Goal: Task Accomplishment & Management: Manage account settings

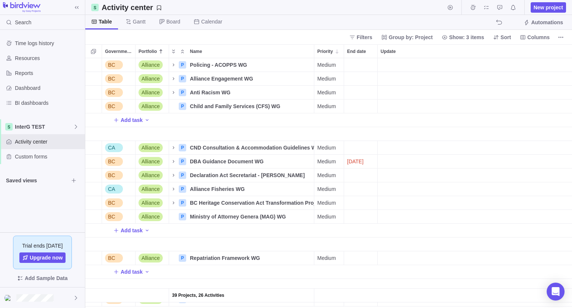
scroll to position [244, 481]
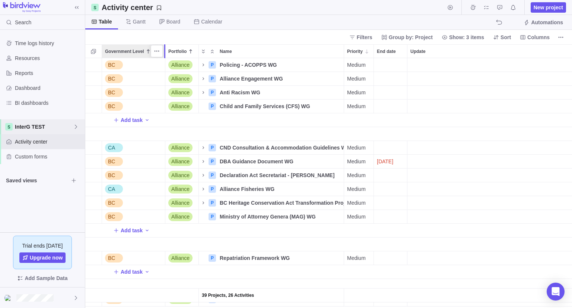
drag, startPoint x: 135, startPoint y: 51, endPoint x: 165, endPoint y: 63, distance: 32.4
click at [165, 63] on div "Government Level Portfolio Name Priority End date Update Assignees Status Link …" at bounding box center [328, 175] width 487 height 263
click at [156, 53] on icon "More actions" at bounding box center [157, 51] width 6 height 6
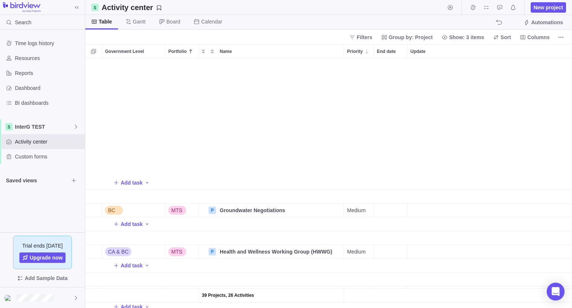
scroll to position [931, 0]
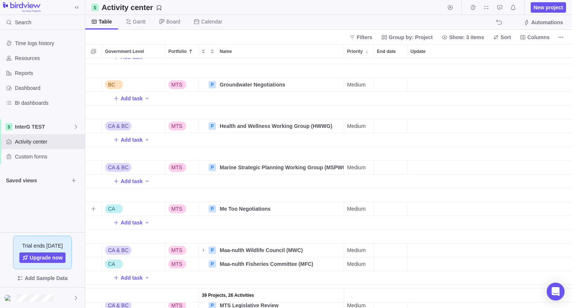
click at [124, 207] on div "CA" at bounding box center [133, 208] width 63 height 13
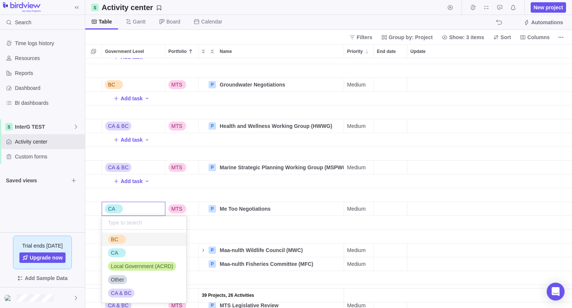
click at [286, 38] on body "Search Time logs history Resources Reports Dashboard BI dashboards InterG TEST …" at bounding box center [286, 154] width 572 height 308
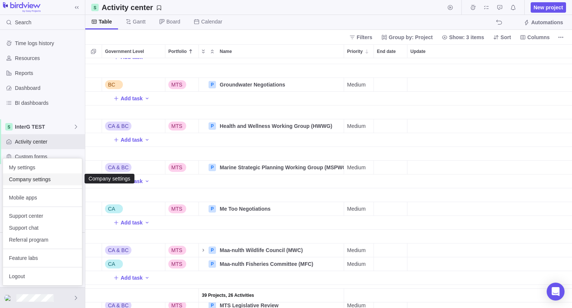
click at [33, 184] on div "Company settings" at bounding box center [42, 179] width 79 height 12
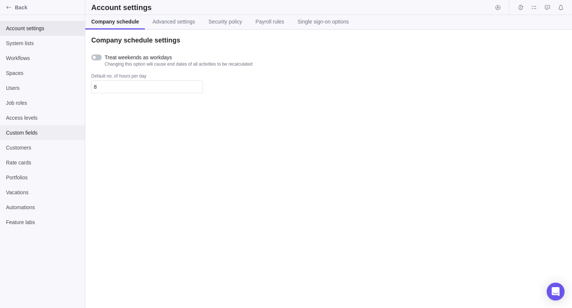
click at [23, 133] on span "Custom fields" at bounding box center [42, 132] width 73 height 7
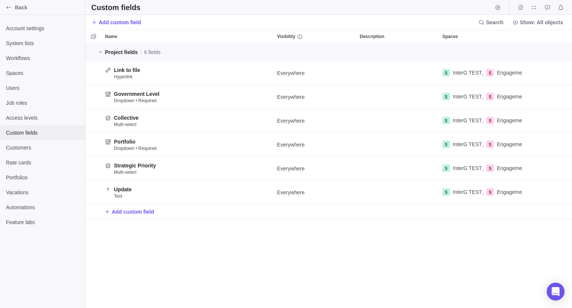
scroll to position [259, 481]
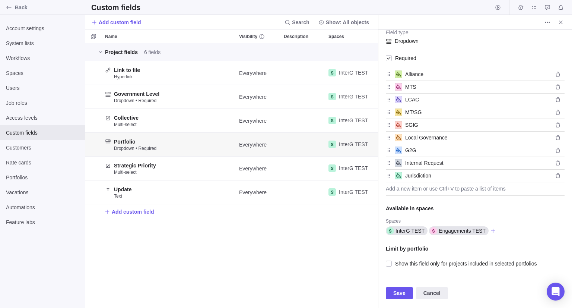
scroll to position [71, 0]
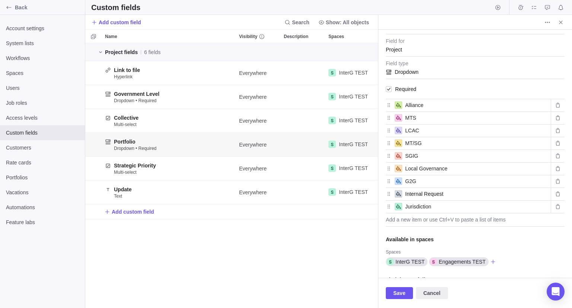
type textarea "x"
click at [453, 198] on input "Internal Request" at bounding box center [476, 193] width 143 height 9
type input "Internal"
click at [401, 294] on span "Save" at bounding box center [399, 292] width 12 height 9
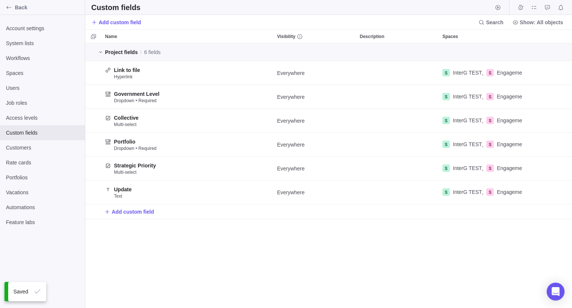
scroll to position [259, 481]
click at [7, 6] on icon "Back" at bounding box center [9, 7] width 6 height 6
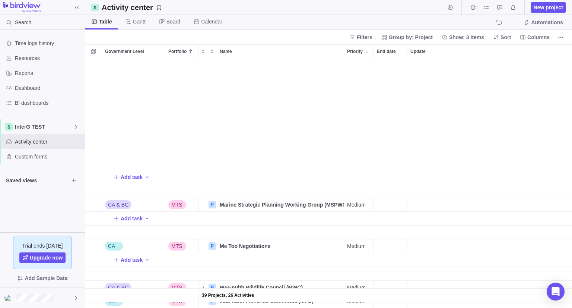
scroll to position [1010, 0]
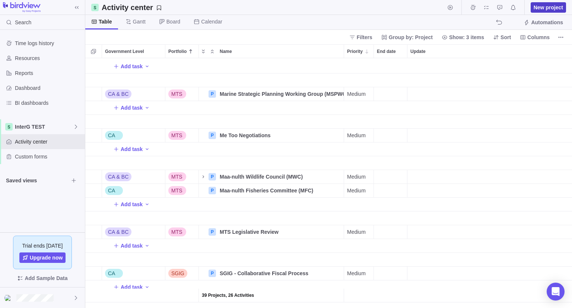
click at [555, 8] on span "New project" at bounding box center [548, 7] width 29 height 7
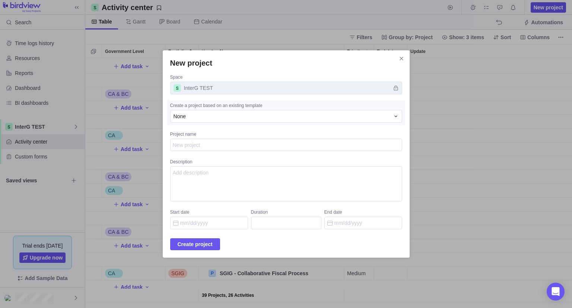
type textarea "x"
type textarea "I"
type textarea "x"
type textarea "In"
type textarea "x"
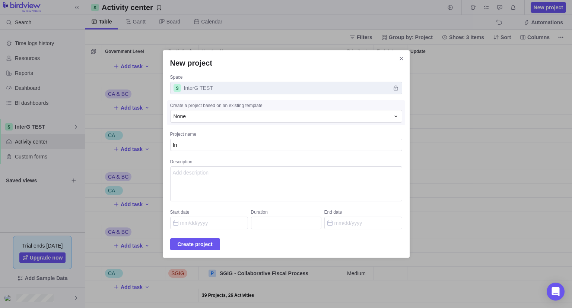
type textarea "Int"
type textarea "x"
type textarea "Inte"
type textarea "x"
type textarea "Inter"
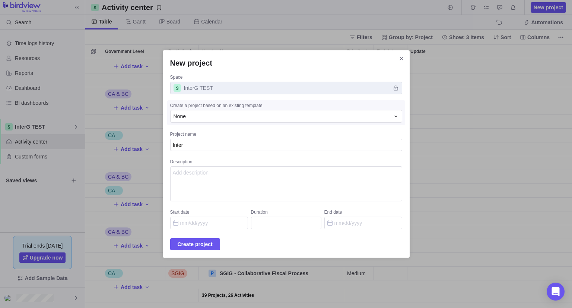
type textarea "x"
type textarea "Interg"
type textarea "x"
type textarea "Intergo"
type textarea "x"
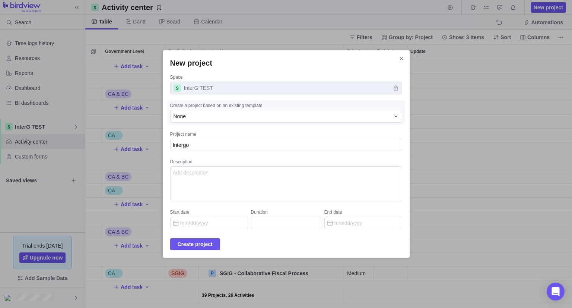
type textarea "Intergov"
type textarea "x"
type textarea "Intergove"
type textarea "x"
type textarea "Intergover"
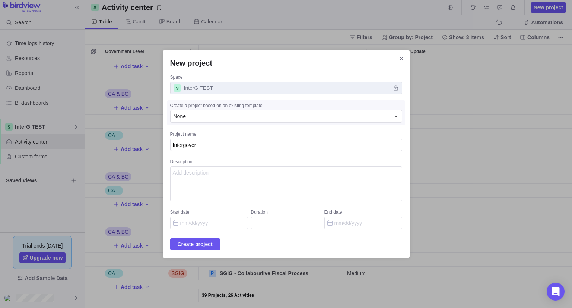
type textarea "x"
type textarea "Intergovern"
type textarea "x"
type textarea "Intergovernm"
type textarea "x"
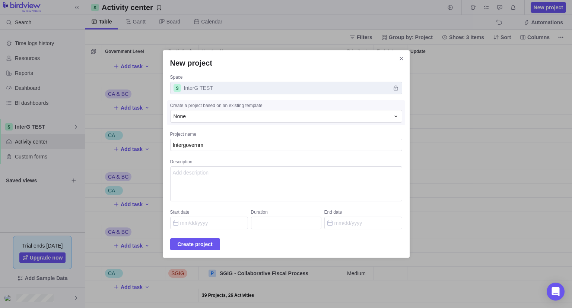
type textarea "Intergovernme"
type textarea "x"
type textarea "Intergovernmen"
type textarea "x"
type textarea "Intergovernment"
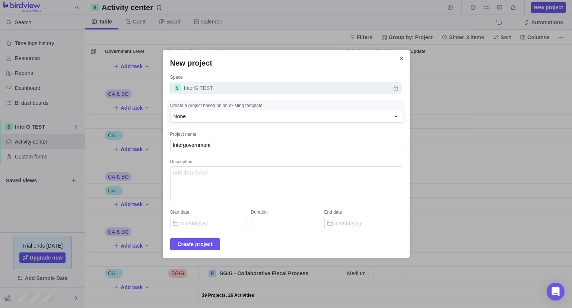
type textarea "x"
type textarea "Intergovernmenta"
type textarea "x"
type textarea "Intergovernmental"
type textarea "x"
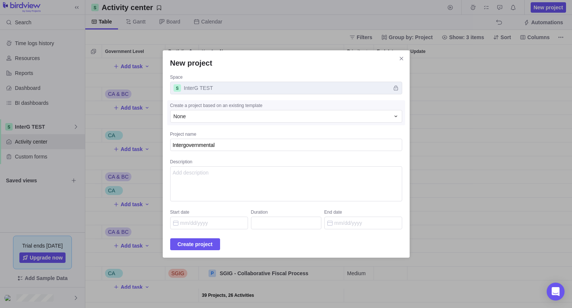
type textarea "Intergovernmental"
type textarea "x"
type textarea "Intergovernmental R"
type textarea "x"
type textarea "Intergovernmental Re"
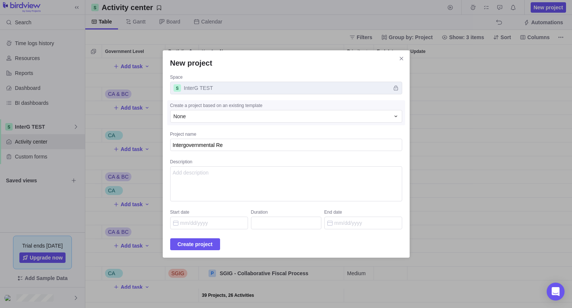
type textarea "x"
type textarea "Intergovernmental Rel"
type textarea "x"
type textarea "Intergovernmental Rela"
type textarea "x"
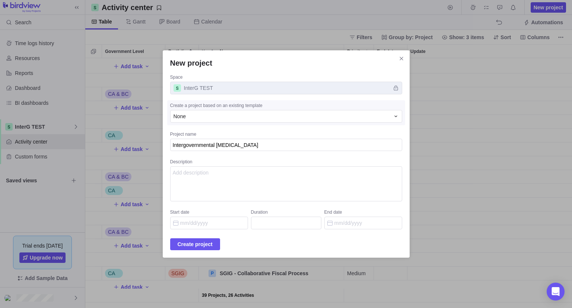
type textarea "Intergovernmental Relat"
type textarea "x"
type textarea "Intergovernmental Relati"
type textarea "x"
type textarea "Intergovernmental Relatio"
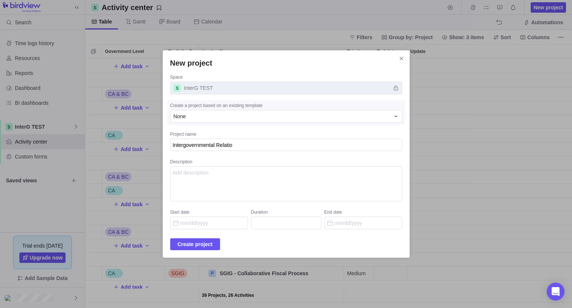
type textarea "x"
type textarea "Intergovernmental Relation"
type textarea "x"
type textarea "Intergovernmental Relations"
type textarea "x"
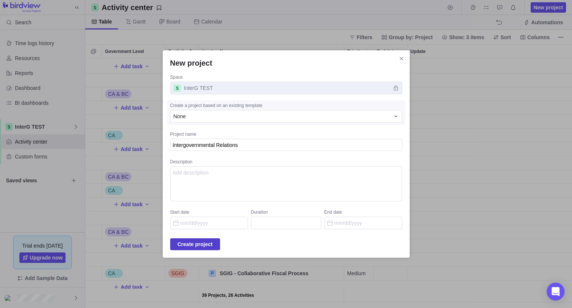
type textarea "Intergovernmental Relations"
type textarea "x"
click at [210, 241] on span "Create project" at bounding box center [195, 243] width 35 height 9
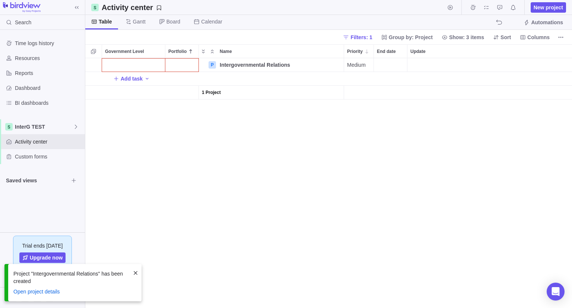
scroll to position [244, 481]
click at [125, 61] on div "Government Level" at bounding box center [133, 64] width 63 height 13
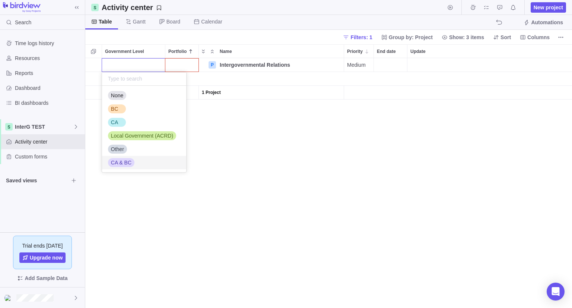
click at [121, 162] on span "CA & BC" at bounding box center [121, 162] width 20 height 7
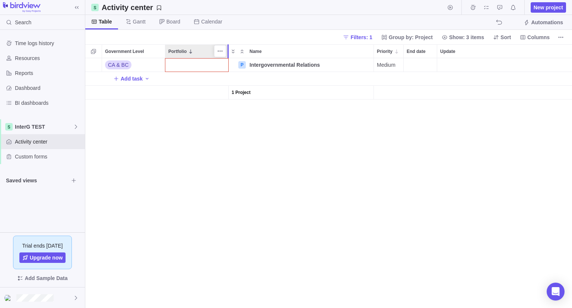
drag, startPoint x: 198, startPoint y: 51, endPoint x: 225, endPoint y: 53, distance: 26.5
click at [228, 53] on div at bounding box center [229, 51] width 2 height 14
click at [202, 66] on div "Portfolio" at bounding box center [194, 64] width 59 height 13
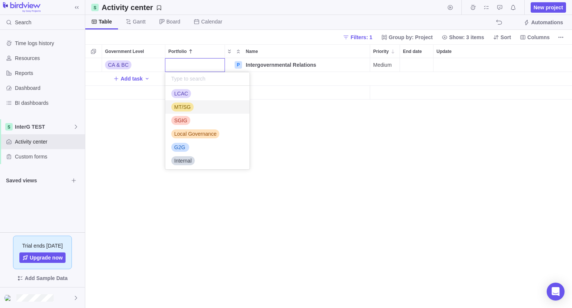
scroll to position [57, 0]
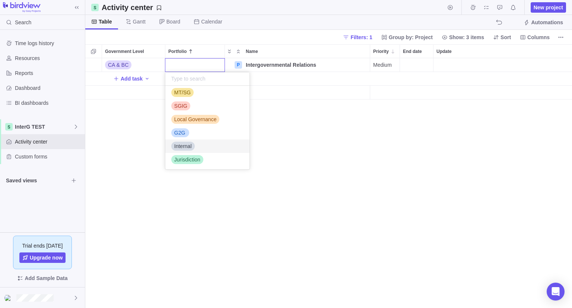
click at [195, 146] on div "Internal" at bounding box center [207, 145] width 84 height 13
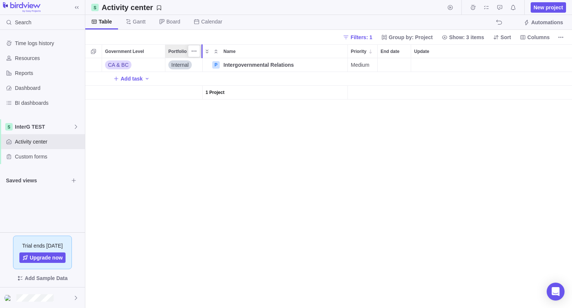
drag, startPoint x: 224, startPoint y: 51, endPoint x: 201, endPoint y: 53, distance: 23.2
click at [201, 53] on div at bounding box center [203, 51] width 6 height 14
click at [131, 81] on span "Add task" at bounding box center [132, 78] width 22 height 7
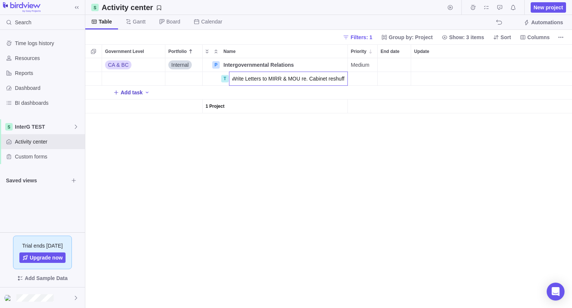
scroll to position [0, 4]
type input "Write Letters to MIRR & MOU re. Cabinet reshuffle"
click at [346, 202] on div "CA & BC Internal P Intergovernmental Relations Details Medium Open T Write Lett…" at bounding box center [328, 182] width 487 height 249
click at [360, 79] on span "Medium" at bounding box center [360, 78] width 19 height 7
click at [354, 117] on div "High" at bounding box center [390, 122] width 84 height 13
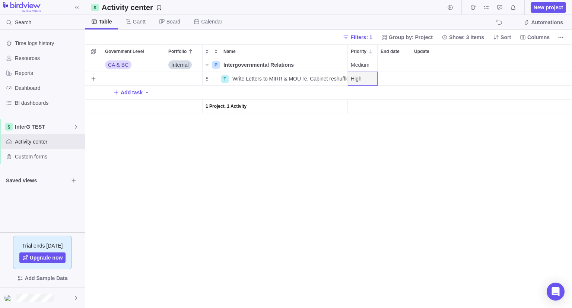
click at [384, 82] on div "End date" at bounding box center [394, 78] width 33 height 13
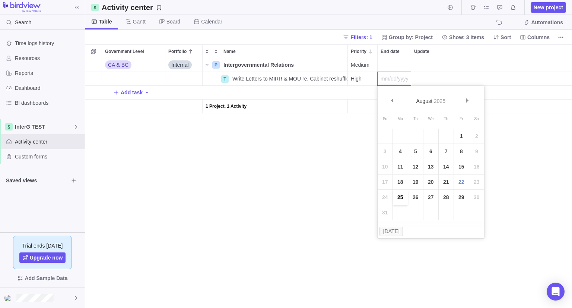
click at [400, 198] on link "25" at bounding box center [400, 197] width 15 height 15
click at [400, 198] on div "CA & BC Internal P Intergovernmental Relations Details Medium Open T Write Lett…" at bounding box center [328, 182] width 487 height 249
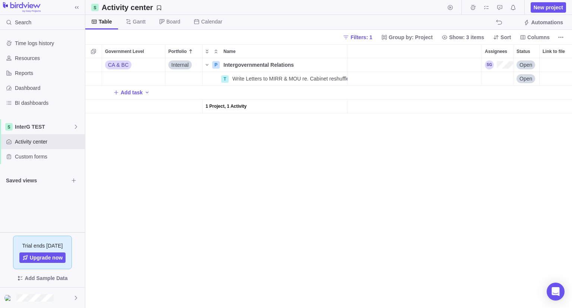
scroll to position [0, 155]
click at [493, 62] on div "Assignees" at bounding box center [489, 64] width 28 height 9
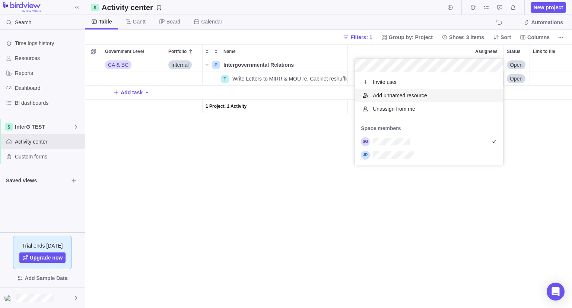
scroll to position [86, 143]
click at [421, 150] on div "grid" at bounding box center [429, 154] width 148 height 13
click at [521, 137] on div "CA & BC Internal P Intergovernmental Relations Details Medium Open T Write Lett…" at bounding box center [328, 182] width 487 height 249
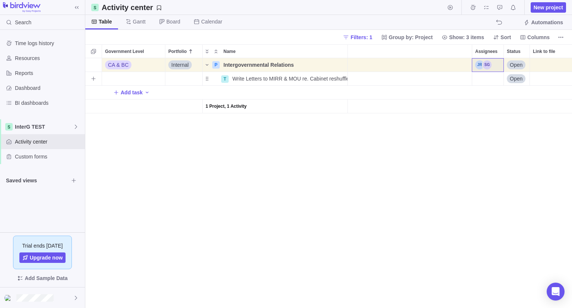
click at [489, 80] on div "Assignees" at bounding box center [487, 78] width 31 height 13
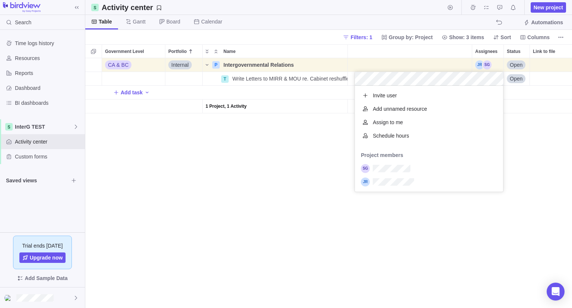
scroll to position [100, 143]
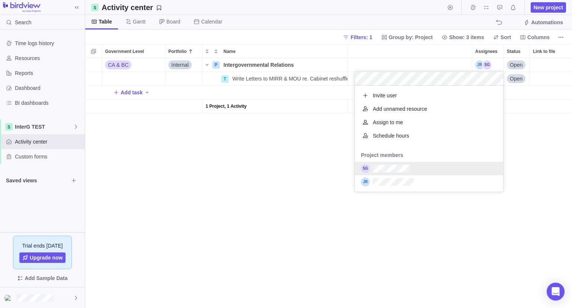
click at [380, 173] on div "grid" at bounding box center [429, 168] width 148 height 13
click at [267, 174] on div "CA & BC Internal P Intergovernmental Relations Details Medium Open T Write Lett…" at bounding box center [328, 182] width 487 height 249
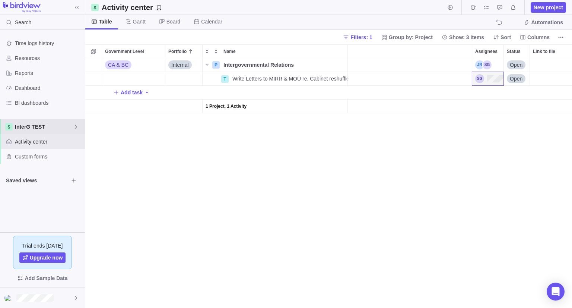
click at [41, 131] on div "InterG TEST" at bounding box center [42, 126] width 85 height 15
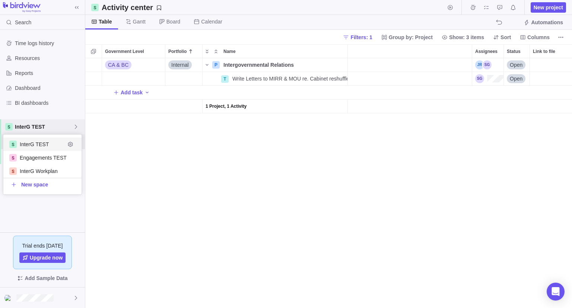
scroll to position [54, 73]
click at [33, 148] on div "InterG TEST" at bounding box center [42, 143] width 78 height 13
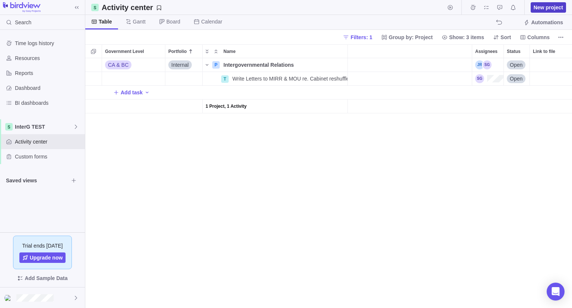
click at [559, 9] on span "New project" at bounding box center [548, 7] width 29 height 7
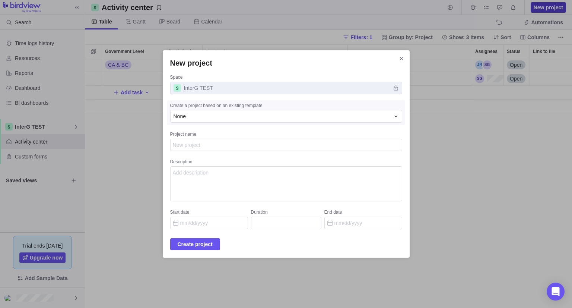
type textarea "x"
type textarea "W"
type textarea "x"
type textarea "I"
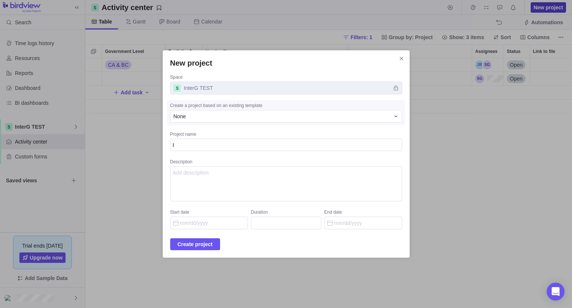
type textarea "x"
type textarea "In"
type textarea "x"
type textarea "Int"
type textarea "x"
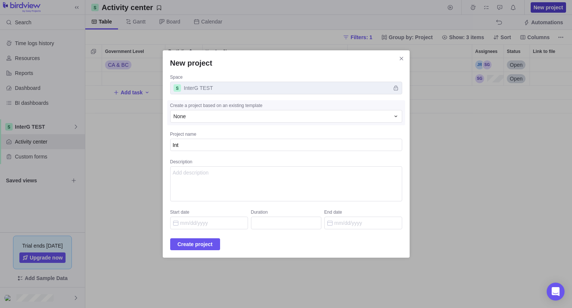
type textarea "Inte"
type textarea "x"
type textarea "Inter"
type textarea "x"
type textarea "Intern"
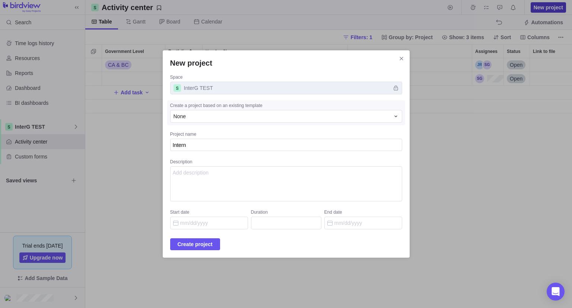
type textarea "x"
type textarea "Interna"
type textarea "x"
type textarea "Internal"
type textarea "x"
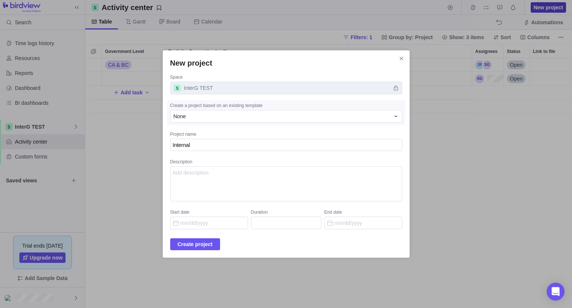
type textarea "Internal"
type textarea "x"
type textarea "Internal W"
type textarea "x"
type textarea "Internal Wo"
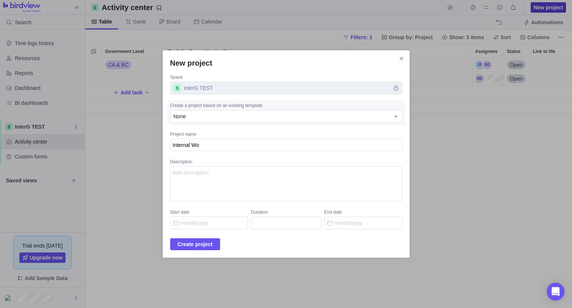
type textarea "x"
type textarea "Internal Wor"
type textarea "x"
type textarea "Internal Work"
type textarea "x"
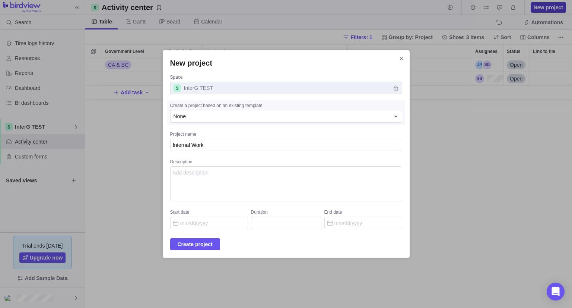
type textarea "Internal Workf"
type textarea "x"
type textarea "Internal Workfl"
type textarea "x"
type textarea "Internal Workflo"
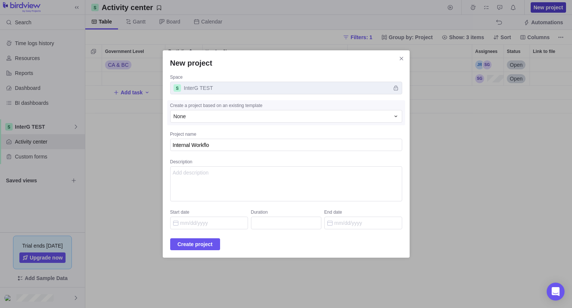
type textarea "x"
type textarea "Internal Workflow"
type textarea "x"
type textarea "Internal Workflow"
type textarea "x"
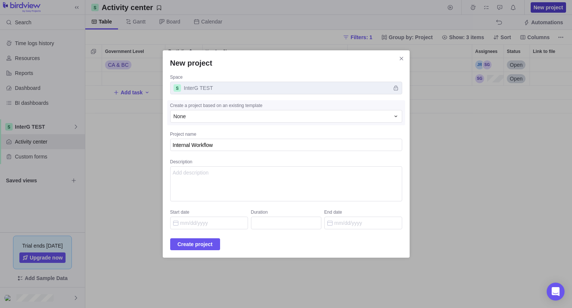
type textarea "Internal Workflow"
type textarea "x"
type textarea "Internal Workflo"
type textarea "x"
type textarea "Internal Workfl"
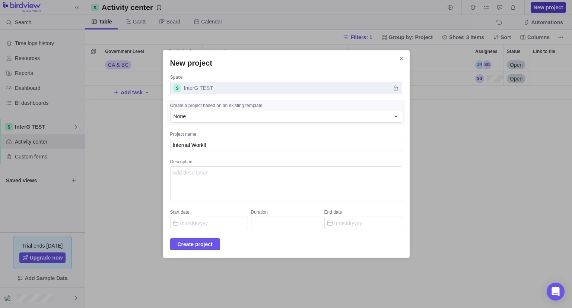
type textarea "x"
type textarea "Internal Workf"
type textarea "x"
type textarea "Internal Work"
type textarea "x"
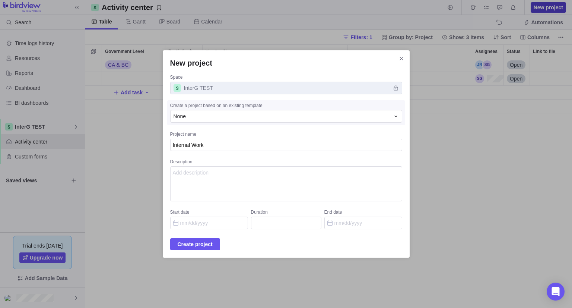
type textarea "Internal Wor"
type textarea "x"
type textarea "Internal Wo"
type textarea "x"
type textarea "Internal W"
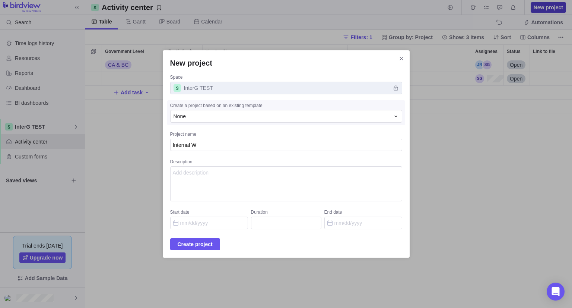
type textarea "x"
type textarea "Internal"
type textarea "x"
type textarea "Internal"
type textarea "x"
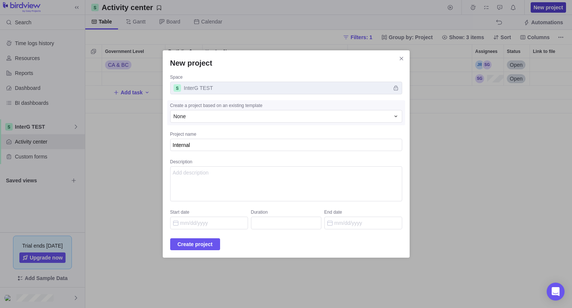
type textarea "Interna"
type textarea "x"
type textarea "Intern"
type textarea "x"
type textarea "Inter"
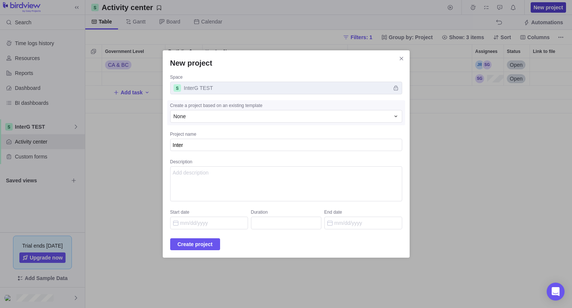
type textarea "x"
type textarea "Inte"
type textarea "x"
type textarea "Int"
type textarea "x"
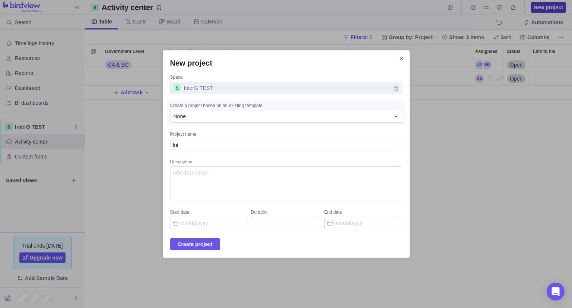
type textarea "In"
type textarea "x"
type textarea "I"
type textarea "x"
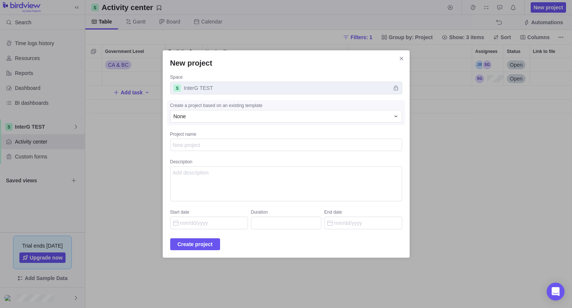
type textarea "I"
type textarea "x"
type textarea "In"
type textarea "x"
type textarea "Int"
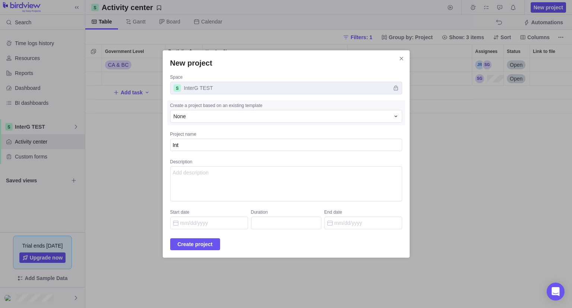
type textarea "x"
type textarea "Inte"
type textarea "x"
type textarea "Inter"
type textarea "x"
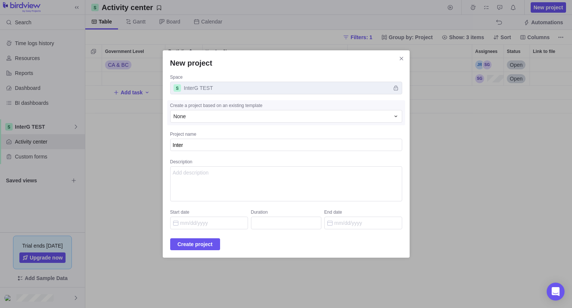
type textarea "InterG"
type textarea "x"
type textarea "InterG"
type textarea "x"
type textarea "InterG W"
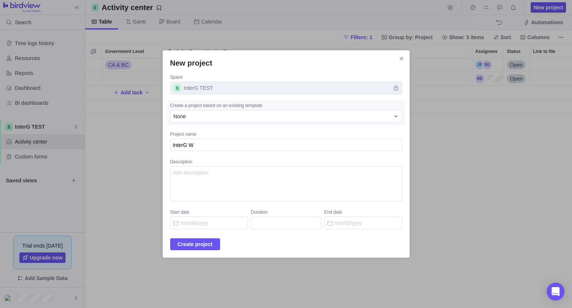
type textarea "x"
type textarea "InterG Wp"
type textarea "x"
type textarea "InterG W"
type textarea "x"
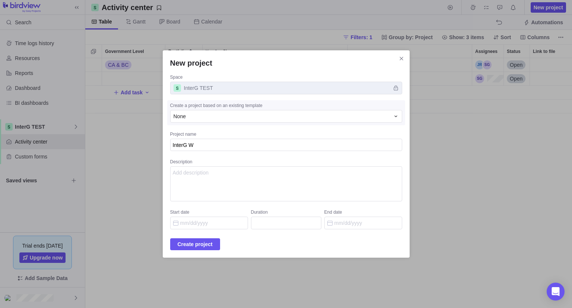
type textarea "InterG"
type textarea "x"
type textarea "InterG w"
type textarea "x"
type textarea "InterG wo"
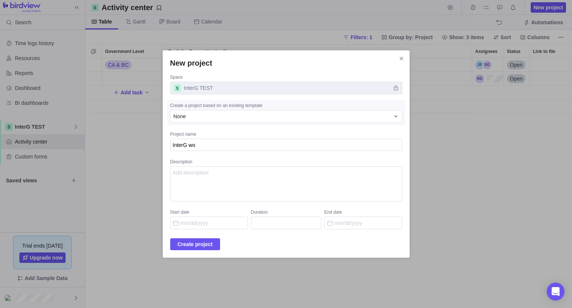
type textarea "x"
type textarea "InterG wor"
type textarea "x"
type textarea "InterG work"
type textarea "x"
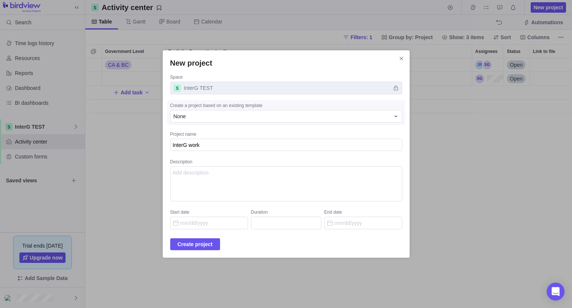
type textarea "InterG wor"
type textarea "x"
type textarea "InterG wo"
type textarea "x"
type textarea "InterG w"
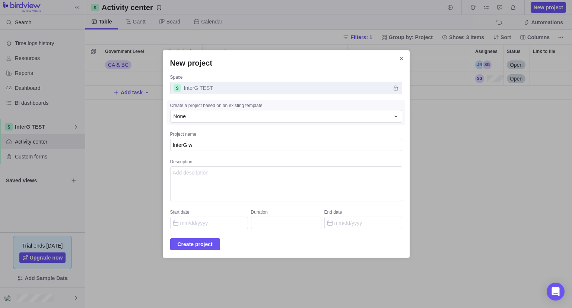
type textarea "x"
type textarea "InterG"
type textarea "x"
type textarea "InterG W"
type textarea "x"
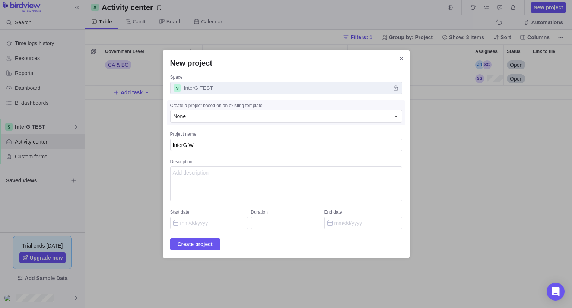
type textarea "InterG Wo"
type textarea "x"
type textarea "InterG Wor"
type textarea "x"
type textarea "InterG Work"
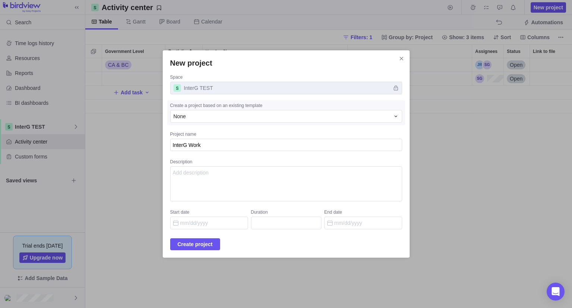
type textarea "x"
type textarea "InterG WorkP"
type textarea "x"
type textarea "InterG WorkPl"
type textarea "x"
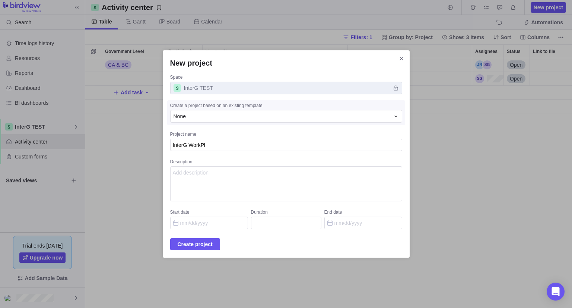
type textarea "InterG WorkPla"
type textarea "x"
type textarea "InterG WorkPlan"
type textarea "x"
type textarea "InterG WorkPlann"
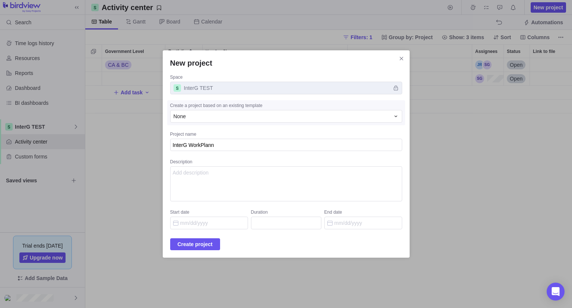
type textarea "x"
type textarea "InterG WorkPlanni"
type textarea "x"
type textarea "InterG WorkPlann"
type textarea "x"
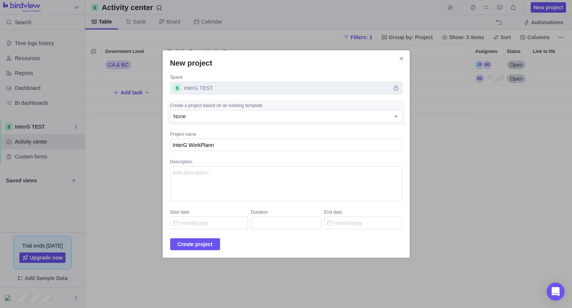
type textarea "InterG WorkPlan"
type textarea "x"
type textarea "InterG WorkPla"
click at [211, 245] on span "Create project" at bounding box center [195, 243] width 35 height 9
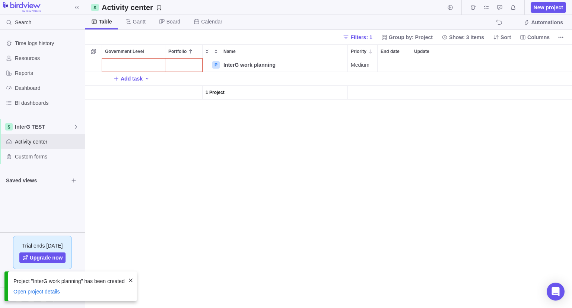
scroll to position [244, 481]
click at [138, 62] on div "Government Level" at bounding box center [133, 64] width 63 height 13
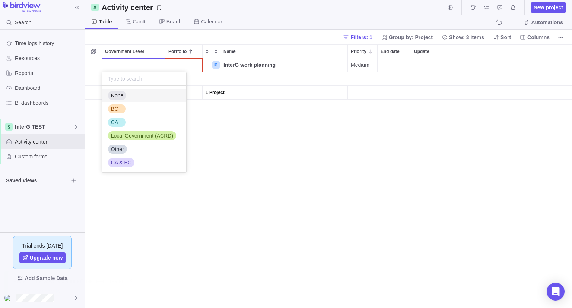
click at [124, 96] on div "None" at bounding box center [117, 95] width 18 height 7
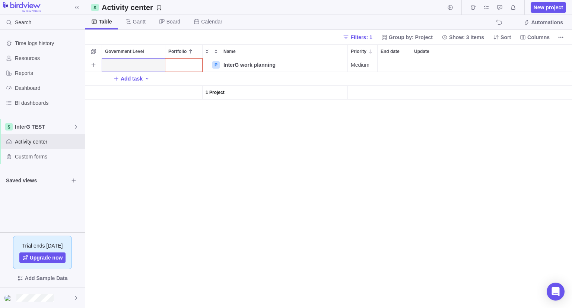
click at [134, 64] on div "Government Level" at bounding box center [133, 64] width 63 height 13
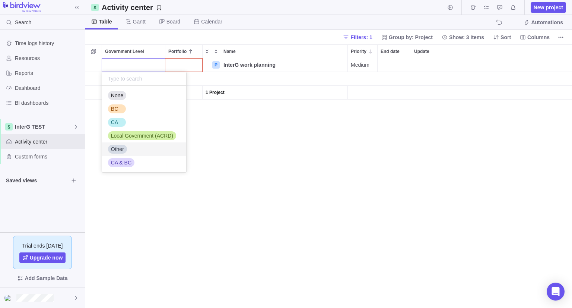
click at [115, 147] on span "Other" at bounding box center [117, 148] width 13 height 7
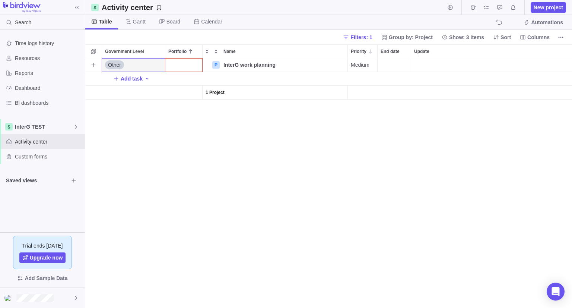
click at [180, 63] on div "Portfolio" at bounding box center [183, 64] width 37 height 13
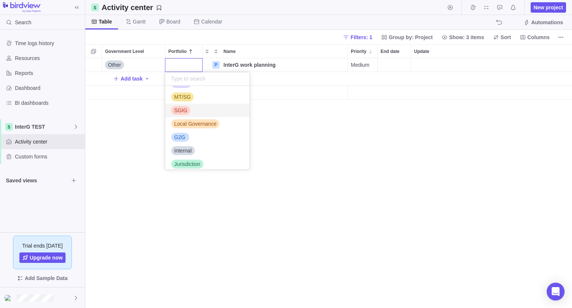
scroll to position [57, 0]
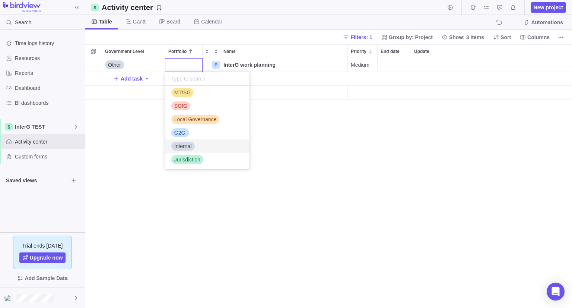
click at [191, 146] on span "Internal" at bounding box center [183, 145] width 18 height 7
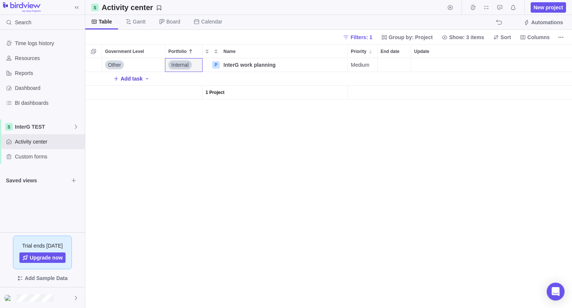
click at [128, 79] on span "Add task" at bounding box center [132, 78] width 22 height 7
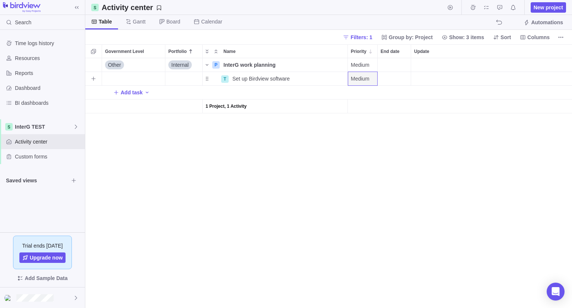
click at [364, 81] on span "Medium" at bounding box center [360, 78] width 19 height 7
click at [367, 124] on div "High" at bounding box center [390, 122] width 84 height 13
click at [407, 85] on div "End date" at bounding box center [394, 78] width 33 height 13
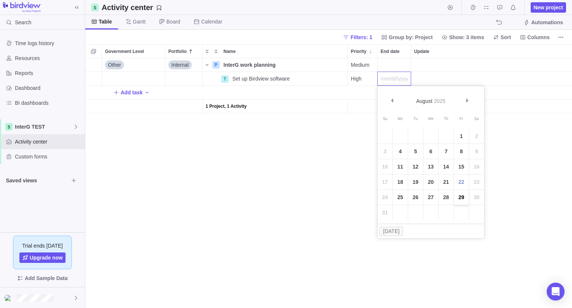
click at [456, 199] on link "29" at bounding box center [461, 197] width 15 height 15
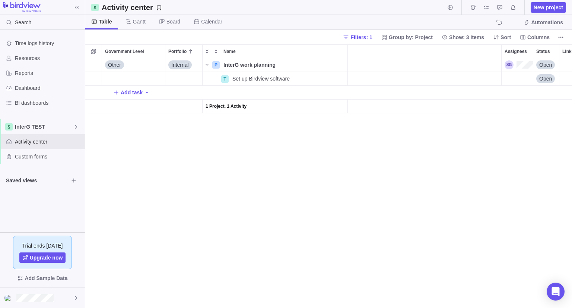
scroll to position [0, 131]
click at [513, 64] on div "Assignees" at bounding box center [513, 64] width 28 height 9
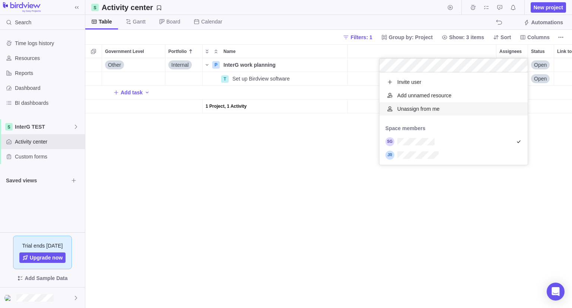
scroll to position [86, 143]
click at [392, 212] on div "Other Internal P InterG work planning Details Medium Open T Set up Birdview sof…" at bounding box center [328, 182] width 487 height 249
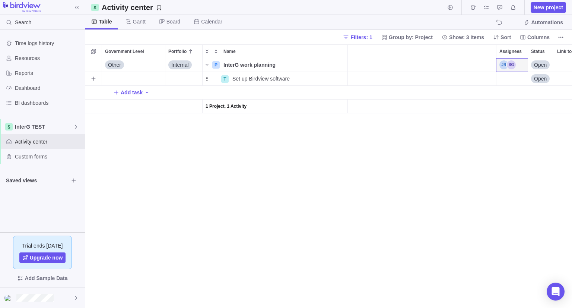
click at [500, 77] on div "Assignees" at bounding box center [511, 78] width 31 height 13
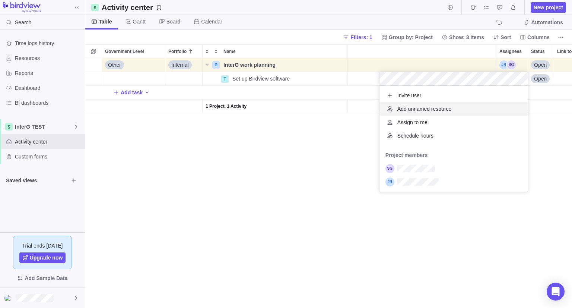
scroll to position [100, 143]
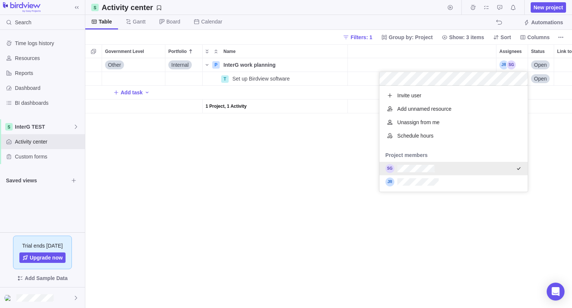
click at [299, 152] on div "Other Internal P InterG work planning Details Medium Open T Set up Birdview sof…" at bounding box center [328, 182] width 487 height 249
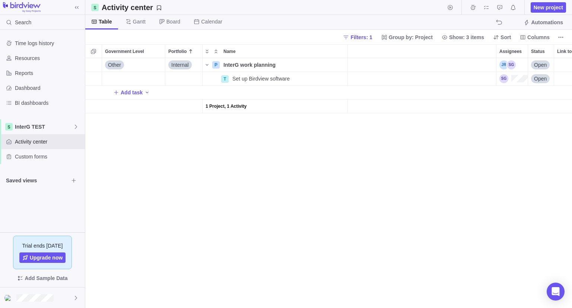
scroll to position [0, 0]
click at [131, 91] on span "Add task" at bounding box center [132, 92] width 22 height 7
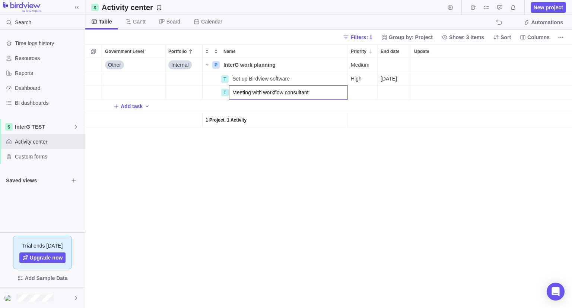
click at [372, 95] on div "Other Internal P InterG work planning Details Medium Open T Set up Birdview sof…" at bounding box center [328, 182] width 487 height 249
click at [397, 95] on div "End date" at bounding box center [394, 92] width 33 height 13
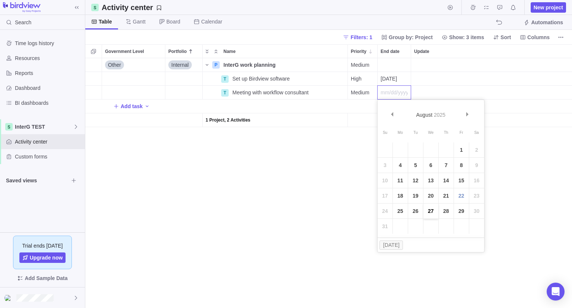
click at [430, 214] on link "27" at bounding box center [430, 210] width 15 height 15
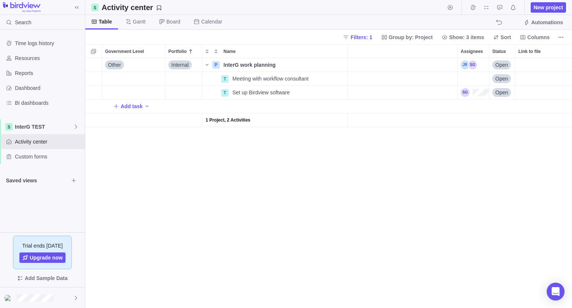
scroll to position [0, 174]
click at [467, 96] on div "Assignees" at bounding box center [470, 92] width 28 height 9
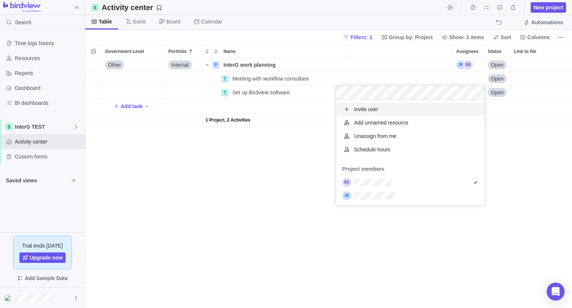
scroll to position [100, 143]
click at [274, 167] on div "Other Internal P InterG work planning Details Medium Open T Meeting with workfl…" at bounding box center [328, 182] width 487 height 249
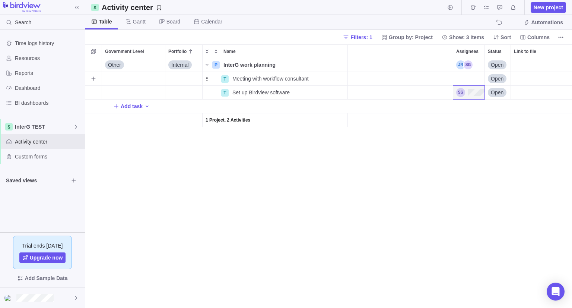
click at [460, 77] on div "Assignees" at bounding box center [468, 78] width 31 height 13
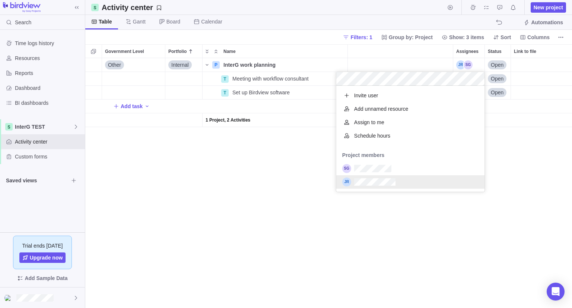
click at [366, 175] on div "grid" at bounding box center [410, 181] width 148 height 13
click at [281, 196] on div "Other Internal P InterG work planning Details Medium Open T Meeting with workfl…" at bounding box center [328, 182] width 487 height 249
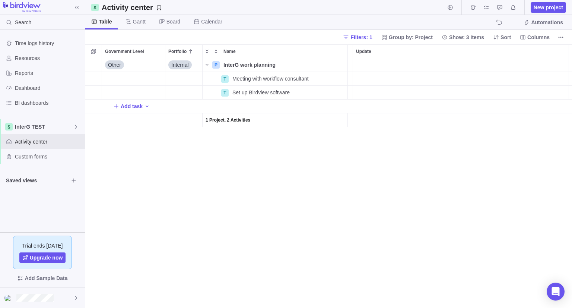
scroll to position [0, 0]
click at [276, 74] on div "Meeting with workflow consultant" at bounding box center [288, 78] width 118 height 13
click at [233, 78] on input "Meeting with workflow consultant" at bounding box center [288, 78] width 119 height 14
click at [254, 198] on div "Other Internal P InterG work planning Details Medium Open T End of Project - Me…" at bounding box center [328, 182] width 487 height 249
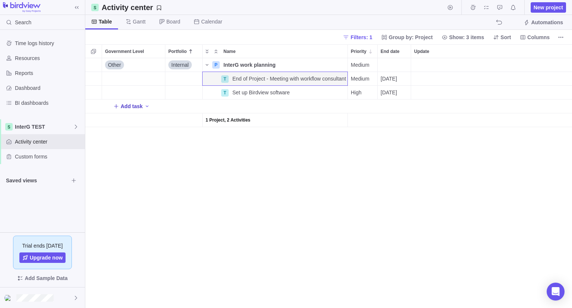
click at [132, 105] on span "Add task" at bounding box center [132, 105] width 22 height 7
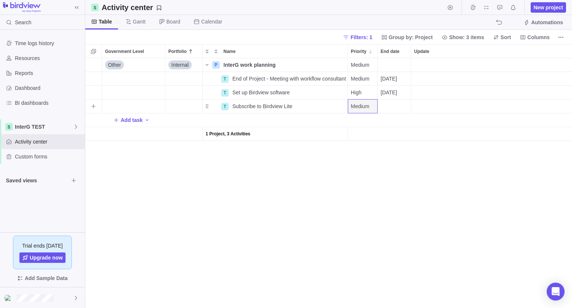
click at [362, 108] on span "Medium" at bounding box center [360, 105] width 19 height 7
click at [359, 145] on div "High" at bounding box center [390, 149] width 84 height 13
click at [388, 106] on div "End date" at bounding box center [394, 105] width 33 height 13
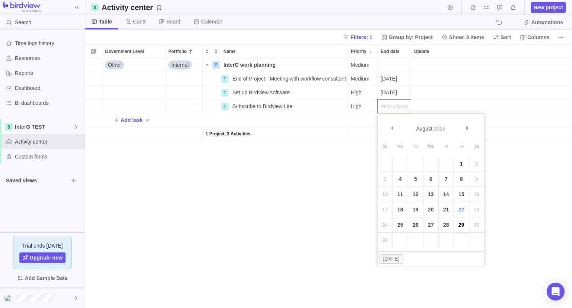
click at [462, 226] on link "29" at bounding box center [461, 224] width 15 height 15
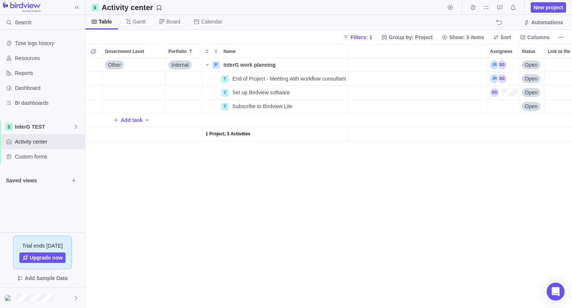
scroll to position [0, 186]
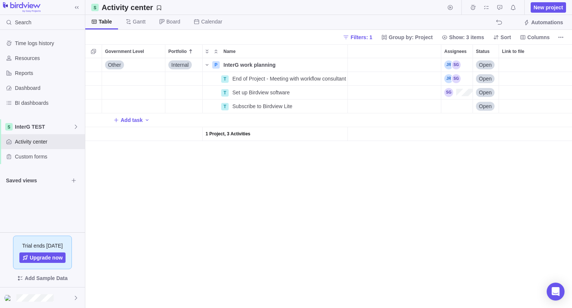
click at [454, 107] on div "Assignees" at bounding box center [456, 105] width 31 height 13
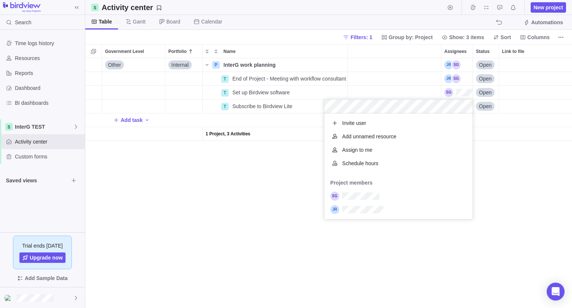
scroll to position [100, 143]
click at [362, 200] on div "grid" at bounding box center [398, 195] width 148 height 13
click at [249, 219] on div "Other Internal P InterG work planning Details Medium Open T End of Project - Me…" at bounding box center [328, 182] width 487 height 249
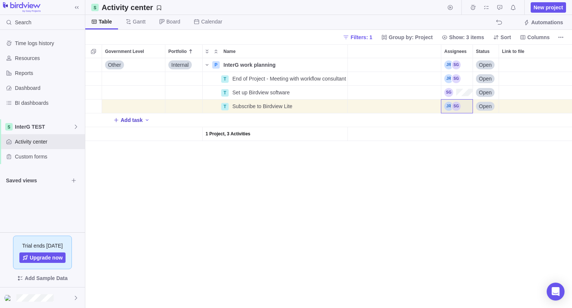
click at [129, 121] on span "Add task" at bounding box center [132, 119] width 22 height 7
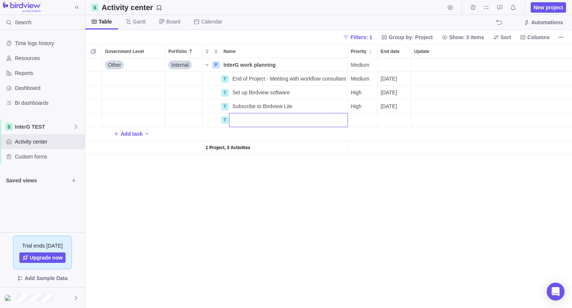
click at [254, 120] on input "Name" at bounding box center [288, 120] width 119 height 14
click at [226, 121] on div "Other Internal P InterG work planning Details Medium Open T End of Project - Me…" at bounding box center [328, 182] width 487 height 249
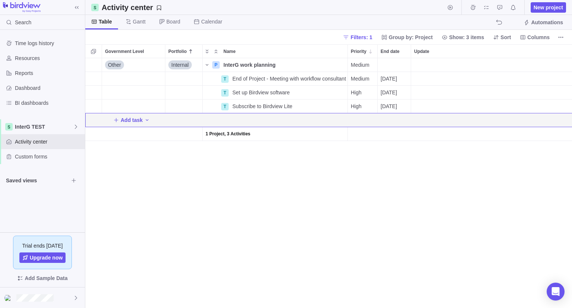
click at [226, 121] on div "Add task" at bounding box center [519, 119] width 868 height 13
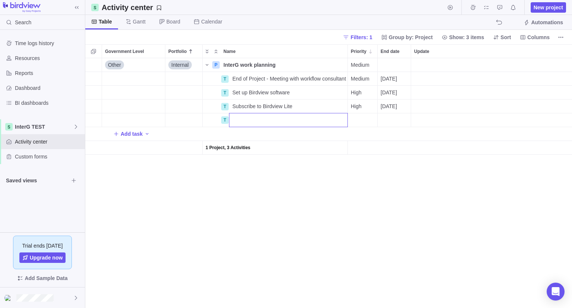
click at [226, 121] on div "Other Internal P InterG work planning Details Medium Open T End of Project - Me…" at bounding box center [328, 182] width 487 height 249
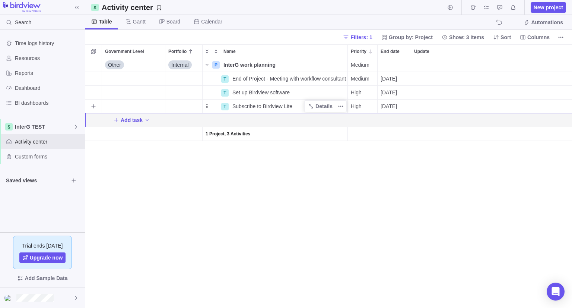
click at [226, 108] on div "T" at bounding box center [224, 106] width 7 height 7
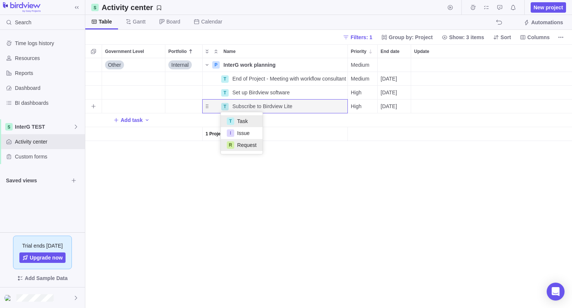
click at [244, 149] on div "R Request" at bounding box center [242, 145] width 42 height 12
click at [241, 108] on span "Subscribe to Birdview Lite" at bounding box center [262, 105] width 60 height 7
click at [319, 108] on input "Subscribe to Birdview Lite" at bounding box center [288, 106] width 119 height 14
click at [314, 195] on div "Other Internal P InterG work planning Details Medium Open T End of Project - Me…" at bounding box center [328, 182] width 487 height 249
click at [253, 103] on span "Subscribe to Birdview Lite" at bounding box center [262, 105] width 60 height 7
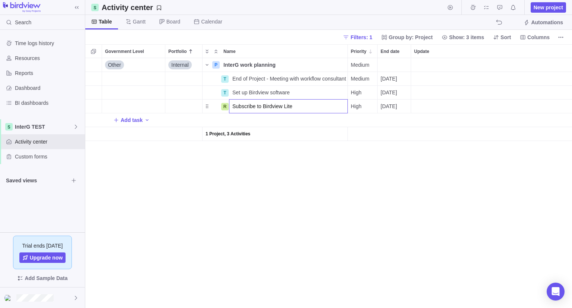
click at [232, 106] on input "Subscribe to Birdview Lite" at bounding box center [288, 106] width 119 height 14
click at [130, 118] on span "Add task" at bounding box center [132, 119] width 22 height 7
click at [224, 121] on div "Other Internal P InterG work planning Details Medium Open T End of Project - Me…" at bounding box center [328, 182] width 487 height 249
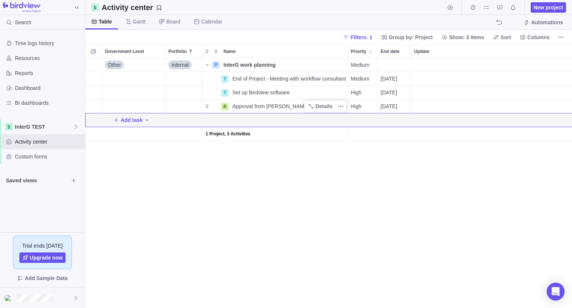
click at [225, 118] on div "Add task" at bounding box center [519, 119] width 868 height 13
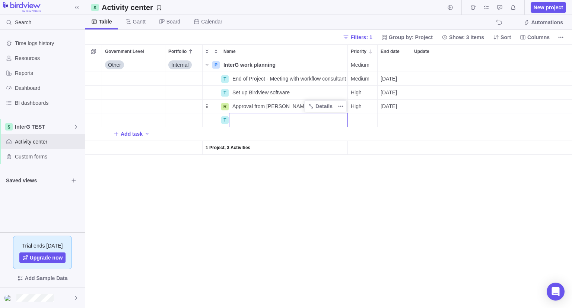
click at [228, 120] on div "Other Internal P InterG work planning Details Medium Open T End of Project - Me…" at bounding box center [328, 182] width 487 height 249
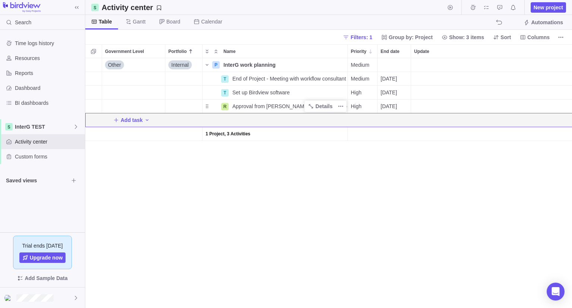
click at [226, 120] on div "Add task" at bounding box center [519, 119] width 868 height 13
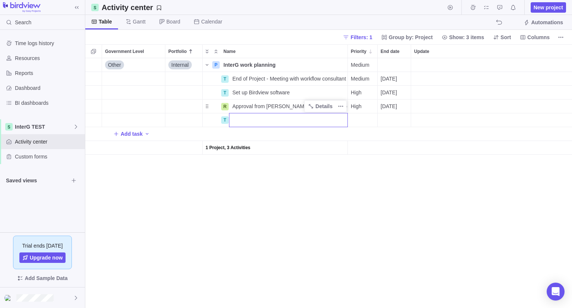
click at [143, 133] on div "Other Internal P InterG work planning Details Medium Open T End of Project - Me…" at bounding box center [328, 182] width 487 height 249
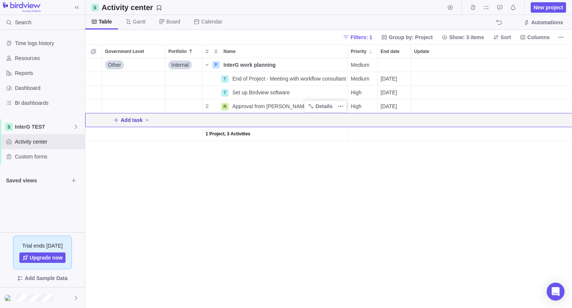
click at [119, 118] on icon "Add New" at bounding box center [116, 120] width 6 height 6
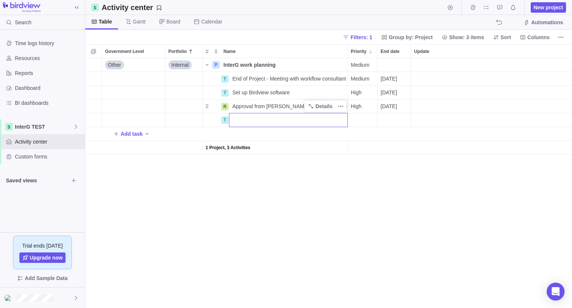
click at [225, 121] on div "Other Internal P InterG work planning Details Medium Open T End of Project - Me…" at bounding box center [328, 182] width 487 height 249
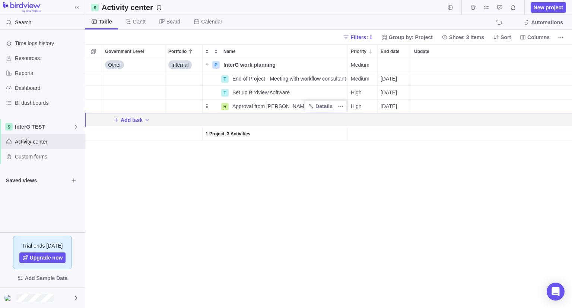
click at [225, 121] on div "Add task" at bounding box center [519, 119] width 868 height 13
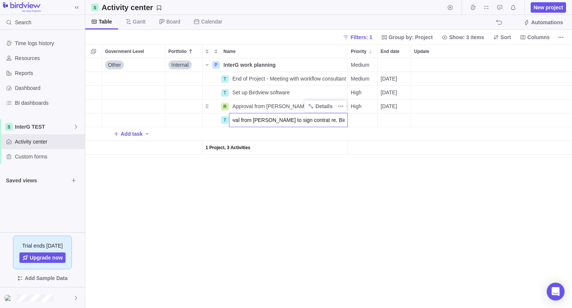
scroll to position [0, 19]
click at [220, 124] on div "T Approval from Donna to sign contrat re. Birdview training" at bounding box center [275, 120] width 146 height 14
click at [225, 119] on div "T" at bounding box center [224, 120] width 7 height 7
click at [237, 164] on div "T Task I Issue R Request" at bounding box center [242, 147] width 42 height 42
click at [237, 160] on span "Request" at bounding box center [246, 158] width 19 height 7
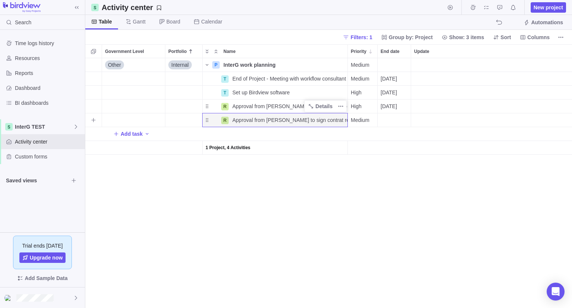
click at [375, 122] on div "Medium" at bounding box center [362, 119] width 29 height 13
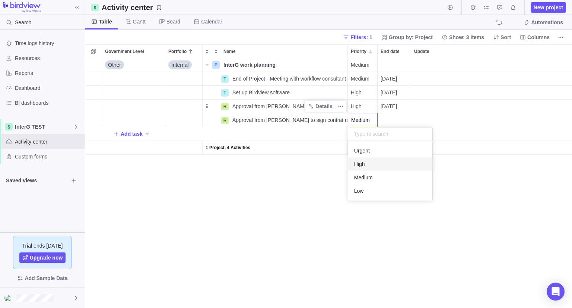
click at [360, 163] on span "High" at bounding box center [359, 163] width 11 height 7
click at [391, 123] on div "End date" at bounding box center [394, 119] width 33 height 13
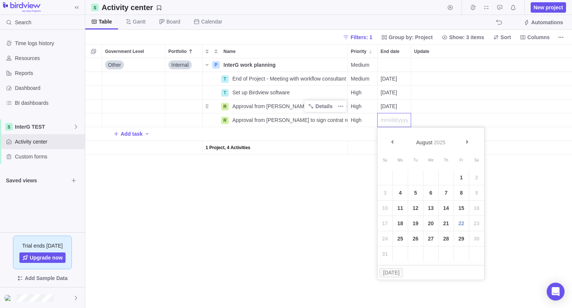
click at [399, 237] on link "25" at bounding box center [400, 238] width 15 height 15
click at [397, 108] on span "08/29/2025" at bounding box center [389, 105] width 16 height 7
click at [401, 224] on link "25" at bounding box center [400, 224] width 15 height 15
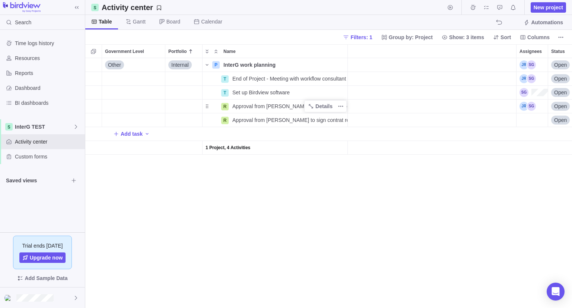
scroll to position [0, 141]
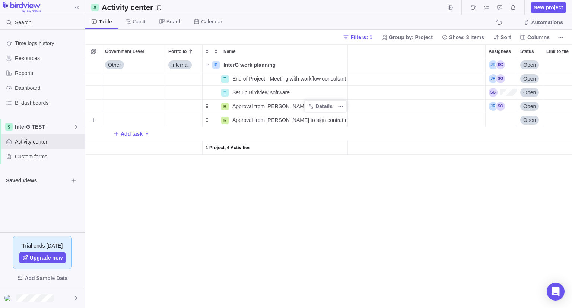
click at [496, 117] on div "Assignees" at bounding box center [501, 119] width 31 height 13
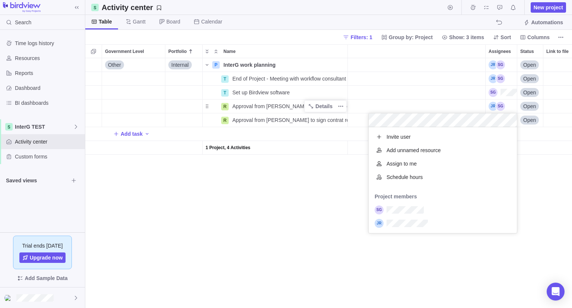
scroll to position [100, 143]
click at [397, 214] on div "grid" at bounding box center [443, 209] width 148 height 13
click at [315, 219] on div "Other Internal P InterG work planning Details Medium Open T End of Project - Me…" at bounding box center [328, 182] width 487 height 249
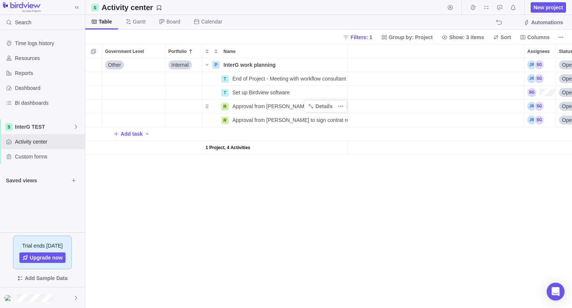
scroll to position [0, 0]
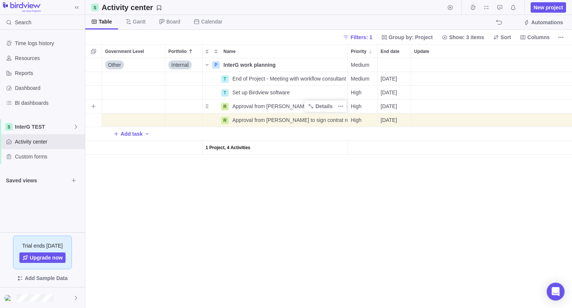
click at [454, 102] on div "Update" at bounding box center [519, 106] width 216 height 14
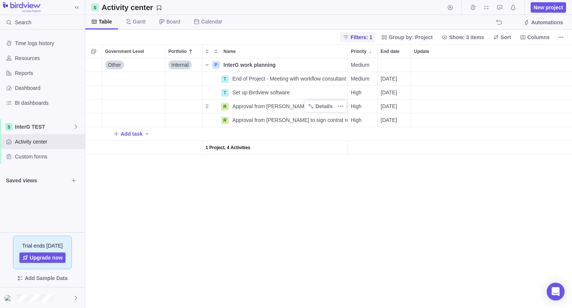
click at [372, 37] on span "Filters: 1" at bounding box center [361, 37] width 22 height 7
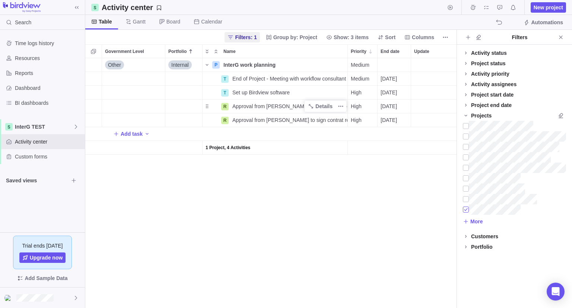
click at [465, 207] on div at bounding box center [466, 209] width 6 height 10
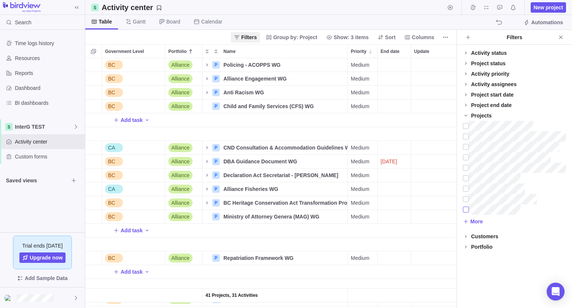
scroll to position [0, 0]
click at [561, 39] on icon "Close" at bounding box center [561, 37] width 6 height 6
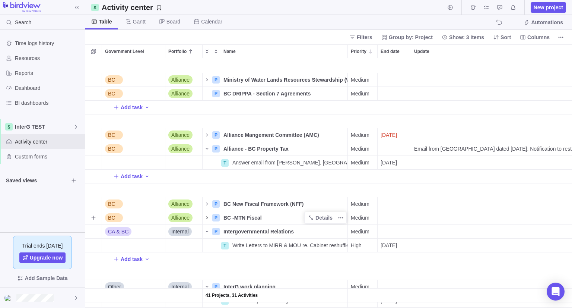
click at [207, 216] on icon "Name" at bounding box center [207, 217] width 6 height 6
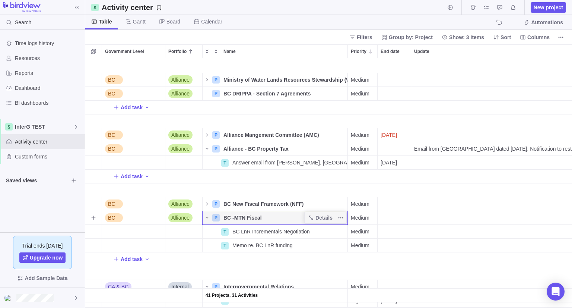
click at [234, 217] on span "BC -MTN Fiscal" at bounding box center [242, 217] width 38 height 7
click at [234, 217] on input "BC -MTN Fiscal" at bounding box center [284, 217] width 128 height 14
click at [427, 209] on div "41 Projects, 31 Activities Add task BC Alliance P Ministry of Water Lands Resou…" at bounding box center [328, 182] width 487 height 249
click at [490, 8] on span "My assignments" at bounding box center [486, 7] width 10 height 10
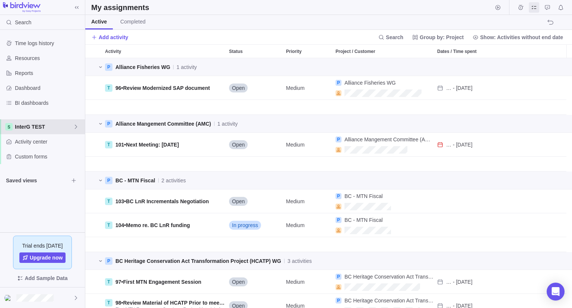
click at [53, 127] on span "InterG TEST" at bounding box center [44, 126] width 58 height 7
click at [35, 146] on span "InterG TEST" at bounding box center [42, 143] width 45 height 7
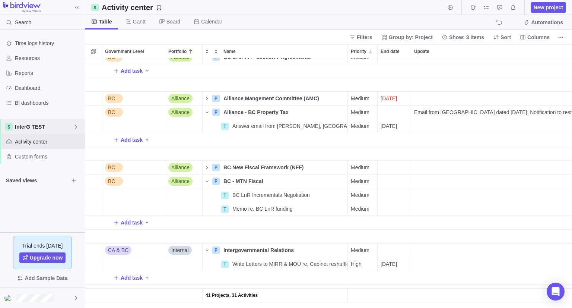
scroll to position [261, 0]
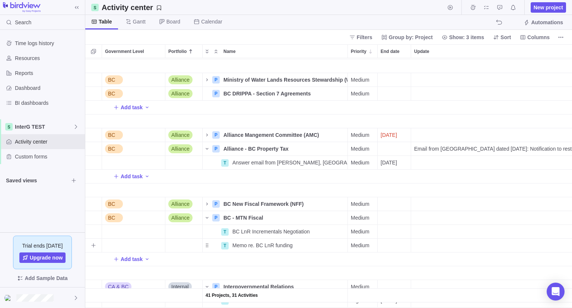
click at [360, 248] on span "Medium" at bounding box center [360, 244] width 19 height 7
click at [375, 194] on div "High" at bounding box center [390, 200] width 84 height 13
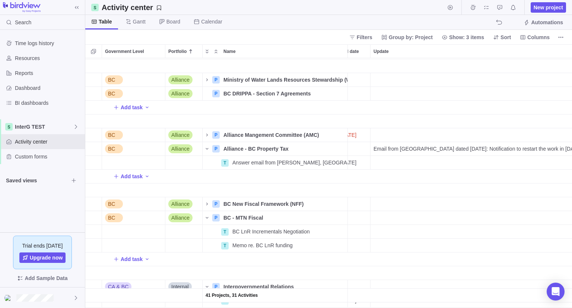
scroll to position [0, 39]
click at [353, 242] on div "End date" at bounding box center [355, 244] width 33 height 13
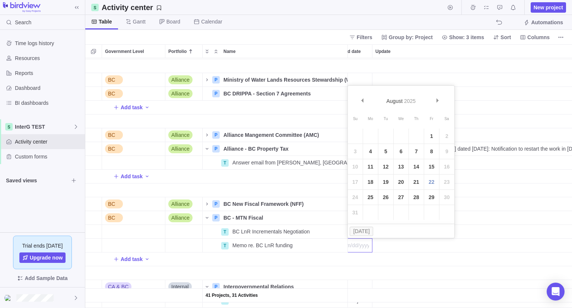
scroll to position [0, 30]
click at [445, 98] on link "Next" at bounding box center [439, 101] width 16 height 16
click at [433, 149] on link "12" at bounding box center [431, 151] width 15 height 15
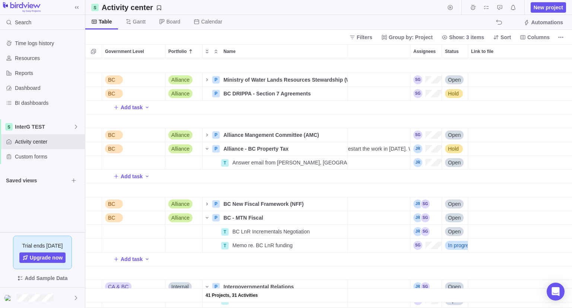
scroll to position [261, 74]
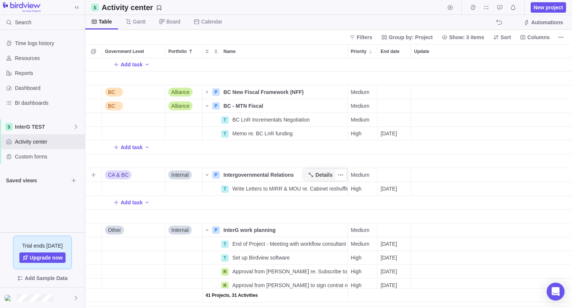
click at [332, 175] on span "Details" at bounding box center [323, 174] width 17 height 7
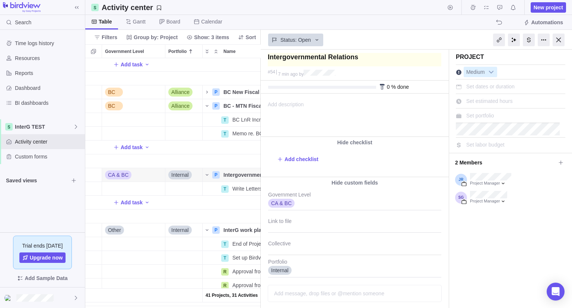
click at [268, 58] on textarea at bounding box center [355, 59] width 174 height 13
click at [561, 39] on div at bounding box center [559, 40] width 12 height 13
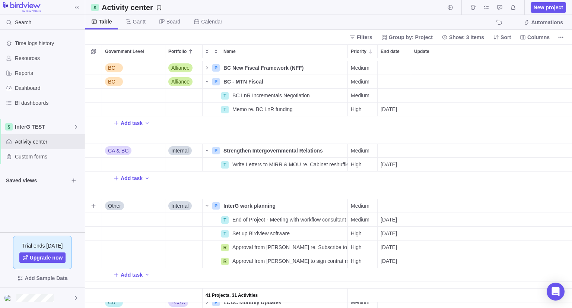
click at [244, 230] on div "41 Projects, 31 Activities BC Alliance P BC New Fiscal Framework (NFF) Details …" at bounding box center [328, 182] width 487 height 249
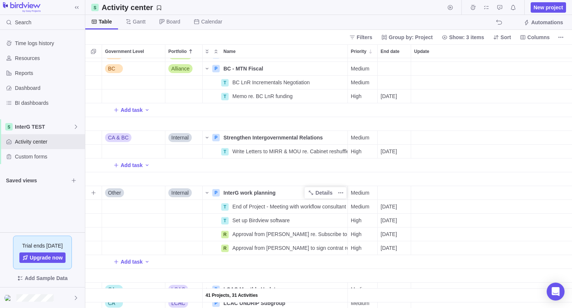
click at [242, 191] on span "InterG work planning" at bounding box center [249, 192] width 52 height 7
click at [242, 191] on input "InterG work planning" at bounding box center [284, 192] width 128 height 14
click at [241, 193] on input "InterG work planning" at bounding box center [284, 192] width 128 height 14
click at [256, 195] on input "InterG Work planning" at bounding box center [284, 192] width 128 height 14
click at [231, 276] on div "41 Projects, 31 Activities BC Alliance P BC New Fiscal Framework (NFF) Details …" at bounding box center [328, 182] width 487 height 249
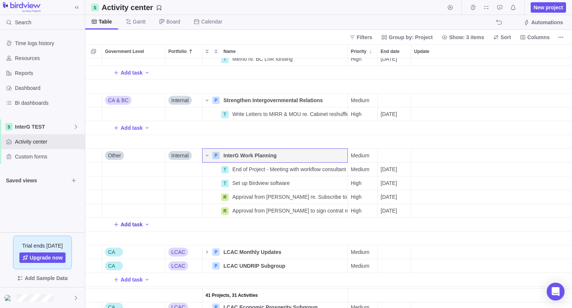
click at [126, 228] on span "Add task" at bounding box center [127, 224] width 29 height 10
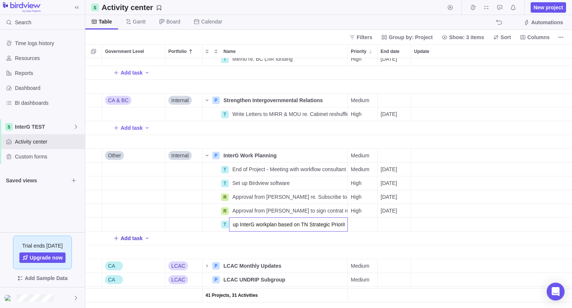
scroll to position [0, 14]
click at [386, 225] on div "End date" at bounding box center [394, 223] width 33 height 13
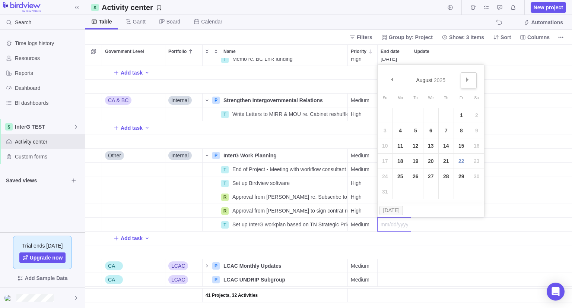
click at [470, 82] on link "Next" at bounding box center [469, 80] width 16 height 16
click at [417, 174] on link "30" at bounding box center [415, 176] width 15 height 15
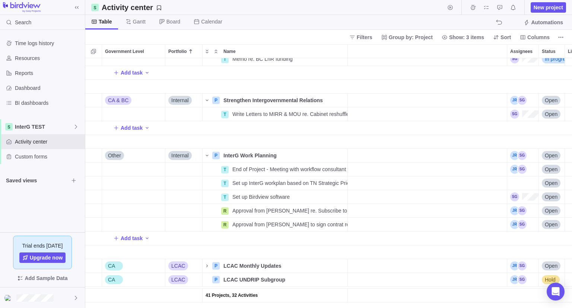
scroll to position [0, 122]
click at [517, 185] on div "Assignees" at bounding box center [520, 182] width 31 height 13
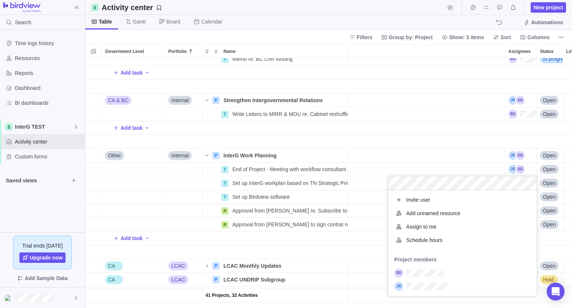
scroll to position [100, 143]
click at [417, 278] on div "grid" at bounding box center [462, 272] width 148 height 13
click at [331, 248] on div "41 Projects, 32 Activities T Memo re. BC LnR funding Details High 09/12/2025 In…" at bounding box center [328, 182] width 487 height 249
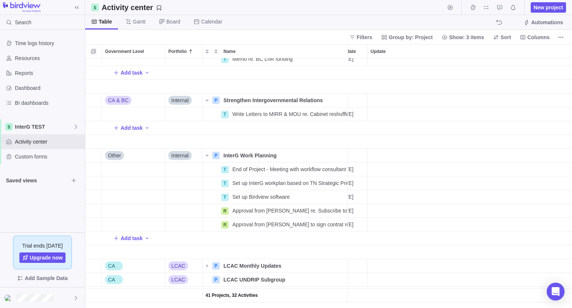
scroll to position [0, 0]
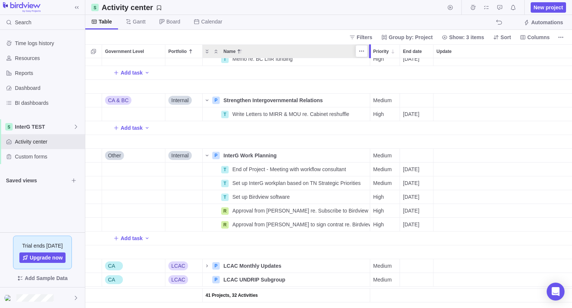
drag, startPoint x: 347, startPoint y: 50, endPoint x: 370, endPoint y: 69, distance: 30.7
click at [370, 69] on div "Government Level Portfolio Name Priority End date Update Assignees Status Link …" at bounding box center [328, 175] width 487 height 263
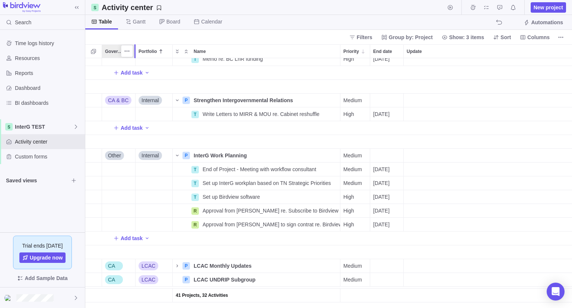
drag, startPoint x: 164, startPoint y: 53, endPoint x: 133, endPoint y: 53, distance: 31.3
click at [133, 53] on div "Government Level Portfolio Name Priority End date Update Assignees Status Link …" at bounding box center [328, 175] width 487 height 263
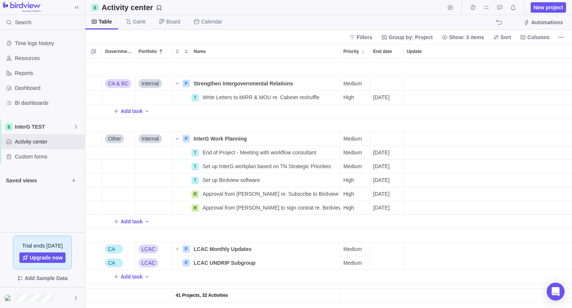
scroll to position [448, 0]
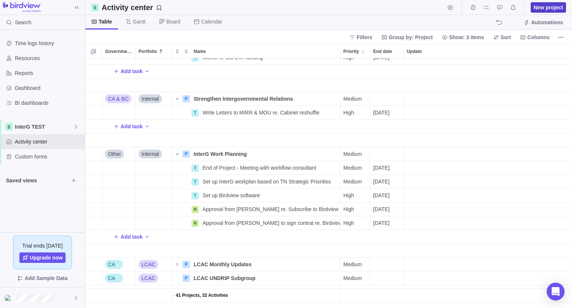
click at [540, 4] on span "New project" at bounding box center [548, 7] width 29 height 7
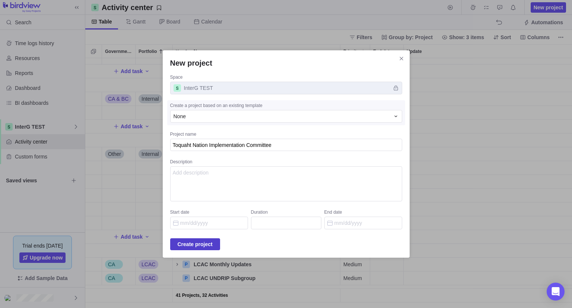
click at [213, 242] on span "Create project" at bounding box center [195, 243] width 35 height 9
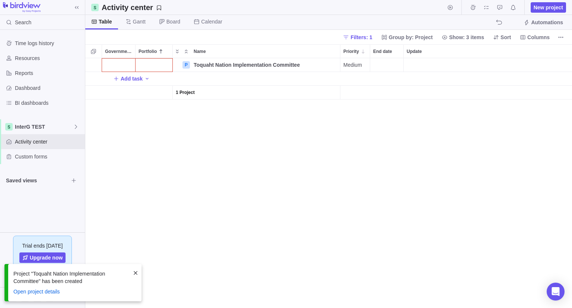
scroll to position [244, 481]
click at [117, 62] on div "Government Level" at bounding box center [118, 64] width 33 height 13
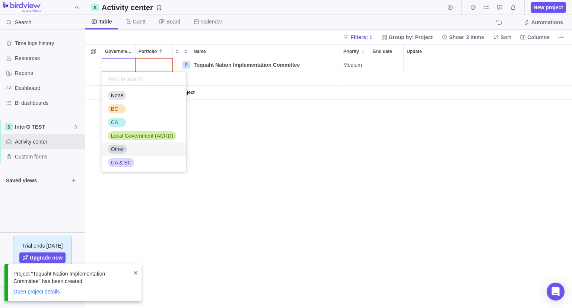
click at [121, 149] on span "Other" at bounding box center [117, 148] width 13 height 7
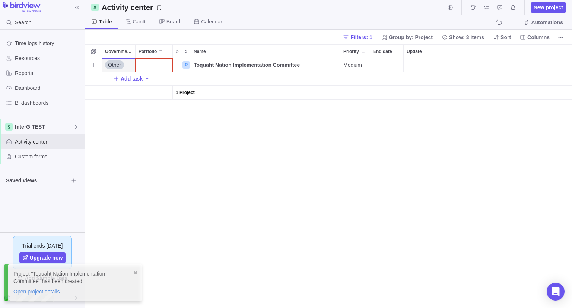
click at [155, 66] on div "Portfolio" at bounding box center [154, 64] width 37 height 13
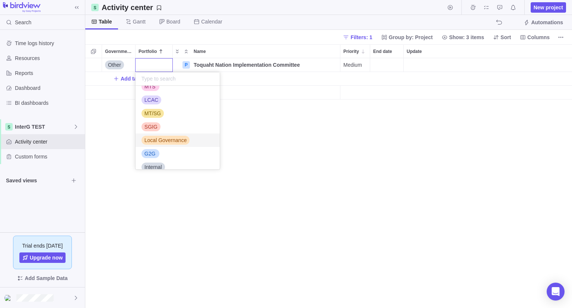
scroll to position [57, 0]
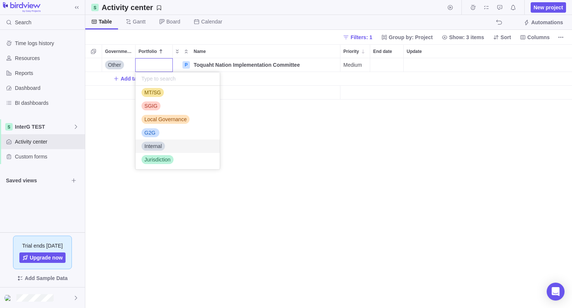
click at [162, 145] on span "Internal" at bounding box center [153, 145] width 18 height 7
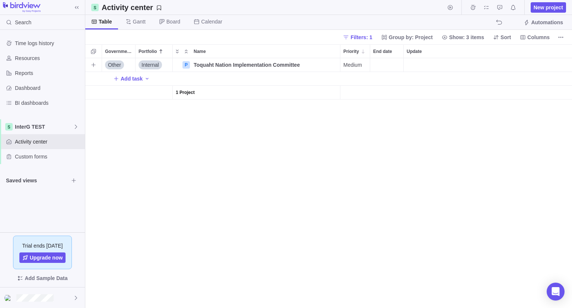
click at [151, 178] on div "Other Internal P Toquaht Nation Implementation Committee Details Medium Open Ad…" at bounding box center [328, 182] width 487 height 249
click at [71, 303] on div at bounding box center [42, 297] width 85 height 20
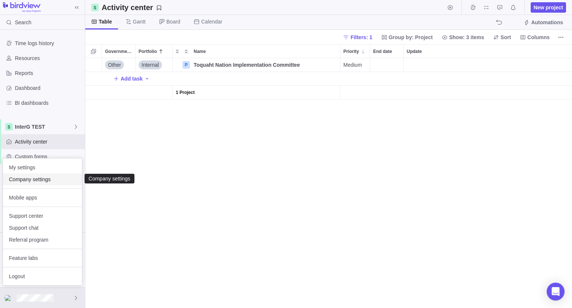
click at [25, 184] on div "Company settings" at bounding box center [42, 179] width 79 height 12
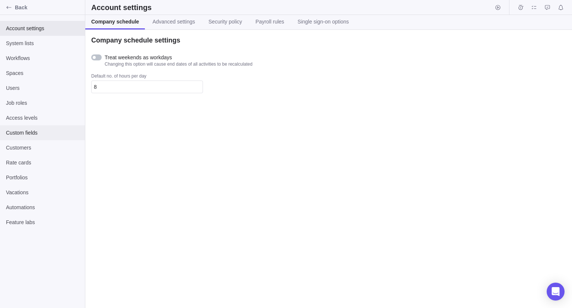
click at [31, 130] on span "Custom fields" at bounding box center [42, 132] width 73 height 7
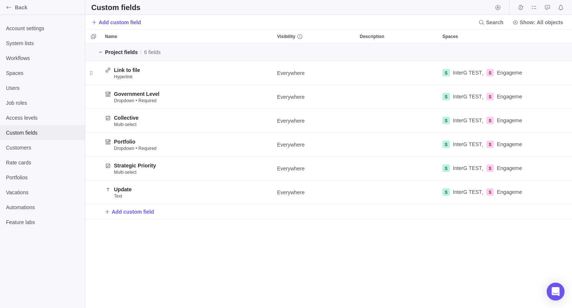
scroll to position [259, 481]
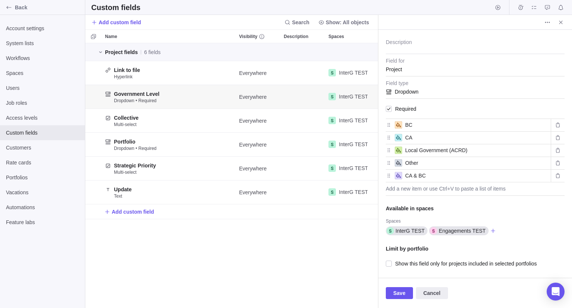
scroll to position [58, 0]
click at [436, 187] on div "Add a new item or use Ctrl+V to paste a list of items" at bounding box center [475, 188] width 179 height 13
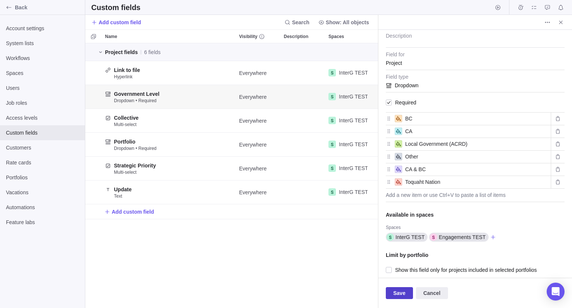
click at [403, 293] on span "Save" at bounding box center [399, 292] width 12 height 9
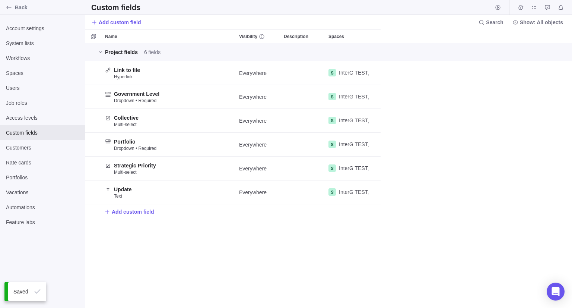
scroll to position [259, 481]
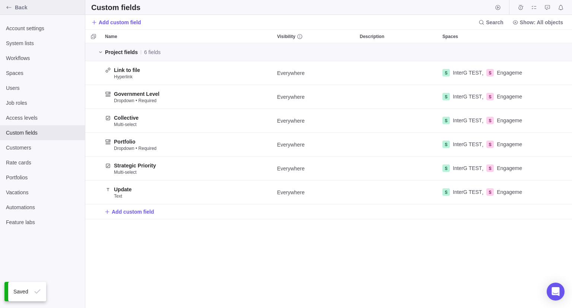
click at [8, 9] on icon "Back" at bounding box center [9, 7] width 6 height 6
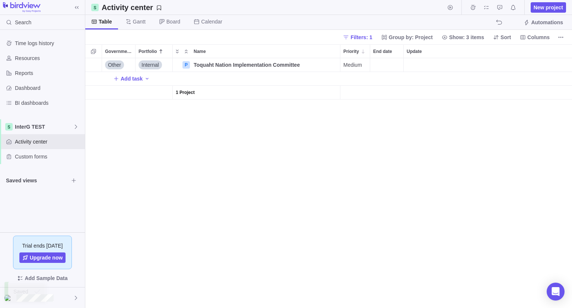
scroll to position [244, 481]
click at [116, 68] on span "Other" at bounding box center [114, 64] width 13 height 7
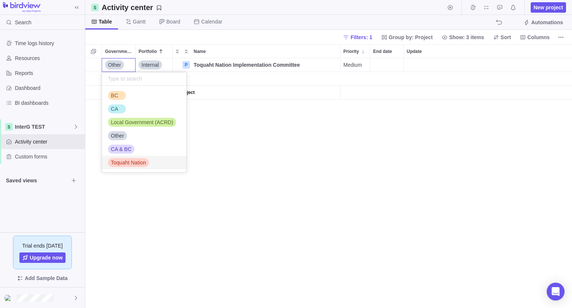
click at [133, 160] on span "Toquaht Nation" at bounding box center [128, 162] width 35 height 7
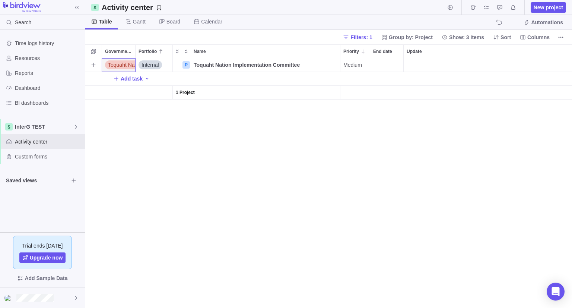
click at [362, 65] on div "Medium" at bounding box center [354, 64] width 29 height 13
click at [351, 105] on span "High" at bounding box center [352, 108] width 11 height 7
click at [355, 65] on div "High" at bounding box center [354, 64] width 29 height 13
click at [354, 119] on span "Medium" at bounding box center [356, 121] width 19 height 7
click at [358, 67] on span "Medium" at bounding box center [352, 64] width 19 height 7
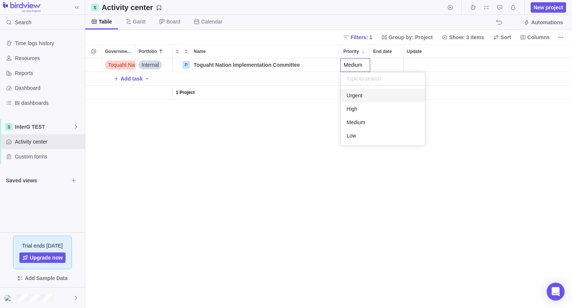
click at [256, 202] on div "Toquaht Nation Internal P Toquaht Nation Implementation Committee Details Mediu…" at bounding box center [328, 182] width 487 height 249
click at [132, 81] on span "Add task" at bounding box center [132, 78] width 22 height 7
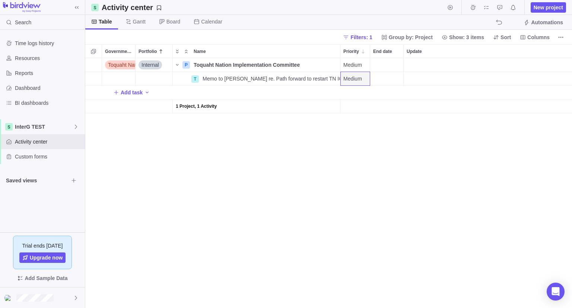
click at [356, 83] on div "Medium" at bounding box center [354, 78] width 29 height 13
click at [354, 119] on span "High" at bounding box center [352, 122] width 11 height 7
click at [383, 80] on div "End date" at bounding box center [386, 78] width 33 height 13
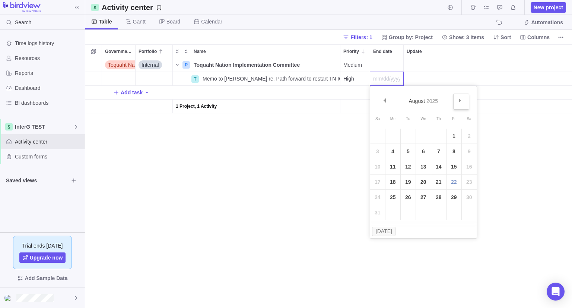
click at [461, 102] on link "Next" at bounding box center [461, 101] width 16 height 16
click at [453, 139] on link "5" at bounding box center [453, 135] width 15 height 15
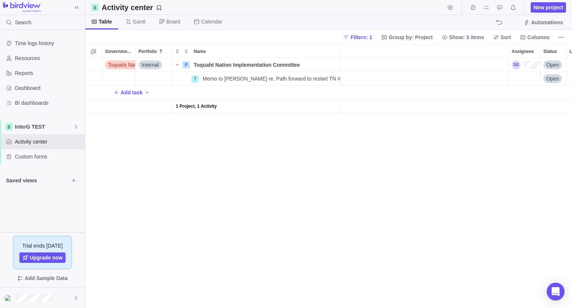
scroll to position [0, 122]
click at [519, 76] on div "Assignees" at bounding box center [509, 78] width 31 height 13
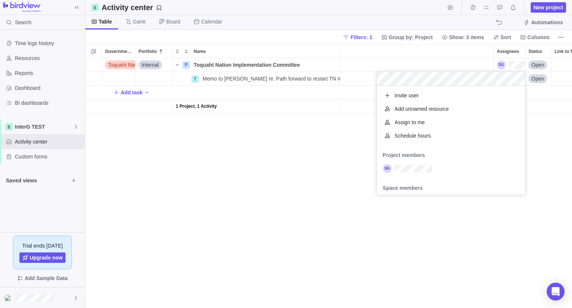
scroll to position [103, 143]
click at [310, 163] on div "Toquaht Nation Internal P Toquaht Nation Implementation Committee Details Mediu…" at bounding box center [328, 182] width 487 height 249
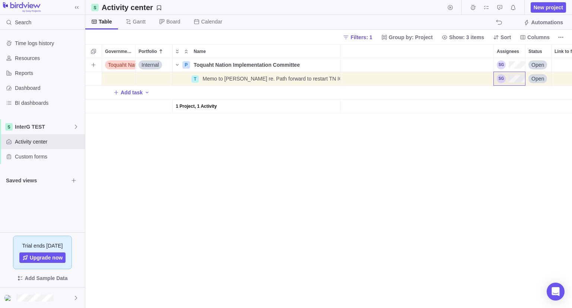
click at [511, 61] on div "Assignees" at bounding box center [511, 64] width 28 height 9
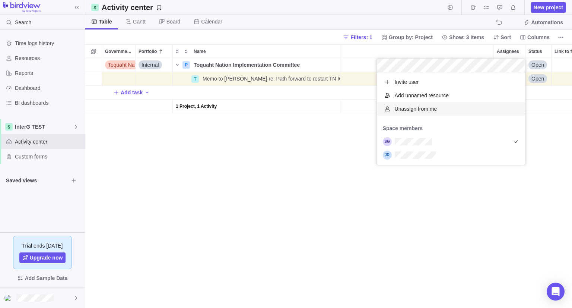
scroll to position [86, 143]
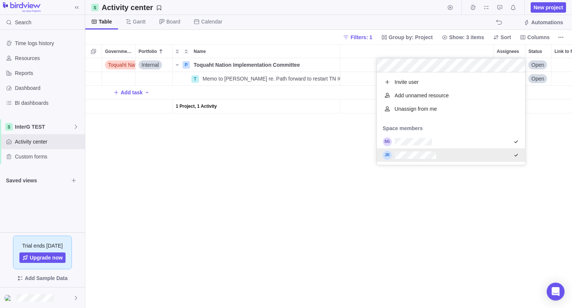
click at [338, 179] on div "Toquaht Nation Internal P Toquaht Nation Implementation Committee Details Mediu…" at bounding box center [328, 182] width 487 height 249
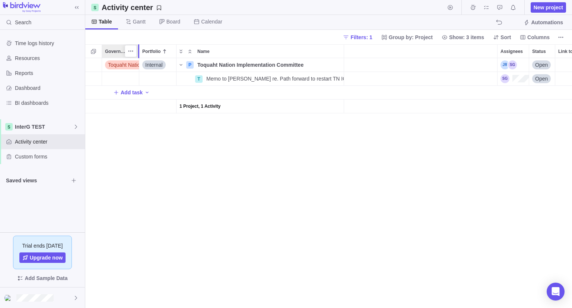
scroll to position [0, 0]
click at [137, 51] on div at bounding box center [140, 51] width 6 height 14
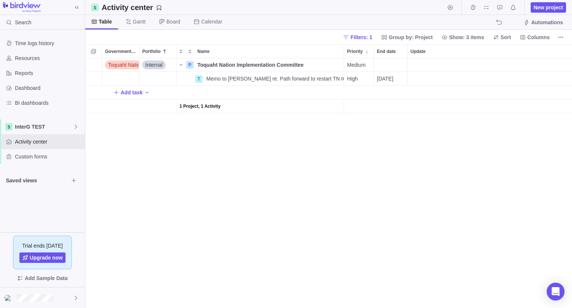
click at [144, 206] on div "Toquaht Nation Internal P Toquaht Nation Implementation Committee Details Mediu…" at bounding box center [328, 182] width 487 height 249
click at [372, 35] on span "Filters: 1" at bounding box center [361, 37] width 22 height 7
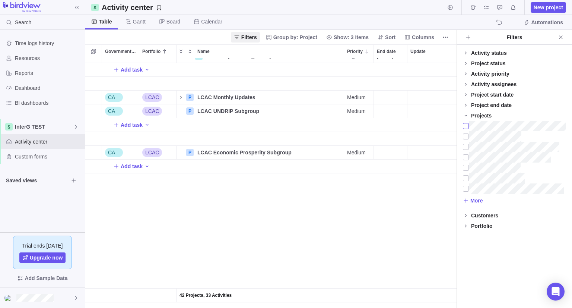
scroll to position [521, 0]
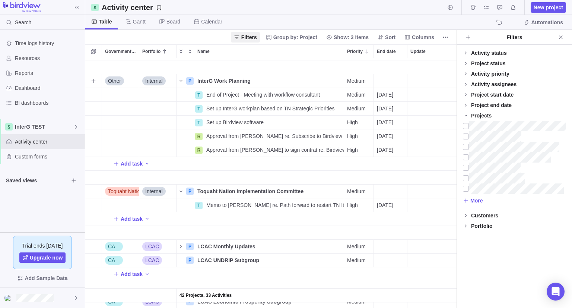
click at [120, 79] on span "Other" at bounding box center [114, 80] width 13 height 7
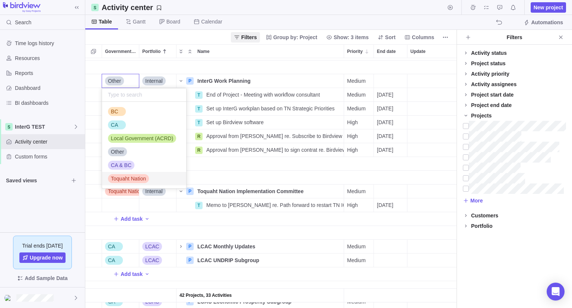
click at [129, 179] on span "Toquaht Nation" at bounding box center [128, 178] width 35 height 7
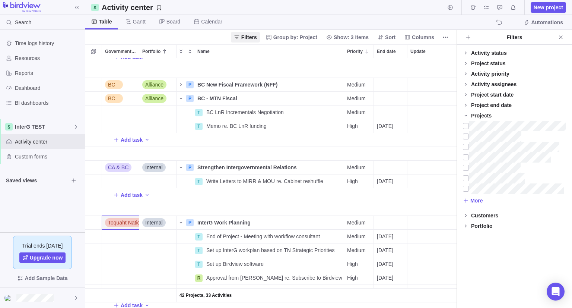
scroll to position [392, 0]
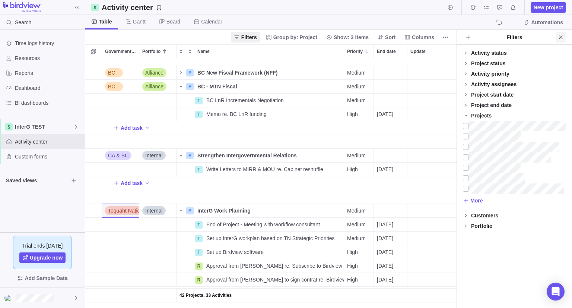
click at [561, 36] on icon "Close" at bounding box center [560, 36] width 3 height 3
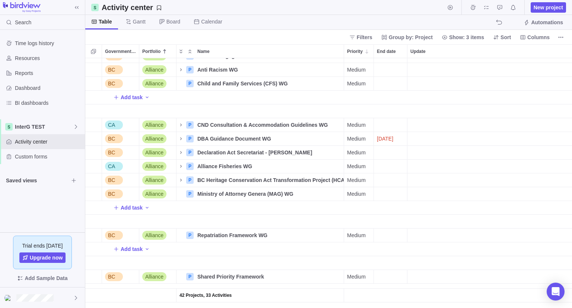
scroll to position [0, 0]
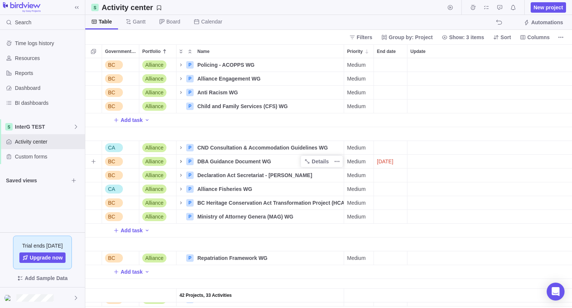
click at [179, 161] on icon "Name" at bounding box center [181, 161] width 6 height 6
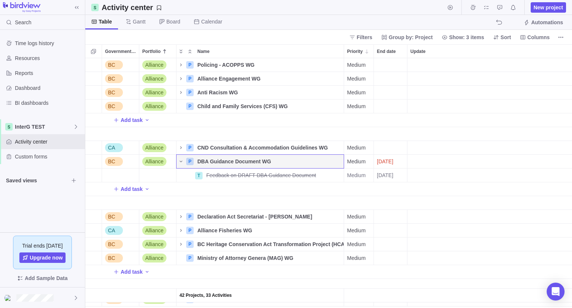
click at [160, 177] on div "Portfolio" at bounding box center [157, 175] width 37 height 14
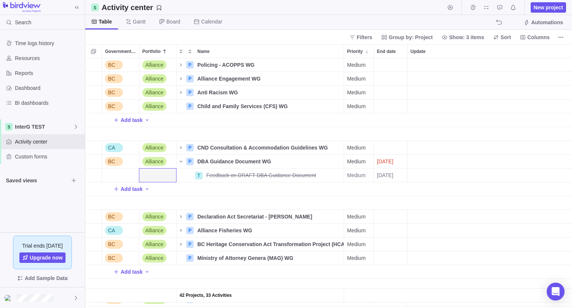
click at [228, 204] on div "Name" at bounding box center [260, 203] width 168 height 14
click at [181, 162] on icon "Name" at bounding box center [181, 161] width 6 height 6
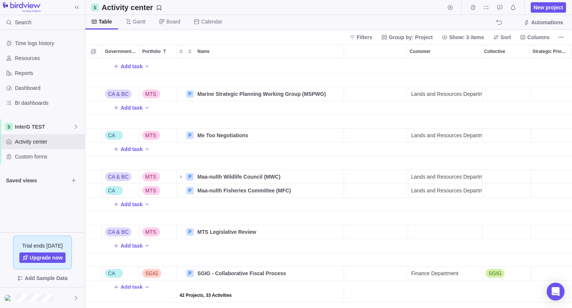
scroll to position [0, 383]
click at [34, 163] on div "Custom forms" at bounding box center [42, 156] width 85 height 15
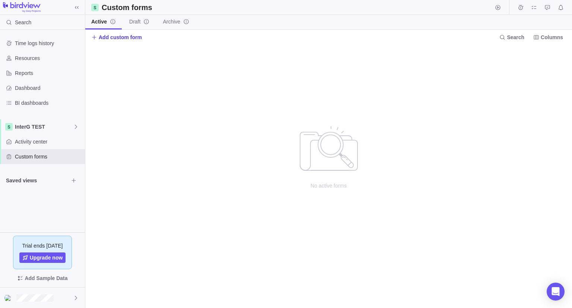
click at [103, 34] on span "Add custom form" at bounding box center [120, 37] width 43 height 7
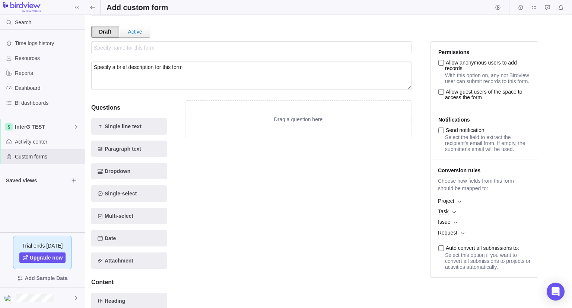
scroll to position [37, 0]
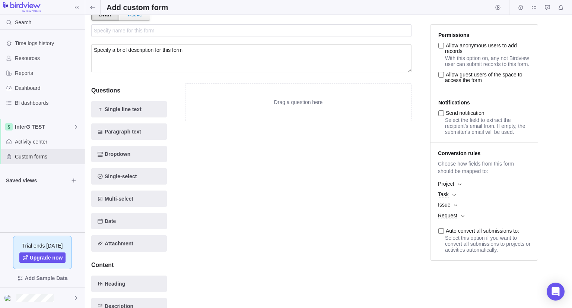
click at [459, 185] on b at bounding box center [459, 184] width 3 height 3
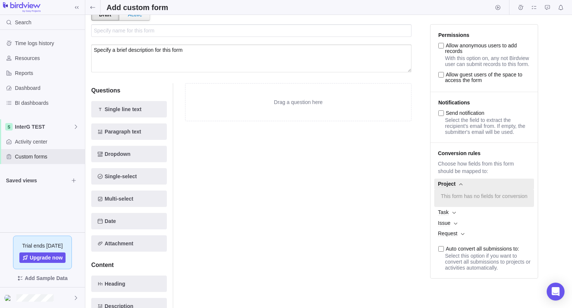
click at [459, 185] on b at bounding box center [460, 184] width 3 height 3
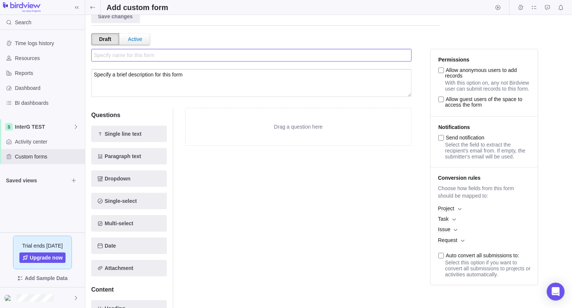
scroll to position [0, 0]
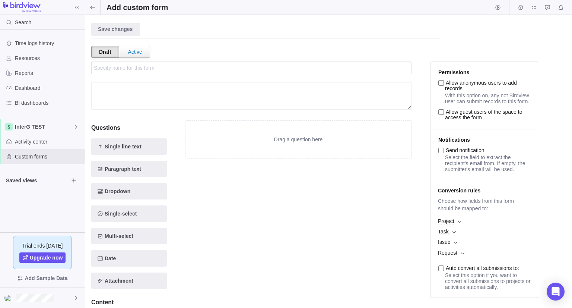
click at [133, 86] on textarea at bounding box center [251, 96] width 320 height 28
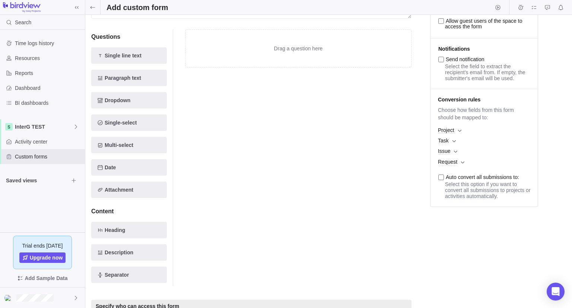
scroll to position [54, 0]
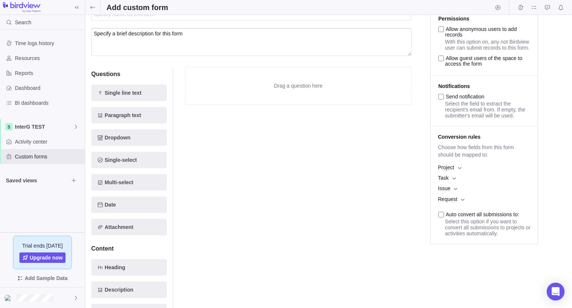
click at [442, 217] on input "Auto convert all submissions to:" at bounding box center [441, 214] width 6 height 6
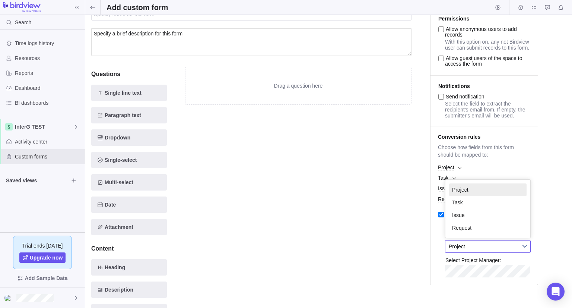
click at [470, 252] on span "Project" at bounding box center [483, 246] width 69 height 12
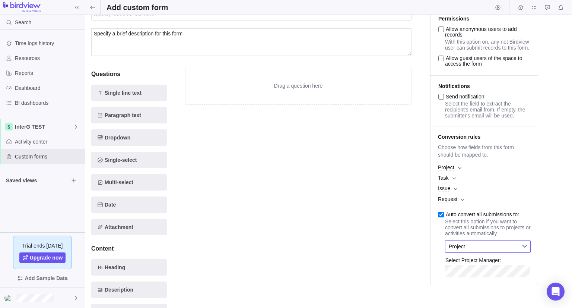
click at [470, 252] on span "Project" at bounding box center [483, 246] width 69 height 12
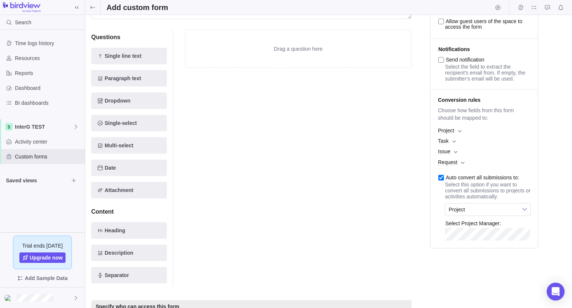
scroll to position [128, 0]
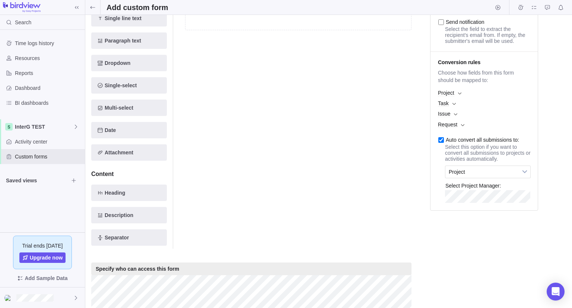
click at [457, 210] on li "Conversion rules Choose how fields from this form should be mapped to: Project …" at bounding box center [483, 131] width 107 height 158
click at [398, 214] on div "Drag a question here" at bounding box center [298, 120] width 226 height 256
click at [462, 210] on li "Conversion rules Choose how fields from this form should be mapped to: Project …" at bounding box center [483, 131] width 107 height 158
click at [405, 194] on div "Drag a question here" at bounding box center [298, 120] width 226 height 256
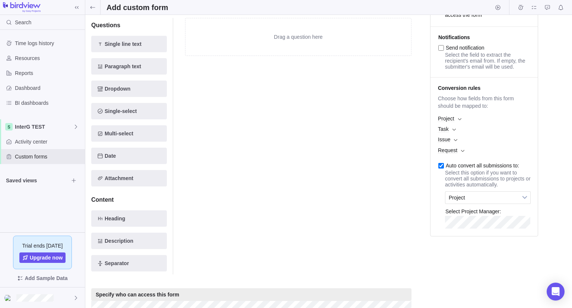
scroll to position [91, 0]
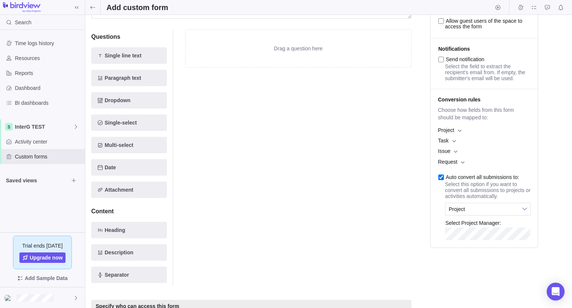
click at [453, 133] on span "Project" at bounding box center [446, 130] width 16 height 6
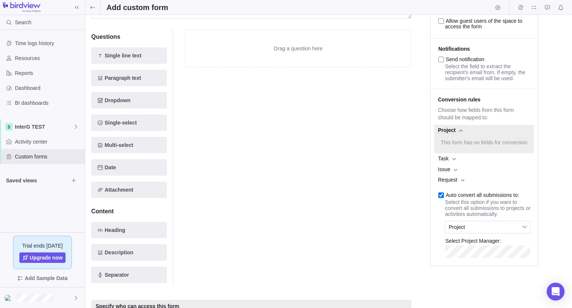
click at [454, 133] on span "Project" at bounding box center [447, 130] width 18 height 6
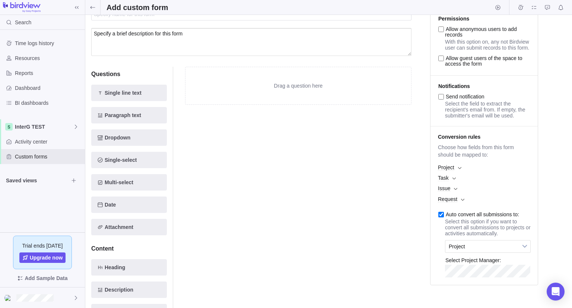
scroll to position [16, 0]
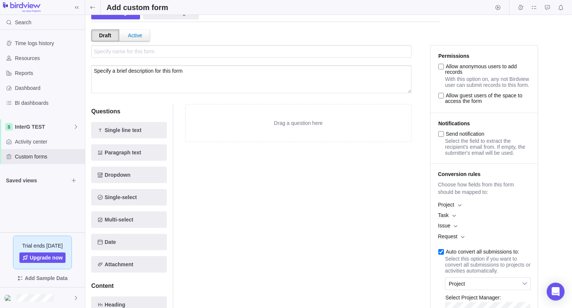
click at [442, 69] on input "Allow anonymous users to add records" at bounding box center [441, 67] width 6 height 6
click at [442, 98] on input "Allow guest users of the space to access the form" at bounding box center [441, 96] width 6 height 6
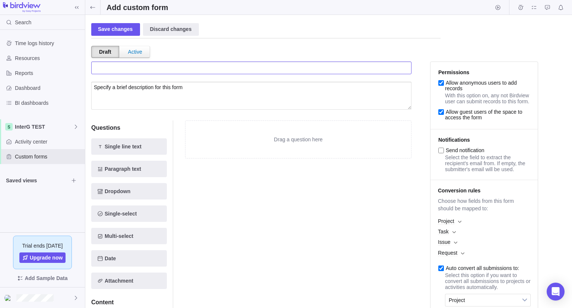
click at [219, 63] on input "text" at bounding box center [251, 67] width 320 height 13
click at [204, 97] on textarea at bounding box center [251, 96] width 320 height 28
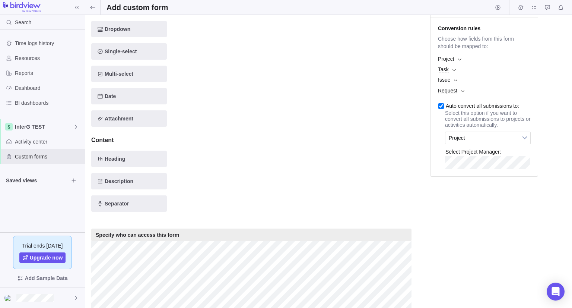
scroll to position [149, 0]
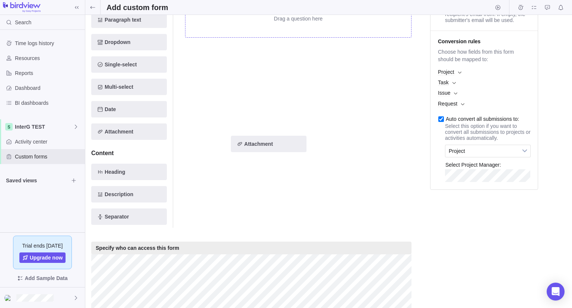
drag, startPoint x: 133, startPoint y: 133, endPoint x: 278, endPoint y: 145, distance: 145.7
click at [278, 145] on div "Questions Single line text Paragraph text Dropdown Single-select Multi-select D…" at bounding box center [251, 99] width 320 height 274
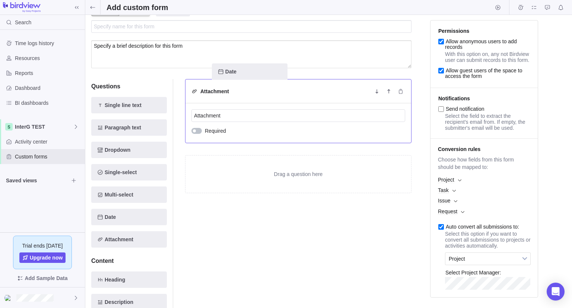
scroll to position [35, 0]
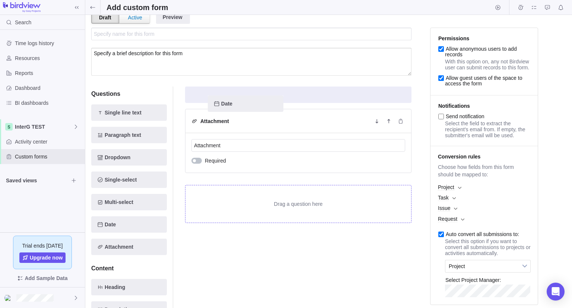
drag, startPoint x: 130, startPoint y: 186, endPoint x: 249, endPoint y: 102, distance: 145.6
click at [249, 102] on div "Questions Single line text Paragraph text Dropdown Single-select Multi-select D…" at bounding box center [251, 214] width 320 height 274
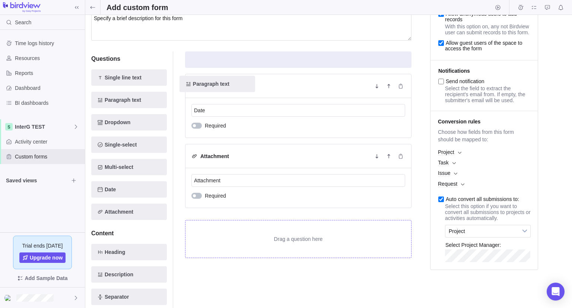
scroll to position [67, 0]
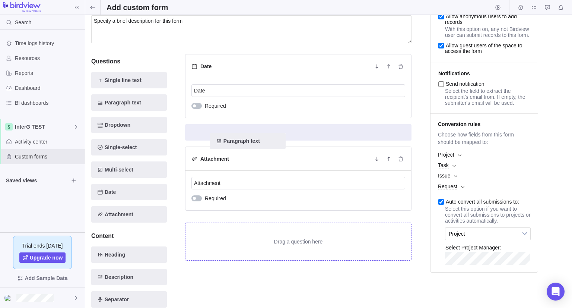
drag, startPoint x: 120, startPoint y: 100, endPoint x: 246, endPoint y: 141, distance: 132.7
click at [246, 141] on div "Questions Single line text Paragraph text Paragraph text Dropdown Single-select…" at bounding box center [251, 182] width 320 height 274
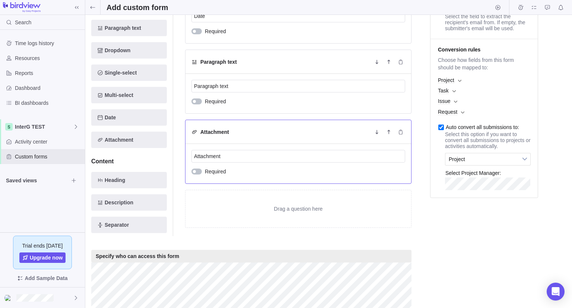
scroll to position [104, 0]
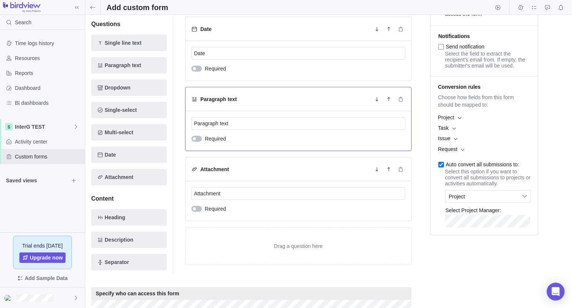
click at [229, 102] on div "Paragraph text" at bounding box center [298, 99] width 226 height 24
click at [403, 100] on icon "Delete" at bounding box center [401, 99] width 6 height 6
click at [107, 257] on span "Separator" at bounding box center [117, 261] width 24 height 9
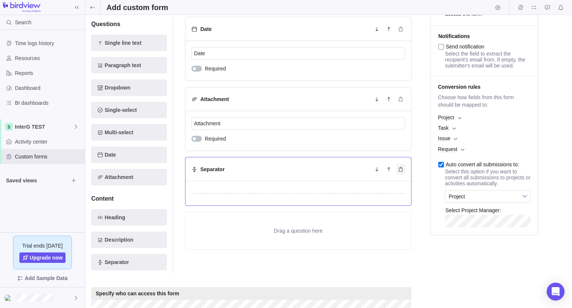
click at [403, 169] on icon "Delete" at bounding box center [401, 169] width 6 height 6
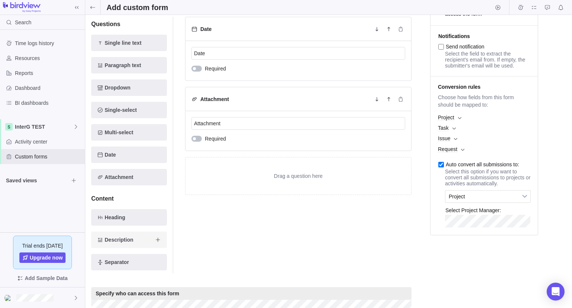
click at [126, 232] on span "Description" at bounding box center [129, 239] width 76 height 16
click at [395, 171] on div at bounding box center [388, 169] width 33 height 10
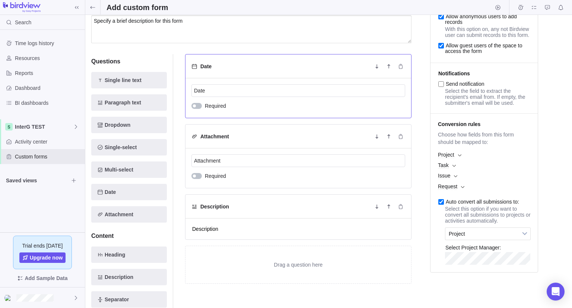
scroll to position [30, 0]
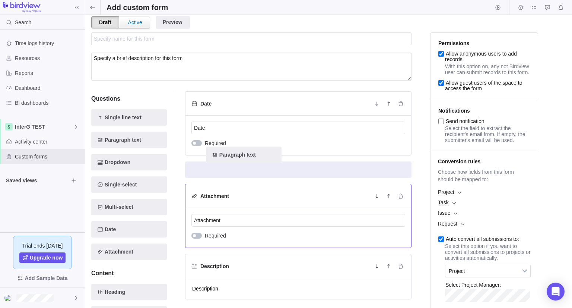
drag, startPoint x: 111, startPoint y: 141, endPoint x: 235, endPoint y: 184, distance: 131.2
click at [235, 184] on div "Questions Single line text Paragraph text Paragraph text Dropdown Single-select…" at bounding box center [251, 220] width 320 height 276
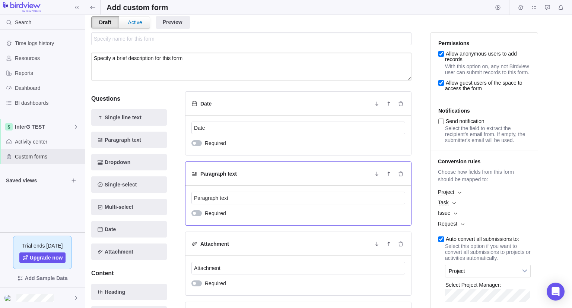
click at [218, 179] on div "Paragraph text" at bounding box center [298, 174] width 226 height 24
click at [231, 197] on input "Paragraph text" at bounding box center [298, 197] width 214 height 13
click at [400, 171] on icon "Delete" at bounding box center [400, 173] width 4 height 5
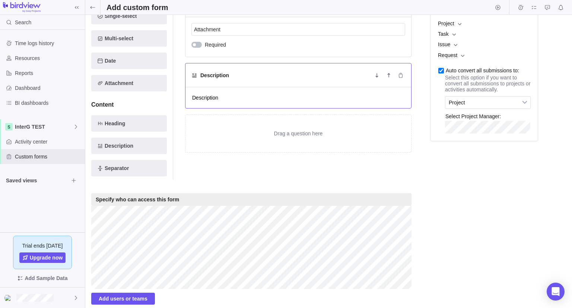
scroll to position [204, 0]
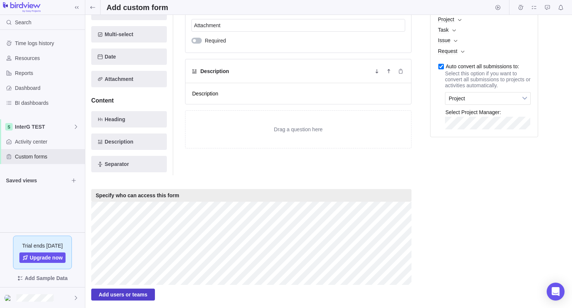
click at [112, 297] on span "Add users or teams" at bounding box center [123, 294] width 49 height 9
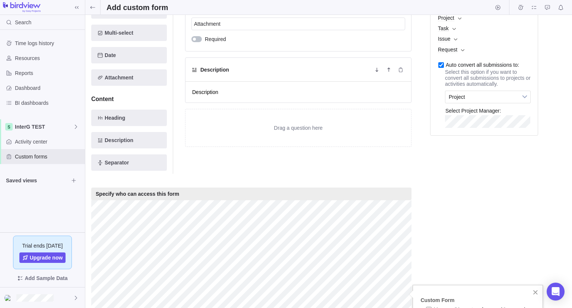
scroll to position [309, 0]
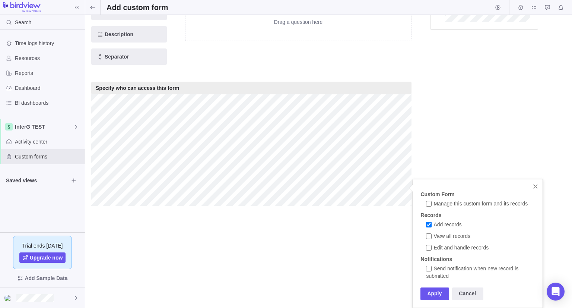
click at [196, 264] on div "Save changes Discard changes Draft Active Preview Specify name for this form Sp…" at bounding box center [328, 161] width 487 height 293
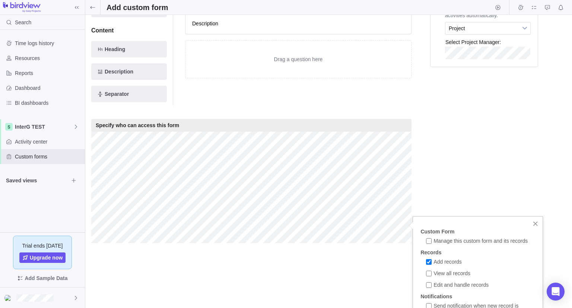
click at [448, 240] on span "Manage this custom form and its records" at bounding box center [480, 241] width 94 height 6
click at [432, 240] on input "Manage this custom form and its records" at bounding box center [429, 241] width 6 height 6
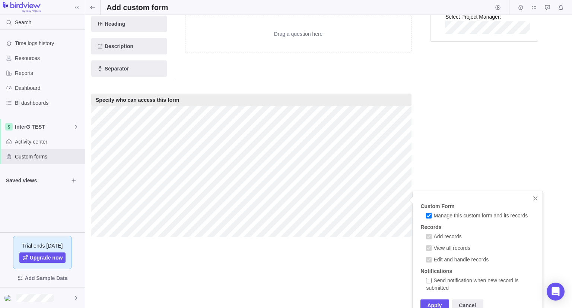
scroll to position [309, 0]
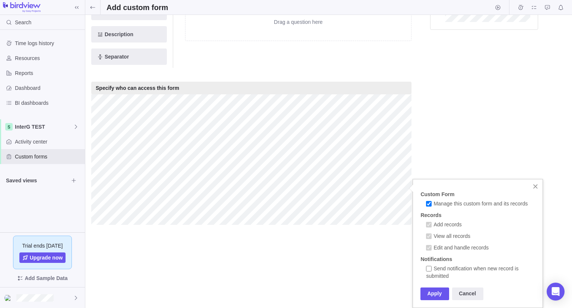
click at [430, 266] on input "Send notification when new record is submitted" at bounding box center [429, 268] width 6 height 6
click at [433, 295] on div "Apply" at bounding box center [434, 293] width 29 height 13
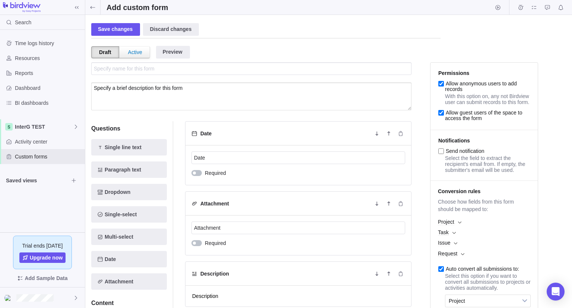
scroll to position [0, 0]
click at [170, 56] on div "Preview" at bounding box center [173, 52] width 34 height 13
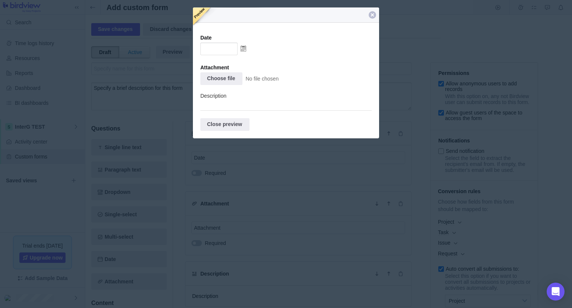
click at [242, 48] on div at bounding box center [286, 60] width 186 height 106
click at [373, 13] on div at bounding box center [372, 14] width 7 height 7
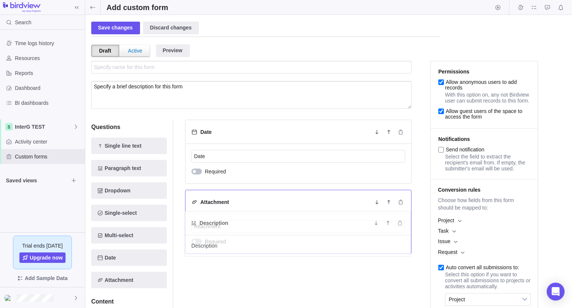
scroll to position [3, 0]
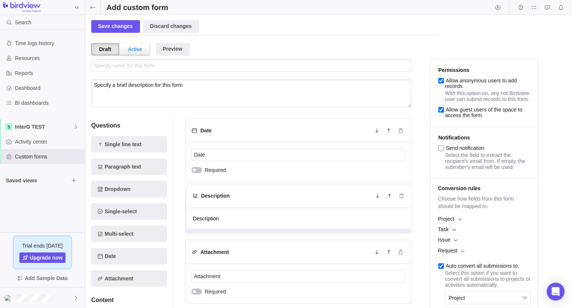
drag, startPoint x: 293, startPoint y: 275, endPoint x: 295, endPoint y: 185, distance: 90.1
click at [295, 185] on div "Date Date Required Attachment Attachment Required Description Description Drag …" at bounding box center [298, 246] width 226 height 256
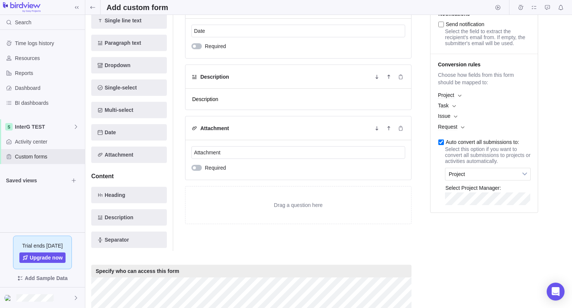
scroll to position [0, 0]
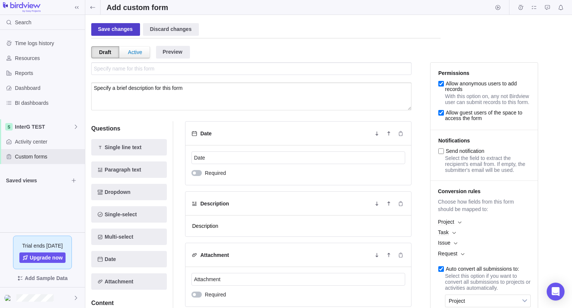
click at [130, 31] on div "Save changes" at bounding box center [115, 29] width 49 height 13
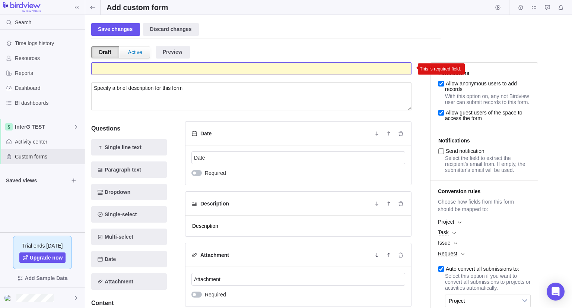
click at [133, 66] on input "This is required field." at bounding box center [251, 68] width 320 height 13
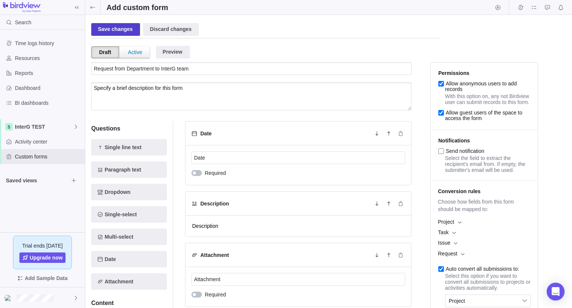
click at [122, 29] on div "Save changes" at bounding box center [115, 29] width 49 height 13
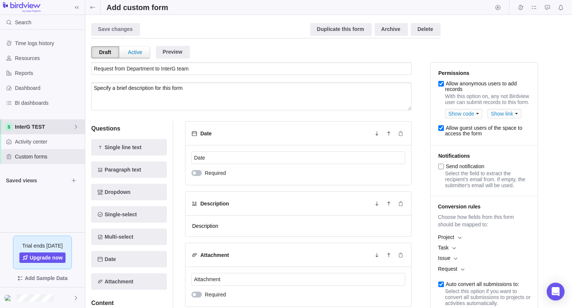
click at [19, 127] on span "InterG TEST" at bounding box center [44, 126] width 58 height 7
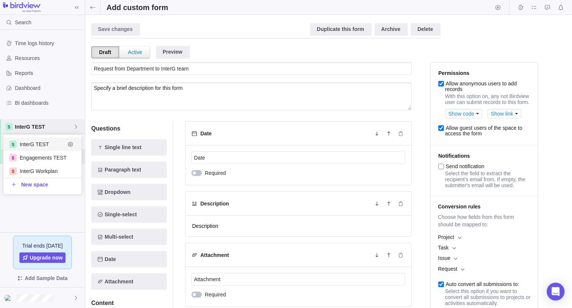
scroll to position [54, 73]
click at [21, 147] on span "InterG TEST" at bounding box center [42, 143] width 45 height 7
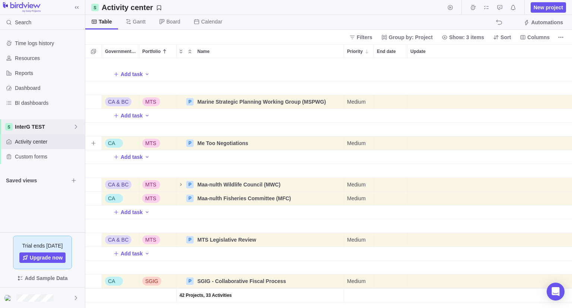
scroll to position [1285, 0]
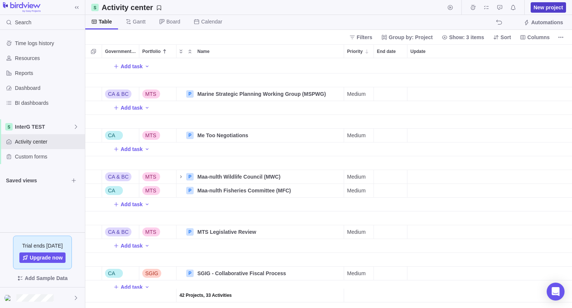
click at [539, 10] on span "New project" at bounding box center [548, 7] width 29 height 7
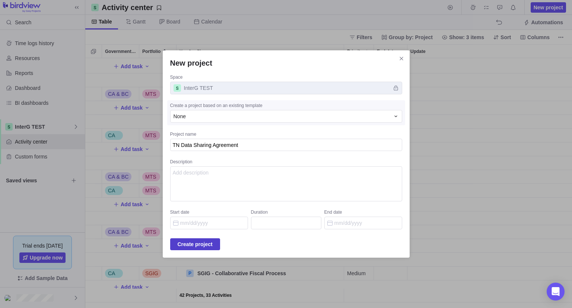
click at [198, 244] on span "Create project" at bounding box center [195, 243] width 35 height 9
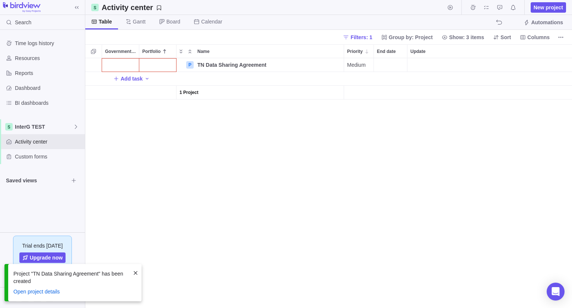
scroll to position [244, 481]
click at [123, 63] on div "Government Level" at bounding box center [120, 64] width 37 height 13
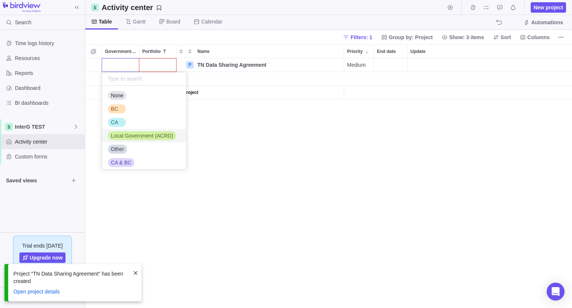
scroll to position [16, 0]
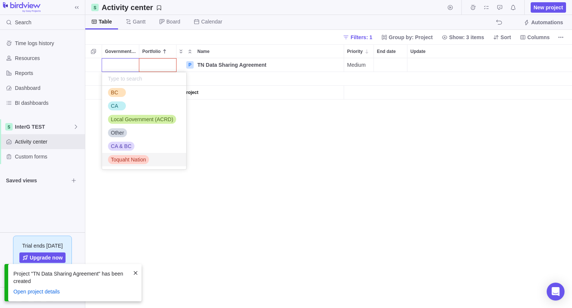
click at [136, 157] on span "Toquaht Nation" at bounding box center [128, 159] width 35 height 7
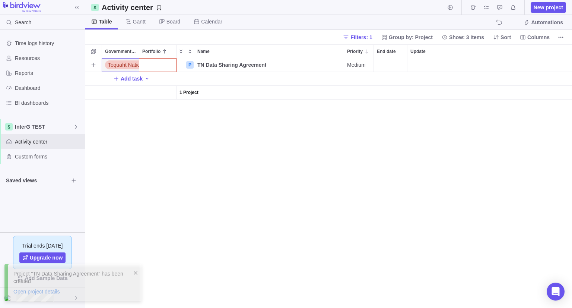
click at [171, 60] on div "Portfolio" at bounding box center [157, 64] width 37 height 13
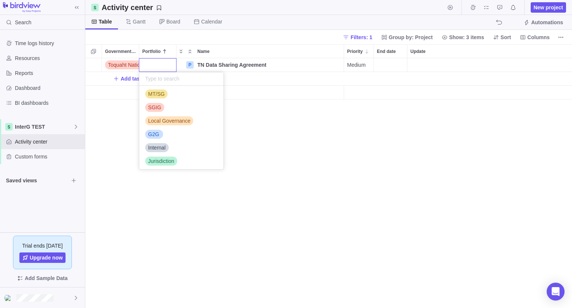
scroll to position [57, 0]
click at [165, 141] on div "Internal" at bounding box center [181, 145] width 84 height 13
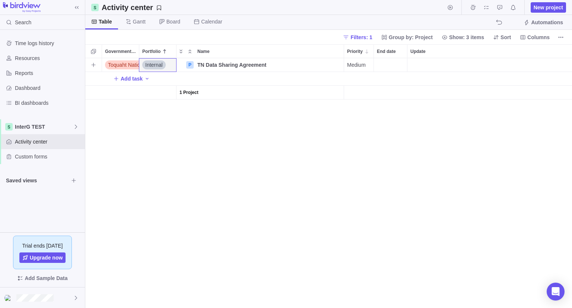
click at [353, 63] on span "Medium" at bounding box center [356, 64] width 19 height 7
click at [357, 108] on span "High" at bounding box center [355, 108] width 11 height 7
click at [384, 62] on div "End date" at bounding box center [390, 64] width 33 height 13
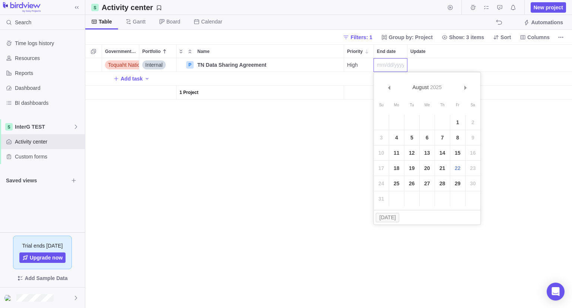
click at [341, 165] on div "Toquaht Nation Internal P TN Data Sharing Agreement Details High Open Add task …" at bounding box center [328, 182] width 487 height 249
click at [139, 80] on span "Add task" at bounding box center [132, 78] width 22 height 7
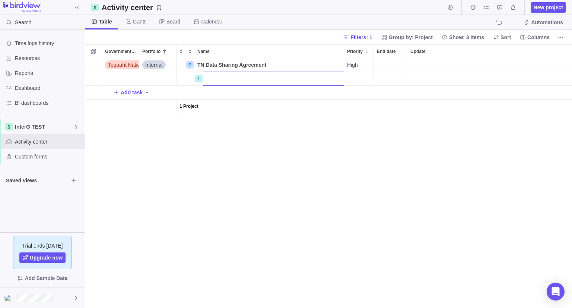
click at [259, 83] on input "Name" at bounding box center [273, 78] width 141 height 14
click at [367, 77] on div "Medium" at bounding box center [358, 78] width 29 height 13
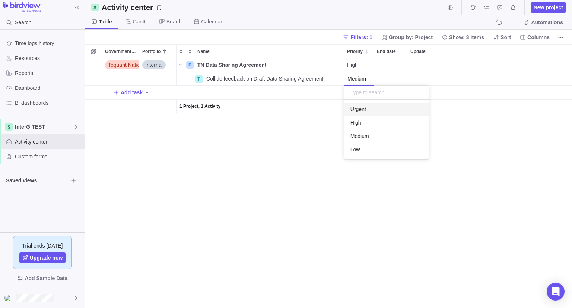
click at [358, 123] on span "High" at bounding box center [355, 122] width 11 height 7
click at [381, 81] on div "End date" at bounding box center [390, 78] width 33 height 13
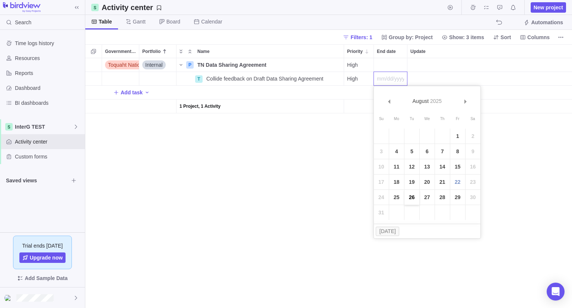
click at [413, 195] on link "26" at bounding box center [411, 197] width 15 height 15
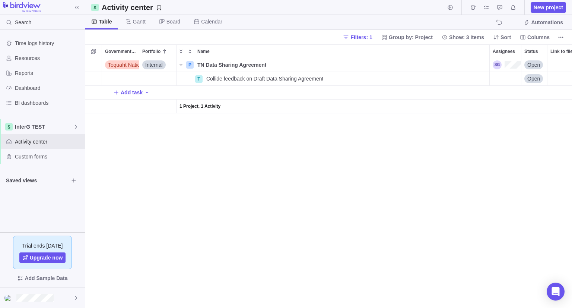
scroll to position [0, 166]
click at [476, 82] on div "Assignees" at bounding box center [472, 78] width 31 height 13
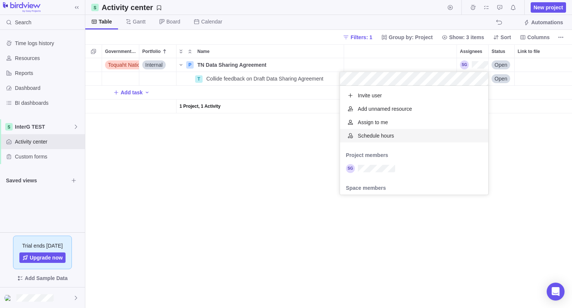
scroll to position [103, 143]
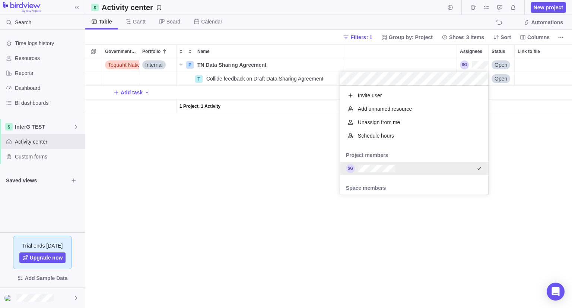
click at [259, 158] on div "Toquaht Nation Internal P TN Data Sharing Agreement Details High Open T Collide…" at bounding box center [328, 182] width 487 height 249
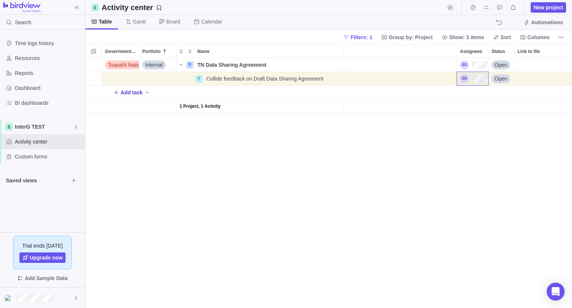
click at [129, 91] on span "Add task" at bounding box center [132, 92] width 22 height 7
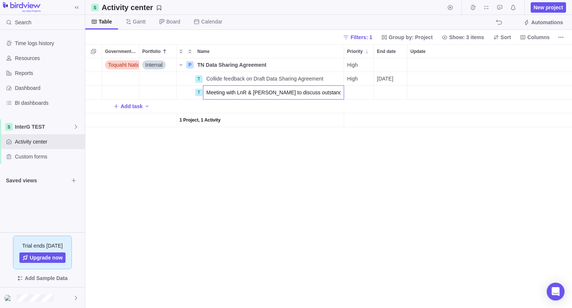
click at [350, 96] on div "Toquaht Nation Internal P TN Data Sharing Agreement Details High Open T Collide…" at bounding box center [328, 182] width 487 height 249
click at [368, 94] on div "Medium" at bounding box center [358, 92] width 29 height 13
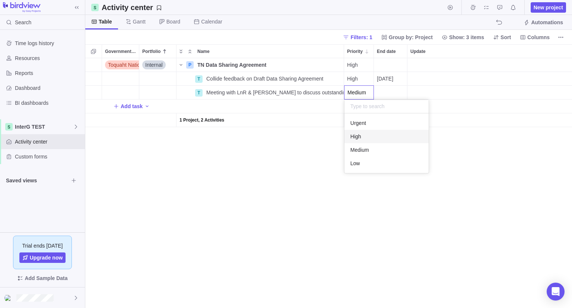
click at [355, 139] on span "High" at bounding box center [355, 136] width 11 height 7
click at [389, 93] on div "End date" at bounding box center [390, 92] width 33 height 13
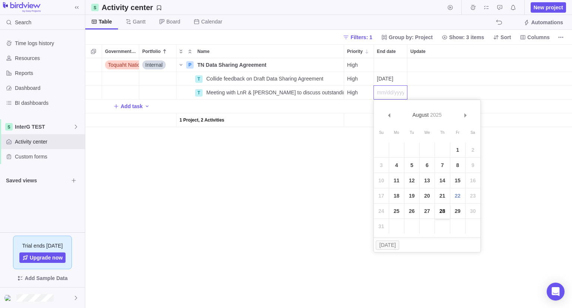
click at [442, 213] on link "28" at bounding box center [442, 210] width 15 height 15
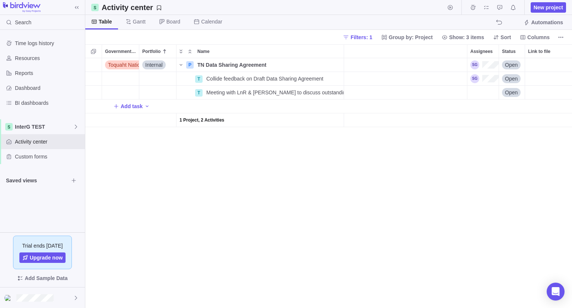
scroll to position [0, 183]
click at [452, 95] on div "Assignees" at bounding box center [455, 92] width 31 height 13
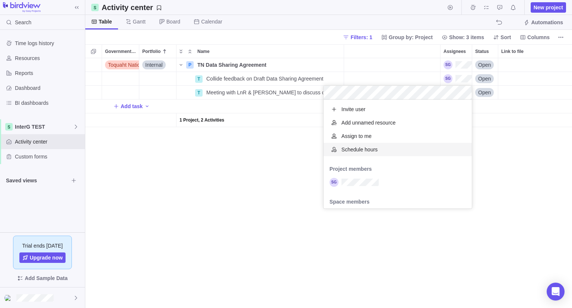
scroll to position [103, 143]
click at [238, 178] on div "Toquaht Nation Internal P TN Data Sharing Agreement Details High Open T Collide…" at bounding box center [328, 182] width 487 height 249
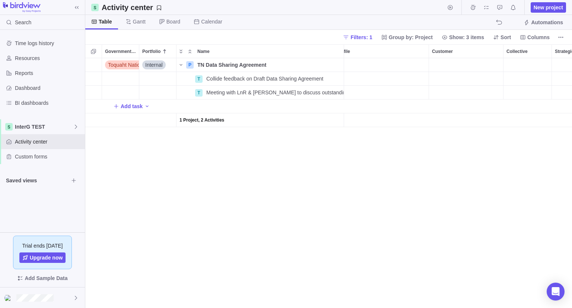
scroll to position [0, 0]
click at [320, 67] on span "Details" at bounding box center [320, 64] width 17 height 7
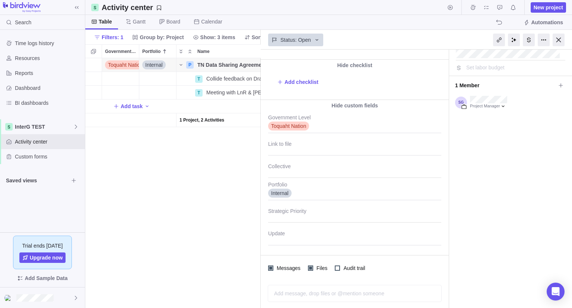
scroll to position [78, 0]
click at [287, 170] on div at bounding box center [354, 167] width 173 height 19
click at [324, 139] on div "TN Data Sharing Agreement #57 1 min ago by Project was completed on its planned…" at bounding box center [416, 179] width 311 height 258
click at [310, 215] on div at bounding box center [354, 212] width 173 height 19
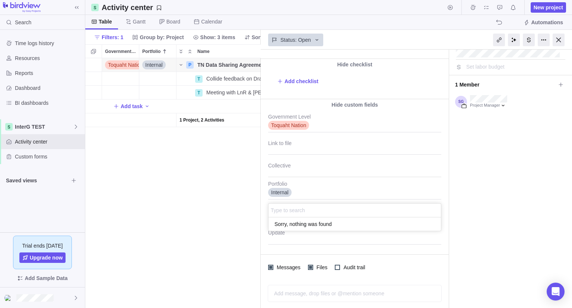
click at [325, 194] on div "TN Data Sharing Agreement #57 1 min ago by Project was completed on its planned…" at bounding box center [416, 179] width 311 height 258
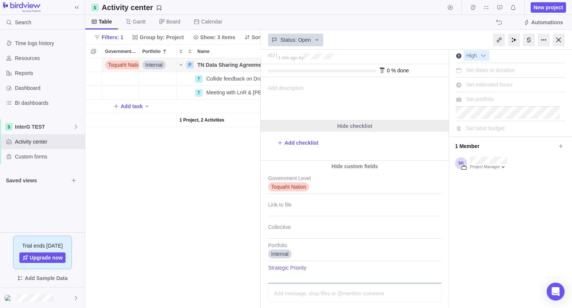
scroll to position [3, 0]
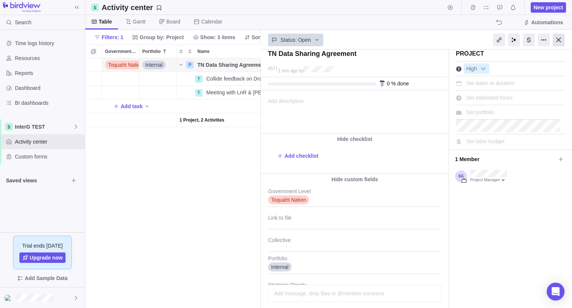
click at [560, 37] on div at bounding box center [559, 40] width 12 height 13
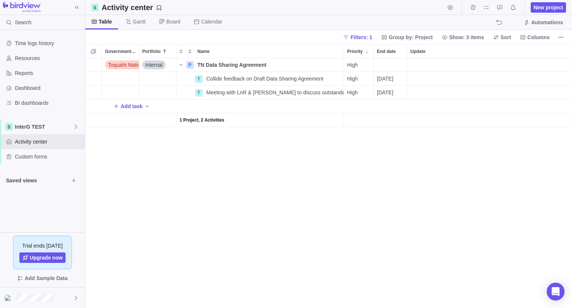
scroll to position [244, 481]
drag, startPoint x: 176, startPoint y: 53, endPoint x: 169, endPoint y: 54, distance: 6.5
click at [169, 54] on div at bounding box center [169, 51] width 2 height 14
click at [174, 189] on div "Toquaht Nation Internal P TN Data Sharing Agreement Details High Open Lands and…" at bounding box center [328, 182] width 487 height 249
click at [550, 8] on span "New project" at bounding box center [548, 7] width 29 height 7
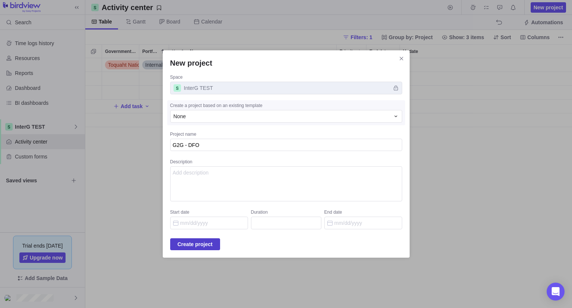
click at [206, 246] on span "Create project" at bounding box center [195, 243] width 35 height 9
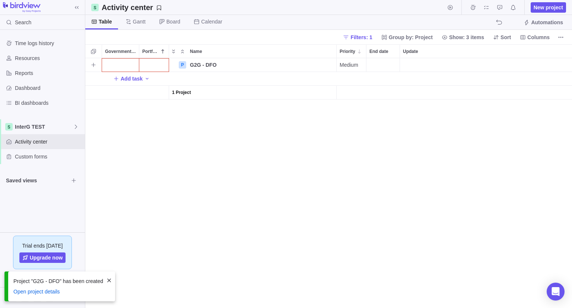
click at [147, 63] on div "Portfolio" at bounding box center [153, 64] width 29 height 13
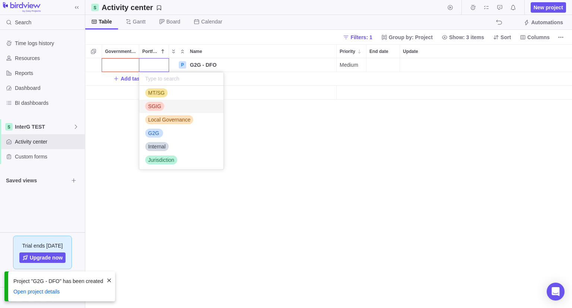
scroll to position [57, 0]
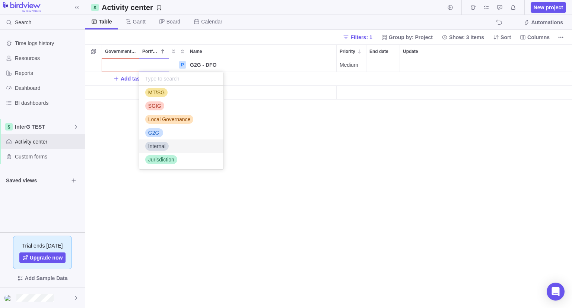
click at [168, 147] on div "Internal" at bounding box center [156, 145] width 23 height 7
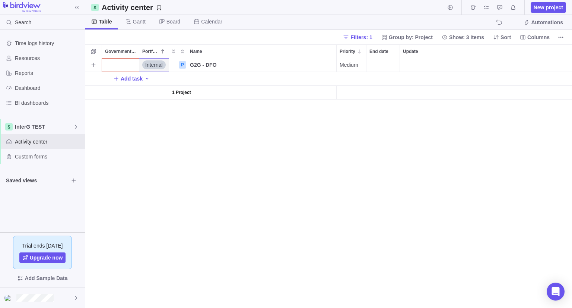
click at [120, 65] on div "Government Level" at bounding box center [120, 64] width 37 height 13
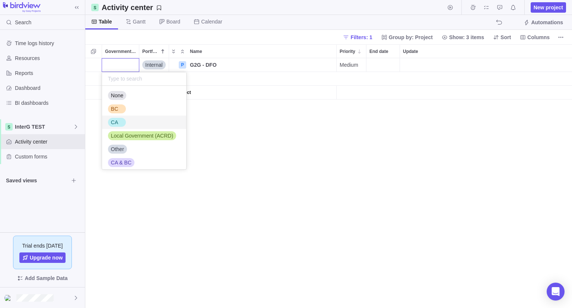
click at [124, 121] on div "CA" at bounding box center [117, 122] width 18 height 9
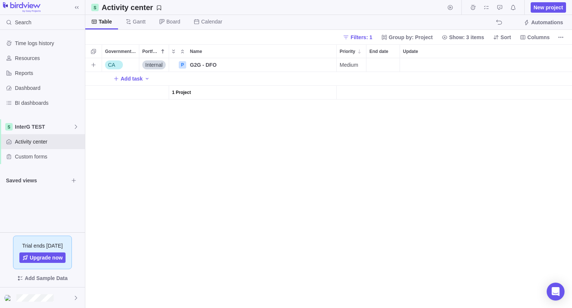
click at [178, 145] on div "CA Internal P G2G - DFO Details Medium Open Add task 1 Project" at bounding box center [328, 182] width 487 height 249
click at [308, 67] on span "Details" at bounding box center [312, 64] width 17 height 7
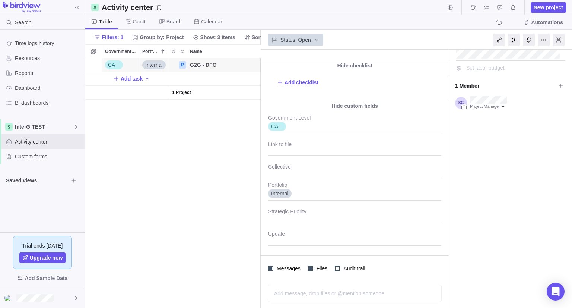
scroll to position [78, 0]
click at [561, 41] on div at bounding box center [559, 40] width 12 height 13
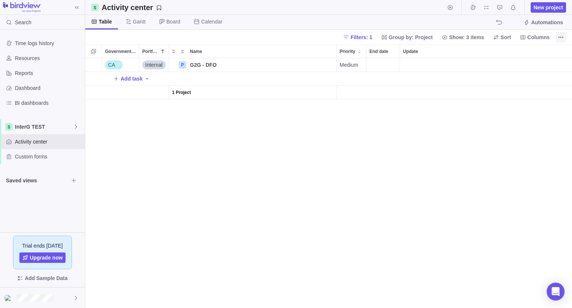
scroll to position [244, 481]
click at [134, 76] on span "Add task" at bounding box center [132, 78] width 22 height 7
click at [356, 77] on div "CA Internal P G2G - DFO Details Medium Open Lands and Resources Department T Dr…" at bounding box center [328, 182] width 487 height 249
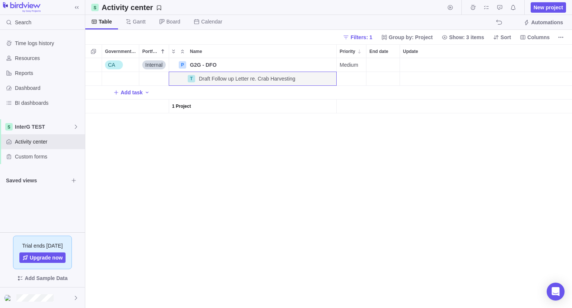
click at [357, 77] on div "Priority" at bounding box center [351, 78] width 29 height 13
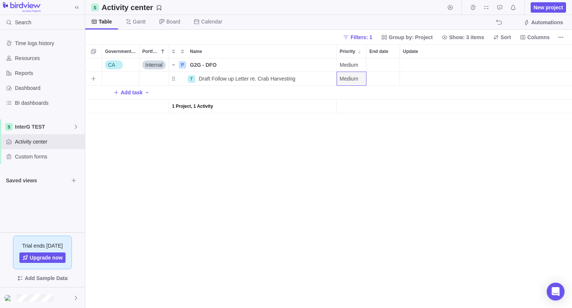
click at [355, 80] on span "Medium" at bounding box center [349, 78] width 19 height 7
click at [354, 119] on div "High" at bounding box center [379, 122] width 84 height 13
click at [381, 76] on div "End date" at bounding box center [382, 78] width 33 height 13
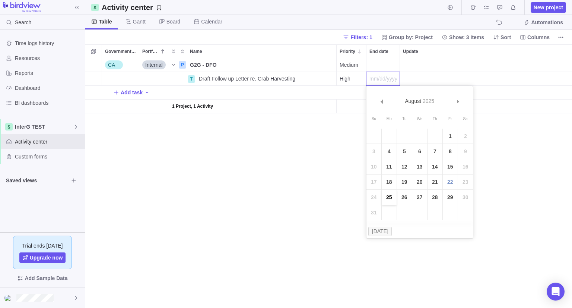
click at [392, 199] on link "25" at bounding box center [389, 197] width 15 height 15
click at [313, 67] on span "Details" at bounding box center [312, 64] width 17 height 7
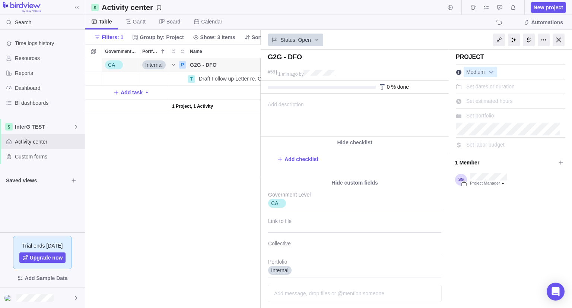
click at [560, 36] on div at bounding box center [559, 40] width 12 height 13
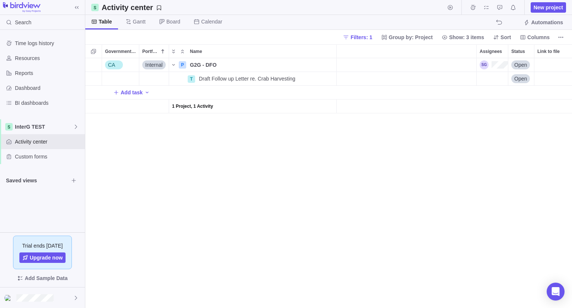
scroll to position [244, 481]
click at [311, 78] on span "Details" at bounding box center [312, 78] width 17 height 7
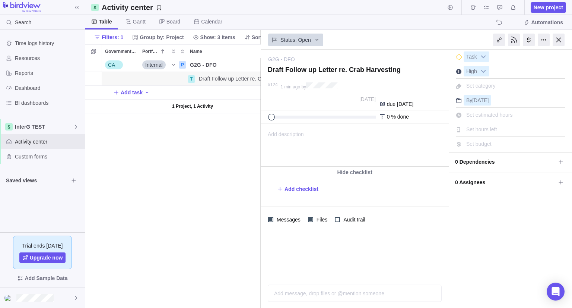
click at [501, 84] on div "Set category" at bounding box center [510, 84] width 109 height 13
click at [477, 85] on span "Set category" at bounding box center [480, 86] width 29 height 6
click at [556, 39] on div at bounding box center [559, 40] width 12 height 13
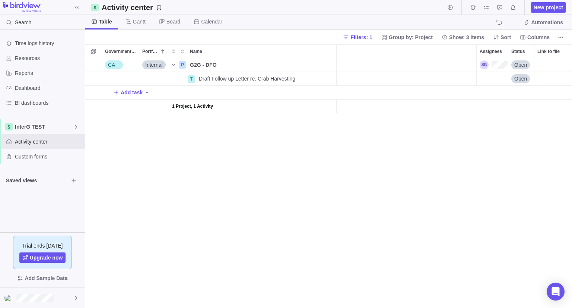
scroll to position [244, 481]
click at [136, 92] on span "Add task" at bounding box center [132, 92] width 22 height 7
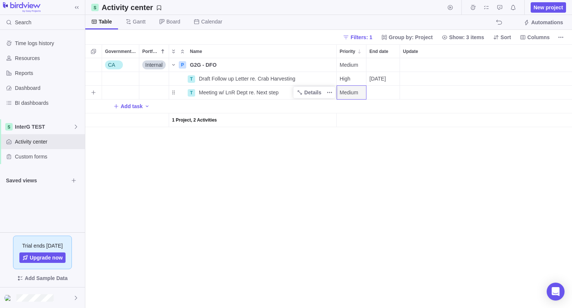
click at [279, 93] on div "Meeting w/ LnR Dept re. Next step" at bounding box center [266, 92] width 140 height 13
click at [279, 90] on input "Meeting w/ LnR Dept re. Next step" at bounding box center [265, 92] width 141 height 14
click at [281, 95] on input "Meeting w/ LnR Dept re. Next step" at bounding box center [265, 92] width 141 height 14
drag, startPoint x: 280, startPoint y: 92, endPoint x: 255, endPoint y: 93, distance: 24.6
click at [255, 93] on input "Meeting w/ LnR Dept re. Next step" at bounding box center [265, 92] width 141 height 14
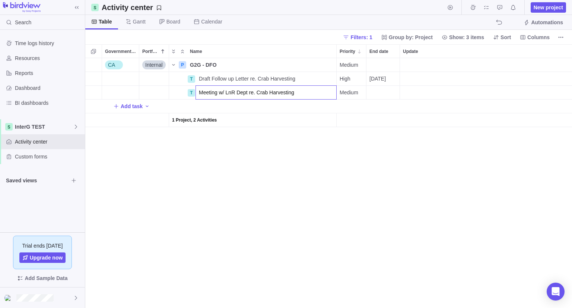
click at [351, 90] on div "CA Internal P G2G - DFO Details Medium Open Lands and Resources Department T Dr…" at bounding box center [328, 182] width 487 height 249
click at [350, 96] on span "Medium" at bounding box center [349, 92] width 19 height 7
click at [365, 137] on div "High" at bounding box center [379, 136] width 84 height 13
click at [375, 94] on div "End date" at bounding box center [382, 92] width 33 height 13
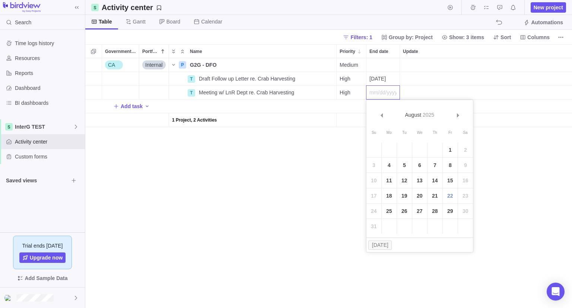
click at [417, 214] on link "27" at bounding box center [419, 210] width 15 height 15
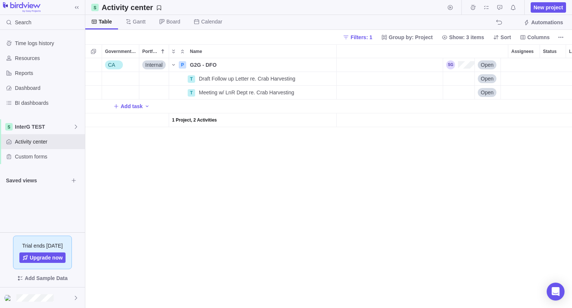
scroll to position [0, 182]
click at [445, 80] on div "Assignees" at bounding box center [449, 78] width 31 height 13
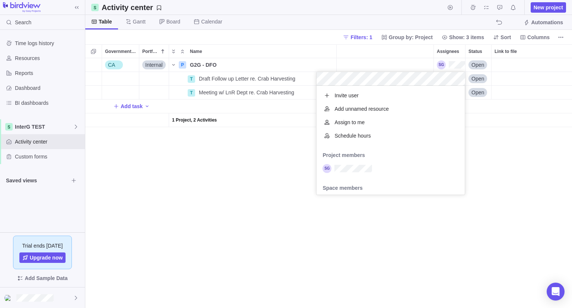
scroll to position [103, 143]
click at [491, 138] on div "CA Internal P G2G - DFO Details Medium Open Lands and Resources Department T Dr…" at bounding box center [328, 182] width 487 height 249
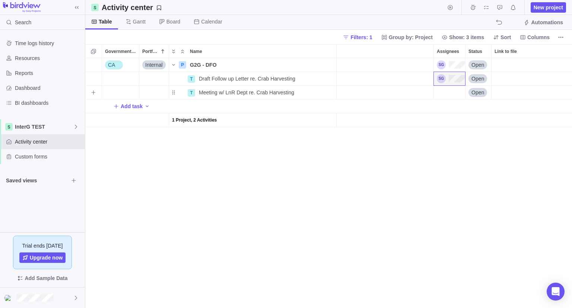
click at [443, 87] on div "Assignees" at bounding box center [449, 92] width 31 height 13
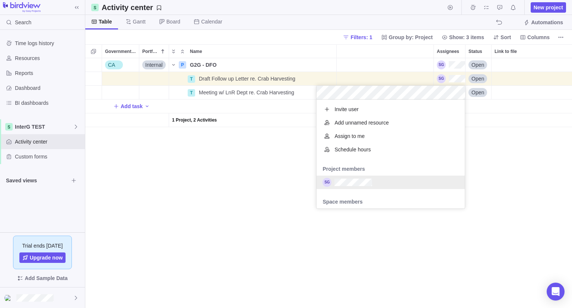
click at [389, 176] on div "grid" at bounding box center [390, 181] width 148 height 13
click at [195, 163] on div "CA Internal P G2G - DFO Details Medium Open Lands and Resources Department T Dr…" at bounding box center [328, 182] width 487 height 249
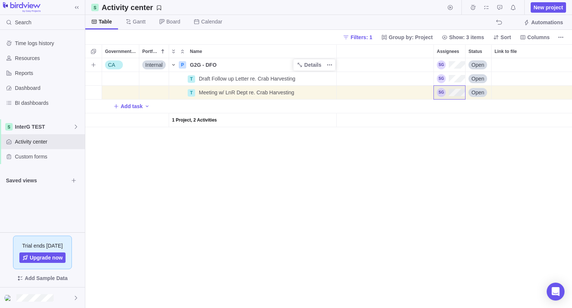
click at [174, 63] on icon "Name" at bounding box center [174, 65] width 6 height 6
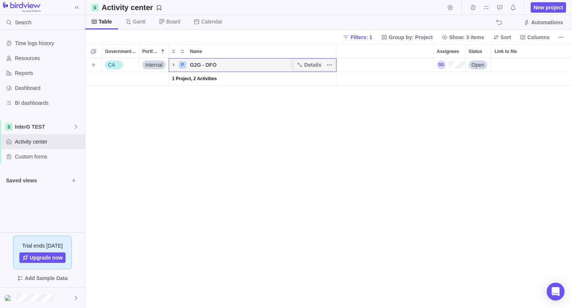
scroll to position [0, 0]
click at [256, 171] on div "CA Internal P G2G - DFO Details Medium Open Lands and Resources Department 1 Pr…" at bounding box center [328, 182] width 487 height 249
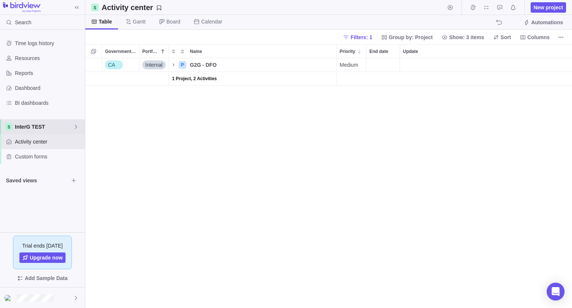
click at [64, 121] on div "InterG TEST" at bounding box center [42, 126] width 85 height 15
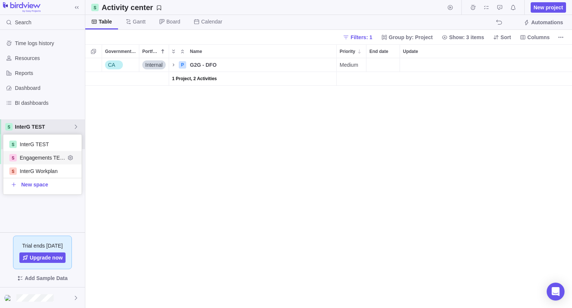
click at [51, 157] on span "Engagements TEST" at bounding box center [42, 157] width 45 height 7
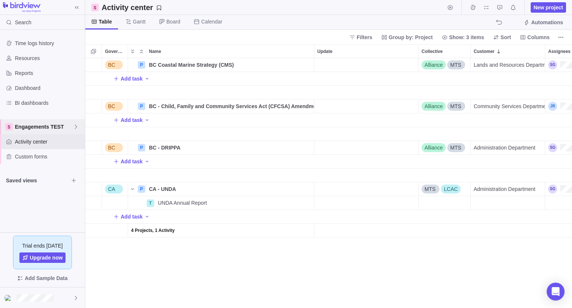
scroll to position [244, 481]
click at [544, 7] on span "New project" at bounding box center [548, 7] width 29 height 7
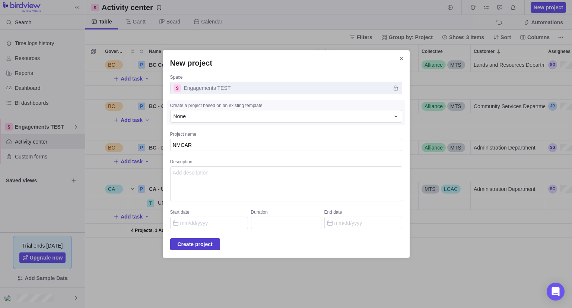
click at [205, 243] on span "Create project" at bounding box center [195, 243] width 35 height 9
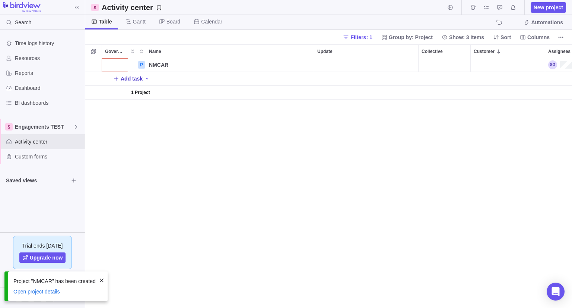
click at [135, 79] on span "Add task" at bounding box center [132, 78] width 22 height 7
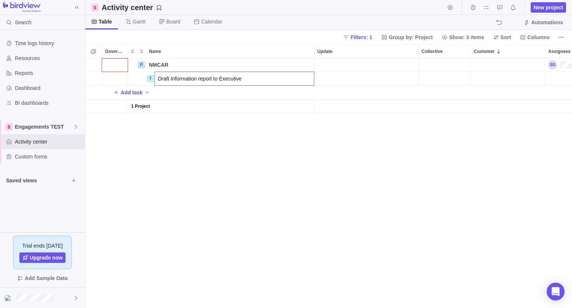
click at [340, 172] on div "P NMCAR Details Open T Draft Information report to Executive Add task 1 Project" at bounding box center [328, 182] width 487 height 249
click at [280, 76] on icon "Name" at bounding box center [277, 79] width 6 height 6
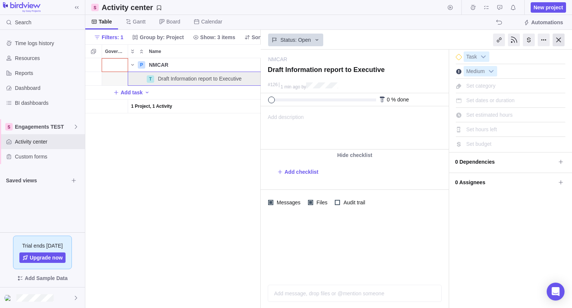
click at [560, 41] on div at bounding box center [559, 40] width 12 height 13
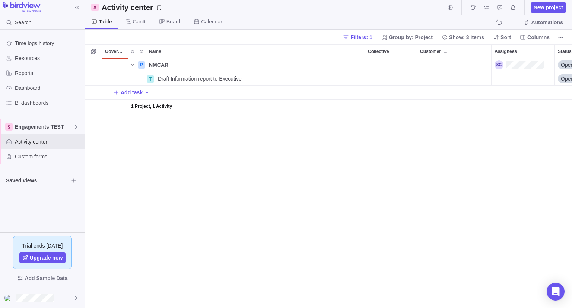
scroll to position [244, 481]
click at [342, 207] on div "P NMCAR Details Open T Draft Information report to Executive Details Open Add t…" at bounding box center [328, 182] width 487 height 249
click at [57, 125] on span "Engagements TEST" at bounding box center [44, 126] width 58 height 7
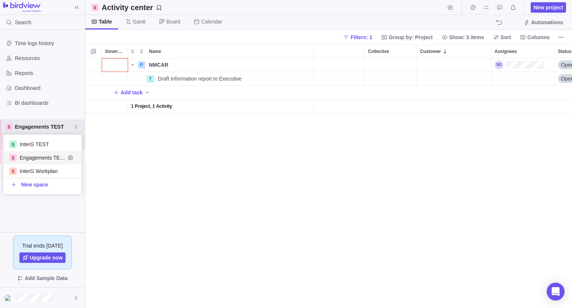
scroll to position [54, 73]
click at [55, 146] on span "InterG TEST" at bounding box center [42, 143] width 45 height 7
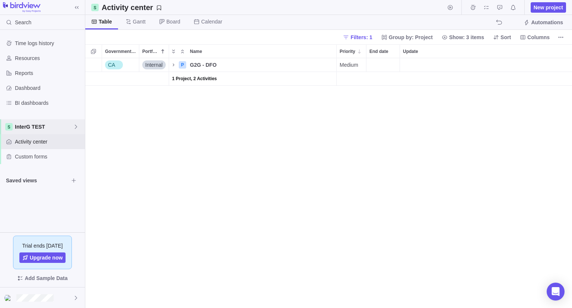
scroll to position [244, 481]
click at [369, 37] on span "Filters: 1" at bounding box center [361, 37] width 22 height 7
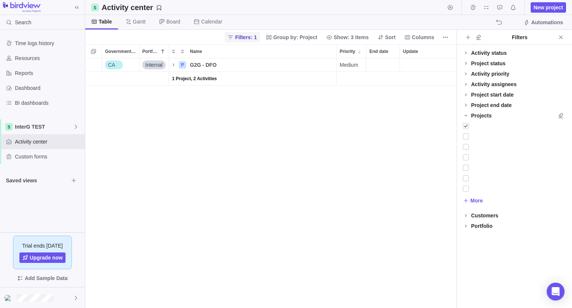
scroll to position [244, 365]
click at [467, 126] on div at bounding box center [466, 126] width 6 height 10
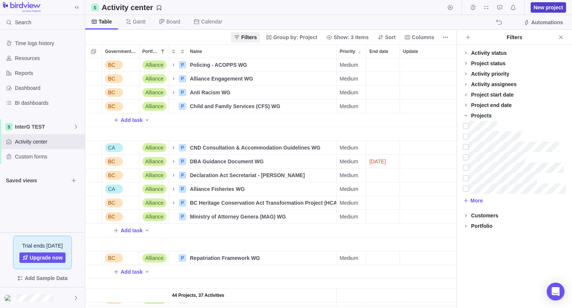
click at [538, 5] on span "New project" at bounding box center [548, 7] width 29 height 7
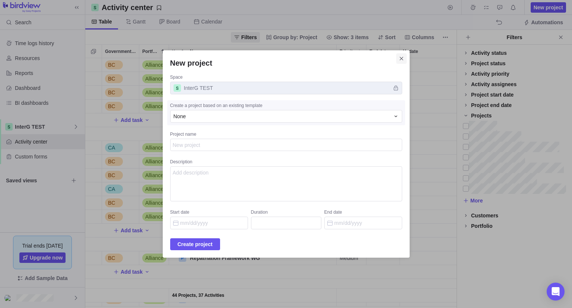
click at [398, 59] on icon "Close" at bounding box center [401, 58] width 6 height 6
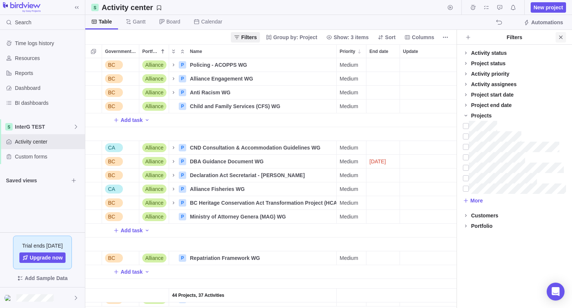
click at [561, 35] on icon "Close" at bounding box center [561, 37] width 6 height 6
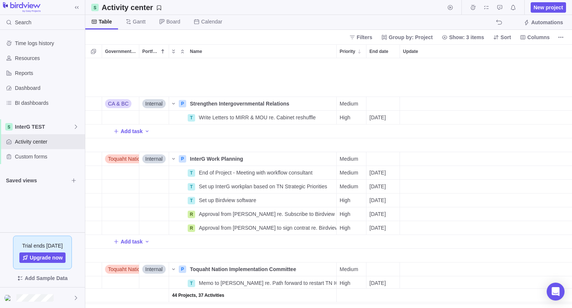
scroll to position [484, 0]
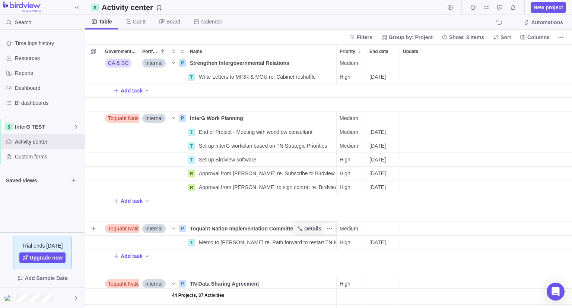
click at [315, 226] on span "Details" at bounding box center [312, 228] width 17 height 7
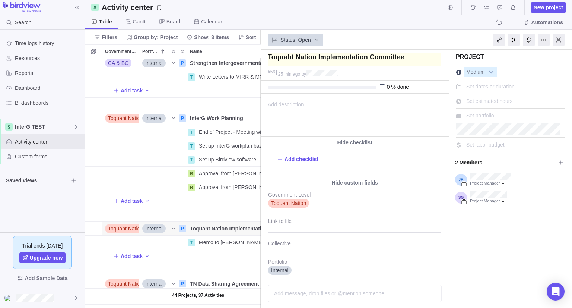
click at [304, 60] on textarea at bounding box center [355, 59] width 174 height 13
drag, startPoint x: 314, startPoint y: 59, endPoint x: 244, endPoint y: 66, distance: 70.4
click at [245, 64] on div "Activity center New project Table Gantt Board Calendar Automations Filters Grou…" at bounding box center [328, 154] width 487 height 308
click at [556, 40] on div at bounding box center [559, 40] width 12 height 13
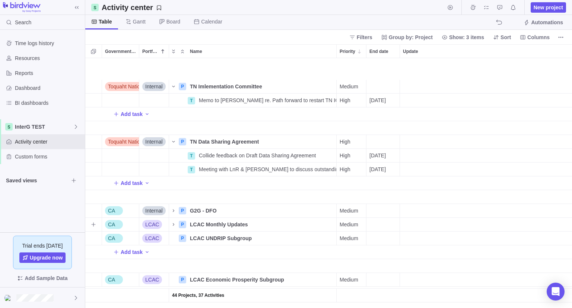
scroll to position [670, 0]
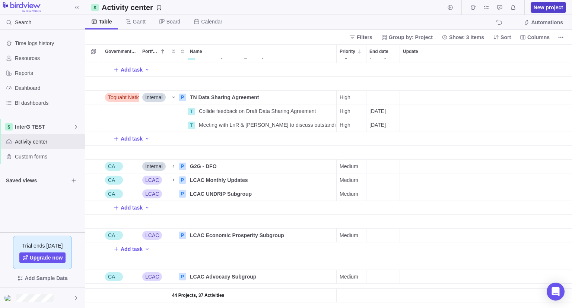
click at [548, 7] on span "New project" at bounding box center [548, 7] width 29 height 7
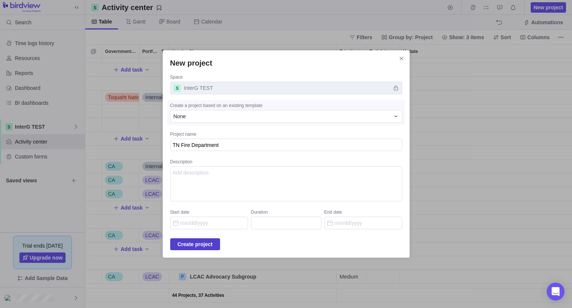
click at [211, 243] on span "Create project" at bounding box center [195, 243] width 35 height 9
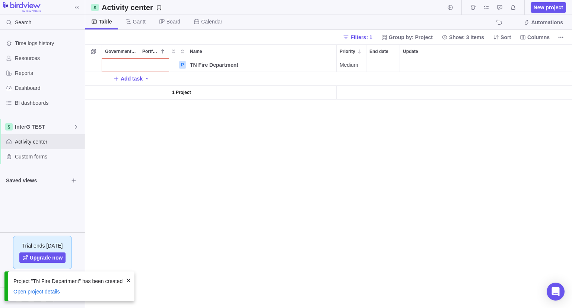
scroll to position [244, 481]
click at [139, 69] on div "Government Level" at bounding box center [120, 64] width 37 height 13
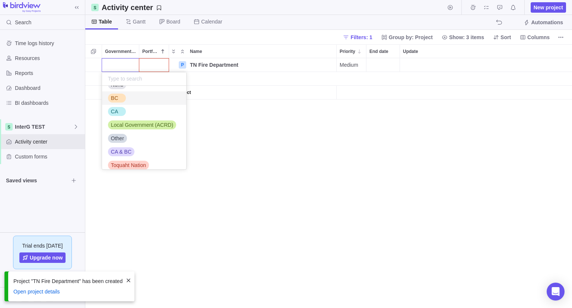
scroll to position [16, 0]
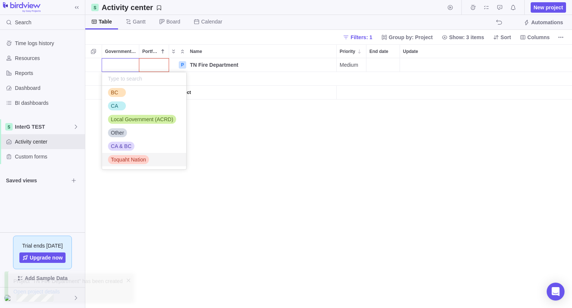
drag, startPoint x: 133, startPoint y: 158, endPoint x: 134, endPoint y: 152, distance: 6.4
click at [133, 158] on span "Toquaht Nation" at bounding box center [128, 159] width 35 height 7
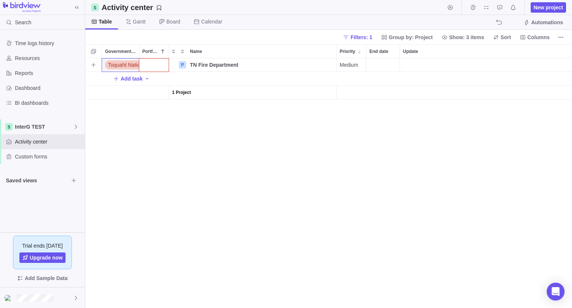
click at [154, 64] on div "Portfolio" at bounding box center [153, 64] width 29 height 13
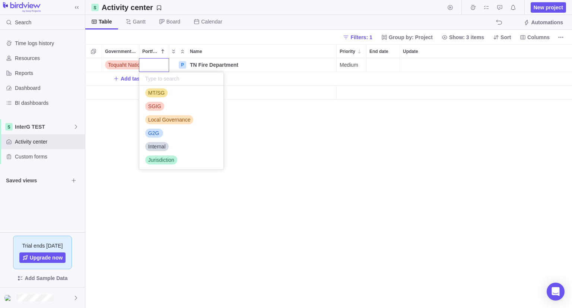
scroll to position [57, 0]
click at [165, 149] on div "Internal" at bounding box center [156, 145] width 23 height 7
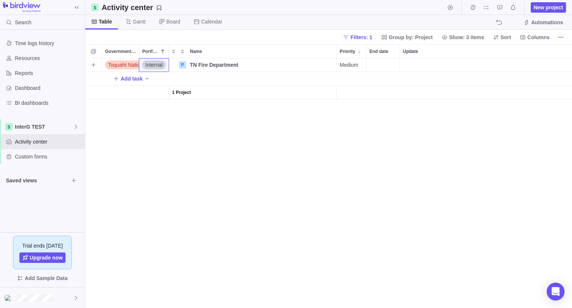
click at [349, 61] on span "Medium" at bounding box center [349, 64] width 19 height 7
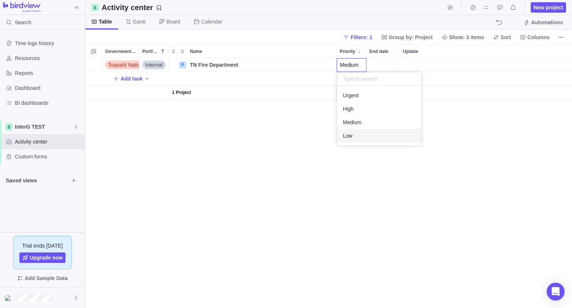
click at [369, 137] on div "Low" at bounding box center [379, 135] width 84 height 13
click at [124, 79] on span "Add task" at bounding box center [132, 78] width 22 height 7
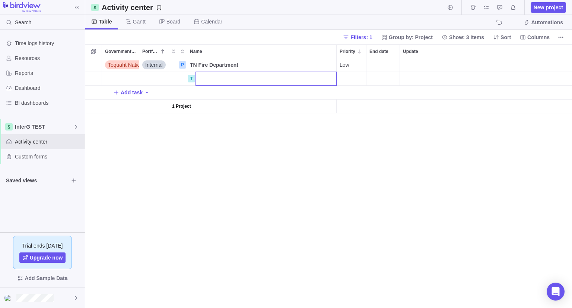
click at [408, 66] on div "Toquaht Nation Internal P TN Fire Department Details Low Open T Add task 1 Proj…" at bounding box center [328, 182] width 487 height 249
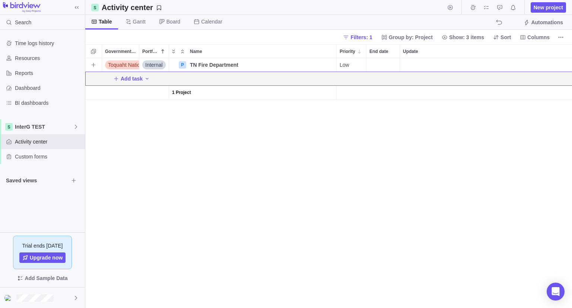
click at [408, 63] on div "Update" at bounding box center [508, 64] width 216 height 13
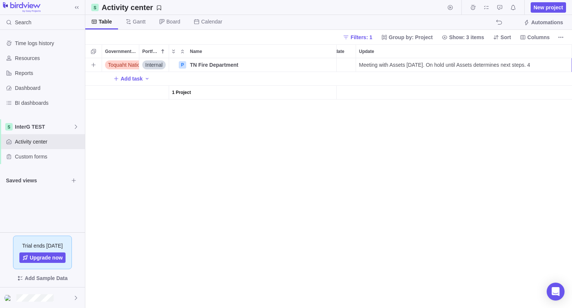
scroll to position [0, 76]
click at [510, 68] on div "Meeting with Assets 08/18/2025. On hold until Assets determines next steps. 4" at bounding box center [432, 64] width 216 height 13
click at [521, 63] on input "Meeting with Assets 08/18/2025. On hold until Assets determines next steps. 4" at bounding box center [444, 65] width 216 height 14
click at [532, 156] on div "Toquaht Nation Internal P TN Fire Department Details Low Meeting with Assets 08…" at bounding box center [328, 182] width 487 height 249
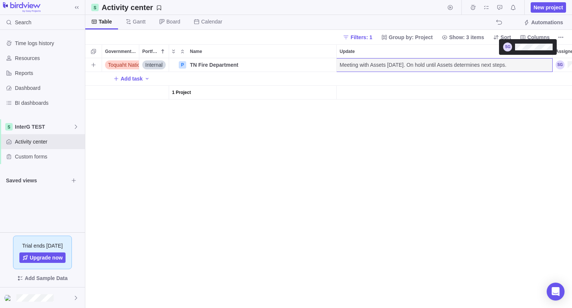
click at [564, 64] on div "Assignees" at bounding box center [570, 64] width 28 height 9
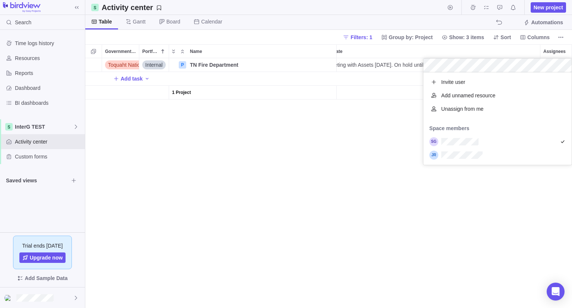
scroll to position [86, 143]
click at [510, 148] on div "grid" at bounding box center [497, 154] width 148 height 13
click at [507, 138] on div "grid" at bounding box center [497, 141] width 148 height 13
click at [286, 129] on div "Toquaht Nation Internal P TN Fire Department Details Low Meeting with Assets 08…" at bounding box center [328, 182] width 487 height 249
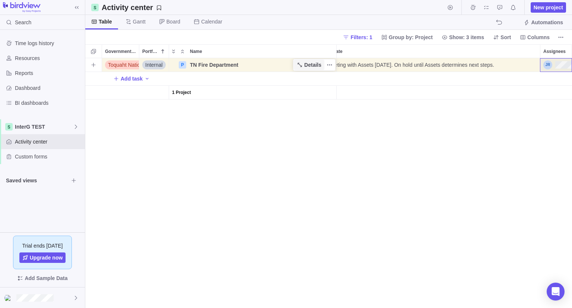
click at [300, 64] on icon "Name" at bounding box center [300, 65] width 4 height 4
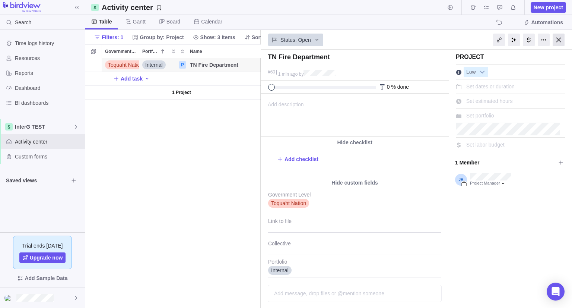
click at [556, 41] on div at bounding box center [559, 40] width 12 height 13
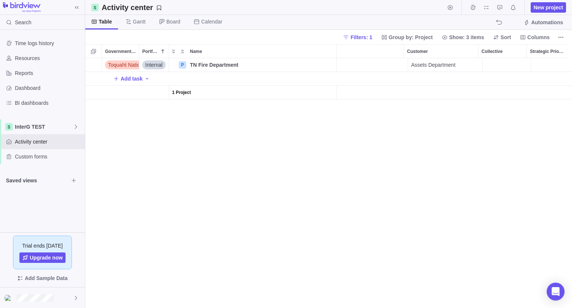
scroll to position [0, 369]
click at [243, 161] on div "Toquaht Nation Internal P TN Fire Department Details Low Meeting with Assets 08…" at bounding box center [328, 182] width 487 height 249
click at [124, 77] on span "Add task" at bounding box center [132, 78] width 22 height 7
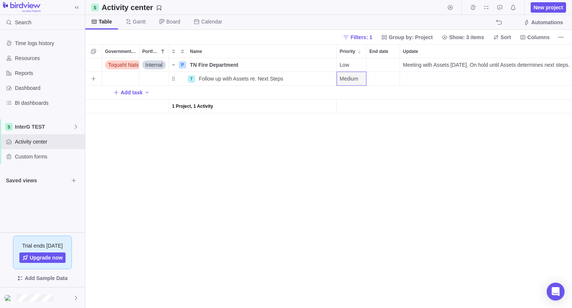
click at [349, 79] on span "Medium" at bounding box center [349, 78] width 19 height 7
click at [349, 151] on span "Low" at bounding box center [348, 149] width 10 height 7
click at [380, 82] on div "End date" at bounding box center [382, 78] width 33 height 13
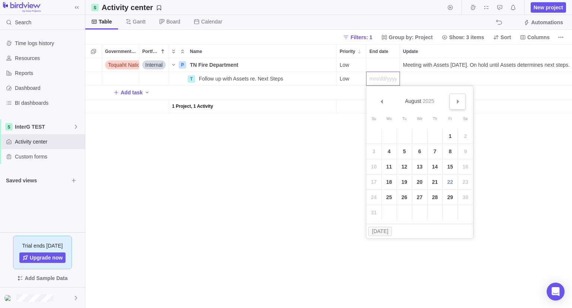
click at [460, 102] on link "Next" at bounding box center [457, 101] width 16 height 16
click at [450, 200] on link "31" at bounding box center [450, 197] width 15 height 15
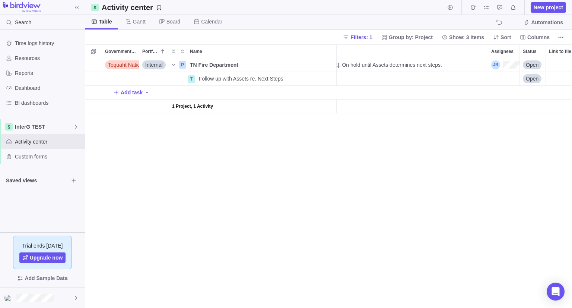
scroll to position [0, 141]
click at [498, 78] on div "Assignees" at bounding box center [489, 78] width 31 height 13
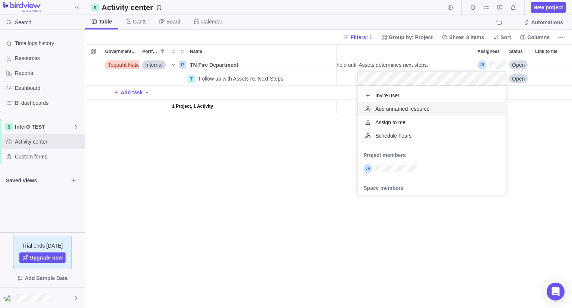
scroll to position [103, 143]
click at [433, 165] on div "grid" at bounding box center [431, 168] width 148 height 13
click at [279, 180] on div "Toquaht Nation Internal P TN Fire Department Details Low Meeting with Assets 08…" at bounding box center [328, 182] width 487 height 249
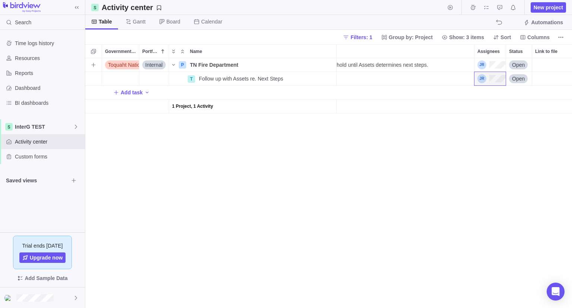
click at [522, 64] on span "Open" at bounding box center [518, 64] width 13 height 7
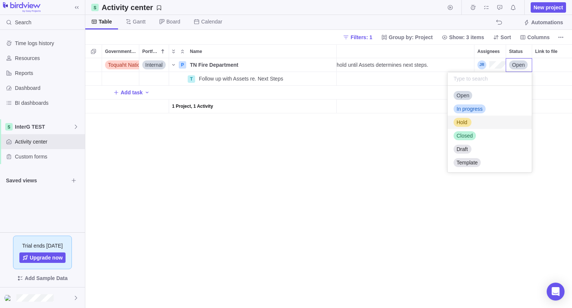
click at [470, 124] on div "Hold" at bounding box center [462, 121] width 17 height 7
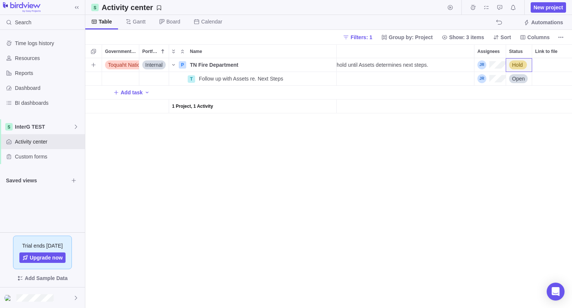
click at [332, 160] on div "Toquaht Nation Internal P TN Fire Department Details Low Meeting with Assets 08…" at bounding box center [328, 182] width 487 height 249
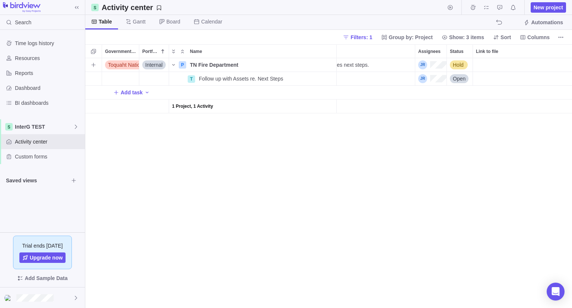
scroll to position [0, 244]
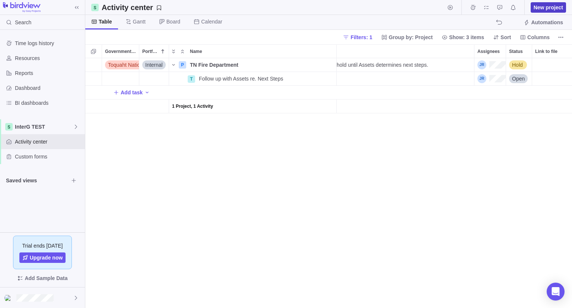
click at [538, 7] on span "New project" at bounding box center [548, 7] width 29 height 7
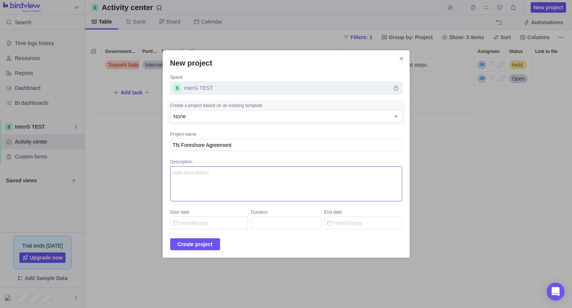
click at [226, 184] on textarea "Description" at bounding box center [286, 183] width 232 height 35
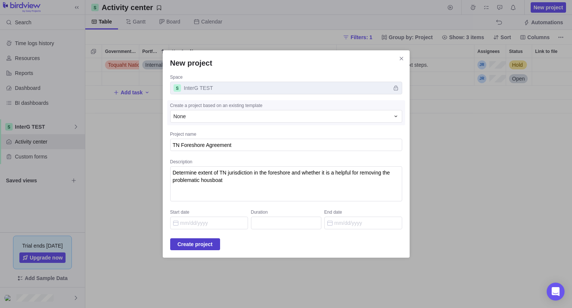
click at [204, 242] on span "Create project" at bounding box center [195, 243] width 35 height 9
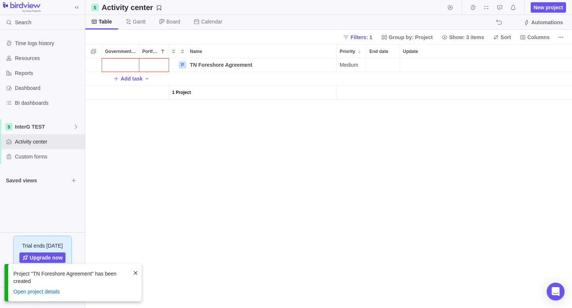
scroll to position [244, 481]
click at [123, 63] on div "Government Level" at bounding box center [120, 64] width 37 height 13
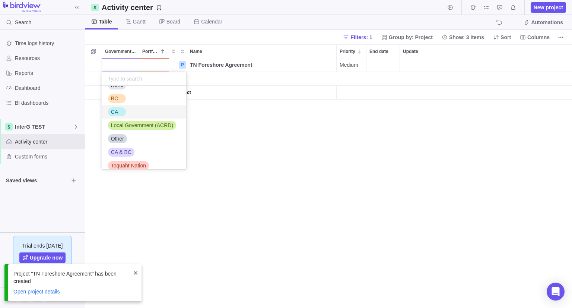
scroll to position [16, 0]
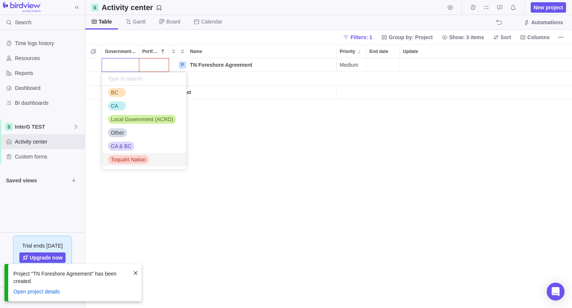
click at [132, 162] on span "Toquaht Nation" at bounding box center [128, 159] width 35 height 7
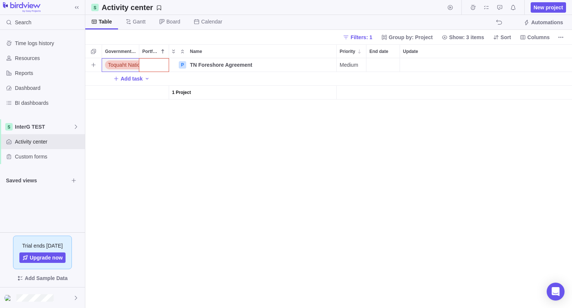
click at [132, 66] on span "Toquaht Nation" at bounding box center [125, 64] width 35 height 7
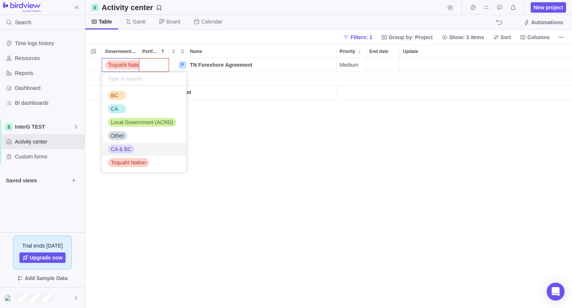
click at [134, 147] on div "CA & BC" at bounding box center [144, 148] width 84 height 13
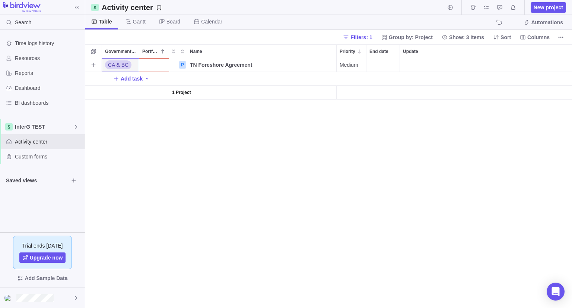
click at [122, 60] on div "CA & BC" at bounding box center [120, 64] width 37 height 13
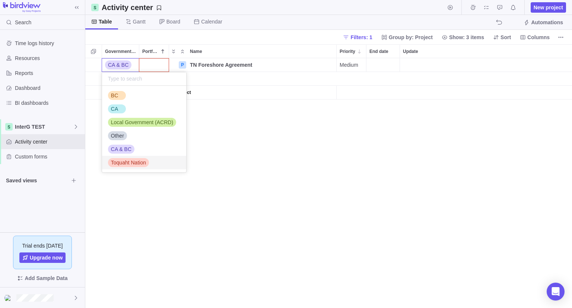
click at [129, 162] on span "Toquaht Nation" at bounding box center [128, 162] width 35 height 7
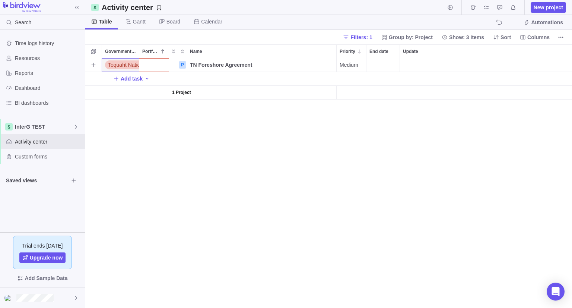
click at [153, 61] on div "Portfolio" at bounding box center [153, 64] width 29 height 13
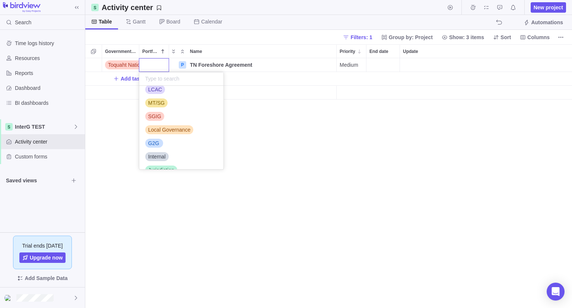
scroll to position [57, 0]
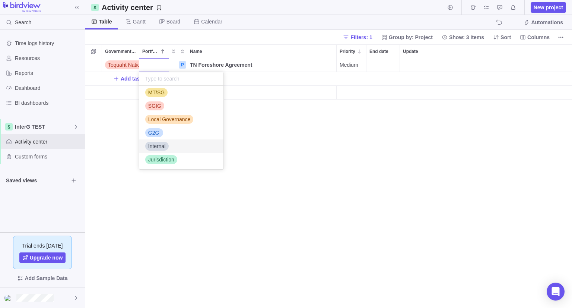
click at [160, 144] on span "Internal" at bounding box center [157, 145] width 18 height 7
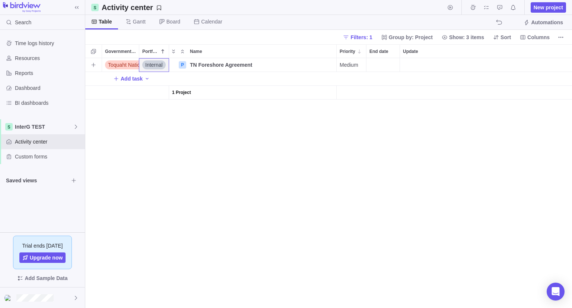
click at [155, 58] on div "Internal" at bounding box center [153, 64] width 29 height 13
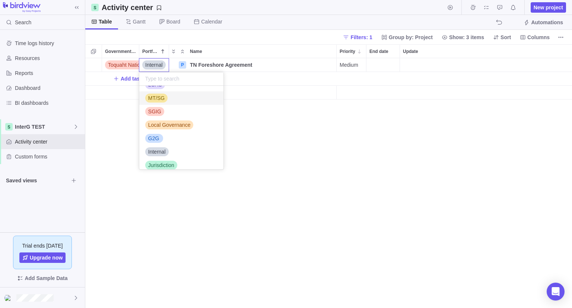
scroll to position [43, 0]
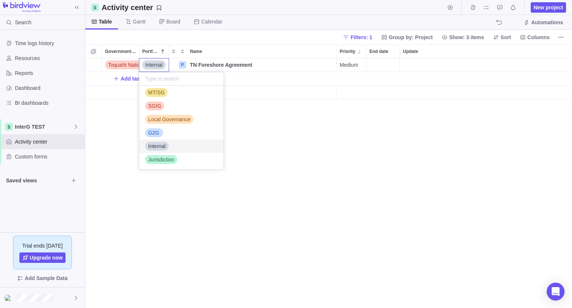
click at [116, 154] on div "Toquaht Nation Internal P TN Foreshore Agreement Details Medium Open Add task 1…" at bounding box center [328, 182] width 487 height 249
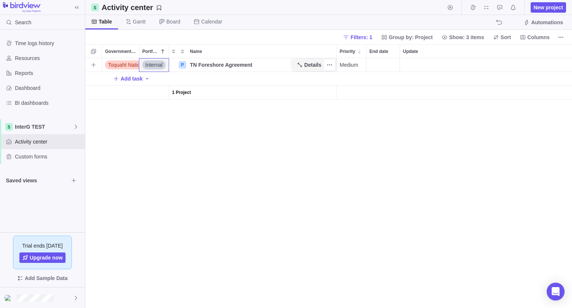
click at [301, 67] on icon "Name" at bounding box center [300, 65] width 6 height 6
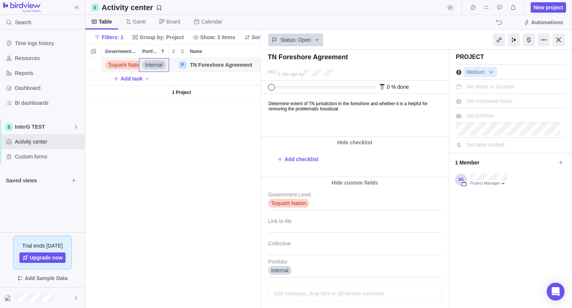
click at [481, 113] on span "Set portfolio" at bounding box center [480, 115] width 28 height 6
click at [482, 113] on input "text" at bounding box center [498, 115] width 65 height 9
click at [543, 101] on div "TN Foreshore Agreement #61 1 min ago by Project was completed on its planned en…" at bounding box center [416, 179] width 311 height 258
click at [494, 135] on div "Project Medium Set dates or duration Set estimated hours Set portfolio Set labo…" at bounding box center [510, 100] width 123 height 100
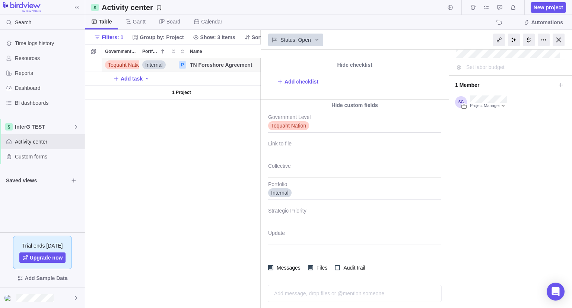
scroll to position [78, 0]
click at [552, 44] on div at bounding box center [527, 40] width 89 height 19
click at [557, 39] on div at bounding box center [559, 40] width 12 height 13
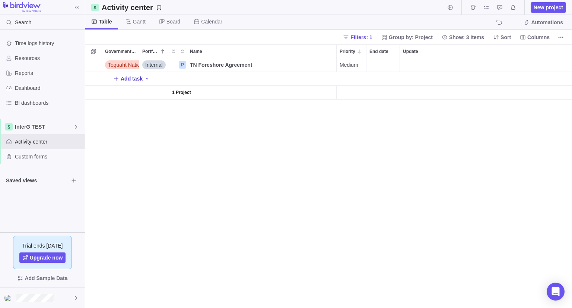
click at [134, 79] on span "Add task" at bounding box center [132, 78] width 22 height 7
click at [222, 81] on input "Name" at bounding box center [265, 78] width 141 height 14
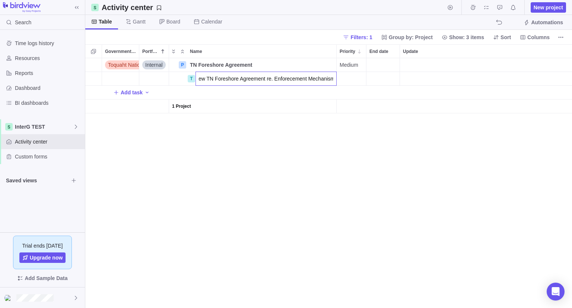
scroll to position [0, 12]
click at [265, 218] on div "Toquaht Nation Internal P TN Foreshore Agreement Details Medium Open Lands and …" at bounding box center [328, 182] width 487 height 249
click at [334, 210] on div "Toquaht Nation Internal P TN Foreshore Agreement Details Medium Open Lands and …" at bounding box center [328, 182] width 487 height 249
click at [375, 76] on div "End date" at bounding box center [382, 78] width 33 height 13
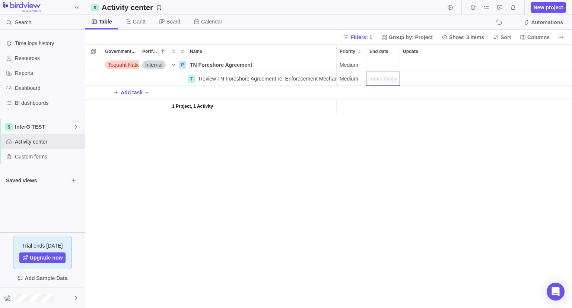
click at [264, 207] on div "Toquaht Nation Internal P TN Foreshore Agreement Details Medium Open Lands and …" at bounding box center [328, 182] width 487 height 249
click at [124, 67] on span "Toquaht Nation" at bounding box center [125, 64] width 35 height 7
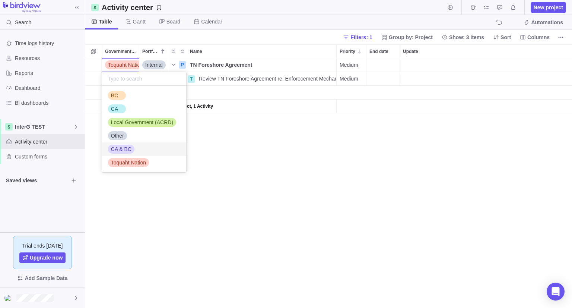
click at [127, 143] on div "CA & BC" at bounding box center [144, 148] width 84 height 13
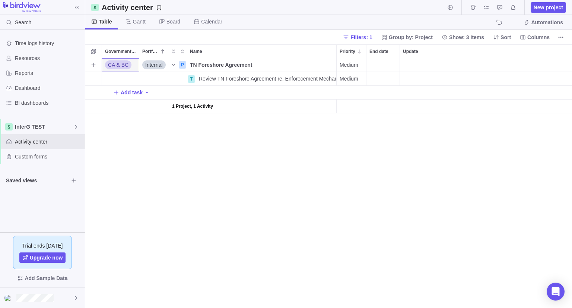
click at [285, 158] on div "CA & BC Internal P TN Foreshore Agreement Details Medium Open Lands and Resourc…" at bounding box center [328, 182] width 487 height 249
click at [128, 67] on div "CA & BC" at bounding box center [118, 64] width 26 height 7
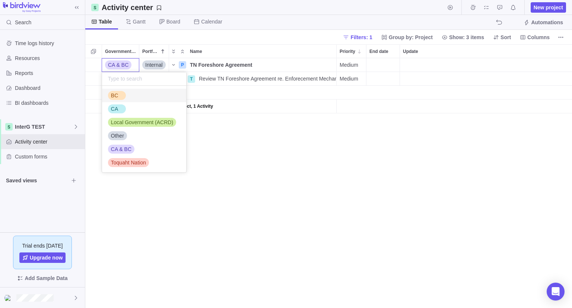
click at [117, 96] on div "BC" at bounding box center [114, 95] width 13 height 7
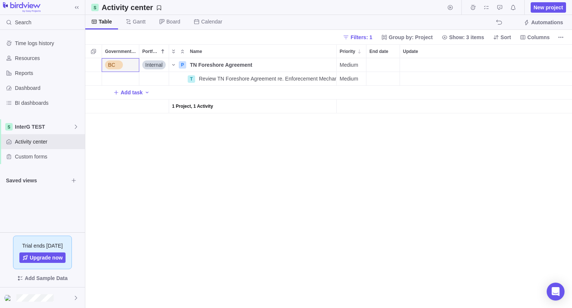
click at [242, 160] on div "BC Internal P TN Foreshore Agreement Details Medium Open Lands and Resources De…" at bounding box center [328, 182] width 487 height 249
click at [259, 64] on div "TN Foreshore Agreement" at bounding box center [261, 64] width 149 height 13
click at [195, 64] on input "TN Foreshore Agreement" at bounding box center [262, 65] width 150 height 14
click at [220, 165] on div "BC Internal P TN - BC Foreshore Agreement Medium Open Lands and Resources Depar…" at bounding box center [328, 182] width 487 height 249
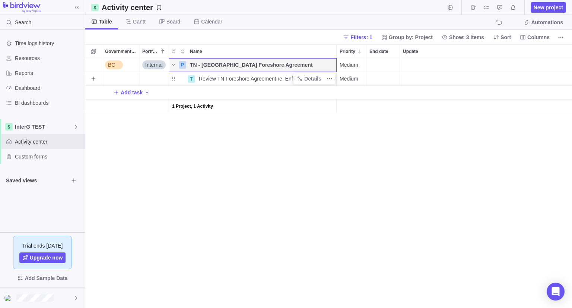
click at [261, 79] on span "Review TN Foreshore Agreement re. Enforecement Mechanisms" at bounding box center [267, 78] width 137 height 7
click at [279, 166] on div "BC Internal P TN - BC Foreshore Agreement Details Medium Open Lands and Resourc…" at bounding box center [328, 182] width 487 height 249
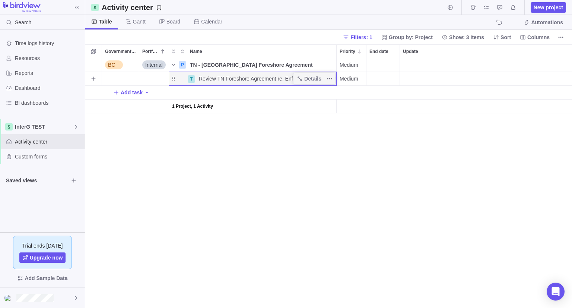
click at [266, 76] on span "Review TN Foreshore Agreement re. Enforecement Mechanisms" at bounding box center [267, 78] width 137 height 7
click at [266, 76] on input "Review TN Foreshore Agreement re. Enforecement Mechanisms" at bounding box center [265, 78] width 141 height 14
click at [269, 154] on div "BC Internal P TN - BC Foreshore Agreement Details Medium Open Lands and Resourc…" at bounding box center [328, 182] width 487 height 249
click at [282, 79] on span "Review TN Foreshore Agreement re. Enforecement Mechanisms" at bounding box center [267, 78] width 137 height 7
click at [282, 79] on input "Review TN Foreshore Agreement re. Enforecement Mechanisms" at bounding box center [265, 78] width 141 height 14
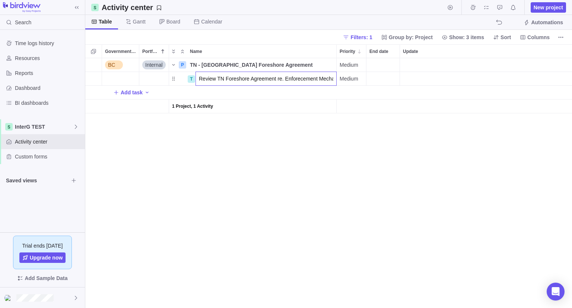
click at [290, 76] on input "Review TN Foreshore Agreement re. Enforecement Mechanisms" at bounding box center [265, 78] width 141 height 14
click at [295, 78] on input "Review TN Foreshore Agreement re. Mechanisms" at bounding box center [265, 78] width 141 height 14
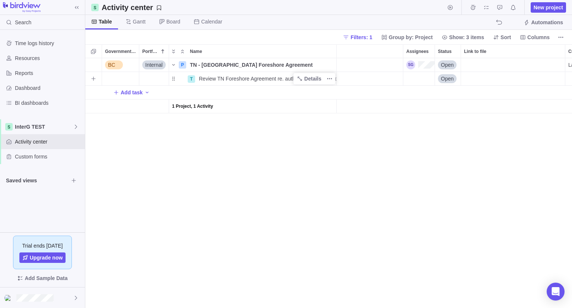
click at [423, 76] on div "Assignees" at bounding box center [418, 78] width 31 height 13
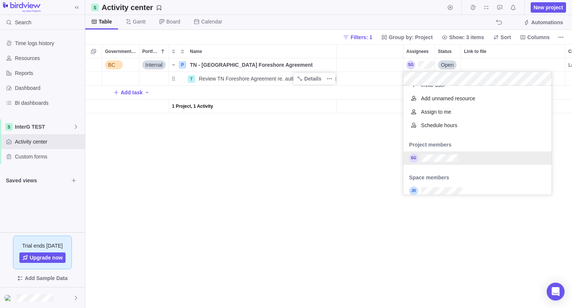
scroll to position [16, 0]
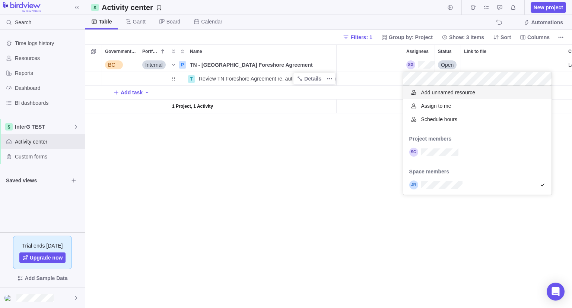
click at [414, 64] on div "BC Internal P TN - BC Foreshore Agreement Details Medium Open Lands and Resourc…" at bounding box center [328, 182] width 487 height 249
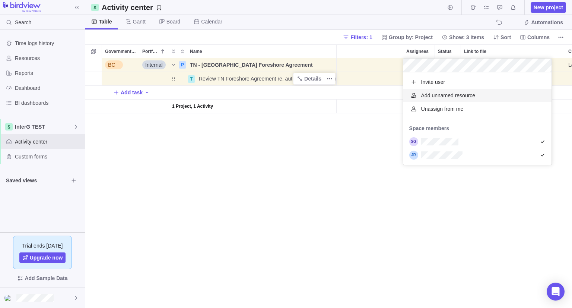
scroll to position [86, 143]
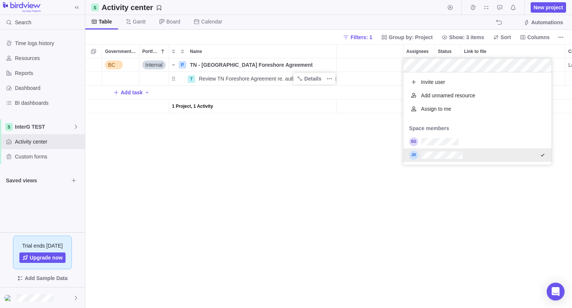
click at [346, 181] on div "BC Internal P TN - BC Foreshore Agreement Details Medium Open Lands and Resourc…" at bounding box center [328, 182] width 487 height 249
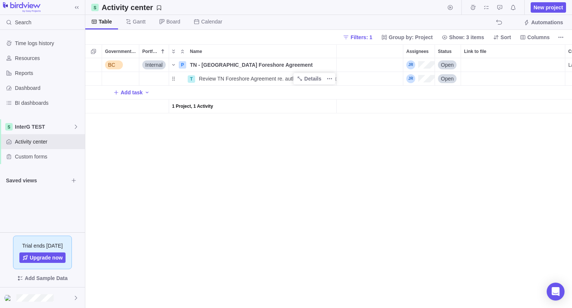
scroll to position [0, 321]
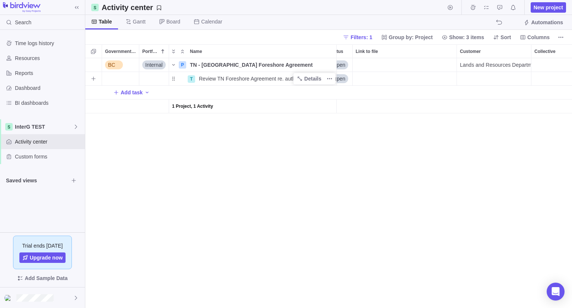
click at [468, 77] on div "Customer" at bounding box center [494, 79] width 74 height 14
click at [372, 36] on span "Filters: 1" at bounding box center [361, 37] width 22 height 7
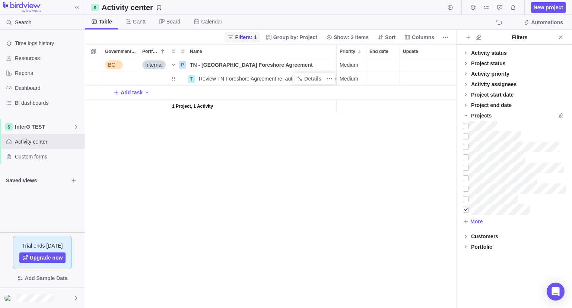
scroll to position [244, 365]
click at [464, 207] on div at bounding box center [466, 209] width 6 height 10
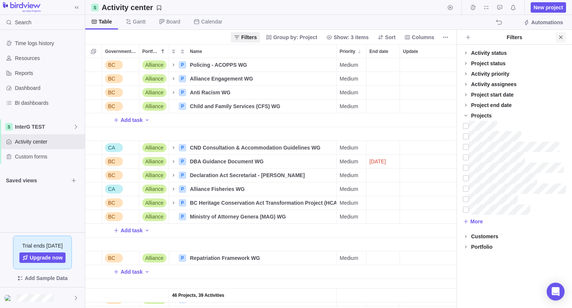
click at [561, 36] on icon "Close" at bounding box center [561, 37] width 6 height 6
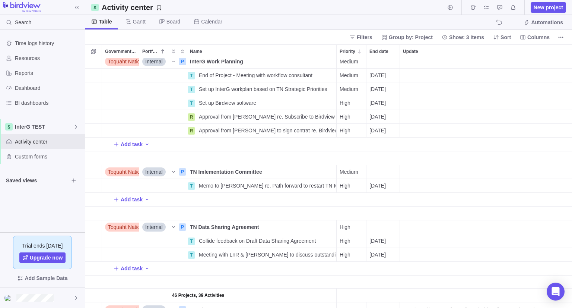
scroll to position [559, 0]
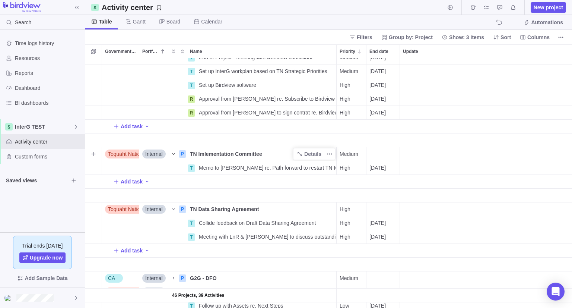
click at [173, 154] on icon "Name" at bounding box center [174, 154] width 6 height 6
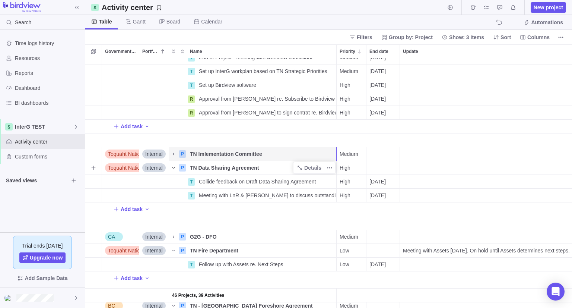
click at [171, 166] on icon "Name" at bounding box center [174, 168] width 6 height 6
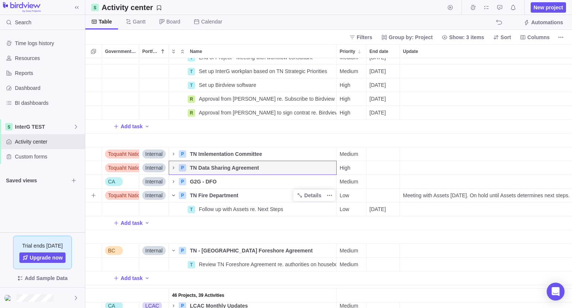
click at [173, 195] on icon "Name" at bounding box center [174, 195] width 6 height 6
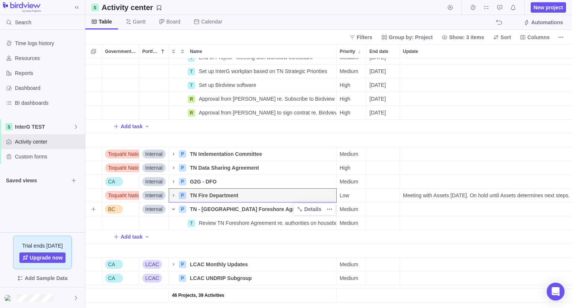
click at [175, 206] on icon "Name" at bounding box center [174, 209] width 6 height 6
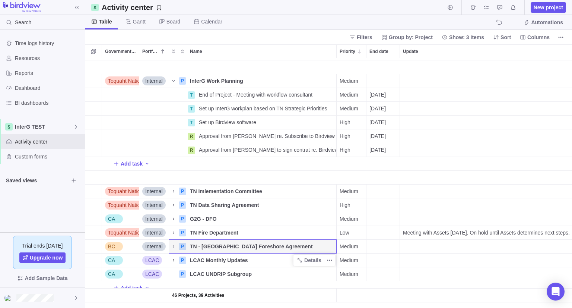
scroll to position [484, 0]
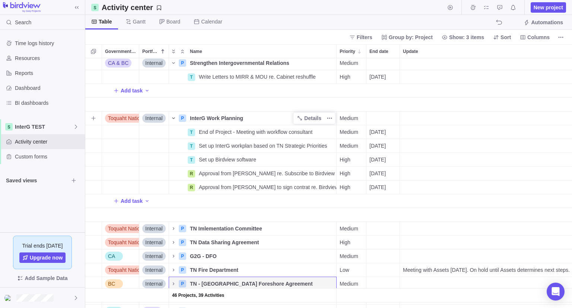
click at [172, 117] on icon "Name" at bounding box center [174, 118] width 6 height 6
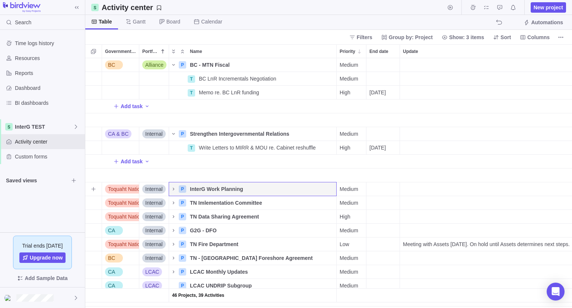
scroll to position [410, 0]
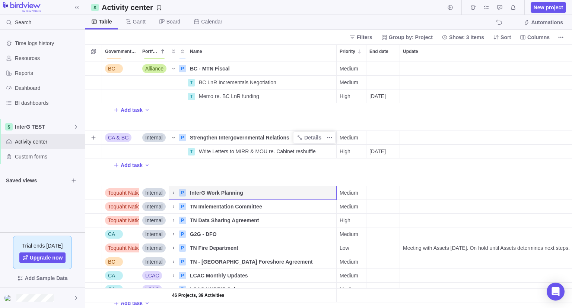
click at [171, 137] on icon "Name" at bounding box center [174, 137] width 6 height 6
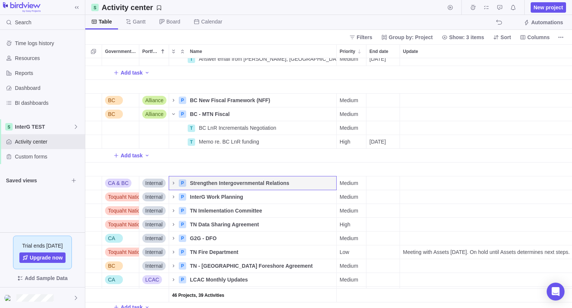
scroll to position [335, 0]
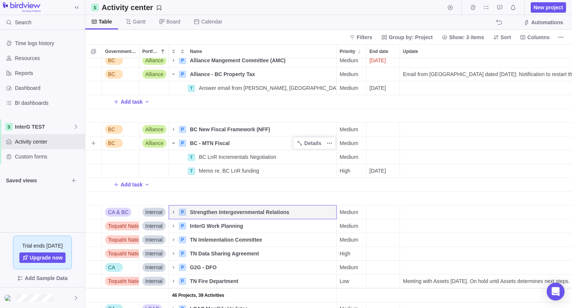
click at [173, 141] on icon "Name" at bounding box center [174, 143] width 6 height 6
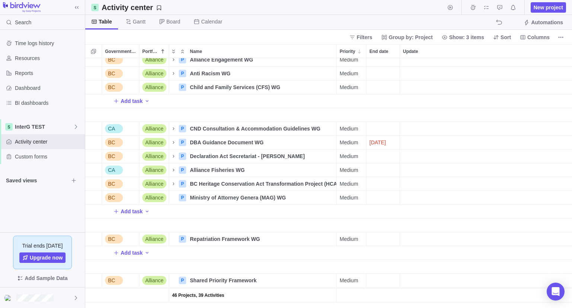
scroll to position [0, 0]
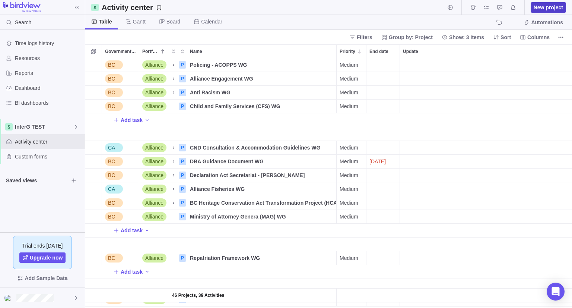
click at [547, 9] on span "New project" at bounding box center [548, 7] width 29 height 7
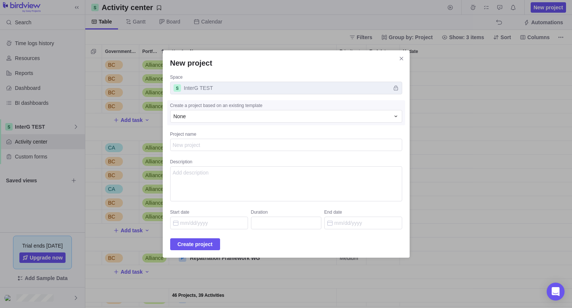
click at [268, 144] on textarea "Project name" at bounding box center [286, 145] width 232 height 13
click at [200, 251] on div "New project Space InterG TEST Create a project based on an existing template No…" at bounding box center [286, 153] width 247 height 207
click at [200, 244] on span "Create project" at bounding box center [195, 243] width 35 height 9
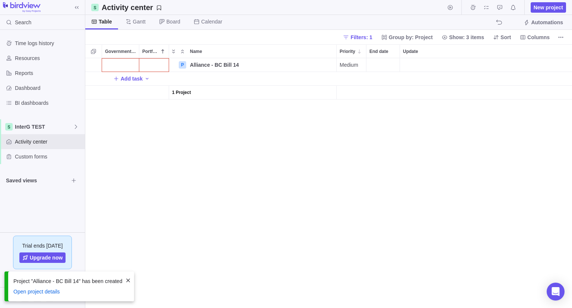
scroll to position [244, 481]
click at [118, 66] on div "Government Level" at bounding box center [120, 64] width 37 height 13
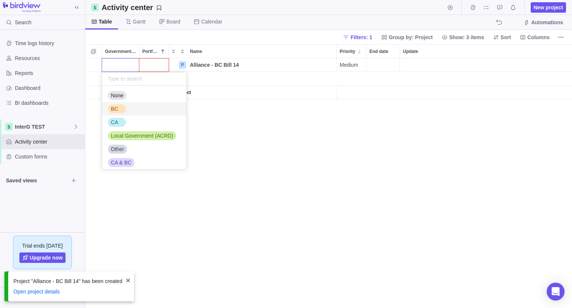
click at [120, 108] on div "BC" at bounding box center [117, 108] width 18 height 9
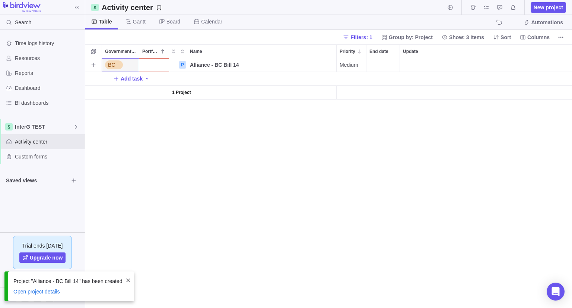
click at [156, 64] on div "Portfolio" at bounding box center [153, 64] width 29 height 13
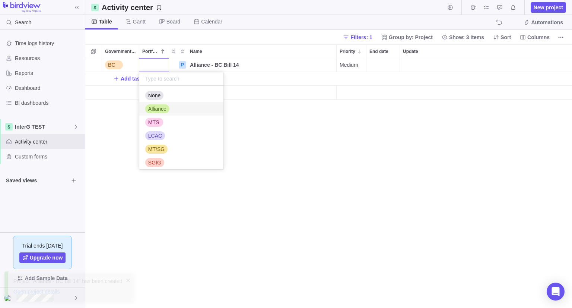
click at [153, 111] on span "Alliance" at bounding box center [157, 108] width 18 height 7
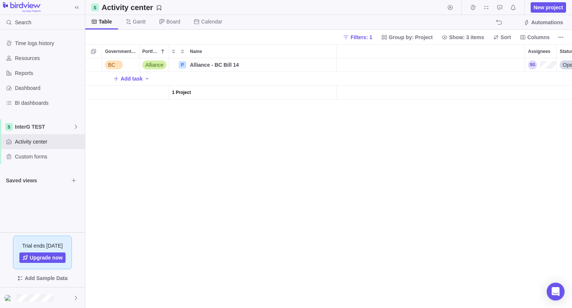
scroll to position [0, 0]
click at [355, 65] on span "Medium" at bounding box center [349, 64] width 19 height 7
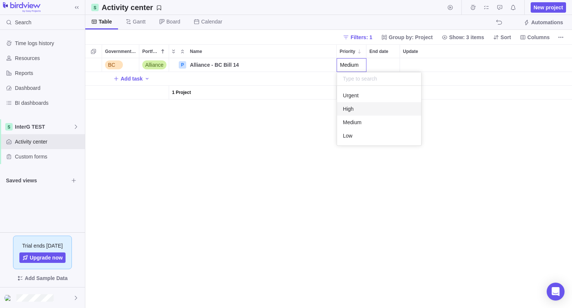
click at [350, 109] on span "High" at bounding box center [348, 108] width 11 height 7
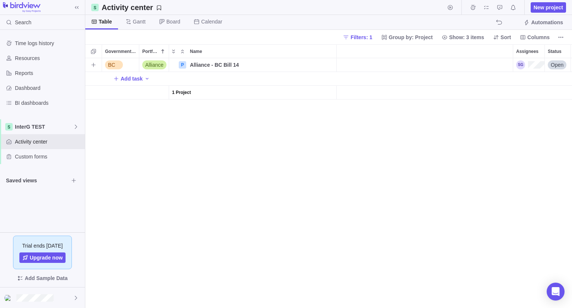
scroll to position [0, 87]
click at [463, 67] on div "Customer" at bounding box center [475, 64] width 74 height 13
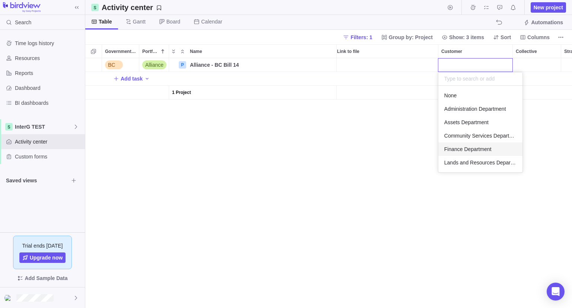
click at [468, 159] on span "Lands and Resources Department" at bounding box center [480, 162] width 72 height 7
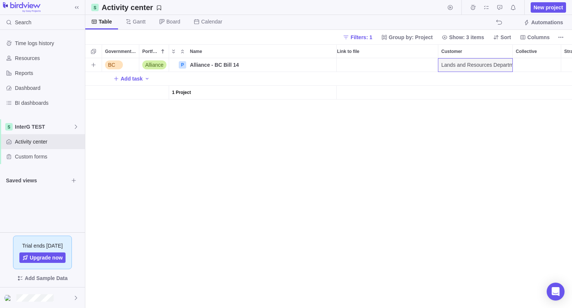
click at [520, 60] on div "Collective" at bounding box center [537, 64] width 48 height 13
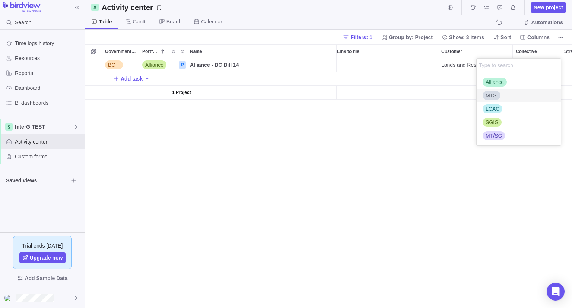
click at [506, 96] on div "MTS" at bounding box center [519, 95] width 84 height 13
click at [504, 80] on div "Alliance" at bounding box center [495, 81] width 24 height 7
click at [390, 256] on div "BC Alliance P Alliance - BC Bill 14 Details High Open Lands and Resources Depar…" at bounding box center [328, 182] width 487 height 249
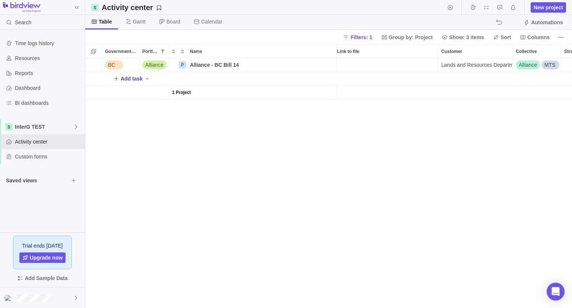
click at [133, 80] on span "Add task" at bounding box center [132, 78] width 22 height 7
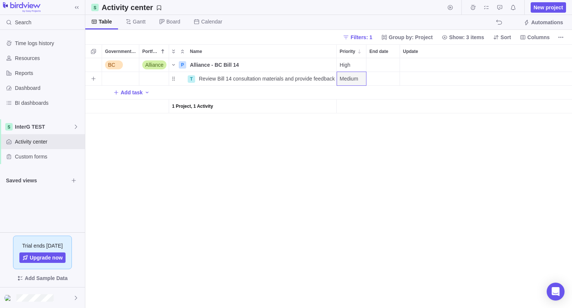
click at [349, 74] on div "Medium" at bounding box center [351, 78] width 29 height 13
click at [355, 120] on div "High" at bounding box center [379, 122] width 84 height 13
click at [383, 79] on div "End date" at bounding box center [382, 78] width 33 height 13
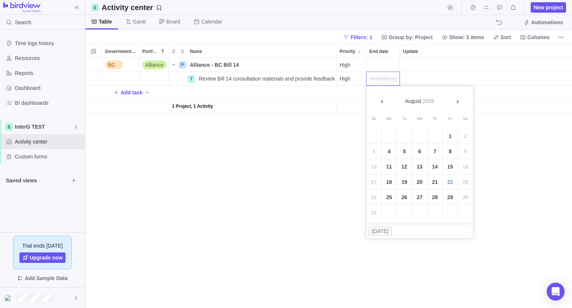
click at [270, 114] on div "BC Alliance P Alliance - BC Bill 14 Details High Open Lands and Resources Depar…" at bounding box center [328, 182] width 487 height 249
click at [372, 79] on div "End date" at bounding box center [382, 78] width 33 height 13
click at [453, 184] on link "22" at bounding box center [450, 181] width 15 height 15
click at [343, 150] on div "BC Alliance P Alliance - BC Bill 14 Details High Open Lands and Resources Depar…" at bounding box center [328, 182] width 487 height 249
click at [136, 91] on span "Add task" at bounding box center [132, 92] width 22 height 7
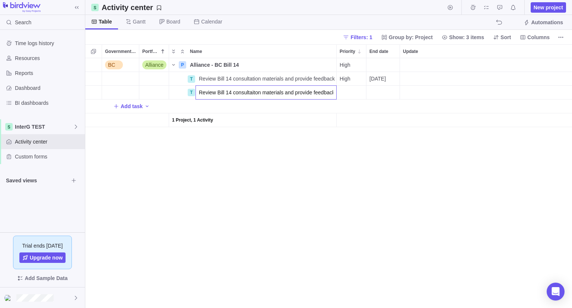
scroll to position [0, 1]
click at [351, 89] on span "Medium" at bounding box center [349, 92] width 19 height 7
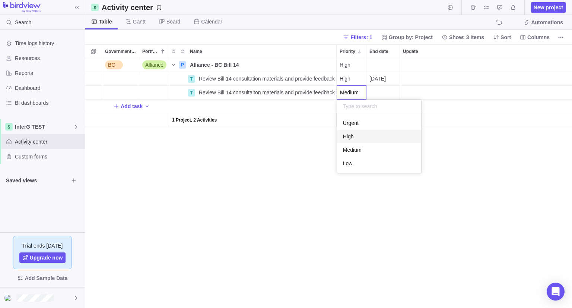
click at [353, 136] on span "High" at bounding box center [348, 136] width 11 height 7
click at [388, 92] on div "End date" at bounding box center [382, 92] width 33 height 13
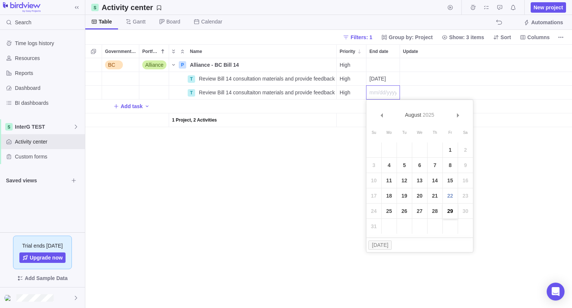
click at [452, 212] on link "29" at bounding box center [450, 210] width 15 height 15
click at [290, 206] on div "BC Alliance P Alliance - BC Bill 14 Details High Open Lands and Resources Depar…" at bounding box center [328, 182] width 487 height 249
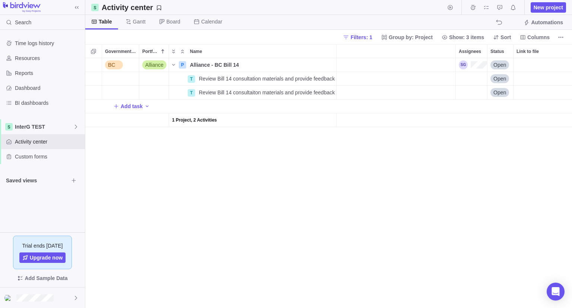
scroll to position [0, 232]
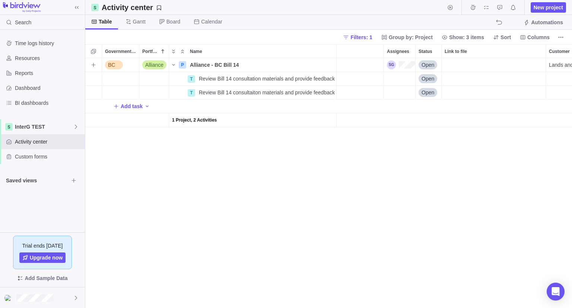
click at [401, 63] on div "Assignees" at bounding box center [401, 64] width 28 height 9
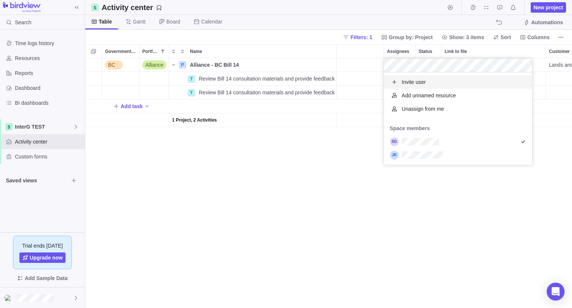
scroll to position [86, 143]
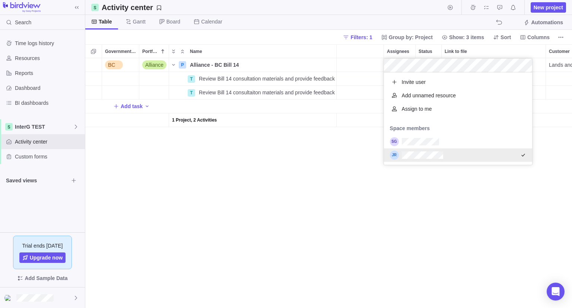
click at [347, 220] on div "BC Alliance P Alliance - BC Bill 14 Details High Open Lands and Resources Depar…" at bounding box center [328, 182] width 487 height 249
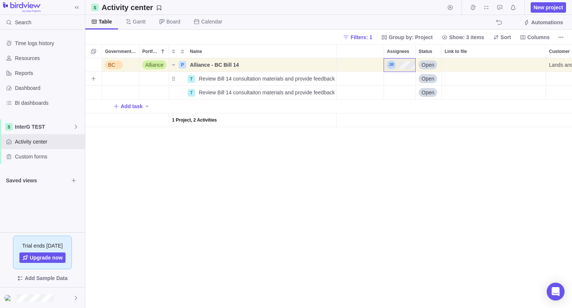
click at [406, 77] on div "Assignees" at bounding box center [399, 78] width 31 height 13
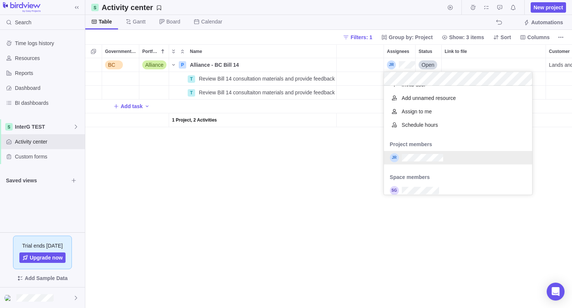
scroll to position [16, 0]
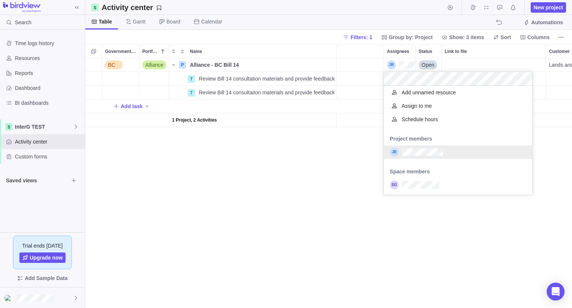
click at [410, 158] on div "grid" at bounding box center [458, 151] width 148 height 13
click at [330, 203] on div "BC Alliance P Alliance - BC Bill 14 Details High Open Lands and Resources Depar…" at bounding box center [328, 182] width 487 height 249
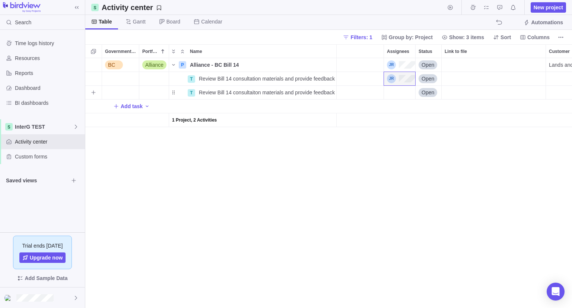
click at [393, 90] on div "Assignees" at bounding box center [399, 92] width 31 height 13
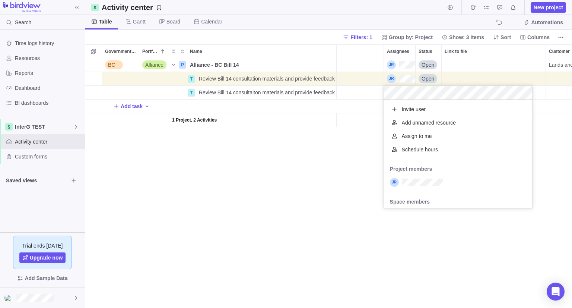
scroll to position [103, 143]
click at [283, 190] on div "BC Alliance P Alliance - BC Bill 14 Details High Open Lands and Resources Depar…" at bounding box center [328, 182] width 487 height 249
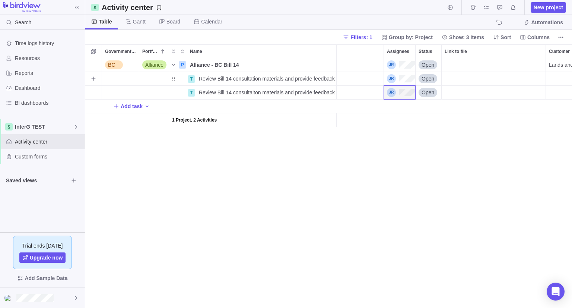
click at [555, 77] on div "Customer" at bounding box center [583, 79] width 74 height 14
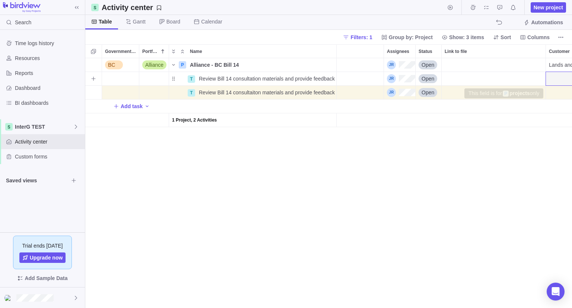
scroll to position [0, 280]
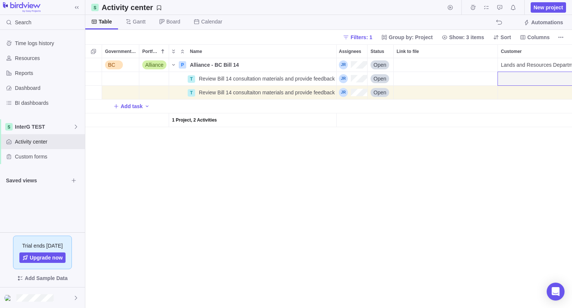
drag, startPoint x: 340, startPoint y: 240, endPoint x: 349, endPoint y: 279, distance: 39.7
click at [340, 242] on div "BC Alliance P Alliance - BC Bill 14 Details High Open Lands and Resources Depar…" at bounding box center [328, 182] width 487 height 249
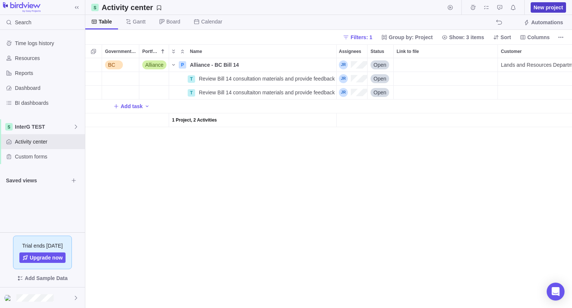
click at [544, 8] on span "New project" at bounding box center [548, 7] width 29 height 7
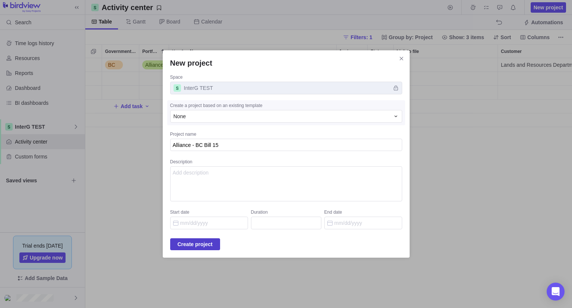
click at [204, 245] on span "Create project" at bounding box center [195, 243] width 35 height 9
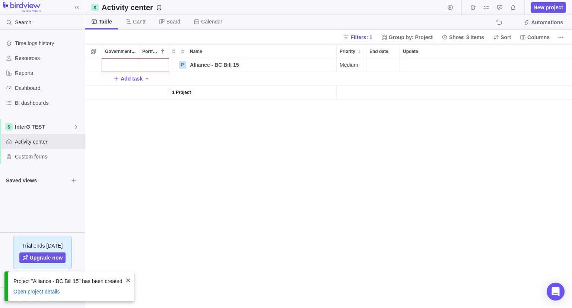
scroll to position [244, 481]
click at [112, 61] on div "Government Level" at bounding box center [120, 64] width 37 height 13
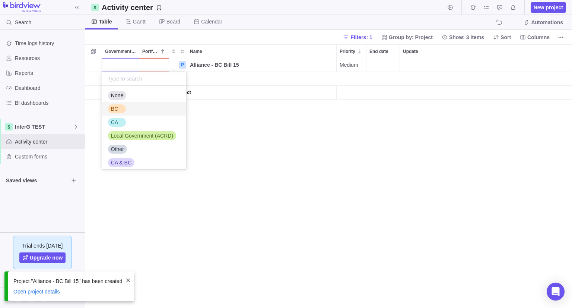
click at [112, 107] on span "BC" at bounding box center [114, 108] width 7 height 7
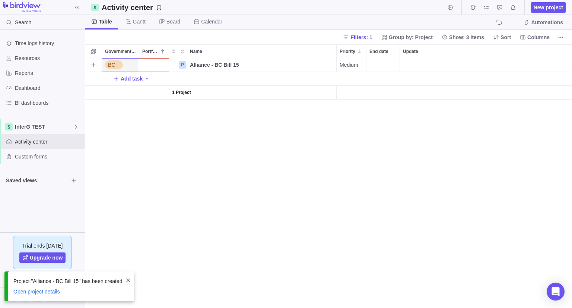
click at [148, 61] on div "Portfolio" at bounding box center [153, 64] width 29 height 13
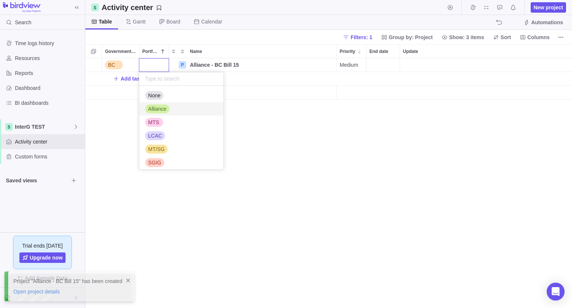
click at [153, 112] on span "Alliance" at bounding box center [157, 108] width 18 height 7
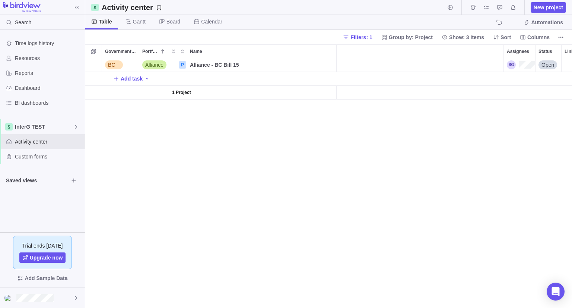
scroll to position [0, 193]
click at [441, 62] on div "Assignees" at bounding box center [440, 64] width 28 height 9
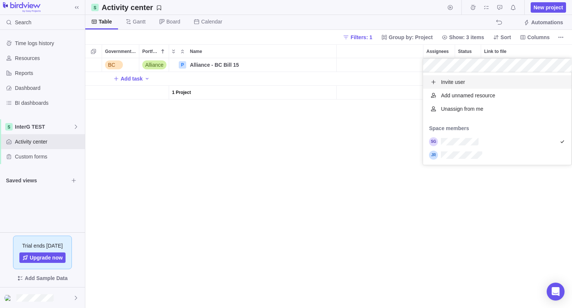
scroll to position [86, 143]
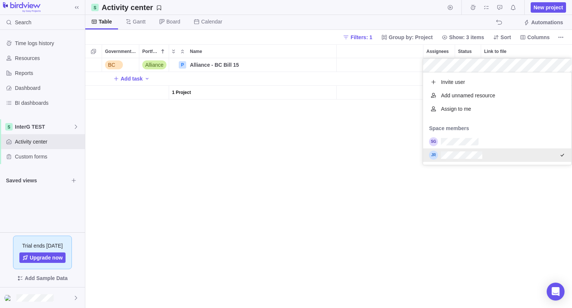
click at [302, 142] on div "BC Alliance P Alliance - BC Bill 15 Details Medium Open Add task 1 Project" at bounding box center [328, 182] width 487 height 249
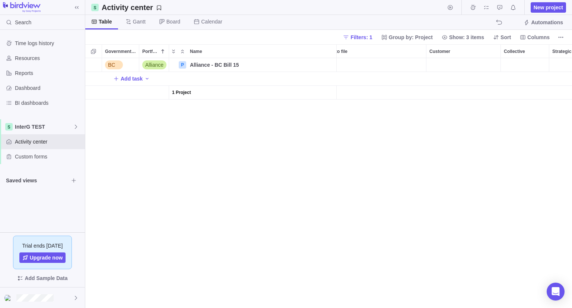
scroll to position [0, 356]
click at [446, 61] on div "Customer" at bounding box center [459, 64] width 74 height 13
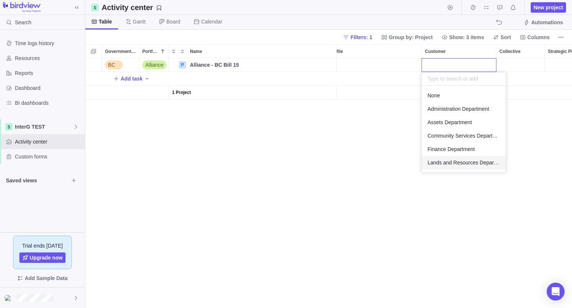
click at [451, 161] on span "Lands and Resources Department" at bounding box center [463, 162] width 72 height 7
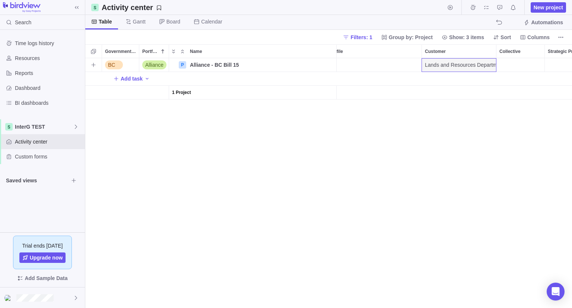
click at [509, 67] on div "Collective" at bounding box center [520, 64] width 48 height 13
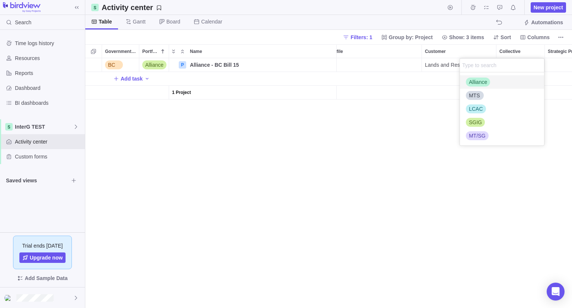
click at [496, 84] on div "Alliance" at bounding box center [502, 81] width 84 height 13
click at [496, 96] on div "MTS" at bounding box center [502, 95] width 84 height 13
click at [367, 205] on div "BC Alliance P Alliance - BC Bill 15 Details Medium Open Lands and Resources Dep…" at bounding box center [328, 182] width 487 height 249
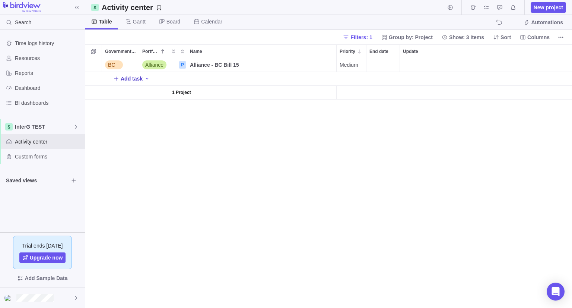
click at [136, 78] on span "Add task" at bounding box center [132, 78] width 22 height 7
click at [354, 77] on div "BC Alliance P Alliance - BC Bill 15 Details Medium Open Lands and Resources Dep…" at bounding box center [328, 182] width 487 height 249
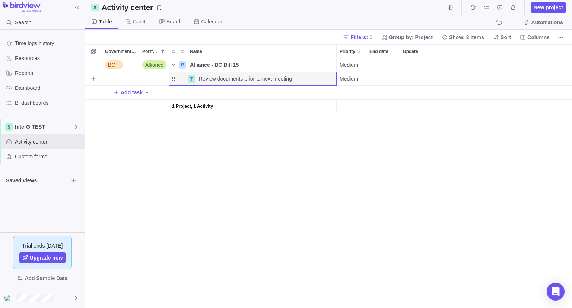
click at [354, 81] on span "Medium" at bounding box center [349, 78] width 19 height 7
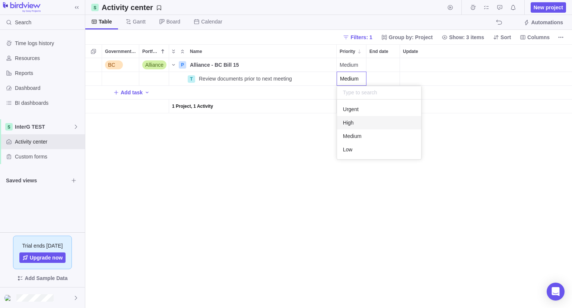
click at [357, 125] on div "High" at bounding box center [379, 122] width 84 height 13
click at [384, 79] on div "End date" at bounding box center [382, 78] width 33 height 13
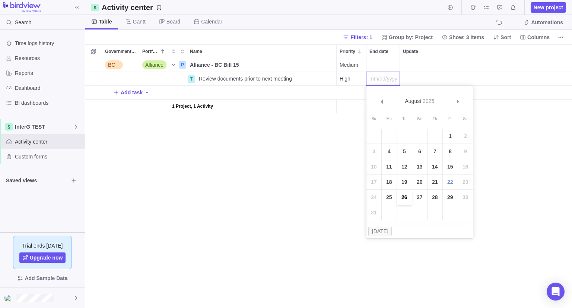
click at [404, 199] on link "26" at bounding box center [404, 197] width 15 height 15
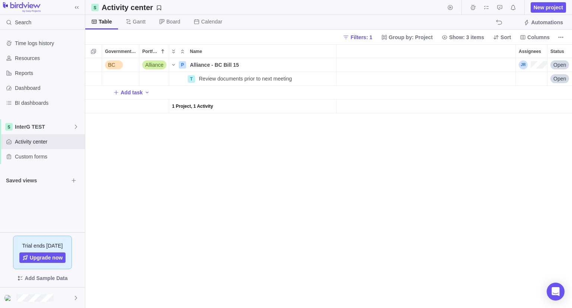
scroll to position [0, 175]
click at [453, 74] on div "Assignees" at bounding box center [455, 78] width 31 height 13
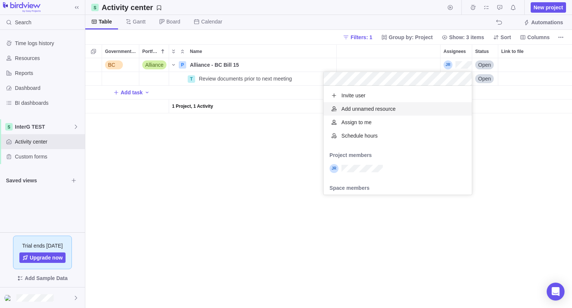
scroll to position [103, 143]
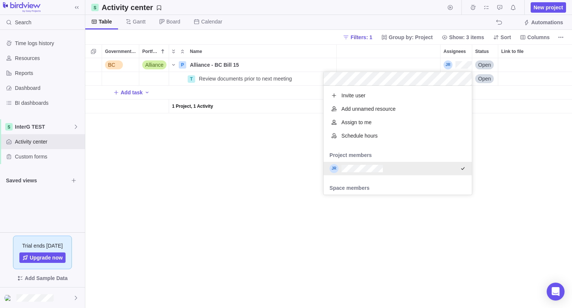
click at [194, 170] on div "BC Alliance P Alliance - BC Bill 15 Details Medium Open Lands and Resources Dep…" at bounding box center [328, 182] width 487 height 249
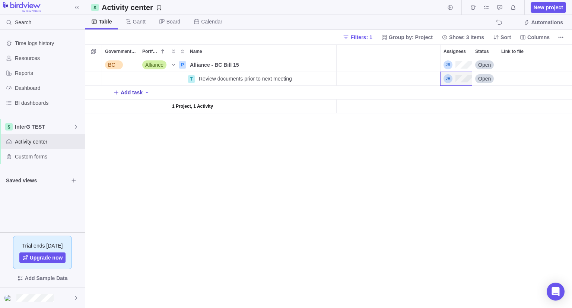
click at [133, 94] on span "Add task" at bounding box center [132, 92] width 22 height 7
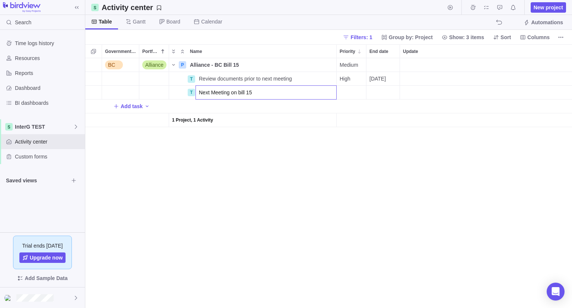
click at [204, 95] on input "Next Meeting on bill 15" at bounding box center [265, 92] width 141 height 14
click at [257, 90] on input "Attend next Meeting on bill 15" at bounding box center [265, 92] width 141 height 14
click at [359, 96] on div "BC Alliance P Alliance - BC Bill 15 Details Medium Open Lands and Resources Dep…" at bounding box center [328, 182] width 487 height 249
click at [371, 92] on div "End date" at bounding box center [382, 92] width 33 height 13
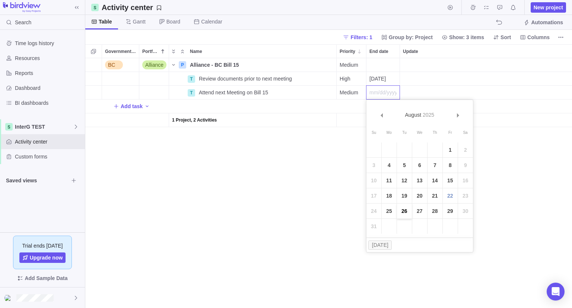
click at [404, 211] on link "26" at bounding box center [404, 210] width 15 height 15
click at [319, 192] on div "BC Alliance P Alliance - BC Bill 15 Details Medium Open Lands and Resources Dep…" at bounding box center [328, 182] width 487 height 249
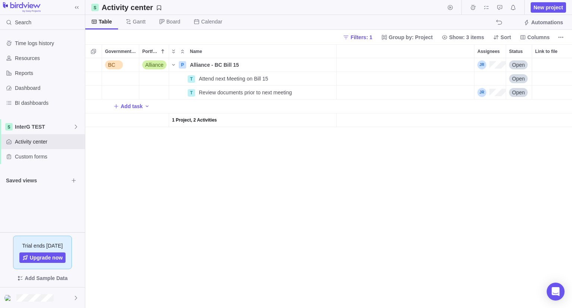
scroll to position [0, 174]
click at [449, 79] on div "Assignees" at bounding box center [457, 78] width 31 height 13
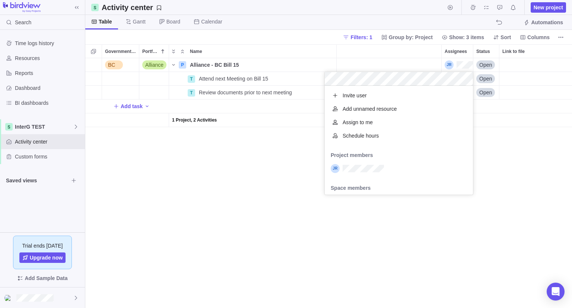
scroll to position [103, 143]
click at [394, 172] on div "grid" at bounding box center [399, 168] width 148 height 13
click at [252, 162] on div "BC Alliance P Alliance - BC Bill 15 Details Medium Open Lands and Resources Dep…" at bounding box center [328, 182] width 487 height 249
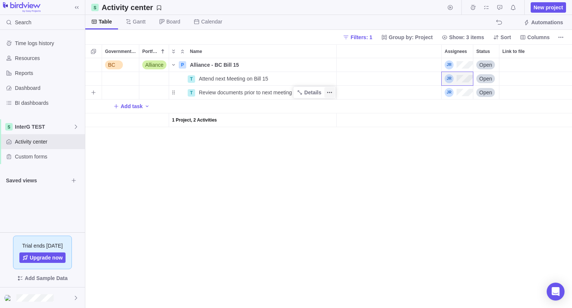
click at [325, 91] on span "More actions" at bounding box center [329, 92] width 10 height 10
click at [219, 178] on div "BC Alliance P Alliance - BC Bill 15 Details Medium Open Lands and Resources Dep…" at bounding box center [328, 182] width 487 height 249
click at [174, 93] on div "Name" at bounding box center [178, 92] width 18 height 6
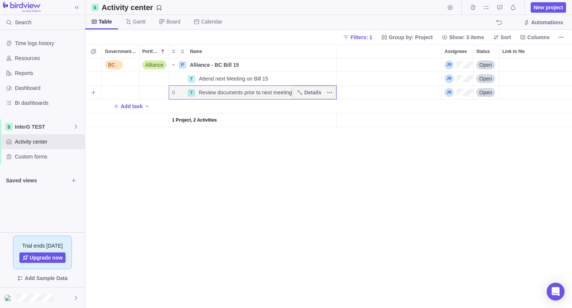
scroll to position [0, 0]
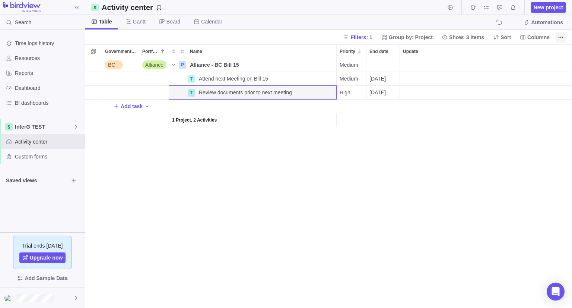
click at [560, 35] on icon "More actions" at bounding box center [561, 37] width 6 height 6
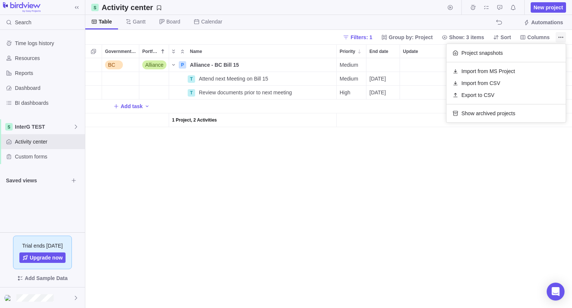
click at [560, 35] on icon "More actions" at bounding box center [561, 37] width 6 height 6
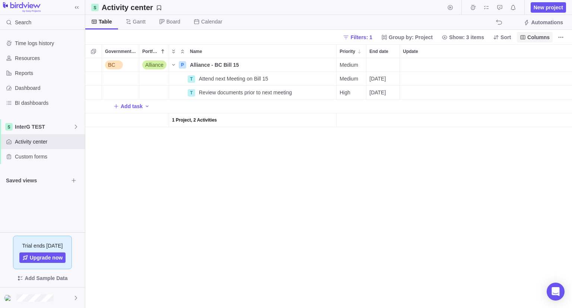
click at [540, 38] on span "Columns" at bounding box center [538, 37] width 22 height 7
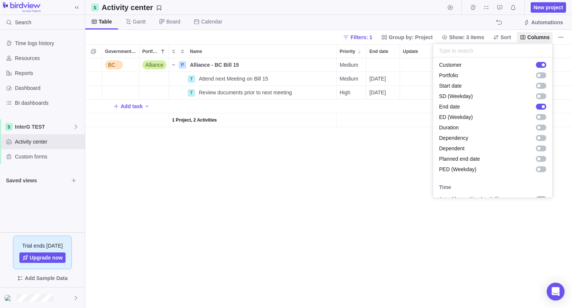
scroll to position [149, 0]
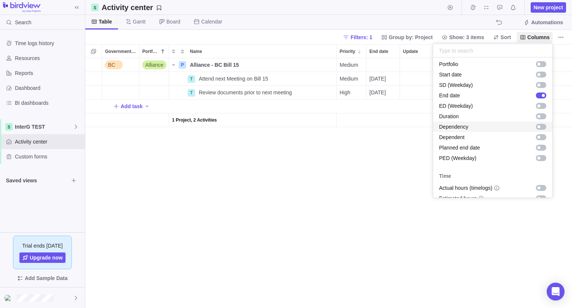
click at [536, 126] on div "grid" at bounding box center [541, 127] width 10 height 6
click at [407, 247] on body "Search Time logs history Resources Reports Dashboard BI dashboards InterG TEST …" at bounding box center [286, 154] width 572 height 308
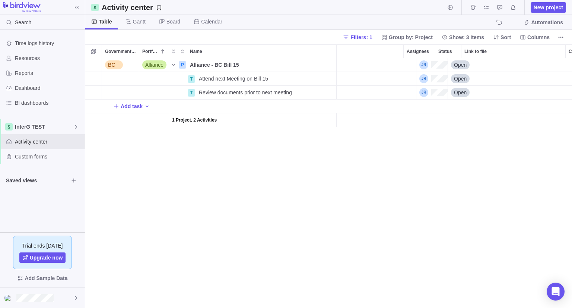
scroll to position [0, 227]
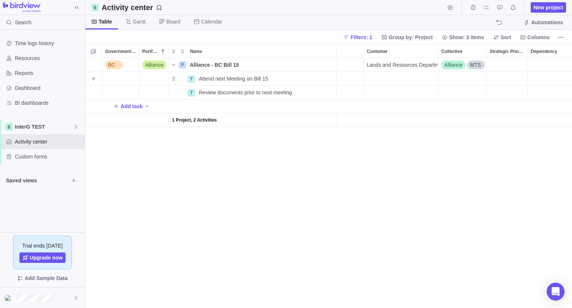
click at [546, 80] on div "Dependency" at bounding box center [550, 78] width 45 height 13
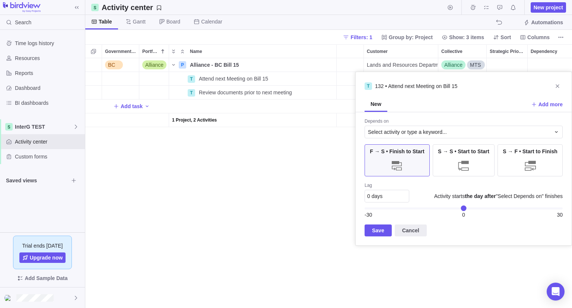
click at [460, 138] on div "Depends on Select activity or type a keyword... F → S • Finish to Start S → S •…" at bounding box center [464, 178] width 216 height 133
click at [452, 130] on div "Select activity or type a keyword..." at bounding box center [459, 131] width 182 height 7
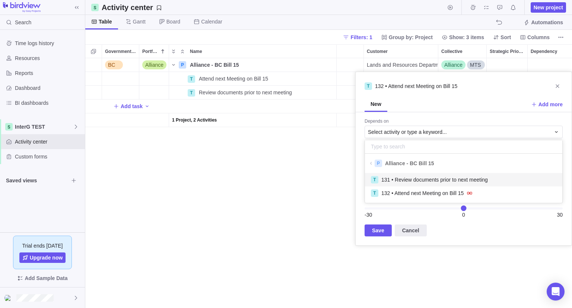
click at [446, 184] on div "T 131 • Review documents prior to next meeting" at bounding box center [463, 179] width 197 height 13
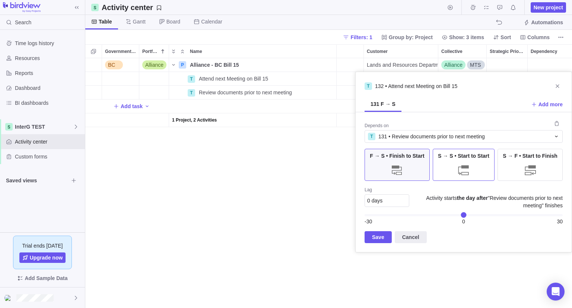
click at [450, 153] on span "S → S • Start to Start" at bounding box center [463, 155] width 51 height 7
click at [377, 235] on span "Save" at bounding box center [378, 236] width 12 height 9
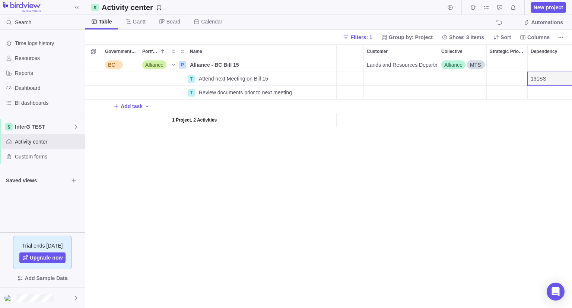
click at [506, 22] on div "Automations" at bounding box center [530, 22] width 72 height 10
click at [567, 51] on span "More actions" at bounding box center [564, 51] width 10 height 10
click at [544, 80] on div "Hide" at bounding box center [535, 79] width 65 height 12
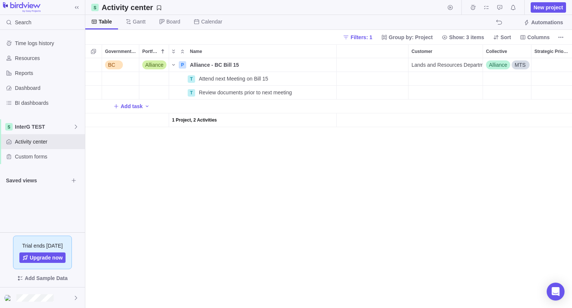
click at [405, 189] on div "BC Alliance P Alliance - BC Bill 15 Details Medium Open Lands and Resources Dep…" at bounding box center [328, 182] width 487 height 249
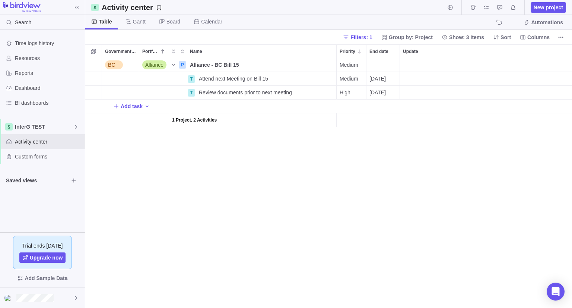
click at [96, 24] on icon at bounding box center [94, 22] width 6 height 6
click at [372, 38] on span "Filters: 1" at bounding box center [361, 37] width 22 height 7
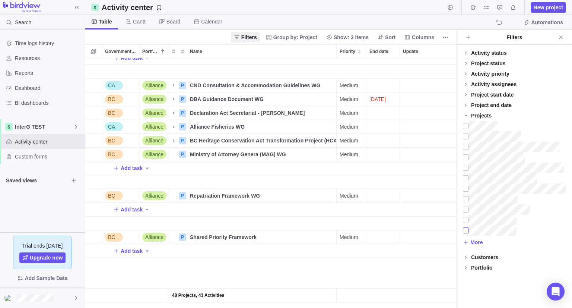
scroll to position [0, 0]
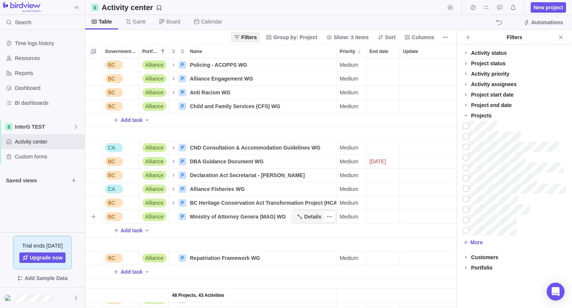
click at [313, 216] on span "Details" at bounding box center [312, 216] width 17 height 7
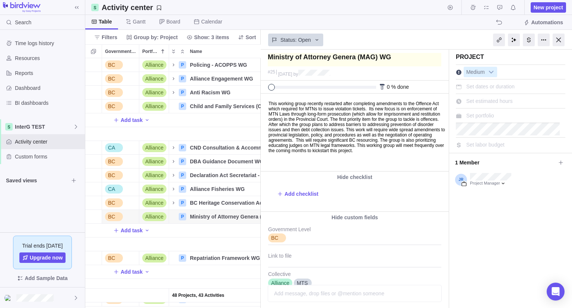
click at [272, 61] on textarea at bounding box center [355, 59] width 174 height 13
click at [352, 58] on textarea at bounding box center [355, 59] width 174 height 13
click at [270, 59] on textarea at bounding box center [355, 59] width 174 height 13
drag, startPoint x: 270, startPoint y: 59, endPoint x: 407, endPoint y: 53, distance: 137.9
click at [407, 53] on textarea at bounding box center [355, 59] width 174 height 13
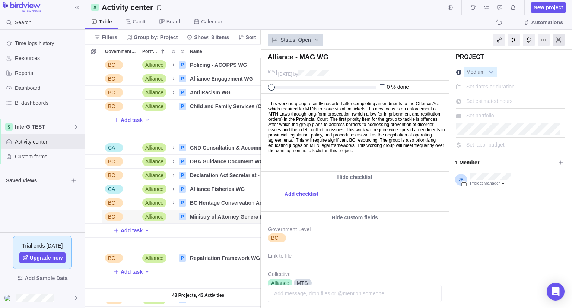
click at [560, 41] on div at bounding box center [559, 40] width 12 height 13
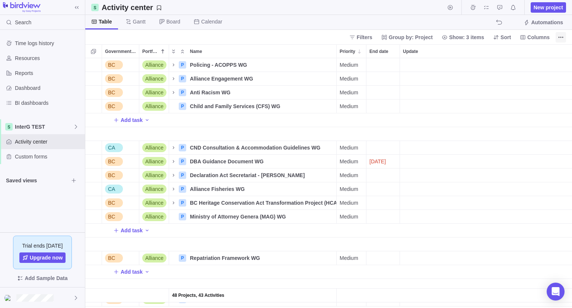
scroll to position [244, 481]
click at [133, 233] on span "Add task" at bounding box center [132, 229] width 22 height 7
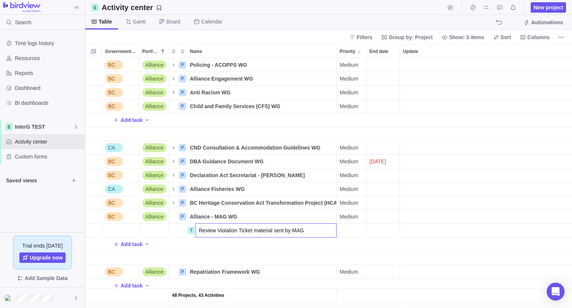
click at [353, 228] on div "48 Projects, 43 Activities BC Alliance P Policing - ACOPPS WG Details Medium Op…" at bounding box center [328, 182] width 487 height 249
click at [351, 233] on div "Priority" at bounding box center [351, 229] width 29 height 13
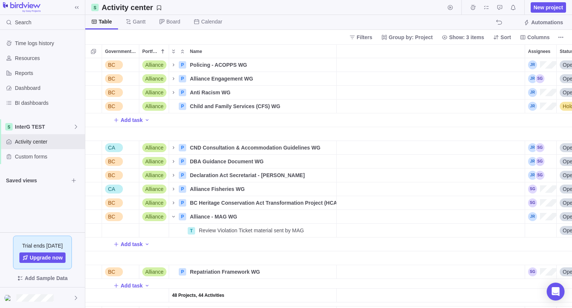
scroll to position [0, 130]
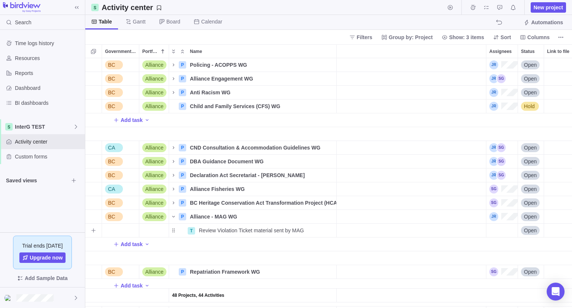
click at [502, 232] on div "Assignees" at bounding box center [501, 229] width 31 height 13
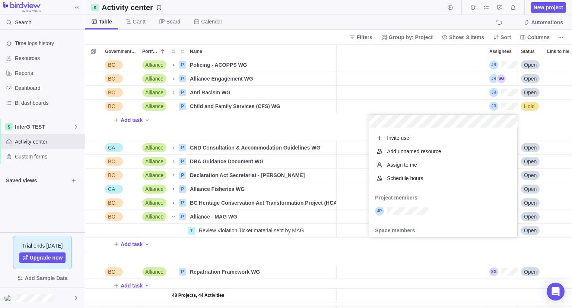
scroll to position [103, 143]
click at [419, 216] on div "grid" at bounding box center [443, 210] width 148 height 13
click at [298, 253] on div "48 Projects, 44 Activities BC Alliance P Policing - ACOPPS WG Details Medium Op…" at bounding box center [328, 182] width 487 height 249
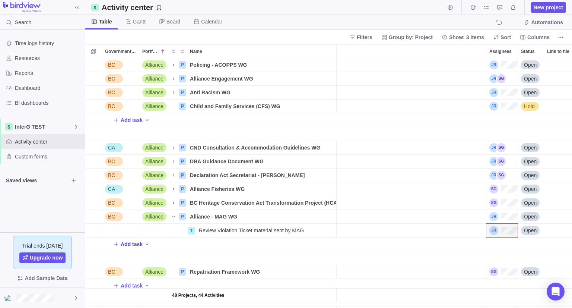
click at [130, 245] on span "Add task" at bounding box center [132, 243] width 22 height 7
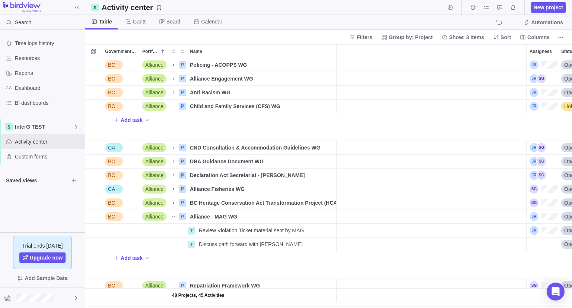
scroll to position [0, 120]
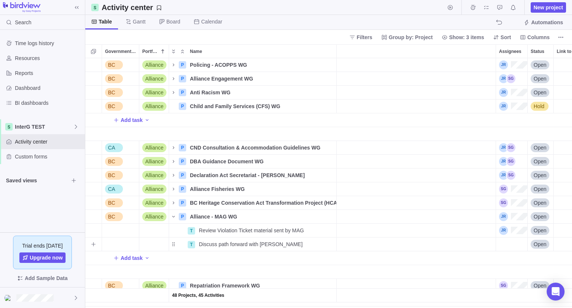
click at [503, 242] on div "Assignees" at bounding box center [511, 243] width 31 height 13
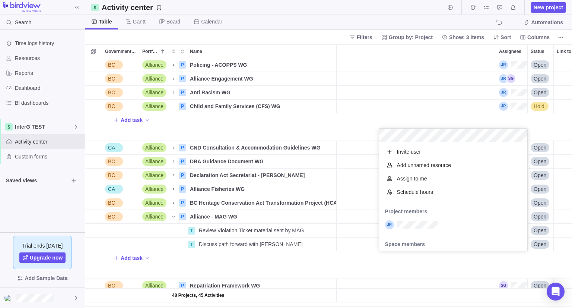
scroll to position [103, 143]
click at [347, 272] on div "48 Projects, 45 Activities BC Alliance P Policing - ACOPPS WG Details Medium Op…" at bounding box center [328, 182] width 487 height 249
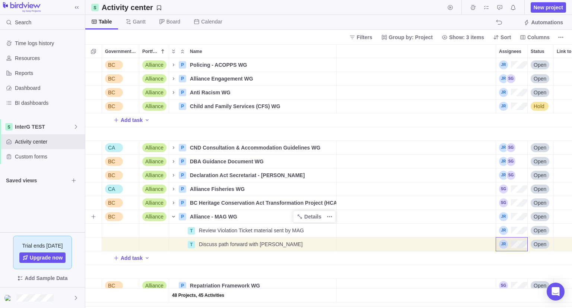
click at [174, 218] on icon "Name" at bounding box center [174, 216] width 6 height 6
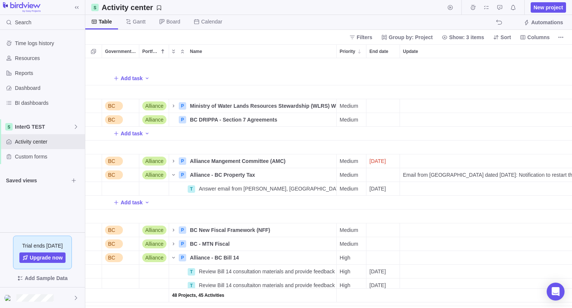
scroll to position [223, 0]
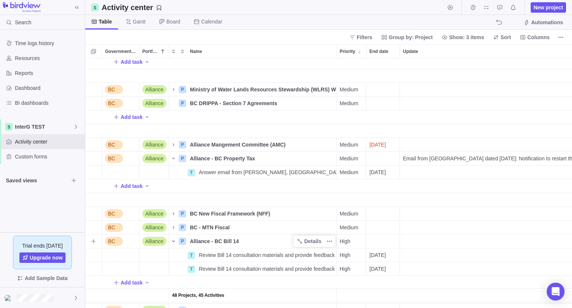
click at [176, 240] on span "Name" at bounding box center [173, 241] width 9 height 10
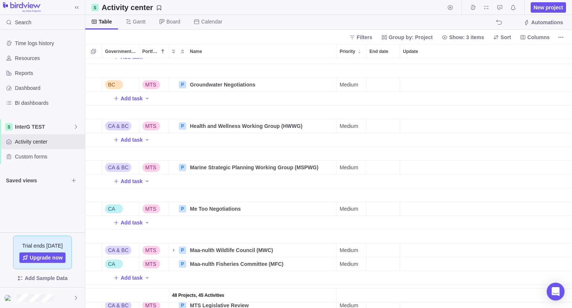
scroll to position [1086, 0]
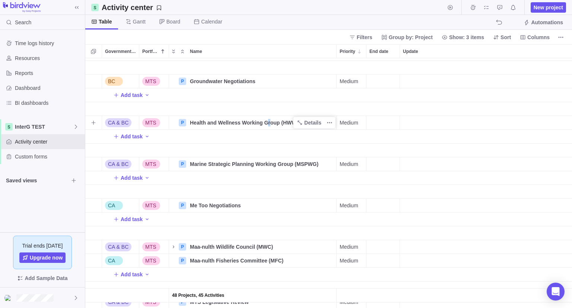
click at [267, 121] on span "Health and Wellness Working Group (HWWG)" at bounding box center [246, 122] width 112 height 7
click at [189, 121] on input "Health and Wellness Working Group (HWWG)" at bounding box center [262, 122] width 150 height 14
click at [213, 146] on div "Add task BC MTS P Groundwater Negotiations Details Medium Open Lands and Resour…" at bounding box center [328, 182] width 487 height 249
click at [130, 136] on span "Add task" at bounding box center [132, 136] width 22 height 7
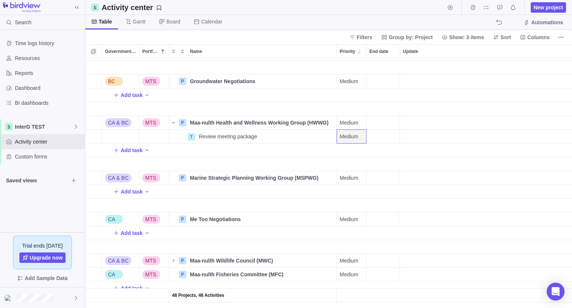
click at [386, 143] on div "Add task" at bounding box center [513, 149] width 856 height 13
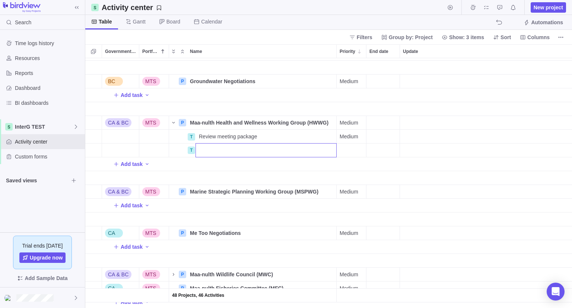
click at [387, 137] on div "Add task BC MTS P Groundwater Negotiations Details Medium Open Lands and Resour…" at bounding box center [328, 182] width 487 height 249
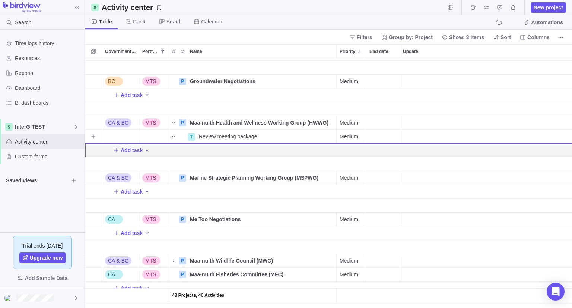
click at [383, 135] on div "End date" at bounding box center [382, 136] width 33 height 13
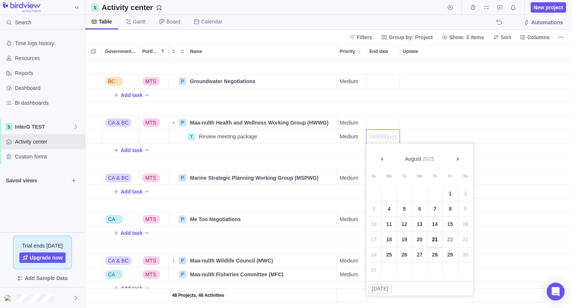
click at [435, 239] on link "21" at bounding box center [434, 239] width 15 height 15
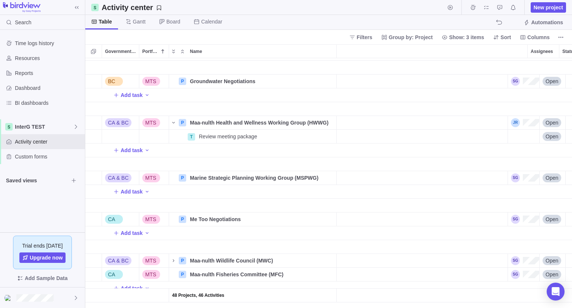
scroll to position [0, 110]
click at [523, 140] on div "Assignees" at bounding box center [521, 136] width 31 height 13
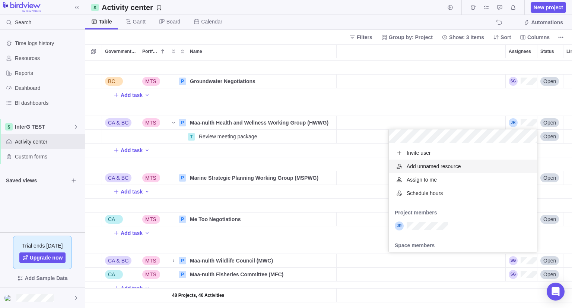
scroll to position [103, 143]
click at [247, 169] on div "Add task BC MTS P Groundwater Negotiations Details Medium Open Lands and Resour…" at bounding box center [328, 182] width 487 height 249
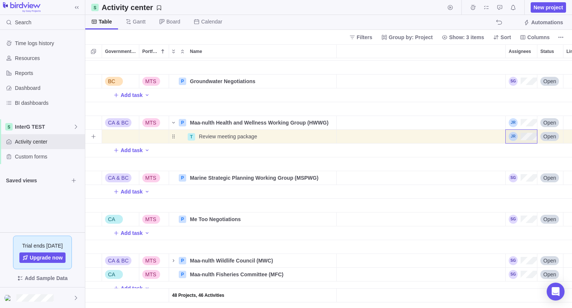
click at [554, 135] on span "Open" at bounding box center [549, 136] width 13 height 7
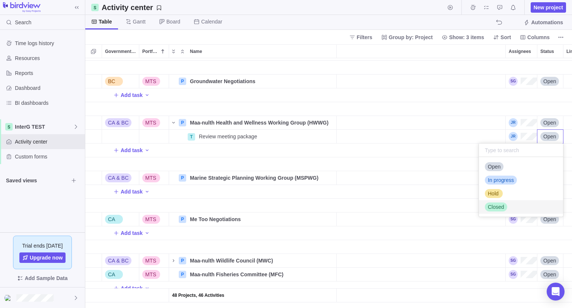
click at [503, 208] on span "Closed" at bounding box center [496, 206] width 16 height 7
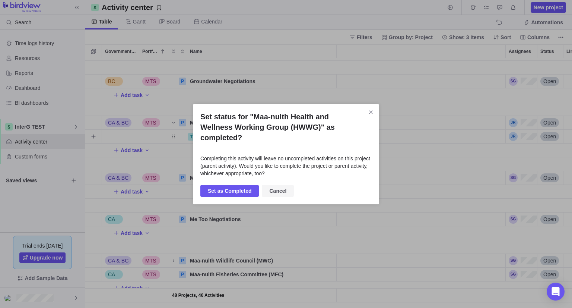
click at [276, 186] on span "Cancel" at bounding box center [277, 190] width 17 height 9
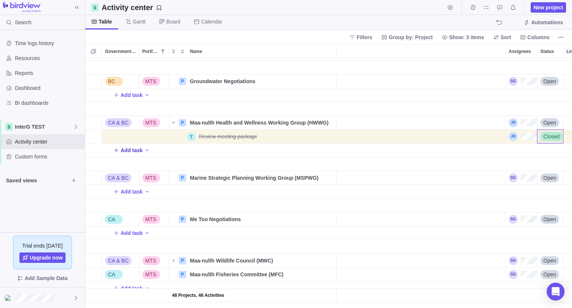
click at [127, 154] on span "Add task" at bounding box center [127, 150] width 29 height 10
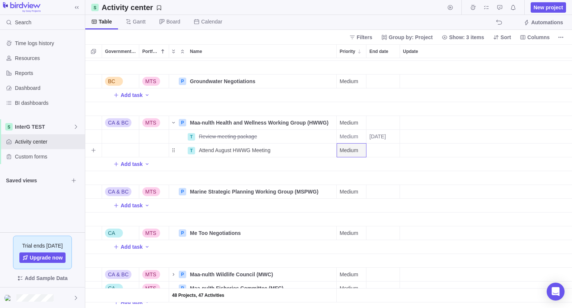
click at [380, 149] on div "End date" at bounding box center [382, 149] width 33 height 13
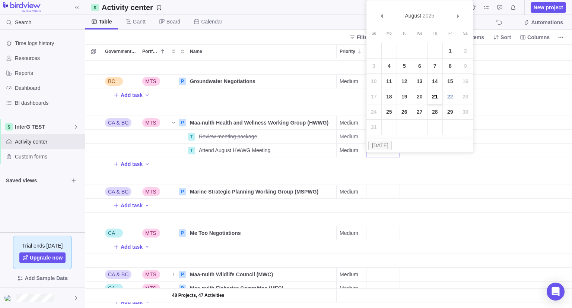
click at [433, 98] on link "21" at bounding box center [434, 96] width 15 height 15
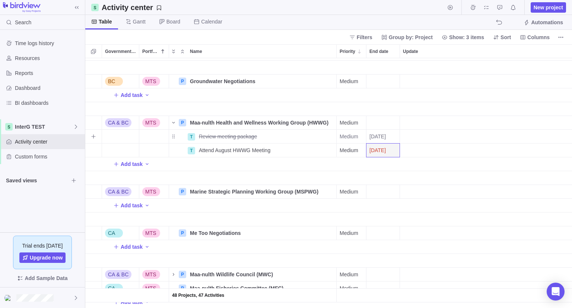
click at [386, 137] on span "08/22/2025" at bounding box center [377, 136] width 16 height 7
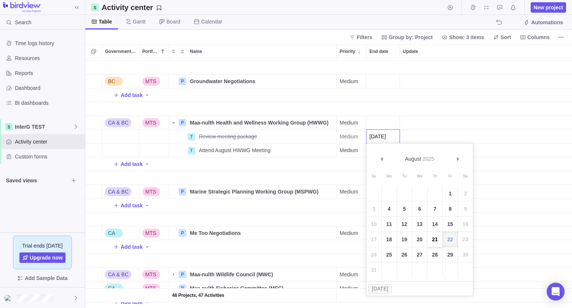
click at [433, 242] on link "21" at bounding box center [434, 239] width 15 height 15
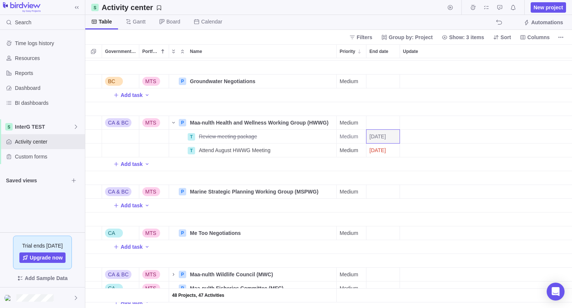
click at [336, 162] on div "Add task" at bounding box center [513, 163] width 856 height 13
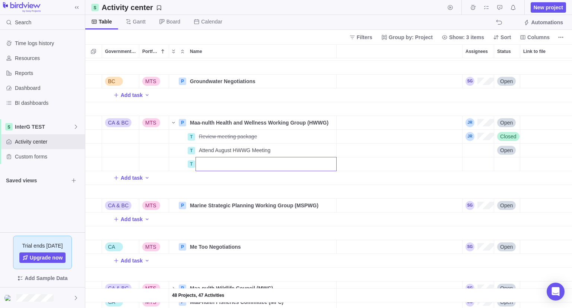
scroll to position [0, 154]
click at [477, 149] on div "Add task BC MTS P Groundwater Negotiations Details Medium Open Lands and Resour…" at bounding box center [328, 182] width 487 height 249
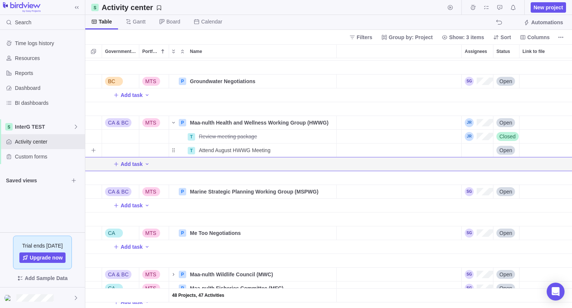
click at [475, 147] on div "Assignees" at bounding box center [477, 149] width 31 height 13
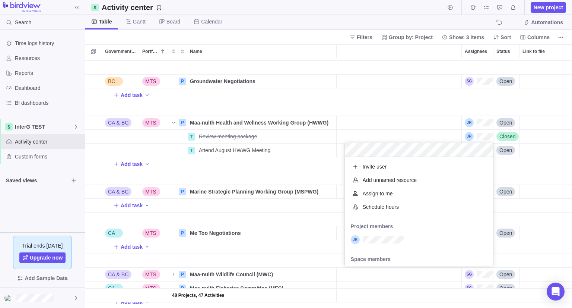
scroll to position [103, 143]
click at [505, 164] on div "Add task BC MTS P Groundwater Negotiations Details Medium Open Lands and Resour…" at bounding box center [328, 182] width 487 height 249
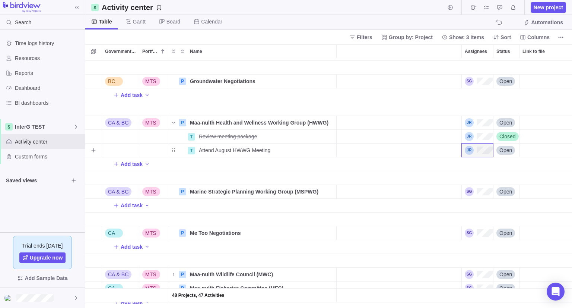
click at [509, 150] on span "Open" at bounding box center [505, 149] width 13 height 7
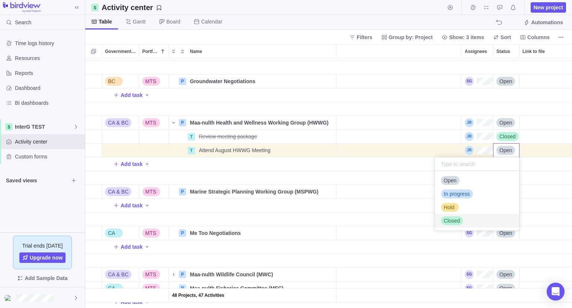
click at [456, 220] on span "Closed" at bounding box center [452, 220] width 16 height 7
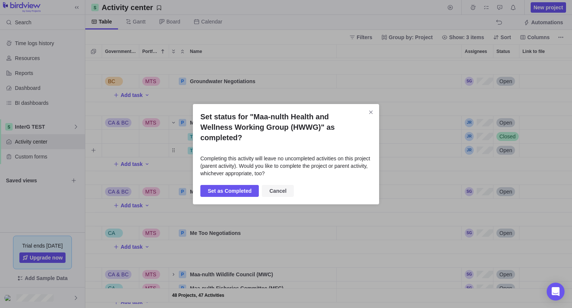
click at [280, 188] on span "Cancel" at bounding box center [277, 190] width 17 height 9
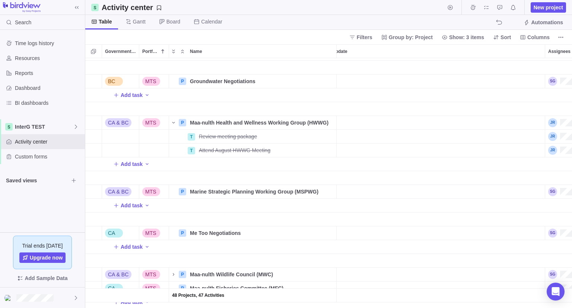
scroll to position [0, 61]
click at [136, 164] on span "Add task" at bounding box center [132, 163] width 22 height 7
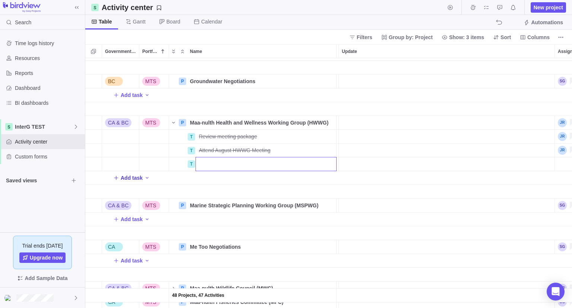
scroll to position [0, 0]
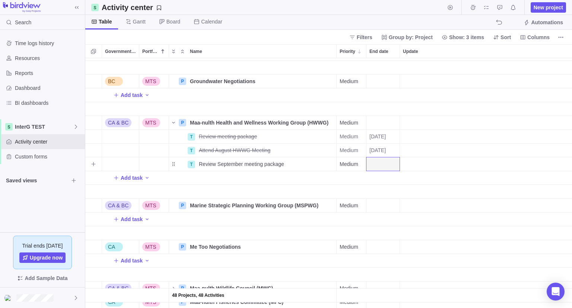
click at [378, 164] on div "End date" at bounding box center [382, 163] width 33 height 13
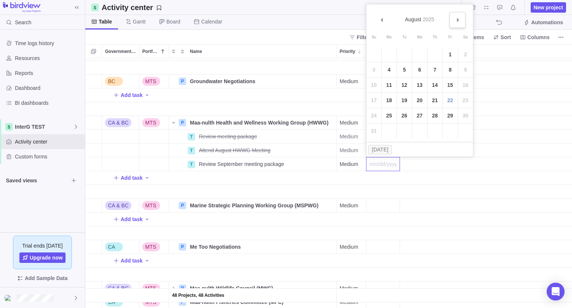
click at [458, 22] on link "Next" at bounding box center [457, 20] width 16 height 16
click at [435, 87] on link "18" at bounding box center [434, 84] width 15 height 15
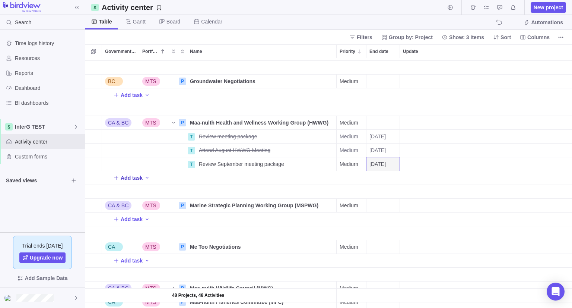
click at [136, 177] on span "Add task" at bounding box center [132, 177] width 22 height 7
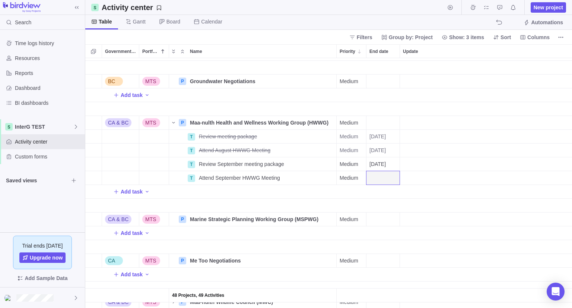
click at [382, 179] on div "End date" at bounding box center [382, 177] width 33 height 13
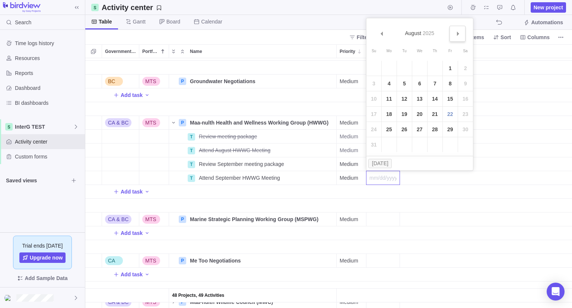
click at [456, 34] on span "Next" at bounding box center [458, 34] width 4 height 4
click at [437, 98] on link "18" at bounding box center [434, 98] width 15 height 15
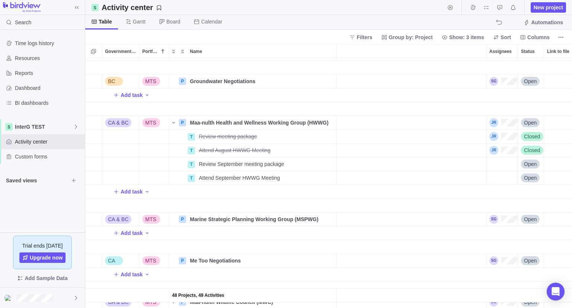
scroll to position [0, 140]
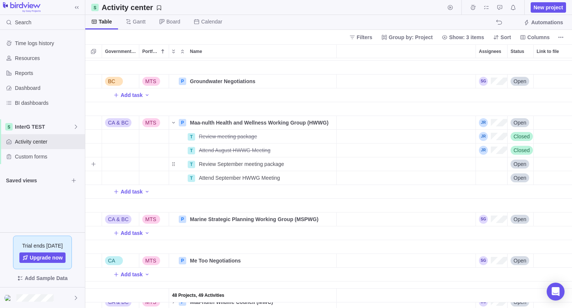
click at [485, 159] on div "Assignees" at bounding box center [491, 163] width 31 height 13
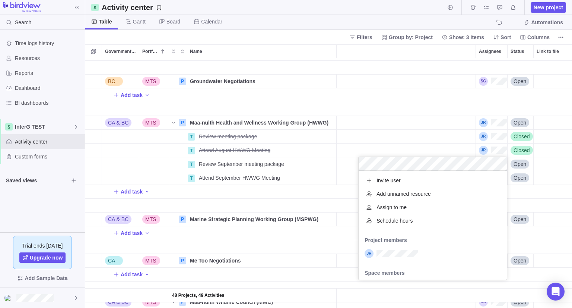
scroll to position [103, 143]
click at [410, 257] on div "grid" at bounding box center [433, 252] width 148 height 13
click at [518, 193] on div "Add task BC MTS P Groundwater Negotiations Details Medium Open Lands and Resour…" at bounding box center [328, 182] width 487 height 249
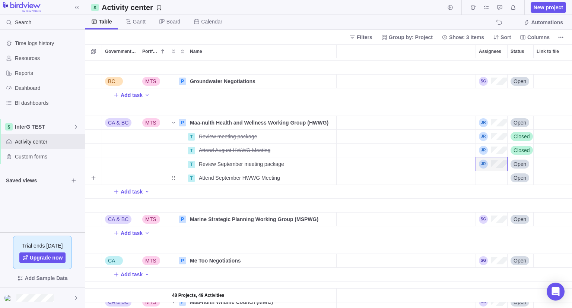
click at [489, 179] on div "Assignees" at bounding box center [491, 177] width 31 height 13
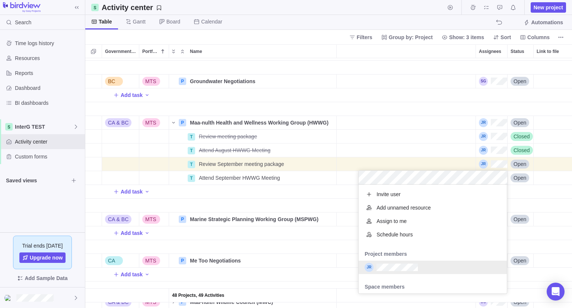
click at [391, 263] on div "grid" at bounding box center [433, 266] width 148 height 13
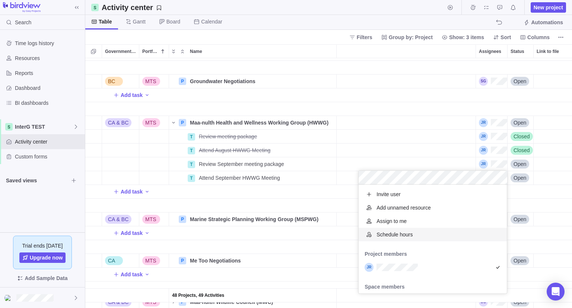
click at [296, 195] on div "Add task BC MTS P Groundwater Negotiations Details Medium Open Lands and Resour…" at bounding box center [328, 182] width 487 height 249
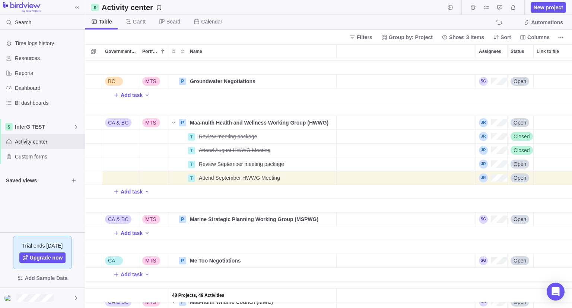
scroll to position [0, 43]
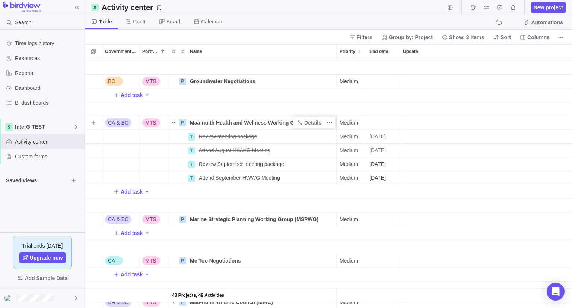
click at [174, 123] on icon "Name" at bounding box center [174, 123] width 6 height 6
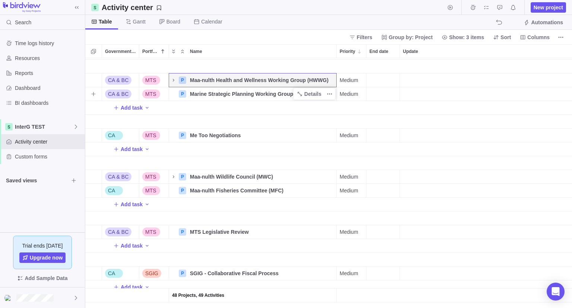
scroll to position [1133, 0]
click at [544, 7] on span "New project" at bounding box center [548, 7] width 29 height 7
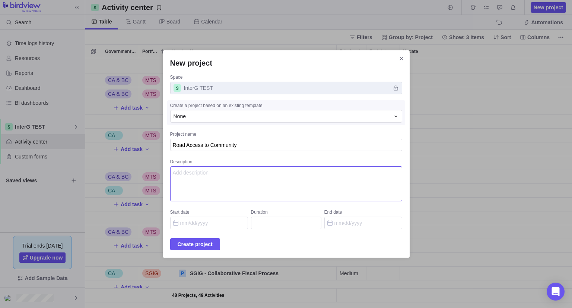
click at [201, 172] on textarea "Description" at bounding box center [286, 183] width 232 height 35
drag, startPoint x: 203, startPoint y: 245, endPoint x: 199, endPoint y: 250, distance: 6.2
click at [201, 248] on span "Create project" at bounding box center [195, 243] width 35 height 9
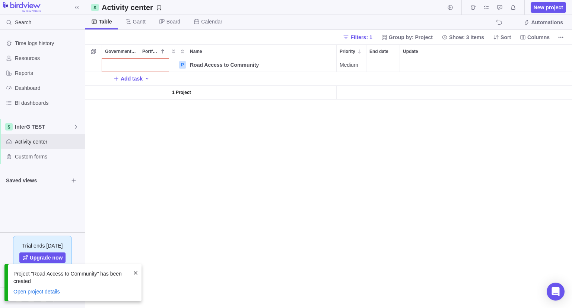
scroll to position [244, 481]
click at [123, 67] on div "Government Level" at bounding box center [120, 64] width 37 height 13
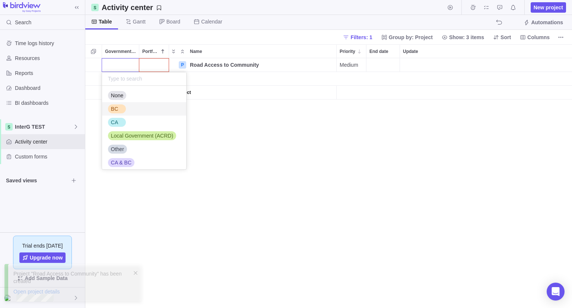
click at [124, 109] on div "BC" at bounding box center [117, 108] width 18 height 9
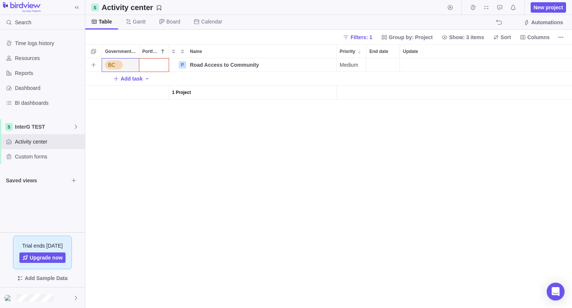
click at [149, 66] on div "Portfolio" at bounding box center [153, 64] width 29 height 13
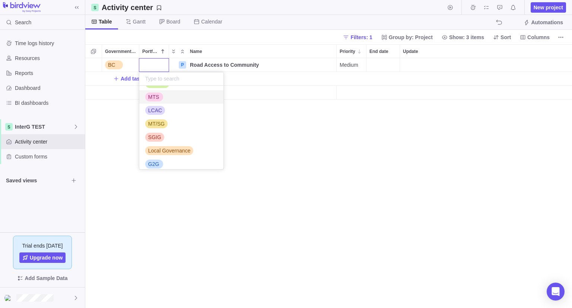
scroll to position [57, 0]
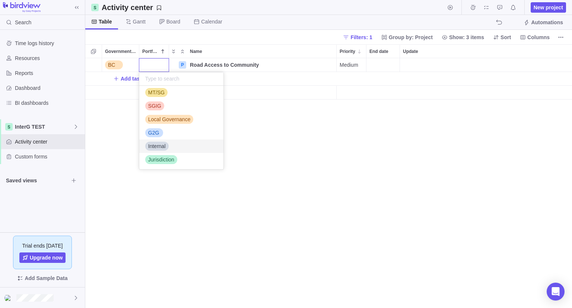
click at [160, 145] on span "Internal" at bounding box center [157, 145] width 18 height 7
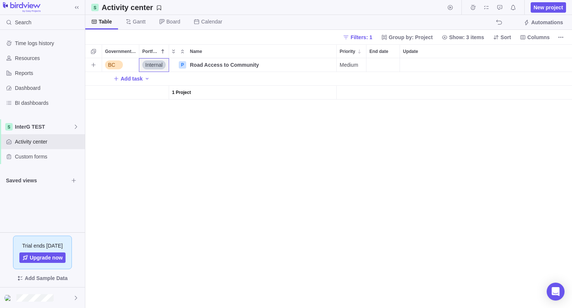
click at [158, 64] on span "Internal" at bounding box center [154, 64] width 18 height 7
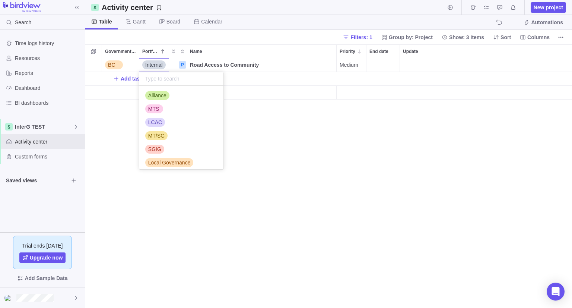
scroll to position [26, 0]
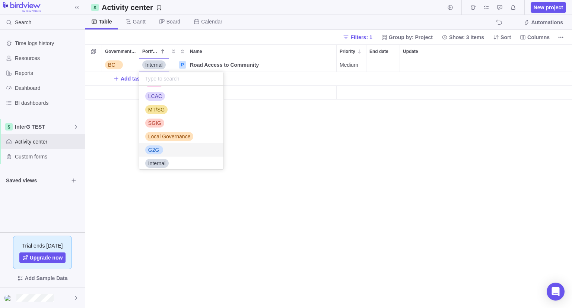
click at [179, 117] on div "Alliance MTS LCAC MT/SG SGIG Local Governance G2G Internal Jurisdiction" at bounding box center [181, 127] width 84 height 83
click at [156, 149] on span "G2G" at bounding box center [153, 149] width 11 height 7
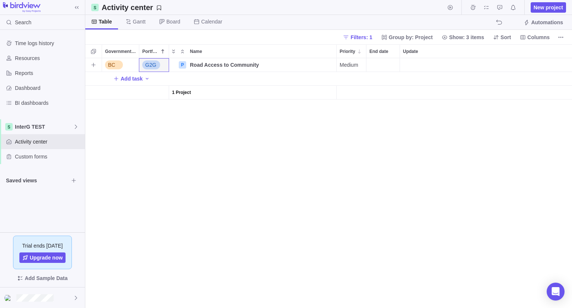
click at [347, 159] on div "BC G2G P Road Access to Community Details Medium Open Add task 1 Project" at bounding box center [328, 182] width 487 height 249
click at [315, 66] on span "Details" at bounding box center [312, 64] width 17 height 7
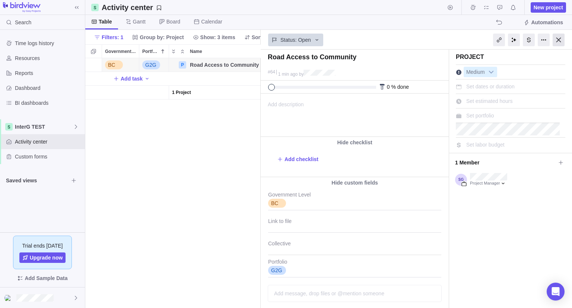
click at [560, 42] on div at bounding box center [559, 40] width 12 height 13
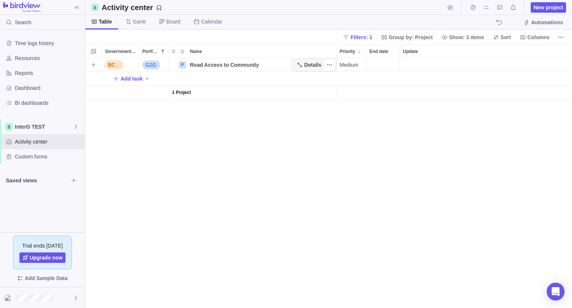
click at [301, 64] on icon "Name" at bounding box center [300, 65] width 4 height 4
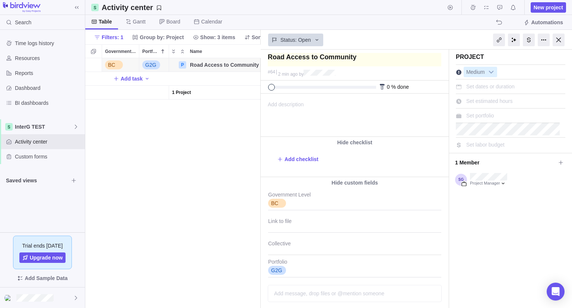
click at [325, 55] on textarea at bounding box center [355, 59] width 174 height 13
click at [317, 60] on textarea at bounding box center [355, 59] width 174 height 13
click at [558, 41] on div at bounding box center [559, 40] width 12 height 13
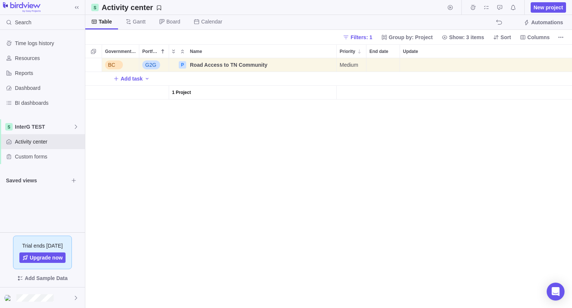
click at [328, 193] on div "BC G2G P Road Access to TN Community Details Medium Open Administration Departm…" at bounding box center [328, 182] width 487 height 249
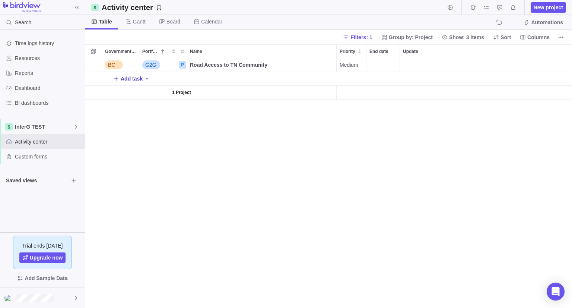
click at [125, 78] on span "Add task" at bounding box center [132, 78] width 22 height 7
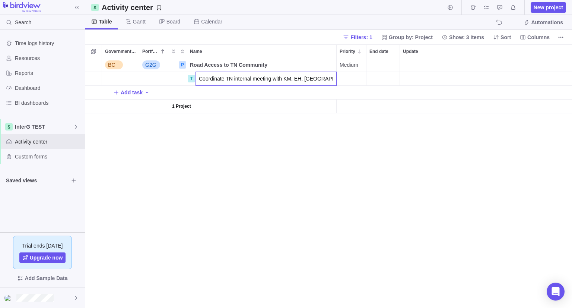
click at [353, 84] on div "BC G2G P Road Access to TN Community Details Medium Open Administration Departm…" at bounding box center [328, 182] width 487 height 249
click at [353, 81] on div "Priority" at bounding box center [351, 78] width 29 height 13
click at [356, 82] on span "Medium" at bounding box center [349, 78] width 19 height 7
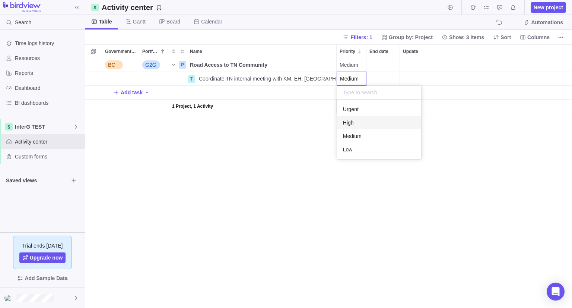
click at [354, 122] on div "High" at bounding box center [379, 122] width 84 height 13
click at [384, 76] on div "End date" at bounding box center [382, 78] width 33 height 13
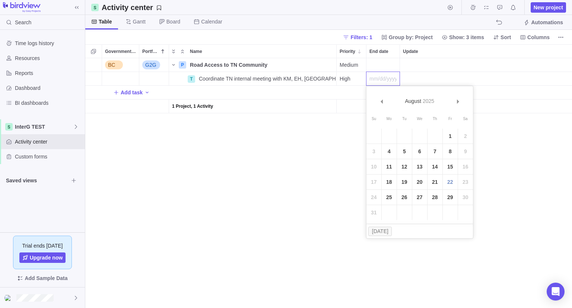
drag, startPoint x: 449, startPoint y: 183, endPoint x: 433, endPoint y: 178, distance: 16.0
click at [449, 183] on link "22" at bounding box center [450, 181] width 15 height 15
click at [128, 95] on span "Add task" at bounding box center [132, 92] width 22 height 7
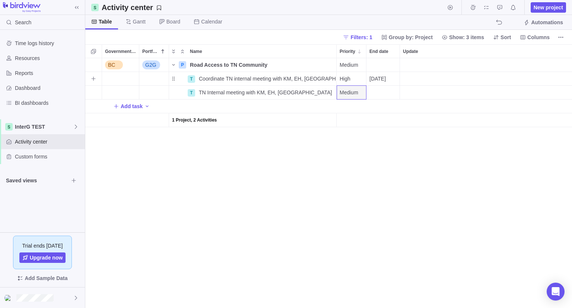
click at [370, 83] on div "08/22/2025" at bounding box center [382, 78] width 33 height 13
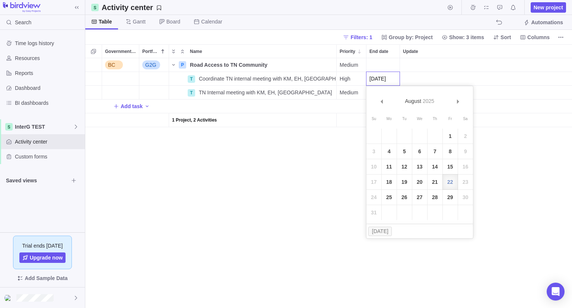
click at [348, 153] on div "BC G2G P Road Access to TN Community Details Medium Open Administration Departm…" at bounding box center [328, 182] width 487 height 249
click at [384, 93] on div "End date" at bounding box center [382, 92] width 33 height 13
click at [458, 110] on link "Next" at bounding box center [457, 115] width 16 height 16
click at [453, 150] on link "5" at bounding box center [450, 149] width 15 height 15
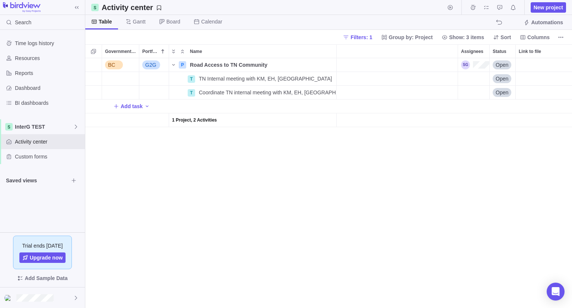
scroll to position [0, 185]
click at [440, 59] on div "Assignees" at bounding box center [445, 64] width 31 height 13
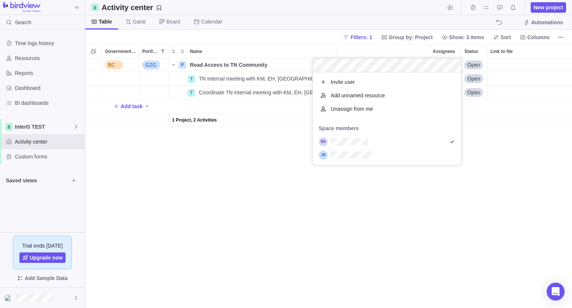
scroll to position [86, 143]
click at [400, 207] on div "BC G2G P Road Access to TN Community Details Medium Open Administration Departm…" at bounding box center [328, 182] width 487 height 249
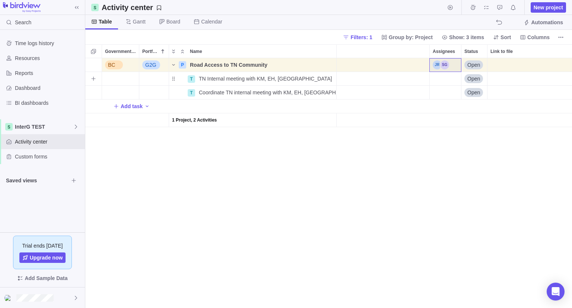
click at [441, 78] on div "Assignees" at bounding box center [445, 78] width 31 height 13
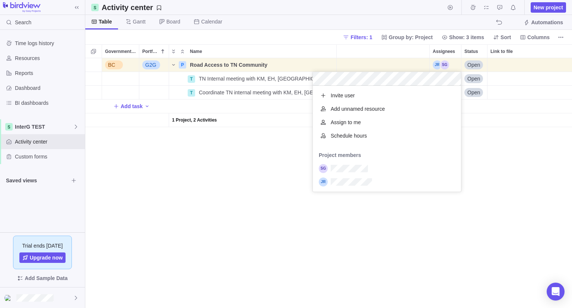
scroll to position [100, 143]
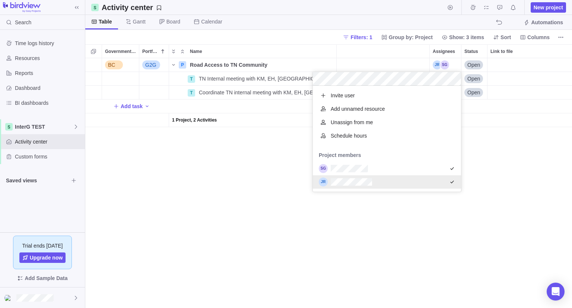
click at [228, 197] on div "BC G2G P Road Access to TN Community Details Medium Open Administration Departm…" at bounding box center [328, 182] width 487 height 249
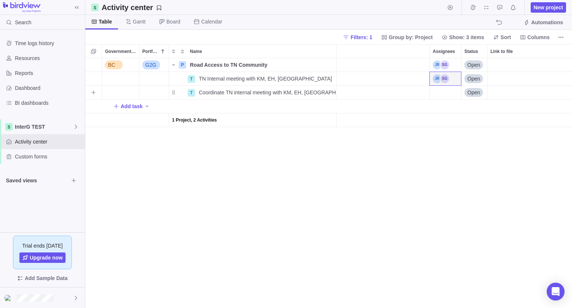
click at [443, 92] on div "Assignees" at bounding box center [445, 92] width 31 height 13
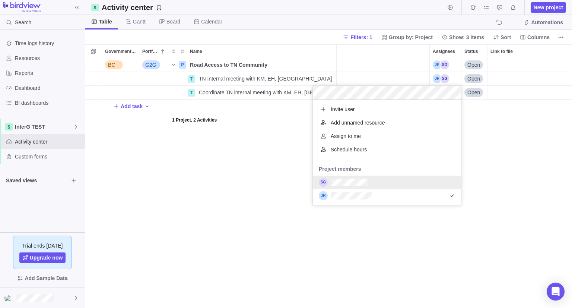
drag, startPoint x: 221, startPoint y: 166, endPoint x: 240, endPoint y: 162, distance: 19.1
click at [222, 167] on div "BC G2G P Road Access to TN Community Details Medium Open Administration Departm…" at bounding box center [328, 182] width 487 height 249
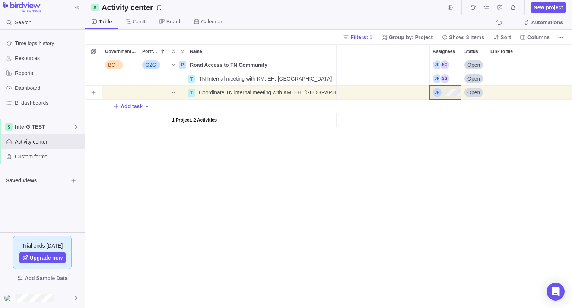
click at [474, 95] on span "Open" at bounding box center [473, 92] width 13 height 7
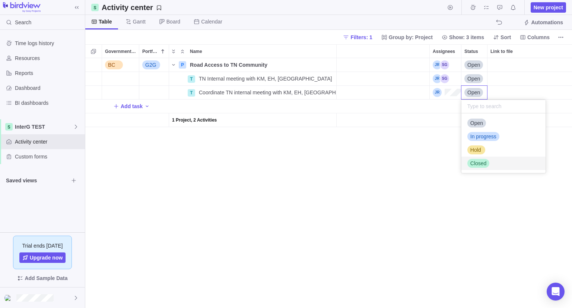
drag, startPoint x: 479, startPoint y: 163, endPoint x: 454, endPoint y: 163, distance: 24.6
click at [479, 163] on span "Closed" at bounding box center [478, 162] width 16 height 7
click at [367, 169] on div "BC G2G P Road Access to TN Community Details Medium Open Administration Departm…" at bounding box center [328, 182] width 487 height 249
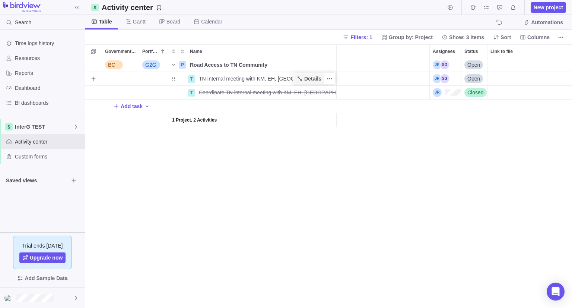
click at [308, 79] on span "Details" at bounding box center [312, 78] width 17 height 7
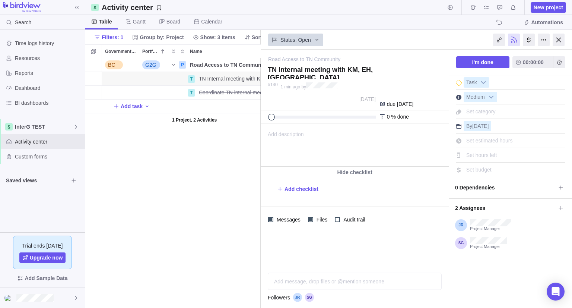
click at [281, 139] on span "Add description" at bounding box center [282, 145] width 43 height 42
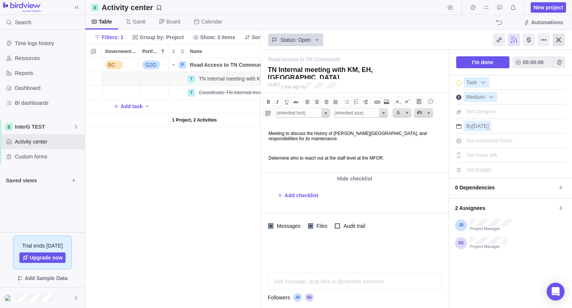
click at [557, 44] on div at bounding box center [559, 40] width 12 height 13
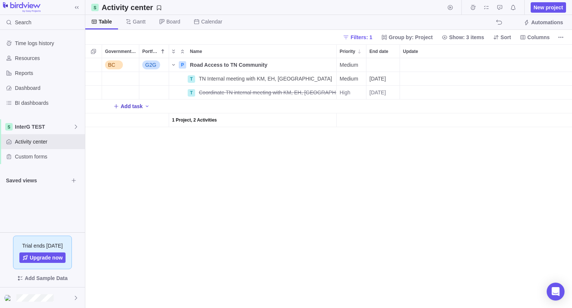
click at [126, 108] on span "Add task" at bounding box center [132, 105] width 22 height 7
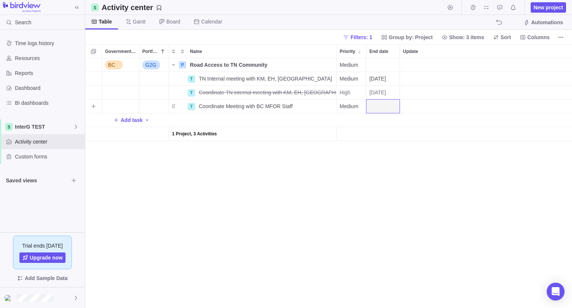
click at [378, 106] on div "End date" at bounding box center [382, 105] width 33 height 13
click at [461, 127] on link "Next" at bounding box center [457, 129] width 16 height 16
click at [452, 181] on link "12" at bounding box center [450, 178] width 15 height 15
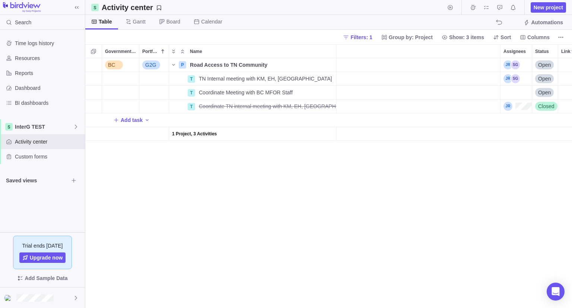
scroll to position [0, 121]
click at [511, 90] on div "Assignees" at bounding box center [509, 92] width 31 height 13
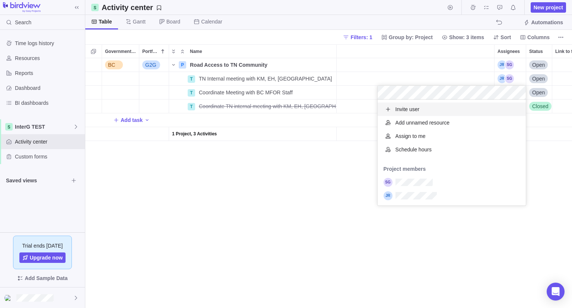
scroll to position [100, 143]
click at [286, 219] on div "BC G2G P Road Access to TN Community Details Medium Open Administration Departm…" at bounding box center [328, 182] width 487 height 249
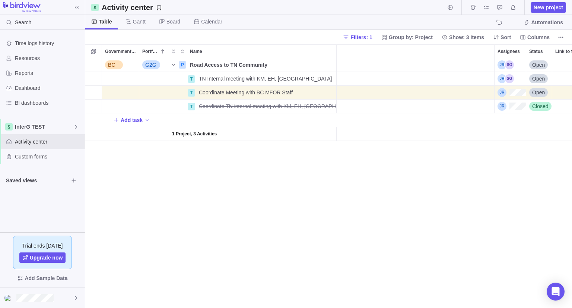
scroll to position [0, 0]
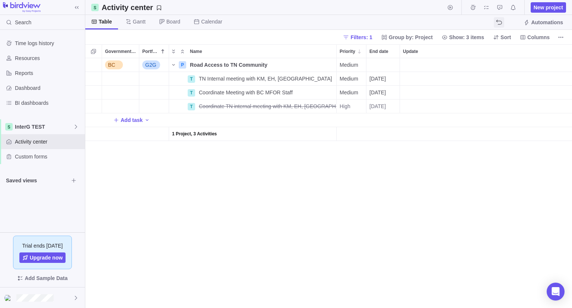
click at [501, 22] on icon "The action will be undone: changing the activity dates" at bounding box center [499, 22] width 6 height 6
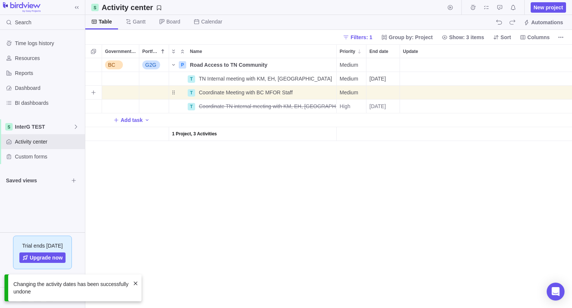
click at [384, 94] on div "End date" at bounding box center [382, 92] width 33 height 13
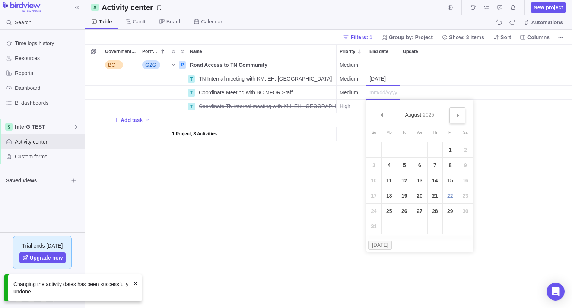
click at [458, 118] on link "Next" at bounding box center [457, 115] width 16 height 16
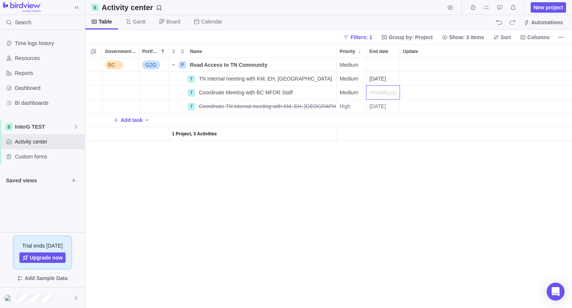
click at [512, 20] on body "Search Time logs history Resources Reports Dashboard BI dashboards InterG TEST …" at bounding box center [286, 154] width 572 height 308
click at [513, 22] on icon "The action will be redone: changing the activity dates" at bounding box center [512, 22] width 6 height 6
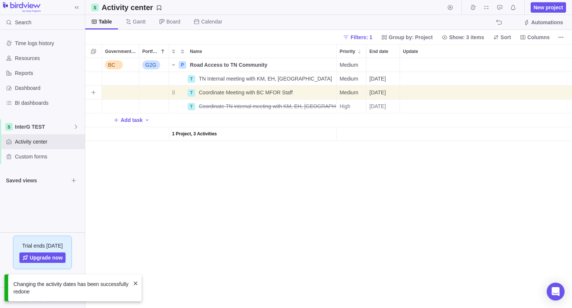
click at [386, 94] on span "09/12/2025" at bounding box center [377, 92] width 16 height 7
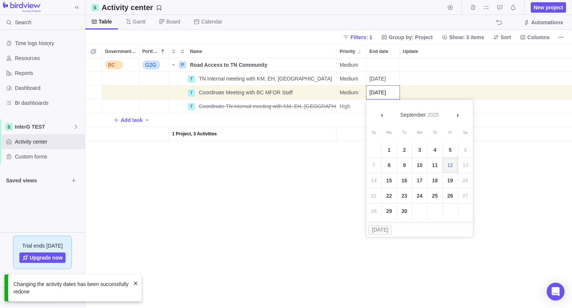
click at [283, 247] on div "BC G2G P Road Access to TN Community Details Medium Open Administration Departm…" at bounding box center [328, 182] width 487 height 249
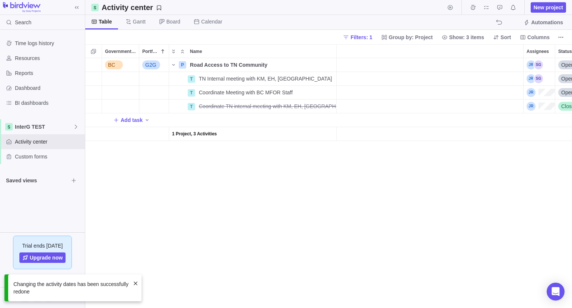
scroll to position [0, 193]
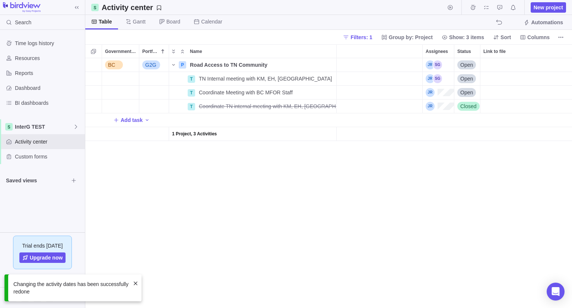
click at [289, 248] on div "BC G2G P Road Access to TN Community Details Medium Open Administration Departm…" at bounding box center [328, 182] width 487 height 249
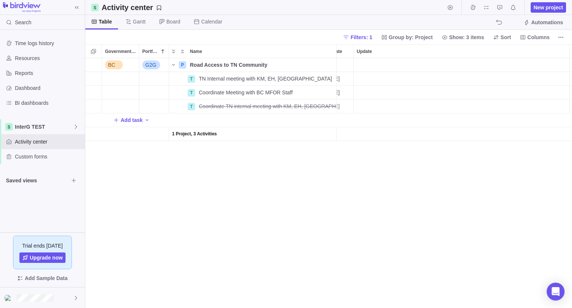
scroll to position [0, 0]
click at [365, 39] on span "Filters: 1" at bounding box center [361, 37] width 22 height 7
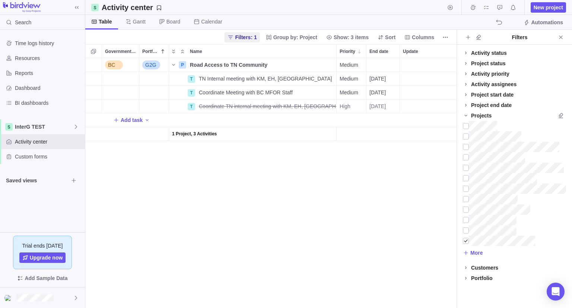
scroll to position [244, 365]
click at [467, 240] on div at bounding box center [466, 240] width 6 height 10
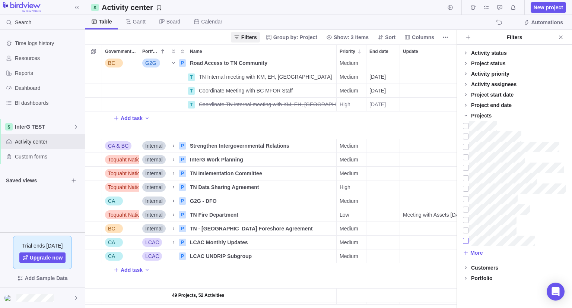
scroll to position [521, 0]
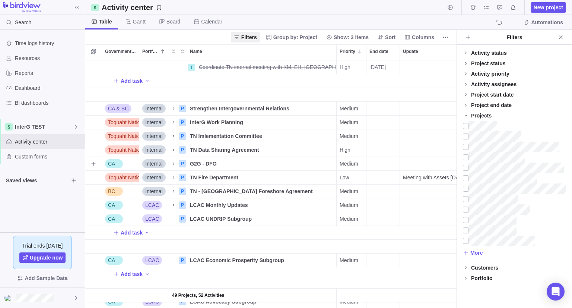
click at [152, 163] on span "Internal" at bounding box center [154, 163] width 18 height 7
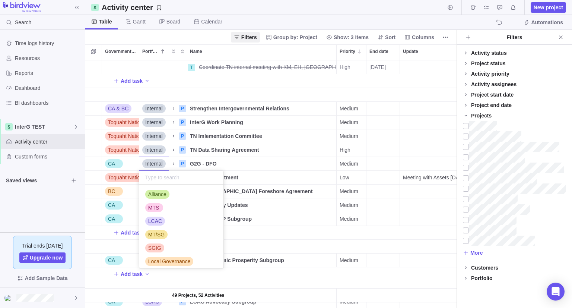
scroll to position [26, 0]
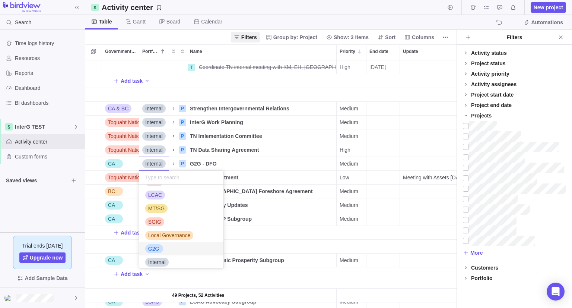
click at [161, 247] on div "G2G" at bounding box center [154, 248] width 18 height 9
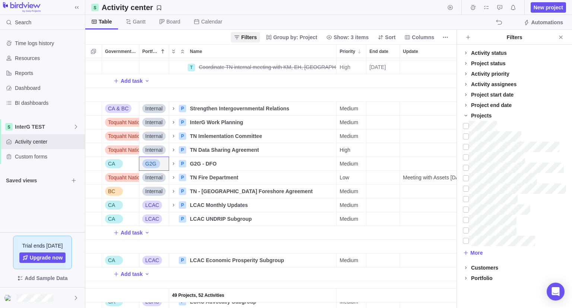
click at [183, 91] on div "Name" at bounding box center [253, 95] width 168 height 14
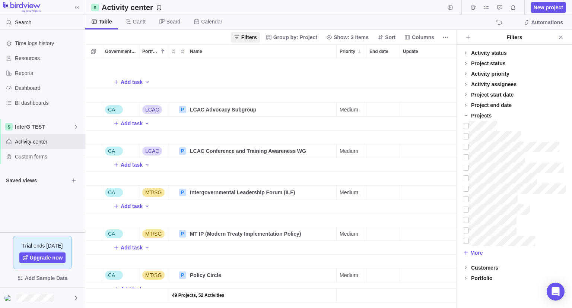
scroll to position [745, 0]
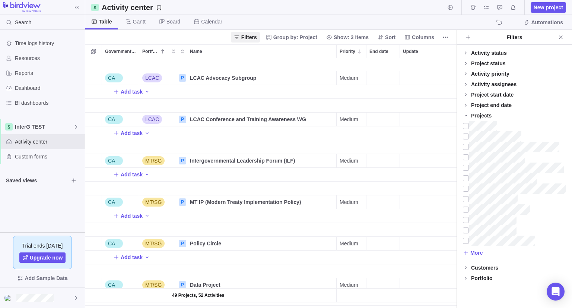
drag, startPoint x: 560, startPoint y: 37, endPoint x: 540, endPoint y: 63, distance: 32.7
click at [560, 37] on icon "Close" at bounding box center [561, 37] width 6 height 6
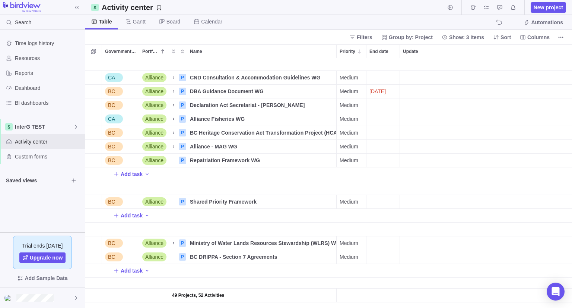
scroll to position [0, 0]
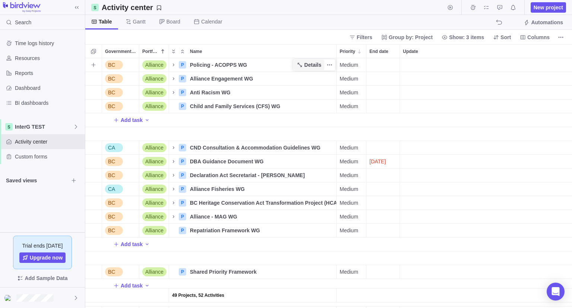
click at [303, 65] on icon "Name" at bounding box center [300, 65] width 6 height 6
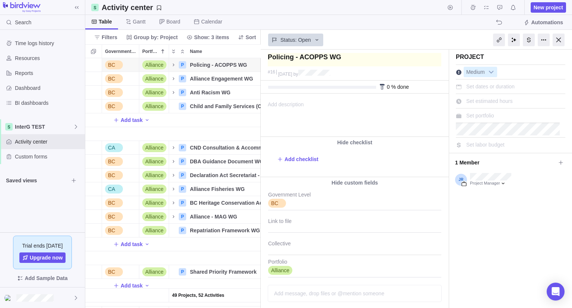
click at [278, 58] on textarea at bounding box center [355, 59] width 174 height 13
click at [558, 41] on div at bounding box center [559, 40] width 12 height 13
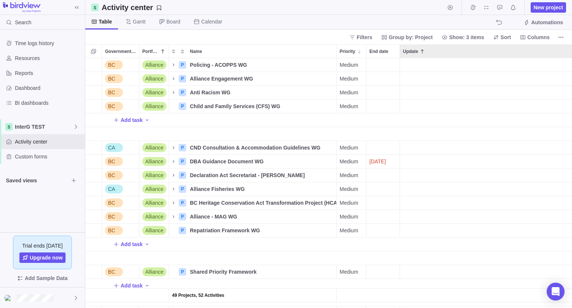
scroll to position [244, 481]
click at [331, 92] on icon "More actions" at bounding box center [331, 92] width 1 height 1
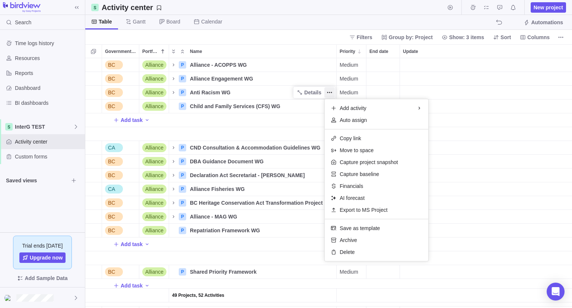
click at [233, 93] on div "49 Projects, 52 Activities BC Alliance P Alliance - ACOPPS WG Details Medium Op…" at bounding box center [328, 182] width 487 height 249
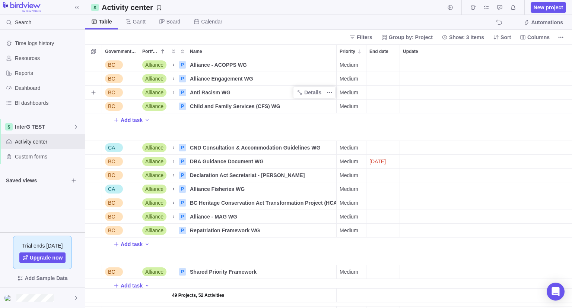
click at [203, 94] on span "Anti Racism WG" at bounding box center [210, 92] width 41 height 7
click at [190, 93] on input "Anti Racism WG" at bounding box center [262, 92] width 150 height 14
click at [194, 107] on span "Child and Family Services (CFS) WG" at bounding box center [235, 105] width 90 height 7
click at [194, 107] on input "Child and Family Services (CFS) WG" at bounding box center [262, 106] width 150 height 14
click at [190, 107] on input "Child and Family Services (CFS) WG" at bounding box center [262, 106] width 150 height 14
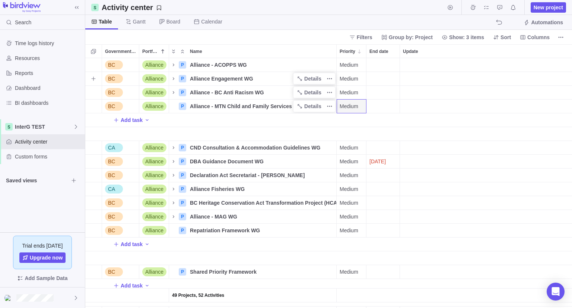
click at [220, 78] on span "Alliance Engagement WG" at bounding box center [221, 78] width 63 height 7
click at [207, 76] on input "Alliance Engagement WG" at bounding box center [262, 78] width 150 height 14
click at [209, 78] on input "Alliance Engagement WG" at bounding box center [262, 78] width 150 height 14
click at [216, 149] on span "CND Consultation & Accommodation Guidelines WG" at bounding box center [255, 147] width 130 height 7
click at [198, 149] on input "CND Consultation & Accommodation Guidelines WG" at bounding box center [262, 147] width 150 height 14
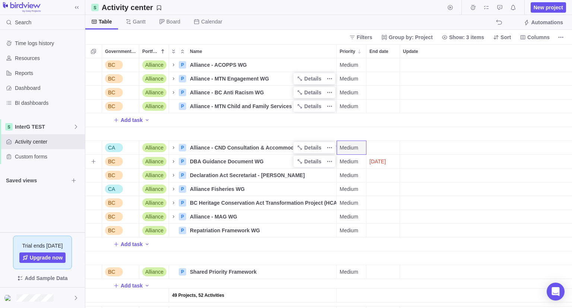
click at [215, 163] on span "DBA Guidance Document WG" at bounding box center [227, 161] width 74 height 7
click at [201, 163] on input "DBA Guidance Document WG" at bounding box center [262, 161] width 150 height 14
click at [190, 161] on input "DBA Guidance Document WG" at bounding box center [262, 161] width 150 height 14
click at [198, 178] on span "Declaration Act Secretariat - DAS WG" at bounding box center [247, 174] width 115 height 7
click at [192, 175] on input "Declaration Act Secretariat - DAS WG" at bounding box center [262, 175] width 150 height 14
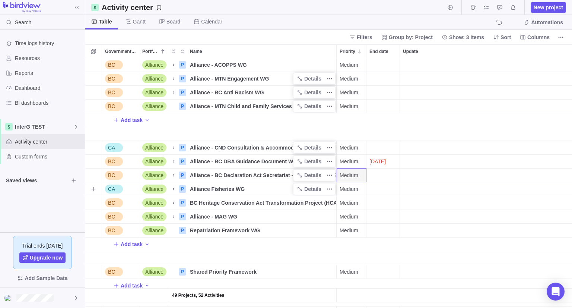
click at [206, 185] on span "Alliance Fisheries WG" at bounding box center [217, 188] width 55 height 7
click at [192, 190] on input "Alliance Fisheries WG" at bounding box center [262, 189] width 150 height 14
click at [208, 190] on input "Alliance Fisheries WG" at bounding box center [262, 189] width 150 height 14
click at [204, 204] on span "BC Heritage Conservation Act Transformation Project (HCATP) WG" at bounding box center [263, 202] width 146 height 7
click at [194, 202] on input "BC Heritage Conservation Act Transformation Project (HCATP) WG" at bounding box center [262, 202] width 150 height 14
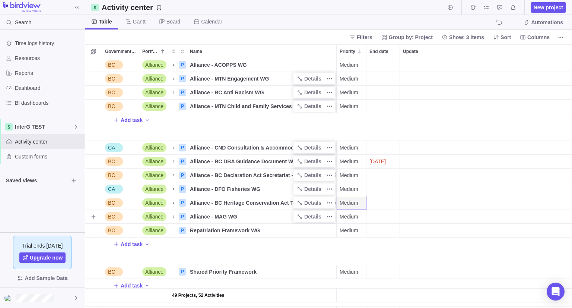
click at [246, 218] on div "Alliance - MAG WG" at bounding box center [261, 216] width 149 height 13
click at [214, 219] on input "Alliance - MAG WG" at bounding box center [262, 216] width 150 height 14
click at [209, 229] on div "49 Projects, 52 Activities BC Alliance P Alliance - ACOPPS WG Details Medium Op…" at bounding box center [328, 182] width 487 height 249
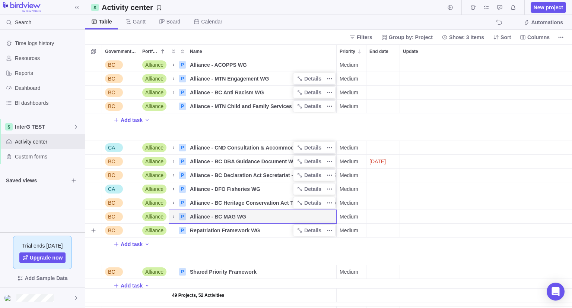
click at [206, 232] on span "Repatriation Framework WG" at bounding box center [225, 229] width 70 height 7
click at [191, 232] on input "Repatriation Framework WG" at bounding box center [262, 230] width 150 height 14
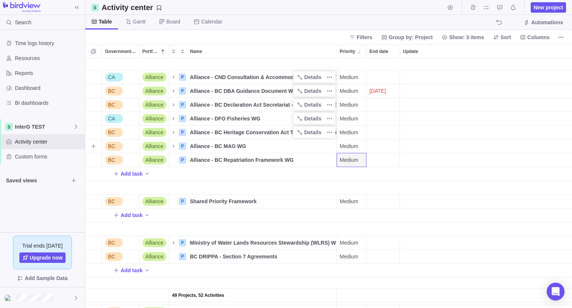
scroll to position [74, 0]
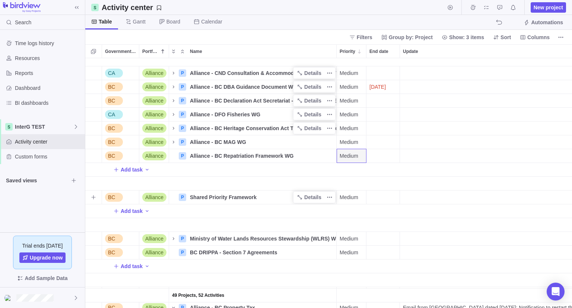
click at [197, 198] on span "Shared Priority Framework" at bounding box center [223, 196] width 67 height 7
click at [191, 198] on input "Shared Priority Framework" at bounding box center [262, 197] width 150 height 14
click at [192, 198] on input "Shared Priority Framework" at bounding box center [262, 197] width 150 height 14
click at [193, 199] on input "Shared Priority Framework" at bounding box center [262, 197] width 150 height 14
click at [261, 200] on span "Alliance - BC Shared Priority Framework" at bounding box center [240, 196] width 100 height 7
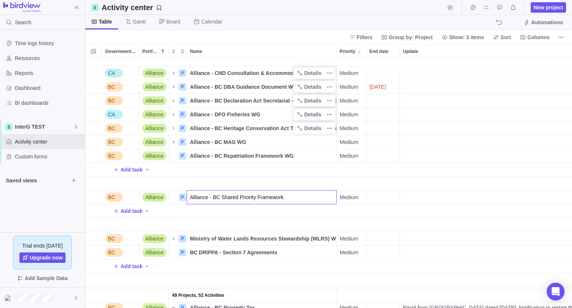
click at [290, 194] on input "Alliance - BC Shared Priority Framework" at bounding box center [262, 197] width 150 height 14
click at [548, 10] on span "New project" at bounding box center [548, 7] width 29 height 7
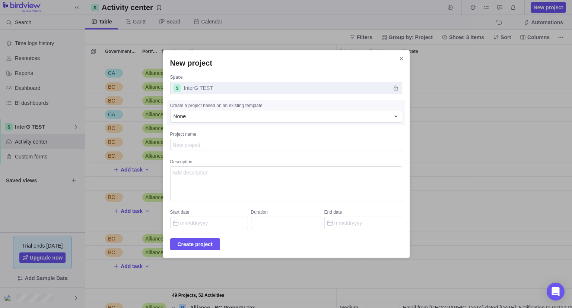
click at [242, 147] on textarea "Project name" at bounding box center [286, 145] width 232 height 13
click at [396, 58] on span "Close" at bounding box center [401, 58] width 10 height 10
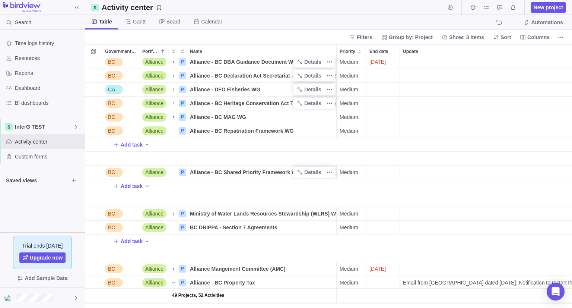
scroll to position [112, 0]
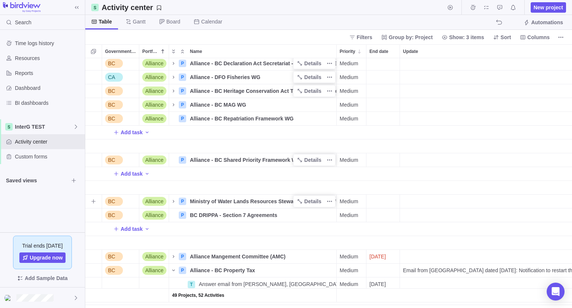
click at [196, 201] on span "Ministry of Water Lands Resources Stewardship (WLRS) WG" at bounding box center [263, 200] width 146 height 7
click at [196, 201] on input "Ministry of Water Lands Resources Stewardship (WLRS) WG" at bounding box center [262, 201] width 150 height 14
click at [190, 201] on input "Ministry of Water Lands Resources Stewardship (WLRS) WG" at bounding box center [262, 201] width 150 height 14
drag, startPoint x: 221, startPoint y: 202, endPoint x: 363, endPoint y: 201, distance: 142.2
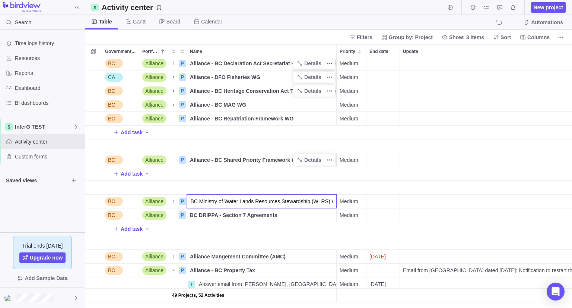
click at [363, 201] on div "49 Projects, 52 Activities BC Alliance P Alliance - BC Declaration Act Secretar…" at bounding box center [328, 182] width 487 height 249
click at [278, 218] on div "BC DRIPPA - Section 7 Agreements" at bounding box center [261, 214] width 149 height 13
click at [197, 216] on input "BC DRIPPA - Section 7 Agreements" at bounding box center [262, 215] width 150 height 14
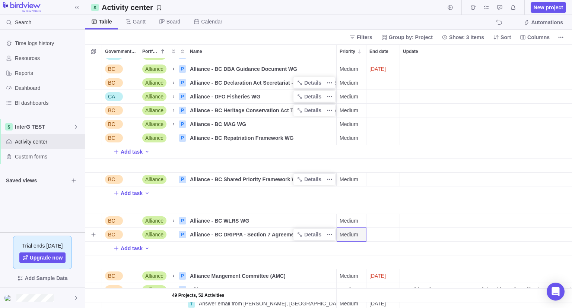
scroll to position [74, 0]
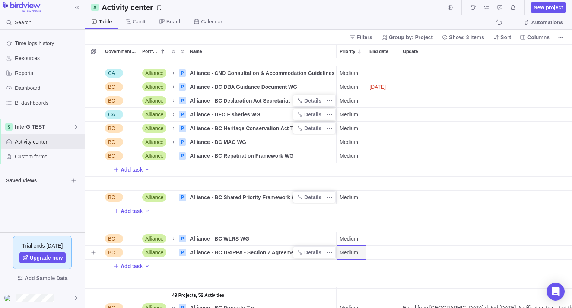
click at [244, 253] on span "Alliance - BC DRIPPA - Section 7 Agreements" at bounding box center [246, 251] width 112 height 7
click at [243, 252] on input "Alliance - BC DRIPPA - Section 7 Agreements" at bounding box center [262, 252] width 150 height 14
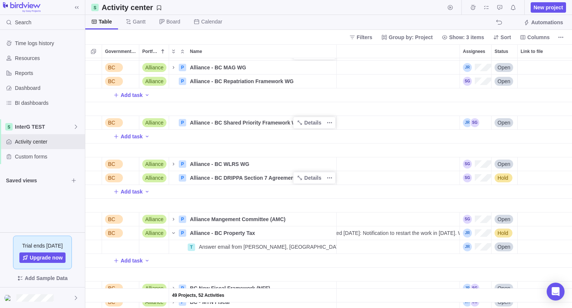
scroll to position [0, 0]
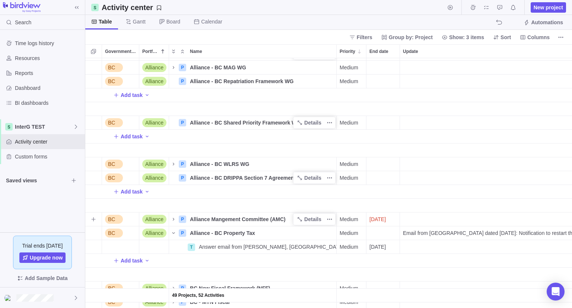
click at [238, 219] on span "Alliance Mangement Committee (AMC)" at bounding box center [238, 218] width 96 height 7
click at [210, 218] on input "Alliance Mangement Committee (AMC)" at bounding box center [262, 219] width 150 height 14
click at [226, 219] on span "Alliance - MTN Mangement Committee (AMC)" at bounding box center [245, 218] width 111 height 7
click at [226, 219] on input "Alliance - MTN Mangement Committee (AMC)" at bounding box center [262, 219] width 150 height 14
click at [223, 216] on input "Alliance - MTN Mangement Committee (AMC)" at bounding box center [262, 219] width 150 height 14
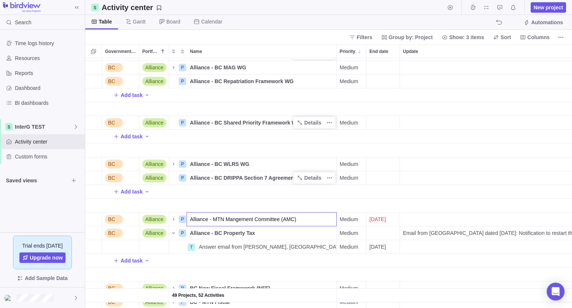
drag, startPoint x: 226, startPoint y: 218, endPoint x: 209, endPoint y: 220, distance: 18.0
click at [209, 220] on input "Alliance - MTN Mangement Committee (AMC)" at bounding box center [262, 219] width 150 height 14
click at [213, 234] on div "49 Projects, 52 Activities BC Alliance P Alliance - BC Heritage Conservation Ac…" at bounding box center [328, 182] width 487 height 249
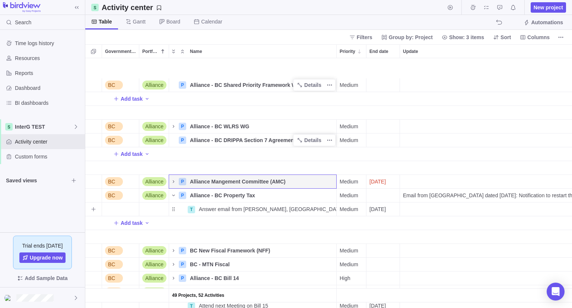
scroll to position [223, 0]
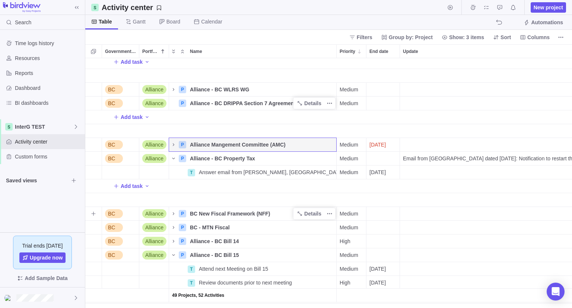
click at [240, 212] on span "BC New Fiscal Framework (NFF)" at bounding box center [230, 213] width 80 height 7
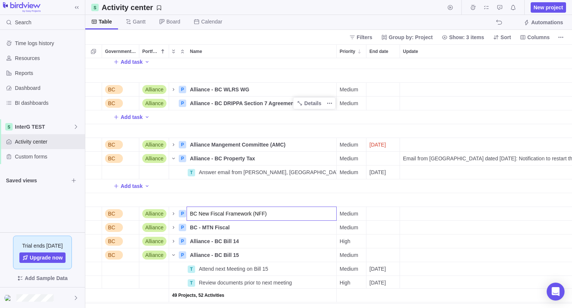
click at [188, 213] on input "BC New Fiscal Framework (NFF)" at bounding box center [262, 213] width 150 height 14
click at [192, 223] on span "BC - MTN Fiscal" at bounding box center [210, 226] width 40 height 7
click at [191, 228] on input "BC - MTN Fiscal" at bounding box center [262, 227] width 150 height 14
click at [225, 230] on input "Alliance BC - MTN Fiscal" at bounding box center [262, 227] width 150 height 14
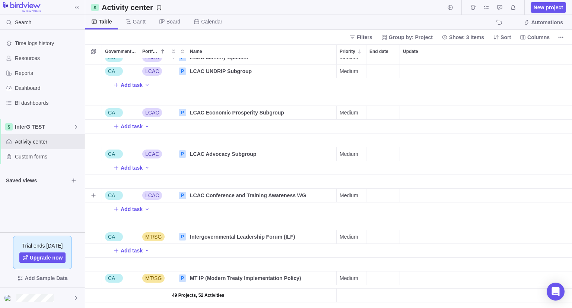
scroll to position [670, 0]
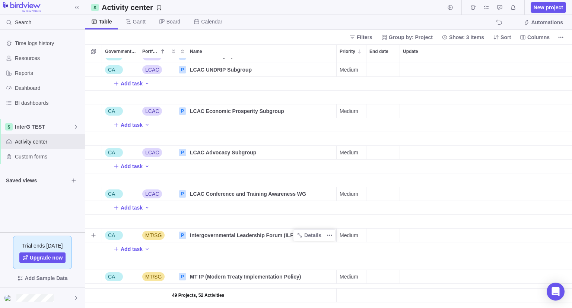
click at [209, 233] on span "Intergovernmental Leadership Forum (ILF)" at bounding box center [242, 234] width 105 height 7
click at [209, 255] on div "49 Projects, 52 Activities CA LCAC P LCAC Monthly Updates Details Medium Open A…" at bounding box center [328, 182] width 487 height 249
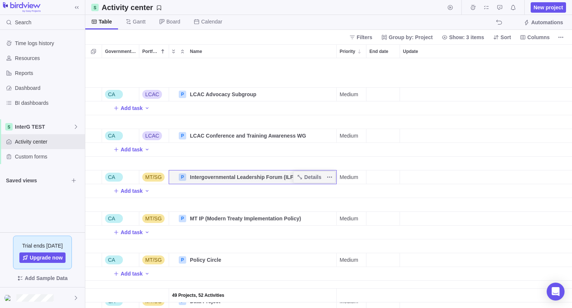
scroll to position [745, 0]
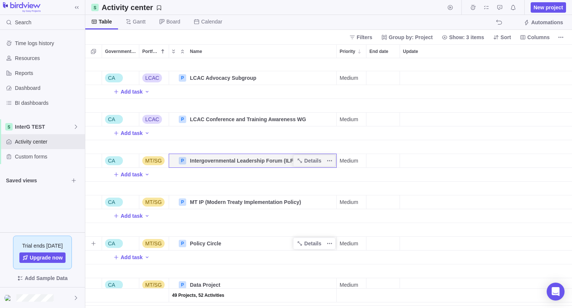
click at [207, 244] on span "Policy Circle" at bounding box center [205, 242] width 31 height 7
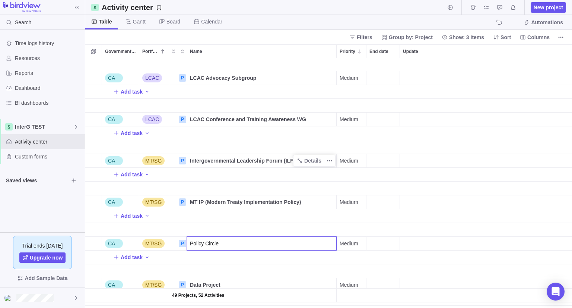
click at [223, 244] on input "Policy Circle" at bounding box center [262, 243] width 150 height 14
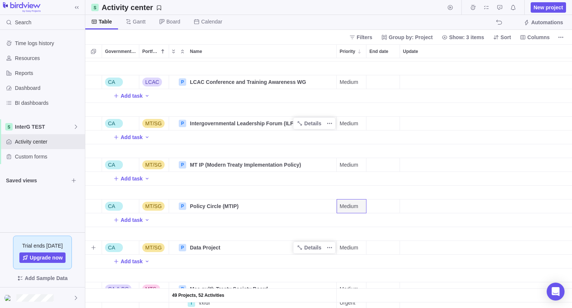
click at [228, 246] on div "Data Project" at bounding box center [261, 247] width 149 height 13
click at [228, 246] on input "Data Project" at bounding box center [262, 247] width 150 height 14
click at [228, 266] on div "49 Projects, 52 Activities Add task CA LCAC P LCAC Conference and Training Awar…" at bounding box center [328, 182] width 487 height 249
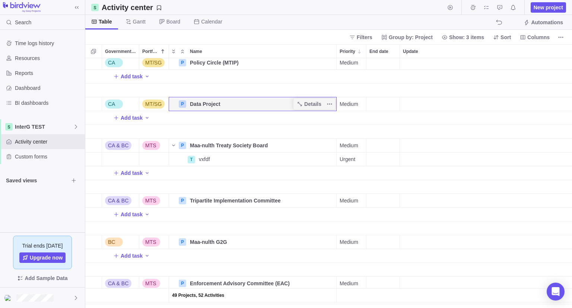
scroll to position [931, 0]
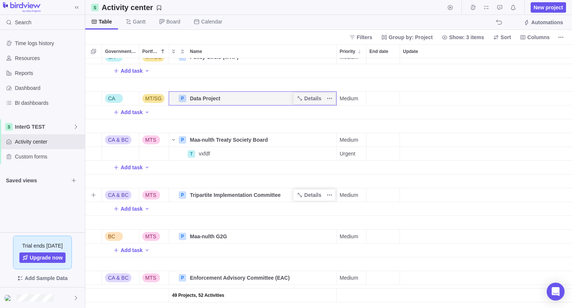
click at [189, 194] on div "Tripartite Implementation Committee" at bounding box center [261, 194] width 149 height 13
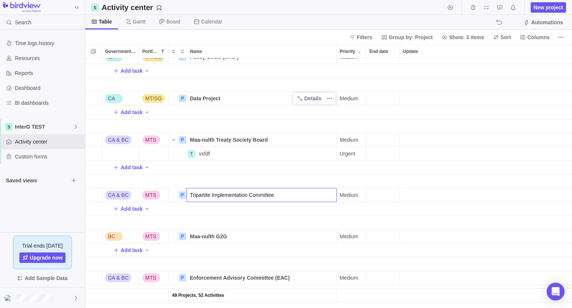
click at [189, 194] on input "Tripartite Implementation Committee" at bounding box center [262, 195] width 150 height 14
click at [191, 195] on input "Tripartite Implementation Committee" at bounding box center [262, 195] width 150 height 14
click at [200, 194] on input "Tripartite Implementation Committee" at bounding box center [262, 195] width 150 height 14
click at [190, 195] on input "Tripartite Implementation Committee" at bounding box center [262, 195] width 150 height 14
drag, startPoint x: 216, startPoint y: 194, endPoint x: 184, endPoint y: 202, distance: 33.2
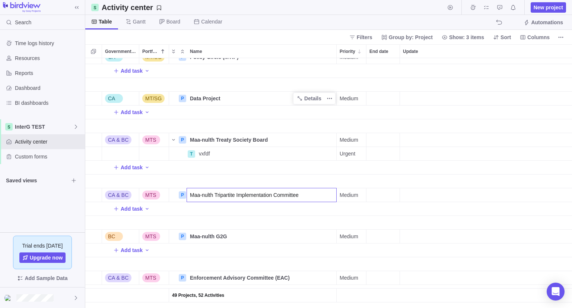
click at [184, 202] on div "49 Projects, 52 Activities CA MT/SG P Policy Circle (MTIP) Details Medium Open …" at bounding box center [328, 182] width 487 height 249
click at [207, 259] on div "49 Projects, 52 Activities CA MT/SG P Policy Circle (MTIP) Details Medium Open …" at bounding box center [328, 182] width 487 height 249
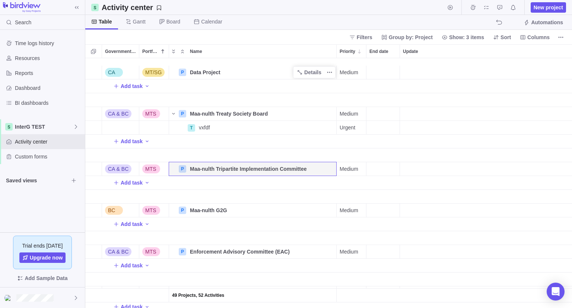
scroll to position [968, 0]
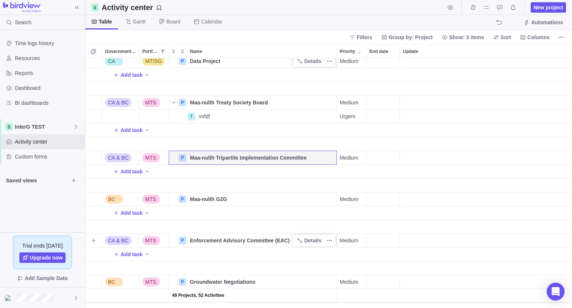
click at [194, 235] on div "Enforcement Advisory Committee (EAC)" at bounding box center [261, 239] width 149 height 13
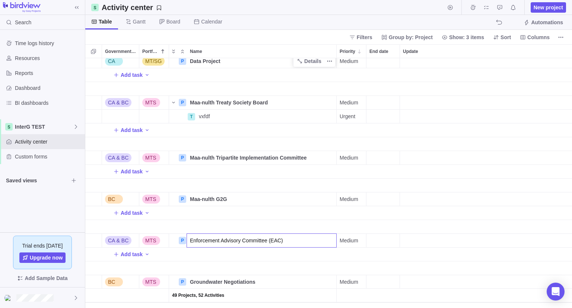
click at [194, 242] on input "Enforcement Advisory Committee (EAC)" at bounding box center [262, 240] width 150 height 14
click at [190, 242] on input "Enforcement Advisory Committee (EAC)" at bounding box center [262, 240] width 150 height 14
click at [196, 257] on div "49 Projects, 52 Activities CA MT/SG P Data Project Details Medium Open Add task…" at bounding box center [328, 182] width 487 height 249
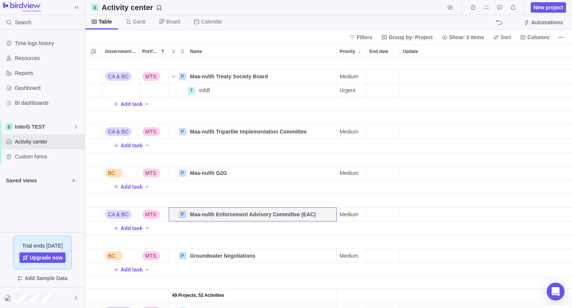
scroll to position [1005, 0]
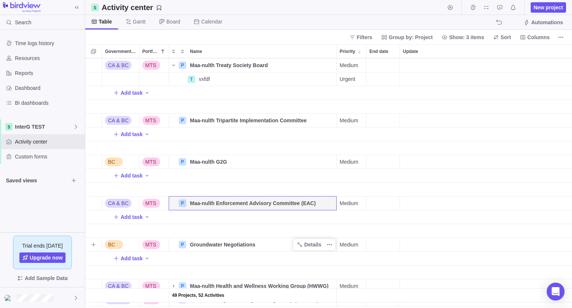
click at [198, 245] on span "Groundwater Negotiations" at bounding box center [223, 244] width 66 height 7
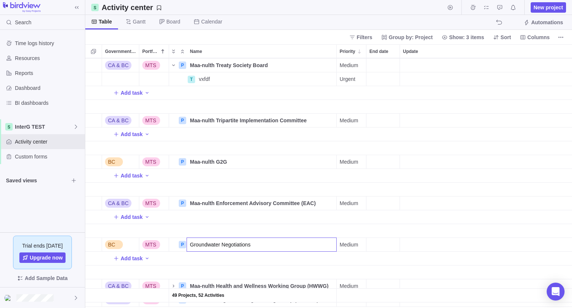
click at [197, 245] on input "Groundwater Negotiations" at bounding box center [262, 244] width 150 height 14
click at [188, 244] on input "Groundwater Negotiations" at bounding box center [262, 244] width 150 height 14
click at [197, 263] on div "49 Projects, 52 Activities CA & BC MTS P Maa-nulth Treaty Society Board Details…" at bounding box center [328, 182] width 487 height 249
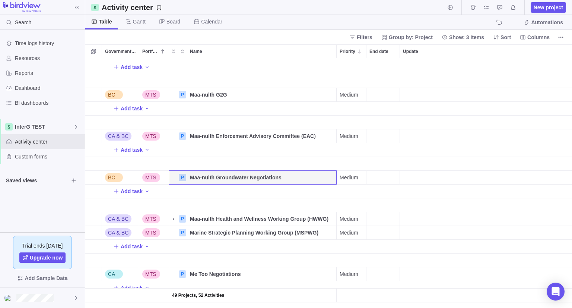
scroll to position [1080, 0]
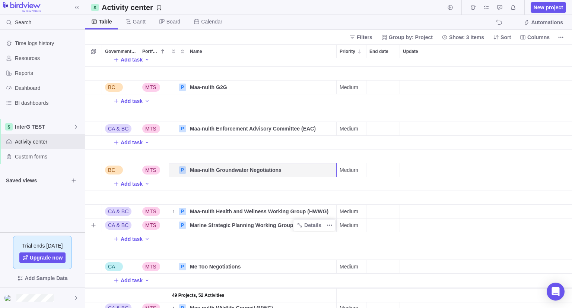
click at [200, 225] on span "Marine Strategic Planning Working Group (MSPWG)" at bounding box center [254, 224] width 128 height 7
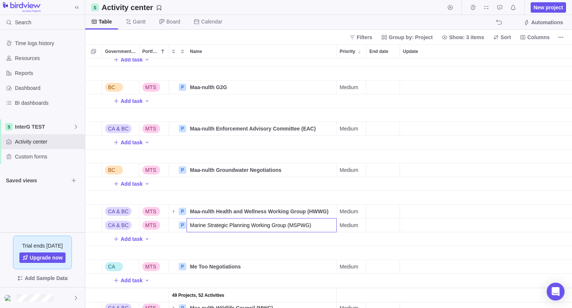
click at [200, 225] on input "Marine Strategic Planning Working Group (MSPWG)" at bounding box center [262, 225] width 150 height 14
click at [190, 226] on input "Marine Strategic Planning Working Group (MSPWG)" at bounding box center [262, 225] width 150 height 14
click at [200, 250] on div "Add task BC MTS P Maa-nulth G2G Details Medium Open Administration Department A…" at bounding box center [328, 182] width 487 height 249
click at [197, 269] on span "Me Too Negotiations" at bounding box center [215, 266] width 51 height 7
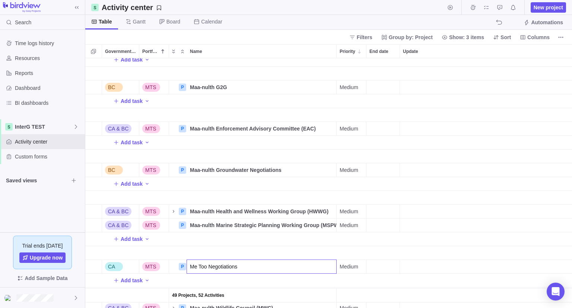
click at [195, 267] on input "Me Too Negotiations" at bounding box center [262, 266] width 150 height 14
click at [192, 267] on input "Me Too Negotiations" at bounding box center [262, 266] width 150 height 14
click at [199, 280] on div "Add task BC MTS P Maa-nulth G2G Details Medium Open Administration Department A…" at bounding box center [328, 182] width 487 height 249
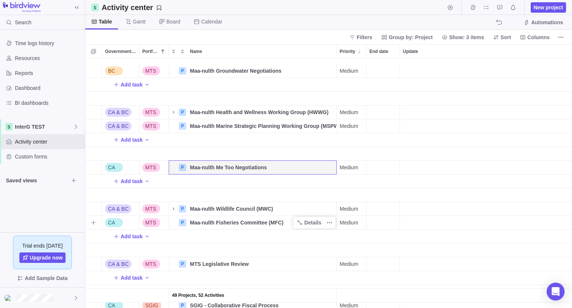
scroll to position [1192, 0]
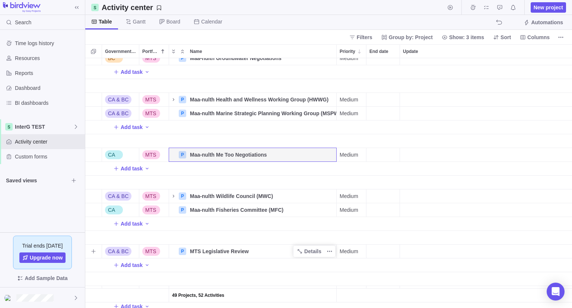
click at [202, 252] on span "MTS Legislative Review" at bounding box center [219, 250] width 59 height 7
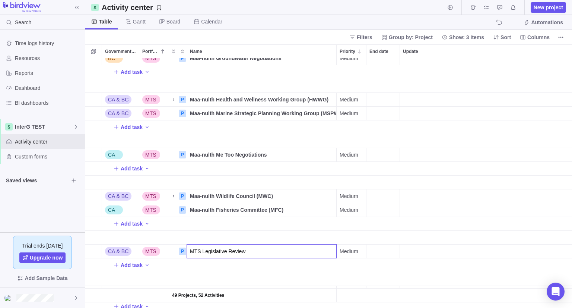
click at [202, 252] on input "MTS Legislative Review" at bounding box center [262, 251] width 150 height 14
click at [201, 270] on div "BC MTS P Maa-nulth Groundwater Negotiations Details Medium Open Lands and Resou…" at bounding box center [328, 182] width 487 height 249
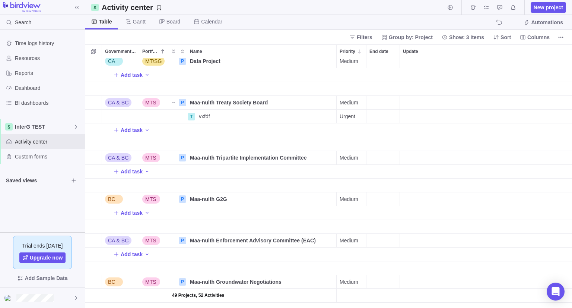
scroll to position [1216, 0]
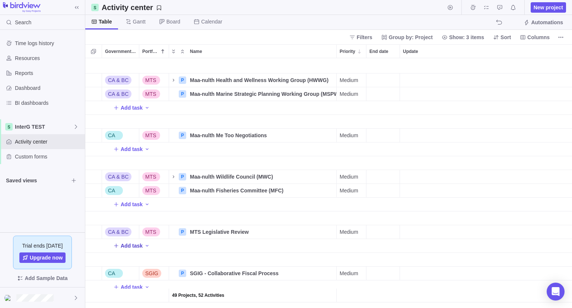
click at [130, 242] on span "Add task" at bounding box center [132, 245] width 22 height 7
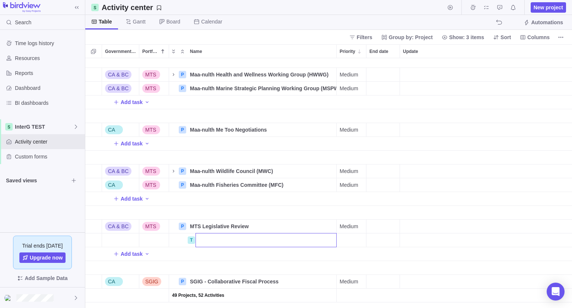
click at [193, 240] on div "CA & BC MTS P Maa-nulth Health and Wellness Working Group (HWWG) Details Medium…" at bounding box center [328, 182] width 487 height 249
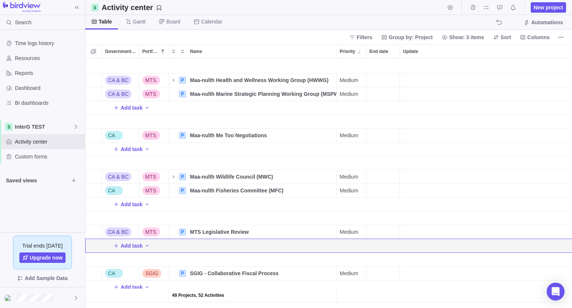
click at [149, 240] on div "Add task" at bounding box center [513, 245] width 856 height 13
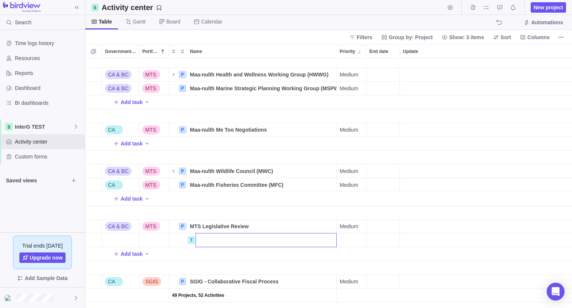
click at [146, 252] on div "CA & BC MTS P Maa-nulth Health and Wellness Working Group (HWWG) Details Medium…" at bounding box center [328, 182] width 487 height 249
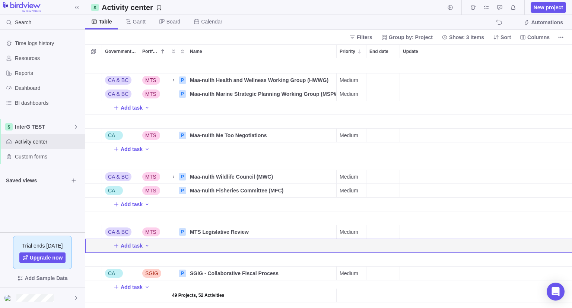
click at [144, 253] on div "Portfolio" at bounding box center [154, 259] width 30 height 14
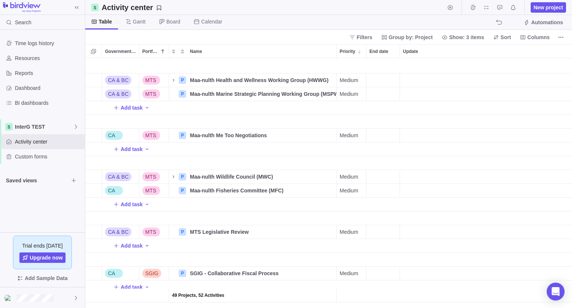
click at [144, 242] on icon "Add activity" at bounding box center [147, 245] width 6 height 6
click at [156, 273] on div "I Issue" at bounding box center [164, 268] width 42 height 12
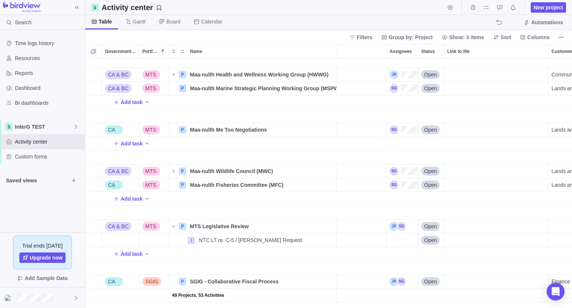
scroll to position [0, 231]
click at [397, 239] on div "Assignees" at bounding box center [400, 239] width 31 height 13
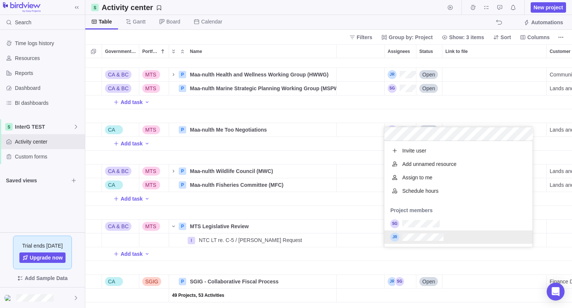
scroll to position [100, 143]
click at [373, 258] on div "CA & BC MTS P Maa-nulth Health and Wellness Working Group (HWWG) Details Medium…" at bounding box center [328, 182] width 487 height 249
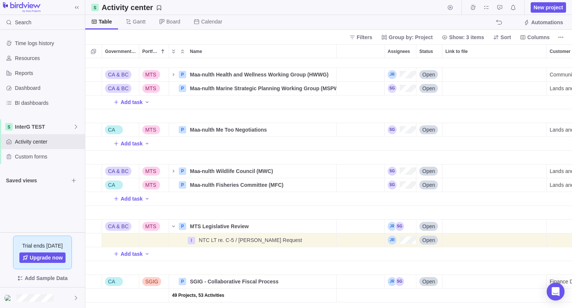
scroll to position [0, 375]
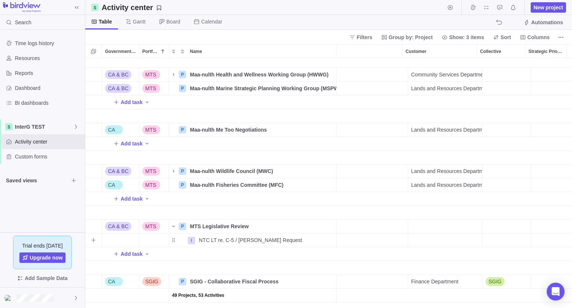
click at [445, 238] on div "Customer" at bounding box center [445, 240] width 74 height 14
click at [458, 225] on div "Customer" at bounding box center [445, 225] width 74 height 13
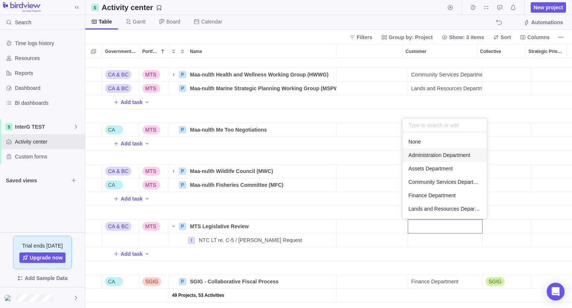
click at [447, 158] on span "Administration Department" at bounding box center [439, 154] width 62 height 7
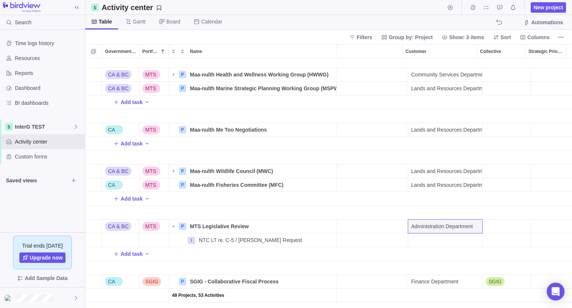
click at [426, 265] on div "Customer" at bounding box center [445, 268] width 74 height 14
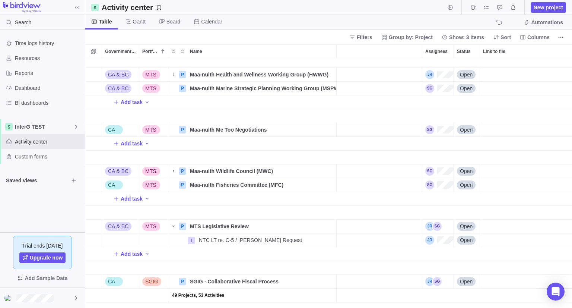
scroll to position [0, 0]
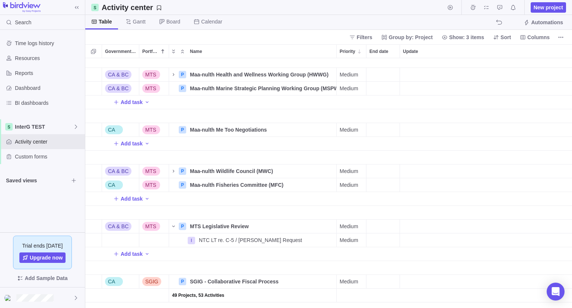
click at [200, 264] on div "Name" at bounding box center [253, 268] width 168 height 14
click at [174, 225] on icon "Name" at bounding box center [174, 226] width 6 height 6
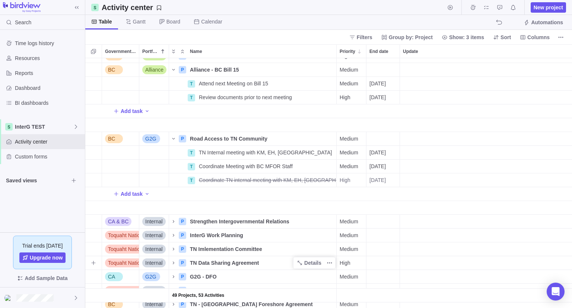
scroll to position [407, 0]
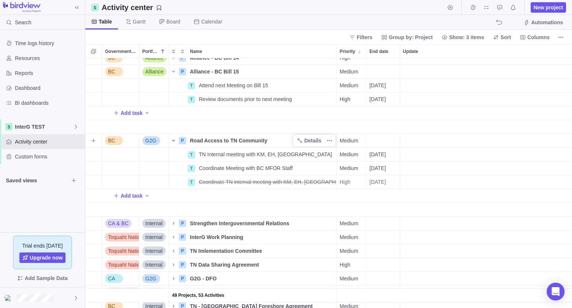
click at [175, 139] on icon "Name" at bounding box center [174, 140] width 6 height 6
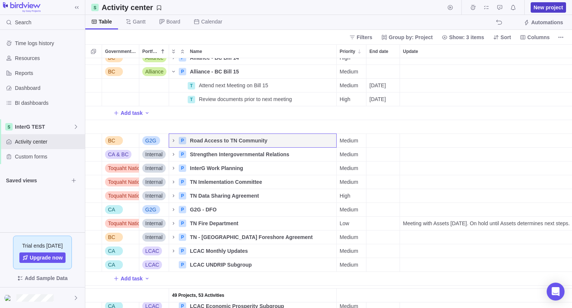
click at [541, 6] on span "New project" at bounding box center [548, 7] width 29 height 7
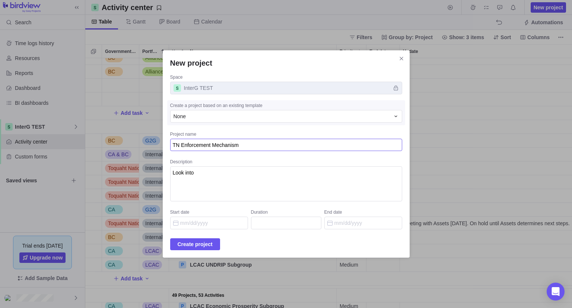
click at [237, 146] on textarea "TN Enforcement Mechanism" at bounding box center [286, 145] width 232 height 13
click at [225, 145] on textarea "TN Enforcement Officer" at bounding box center [286, 145] width 232 height 13
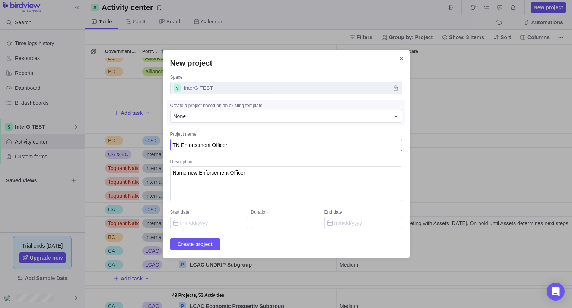
click at [225, 145] on textarea "TN Enforcement Officer" at bounding box center [286, 145] width 232 height 13
click at [236, 149] on textarea "TN Enforcement Officer" at bounding box center [286, 145] width 232 height 13
click at [239, 143] on textarea "TN Enforcement Officer" at bounding box center [286, 145] width 232 height 13
drag, startPoint x: 241, startPoint y: 145, endPoint x: 222, endPoint y: 150, distance: 20.2
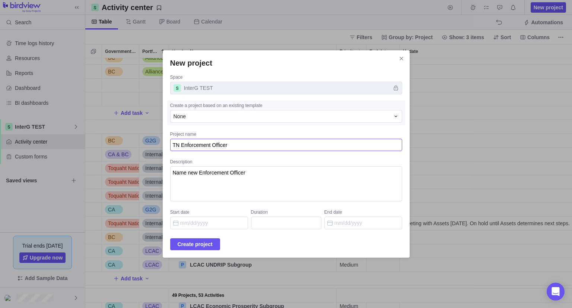
click at [222, 150] on textarea "TN Enforcement Officer" at bounding box center [286, 145] width 232 height 13
click at [259, 172] on textarea "Name new Enforcement Officer" at bounding box center [286, 183] width 232 height 35
drag, startPoint x: 259, startPoint y: 172, endPoint x: 238, endPoint y: 171, distance: 21.3
click at [238, 171] on textarea "Name new Enforcement Officer" at bounding box center [286, 183] width 232 height 35
drag, startPoint x: 256, startPoint y: 193, endPoint x: 263, endPoint y: 187, distance: 9.0
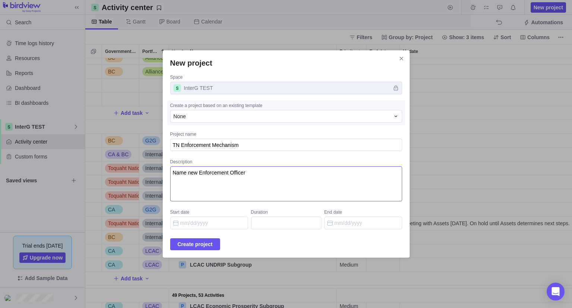
click at [257, 193] on textarea "Name new Enforcement Officer" at bounding box center [286, 183] width 232 height 35
click at [204, 182] on textarea "Name new Enforcement Officer" at bounding box center [286, 183] width 232 height 35
click at [204, 176] on textarea "Name new Enforcement Officer" at bounding box center [286, 183] width 232 height 35
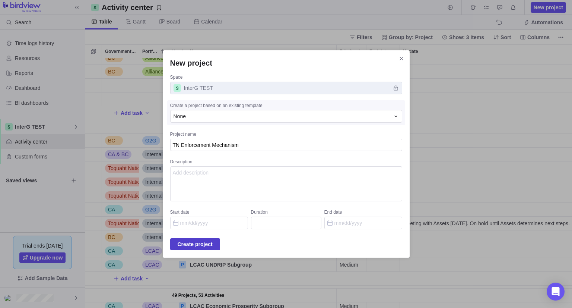
click at [202, 246] on span "Create project" at bounding box center [195, 243] width 35 height 9
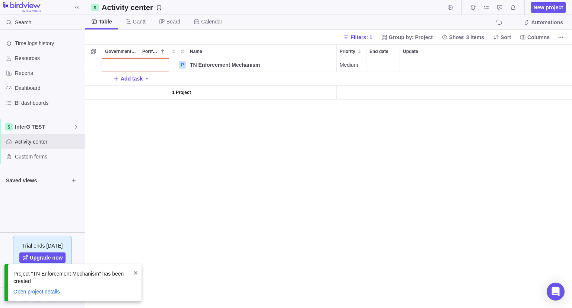
scroll to position [244, 481]
click at [135, 65] on div "Government Level" at bounding box center [120, 64] width 37 height 13
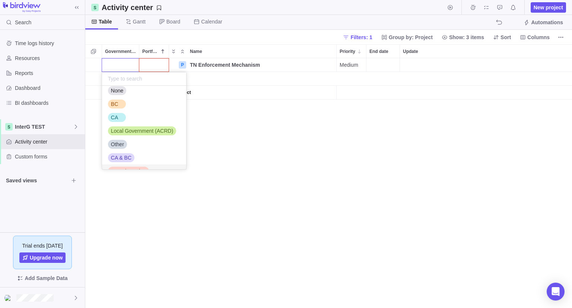
scroll to position [0, 0]
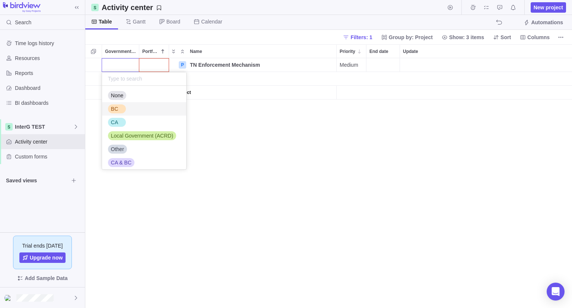
drag, startPoint x: 118, startPoint y: 111, endPoint x: 115, endPoint y: 105, distance: 6.3
click at [115, 105] on div "BC" at bounding box center [114, 108] width 13 height 7
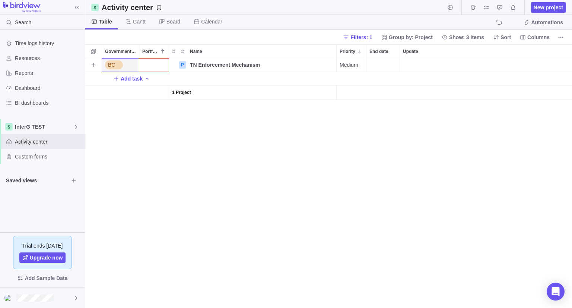
click at [149, 64] on div "Portfolio" at bounding box center [153, 64] width 29 height 13
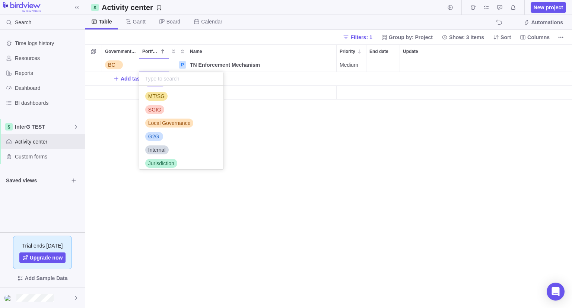
scroll to position [57, 0]
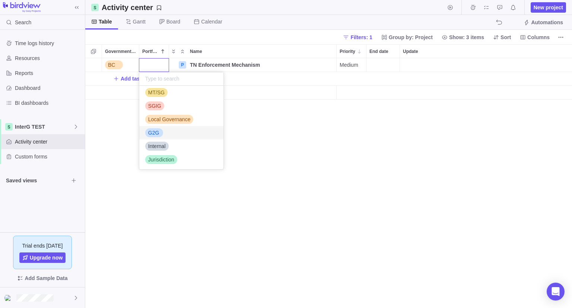
click at [167, 132] on div "G2G" at bounding box center [181, 132] width 84 height 13
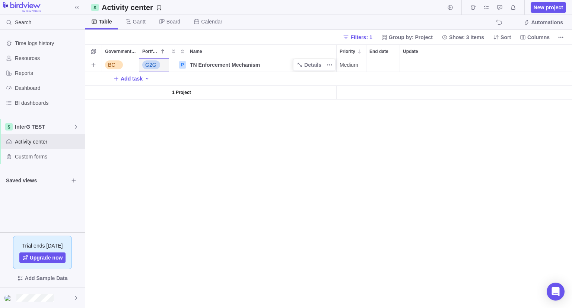
click at [235, 66] on span "TN Enforcement Mechanism" at bounding box center [225, 64] width 70 height 7
click at [239, 62] on input "TN Enforcement Mechanism" at bounding box center [262, 65] width 150 height 14
click at [156, 154] on div "BC G2G P TN Enforcement Officers Details Medium Open Add task 1 Project" at bounding box center [328, 182] width 487 height 249
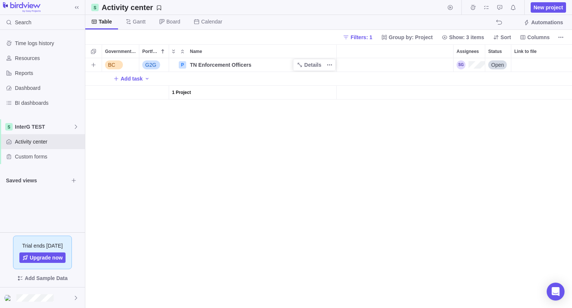
click at [475, 63] on div "Assignees" at bounding box center [470, 64] width 28 height 9
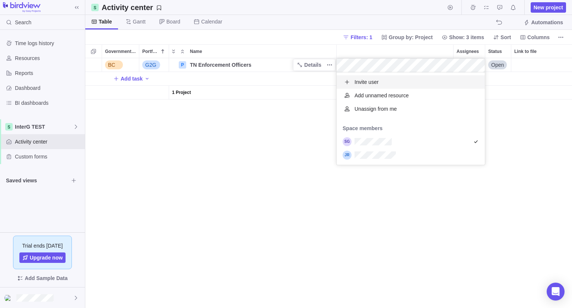
scroll to position [86, 143]
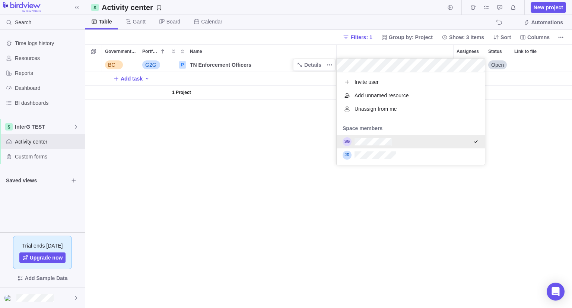
click at [468, 138] on div "grid" at bounding box center [411, 141] width 148 height 13
click at [466, 158] on div "grid" at bounding box center [411, 154] width 148 height 13
click at [143, 166] on div "BC G2G P TN Enforcement Officers Details Medium Open Add task 1 Project" at bounding box center [328, 182] width 487 height 249
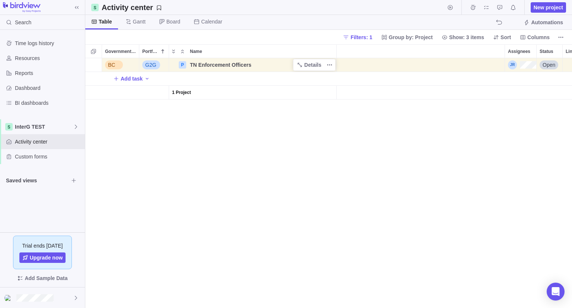
scroll to position [0, 0]
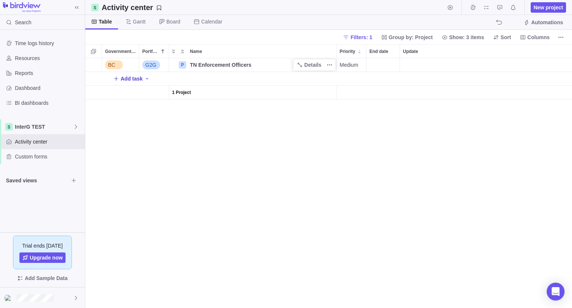
click at [123, 79] on span "Add task" at bounding box center [132, 78] width 22 height 7
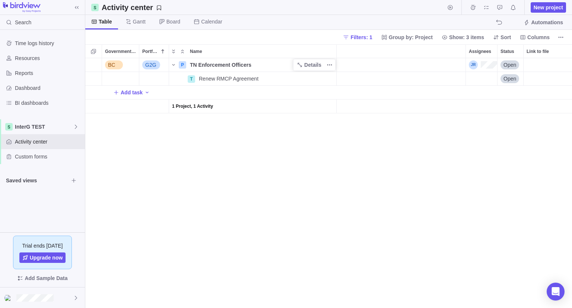
scroll to position [0, 163]
click at [467, 72] on div "Assignees" at bounding box center [468, 78] width 31 height 13
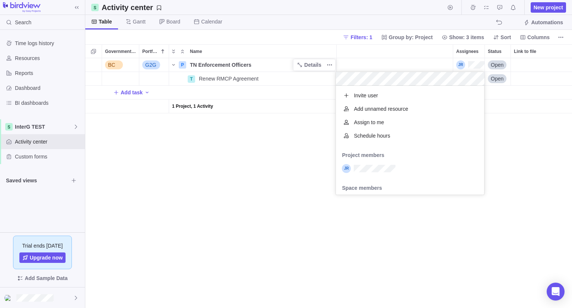
scroll to position [103, 143]
click at [194, 163] on div "BC G2G P TN Enforcement Officers Details Medium Open T Renew RMCP Agreement Det…" at bounding box center [328, 182] width 487 height 249
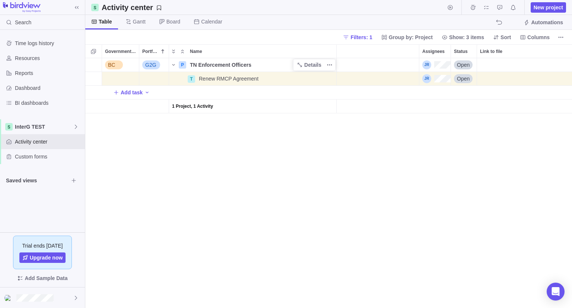
scroll to position [0, 292]
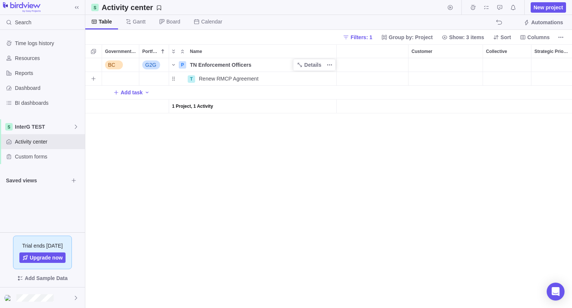
click at [450, 73] on div "Customer" at bounding box center [445, 79] width 74 height 14
click at [463, 60] on div "Customer" at bounding box center [445, 64] width 74 height 13
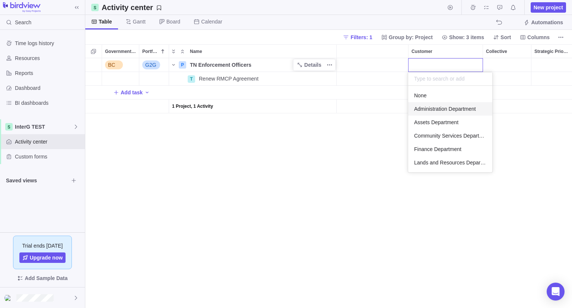
click at [448, 107] on span "Administration Department" at bounding box center [445, 108] width 62 height 7
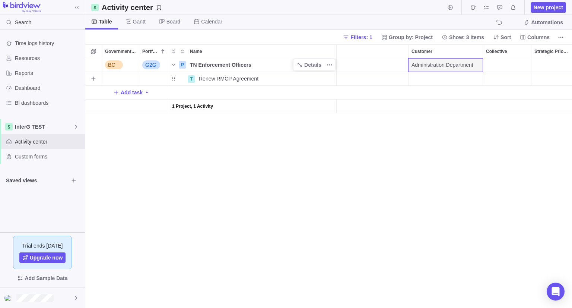
click at [508, 76] on div "Collective" at bounding box center [507, 79] width 48 height 14
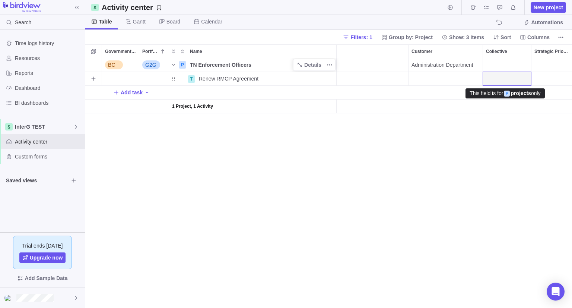
click at [508, 76] on div "Collective" at bounding box center [507, 79] width 48 height 14
click at [510, 61] on div "Collective" at bounding box center [507, 64] width 48 height 13
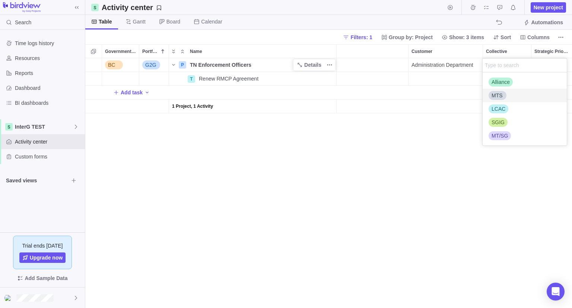
click at [501, 94] on span "MTS" at bounding box center [496, 95] width 11 height 7
click at [500, 79] on span "Alliance" at bounding box center [500, 81] width 18 height 7
click at [418, 181] on div "BC G2G P TN Enforcement Officers Details Medium Open Administration Department …" at bounding box center [328, 182] width 487 height 249
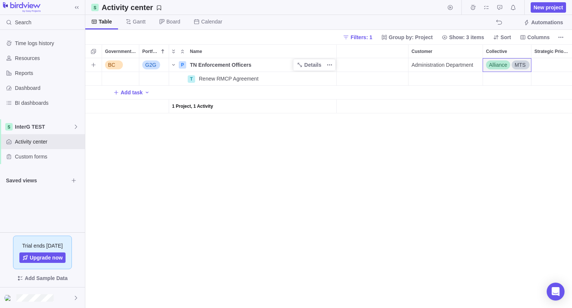
click at [266, 63] on div "TN Enforcement Officers" at bounding box center [261, 64] width 149 height 13
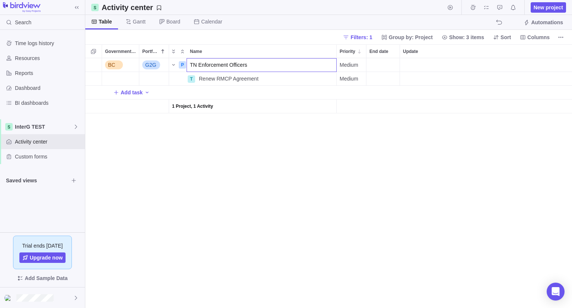
click at [266, 63] on input "TN Enforcement Officers" at bounding box center [262, 65] width 150 height 14
click at [256, 66] on input "TN Enforcement Officers" at bounding box center [262, 65] width 150 height 14
click at [239, 194] on div "BC G2G P TN Enforcement of Laws Details Medium Open Administration Department A…" at bounding box center [328, 182] width 487 height 249
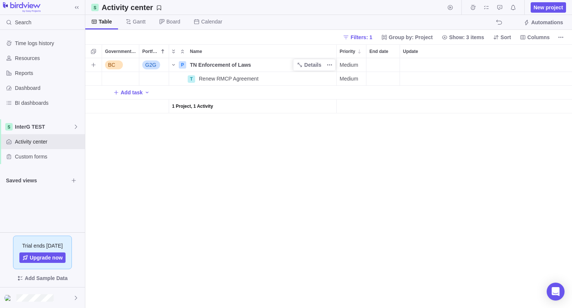
click at [247, 63] on span "TN Enforcement of Laws" at bounding box center [220, 64] width 61 height 7
click at [249, 64] on input "TN Enforcement of Laws" at bounding box center [262, 65] width 150 height 14
click at [551, 9] on span "New project" at bounding box center [548, 7] width 29 height 7
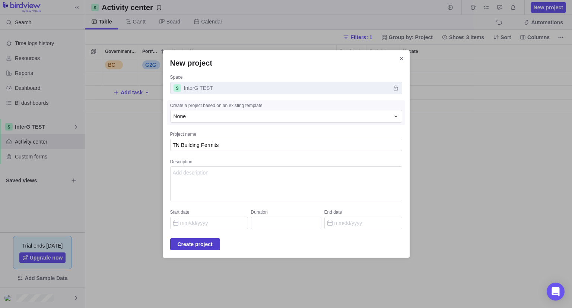
click at [206, 244] on span "Create project" at bounding box center [195, 243] width 35 height 9
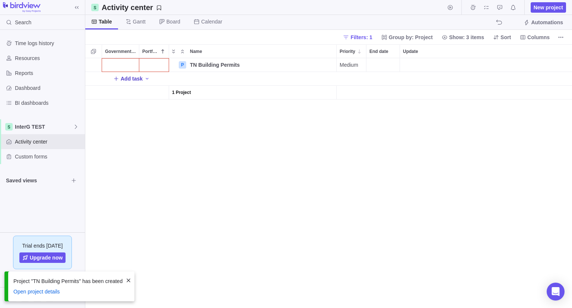
scroll to position [244, 481]
click at [129, 64] on div "Government Level" at bounding box center [120, 64] width 37 height 13
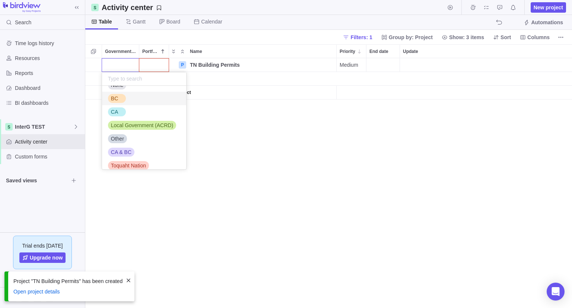
scroll to position [16, 0]
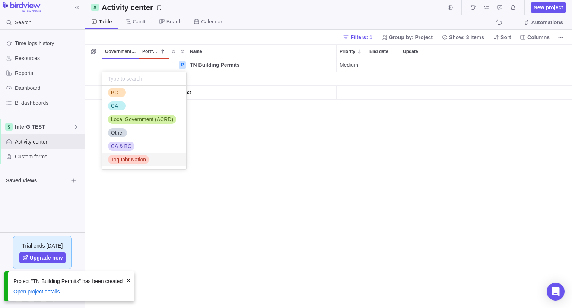
click at [125, 162] on span "Toquaht Nation" at bounding box center [128, 159] width 35 height 7
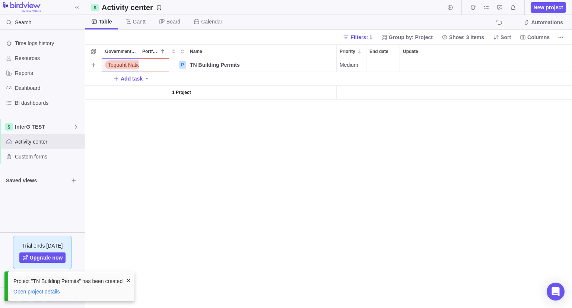
click at [157, 71] on div "Portfolio" at bounding box center [154, 65] width 30 height 14
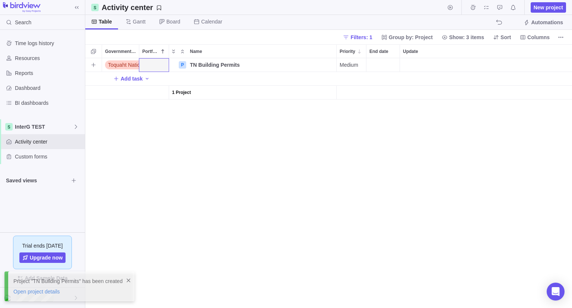
click at [156, 64] on div "Portfolio" at bounding box center [153, 64] width 29 height 13
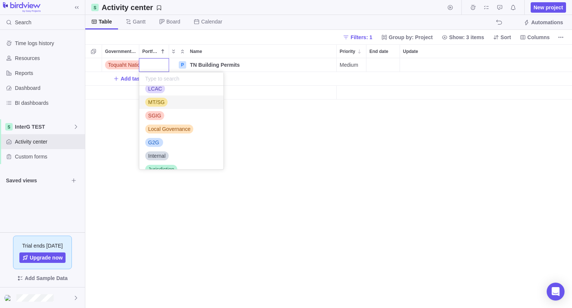
scroll to position [57, 0]
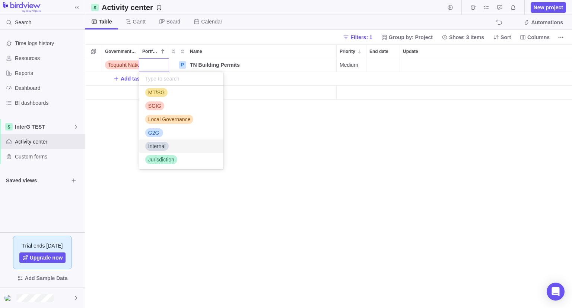
click at [166, 144] on div "Internal" at bounding box center [156, 145] width 23 height 7
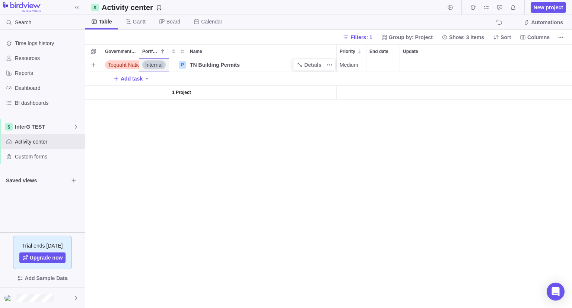
click at [233, 66] on span "TN Building Permits" at bounding box center [215, 64] width 50 height 7
click at [305, 104] on div "Toquaht Nation Internal P TN Building Permits Medium Open Add task 1 Project" at bounding box center [328, 182] width 487 height 249
click at [311, 64] on span "Details" at bounding box center [312, 64] width 17 height 7
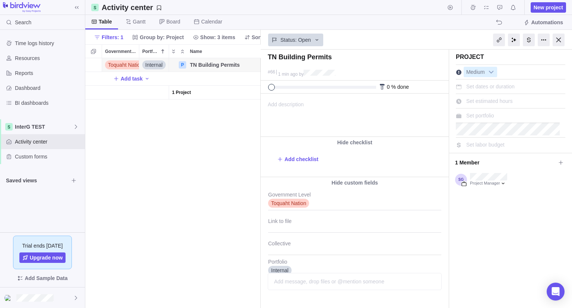
click at [292, 108] on span "Add description" at bounding box center [282, 115] width 43 height 42
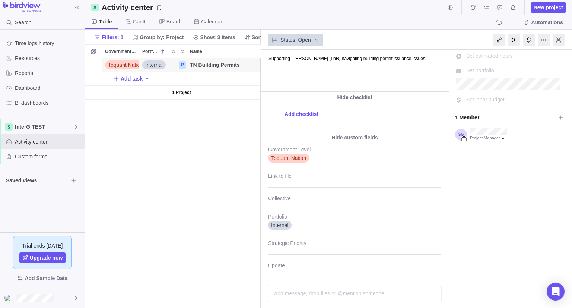
scroll to position [78, 0]
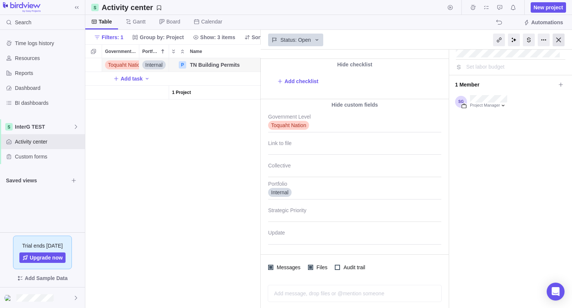
click at [559, 38] on div at bounding box center [559, 40] width 12 height 13
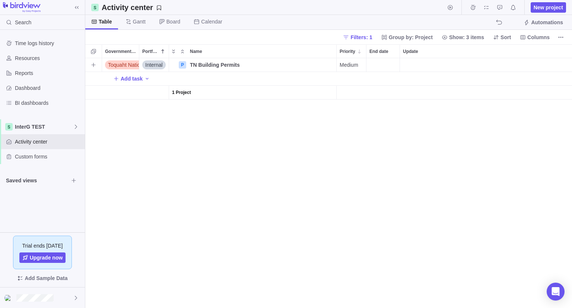
click at [433, 60] on div "Update" at bounding box center [508, 64] width 216 height 13
click at [391, 67] on input "Update" at bounding box center [464, 65] width 216 height 14
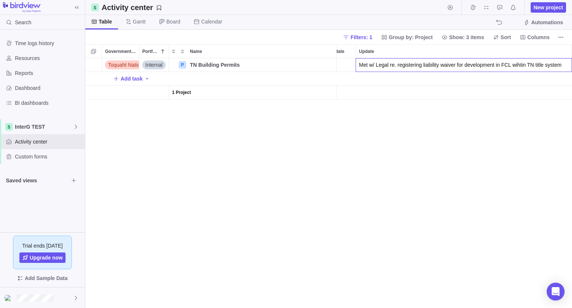
click at [358, 64] on input "Met w/ Legal re. registering liability waiver for development in FCL wihtin TN …" at bounding box center [464, 65] width 216 height 14
click at [409, 131] on div "Toquaht Nation Internal P TN Building Permits Details Medium 07/30/2025 Met w/ …" at bounding box center [328, 182] width 487 height 249
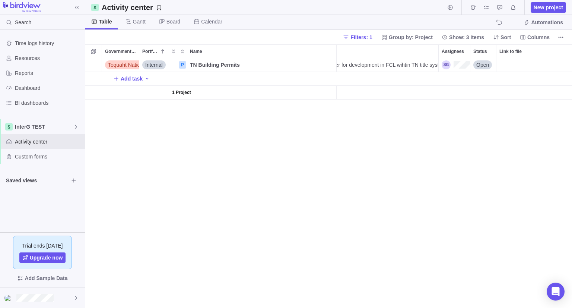
scroll to position [0, 194]
click at [417, 61] on span "07/30/2025 Met w/ Legal re. registering liability waiver for development in FCL…" at bounding box center [315, 64] width 213 height 7
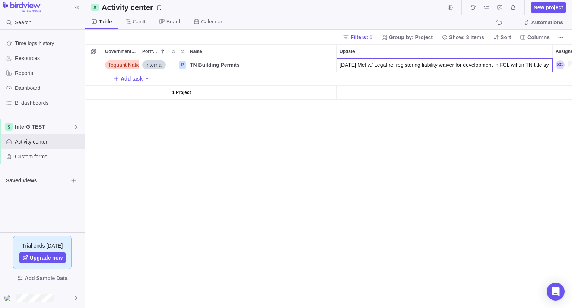
click at [417, 61] on input "07/30/2025 Met w/ Legal re. registering liability waiver for development in FCL…" at bounding box center [444, 65] width 216 height 14
click at [535, 67] on input "07/30/2025 Met w/ Legal re. registering liability waiver for development in FCL…" at bounding box center [444, 65] width 216 height 14
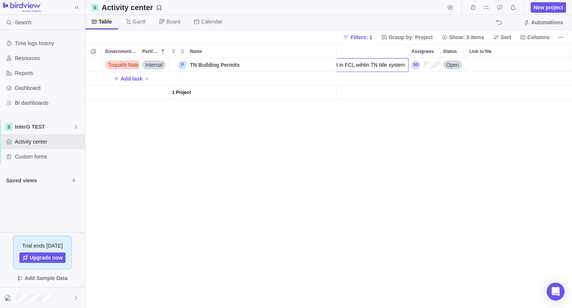
drag, startPoint x: 535, startPoint y: 67, endPoint x: 576, endPoint y: 65, distance: 41.4
click at [572, 65] on html "Search Time logs history Resources Reports Dashboard BI dashboards InterG TEST …" at bounding box center [286, 154] width 572 height 308
click at [389, 66] on input "07/30/2025 Met w/ Legal re. registering liability waiver for development in FCL…" at bounding box center [285, 65] width 216 height 14
click at [385, 63] on span "07/30/2025 Met w/ Legal re. registering liability waiver for development in FCL…" at bounding box center [286, 64] width 213 height 7
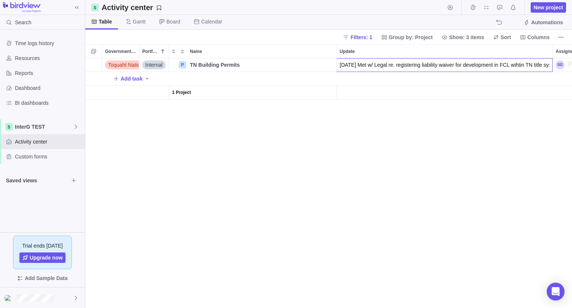
click at [385, 63] on input "07/30/2025 Met w/ Legal re. registering liability waiver for development in FCL…" at bounding box center [444, 65] width 216 height 14
click at [525, 66] on input "07/30/2025 Met w/ Legal re. registering liability waiver for development in FCL…" at bounding box center [444, 65] width 216 height 14
drag, startPoint x: 530, startPoint y: 69, endPoint x: 564, endPoint y: 66, distance: 33.6
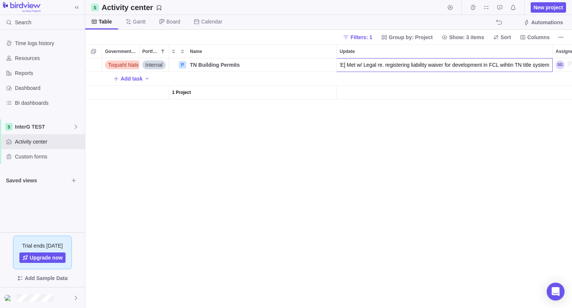
click at [564, 66] on div "Toquaht Nation Internal P TN Building Permits Details Medium 07/30/2025 Met w/ …" at bounding box center [328, 182] width 487 height 249
click at [550, 67] on input "07/30/2025 Met w/ Legal re. registering liability waiver for development in FCL…" at bounding box center [444, 65] width 216 height 14
click at [372, 67] on input "07/30/2025 Met w/ Legal re. registering liability waiver for development in FCL…" at bounding box center [444, 65] width 216 height 14
click at [353, 66] on input "07/30/2025 Met w/ Legal re. registering liability waiver for development in FCL…" at bounding box center [444, 65] width 216 height 14
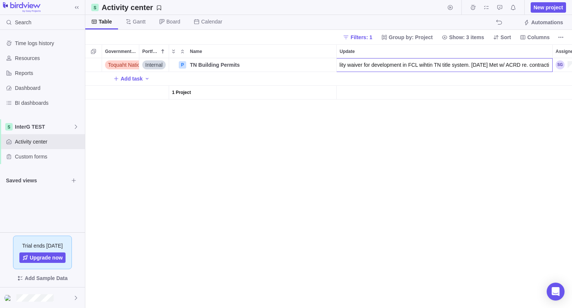
scroll to position [0, 92]
drag, startPoint x: 342, startPoint y: 66, endPoint x: 512, endPoint y: 64, distance: 170.5
click at [512, 64] on input "07/30/2025 Met w/ Legal re. registering liability waiver for development in FCL…" at bounding box center [444, 65] width 216 height 14
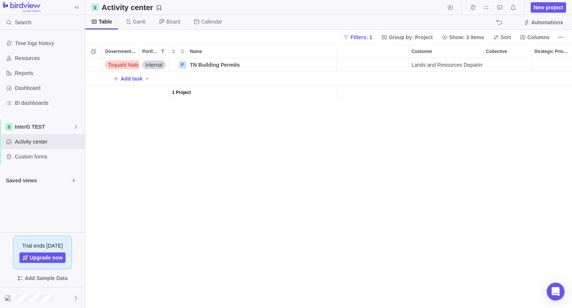
drag, startPoint x: 522, startPoint y: 66, endPoint x: 335, endPoint y: 73, distance: 187.5
click at [335, 73] on div "Toquaht Nation Internal P TN Building Permits Details Medium 07/30/2025 Met w/ …" at bounding box center [328, 182] width 487 height 249
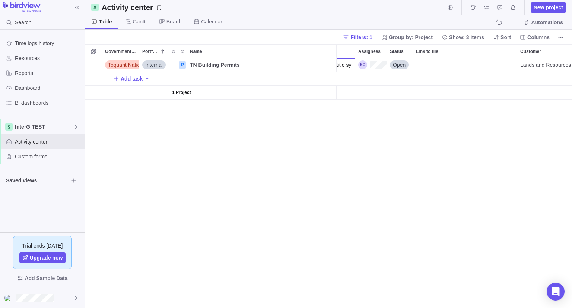
scroll to position [0, 242]
click at [368, 63] on input "07/30/2025 Met w/ Legal re. registering liability waiver for development in FCL…" at bounding box center [266, 65] width 216 height 14
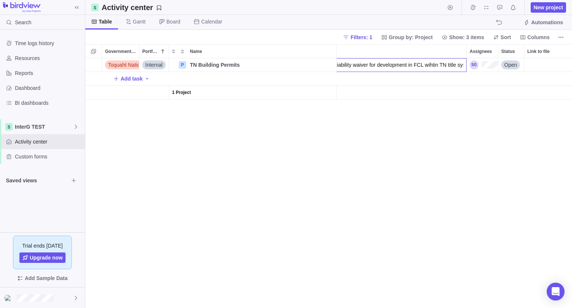
scroll to position [0, 141]
drag, startPoint x: 444, startPoint y: 64, endPoint x: 484, endPoint y: 70, distance: 40.6
click at [484, 70] on div "Toquaht Nation Internal P TN Building Permits Details Medium 07/30/2025 Met w/ …" at bounding box center [328, 182] width 487 height 249
click at [459, 66] on input "07/30/2025 Met w/ Legal re. registering liability waiver for development in FCL…" at bounding box center [366, 65] width 216 height 14
click at [471, 64] on input "07/30/2025 Met w/ Legal re. registering liability waiver for development in FCL…" at bounding box center [366, 65] width 216 height 14
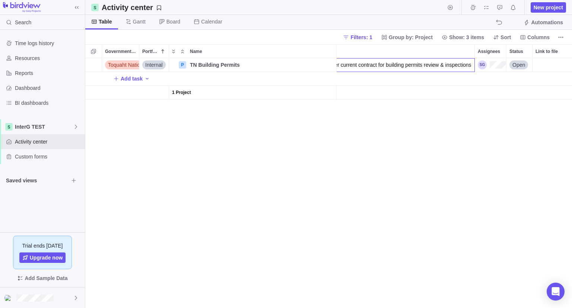
click at [404, 66] on input "07/30/2025 Met w/ Legal re. registering liability waiver for development in FCL…" at bounding box center [366, 65] width 216 height 14
click at [452, 66] on input "07/30/2025 Met w/ Legal re. registering liability waiver for development in FCL…" at bounding box center [366, 65] width 216 height 14
drag, startPoint x: 369, startPoint y: 66, endPoint x: 330, endPoint y: 64, distance: 39.1
click at [328, 65] on input "07/30/2025 Met w/ Legal re. registering liability waiver for development in FCL…" at bounding box center [366, 65] width 216 height 14
click at [405, 71] on input "07/30/2025 Met w/ Legal re. registering liability waiver for development in FCL…" at bounding box center [366, 65] width 216 height 14
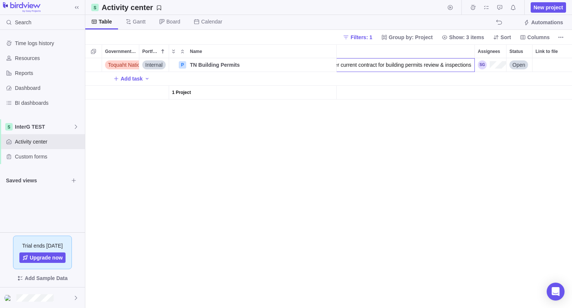
drag, startPoint x: 473, startPoint y: 66, endPoint x: 324, endPoint y: 67, distance: 148.9
click at [324, 67] on input "07/30/2025 Met w/ Legal re. registering liability waiver for development in FCL…" at bounding box center [366, 65] width 216 height 14
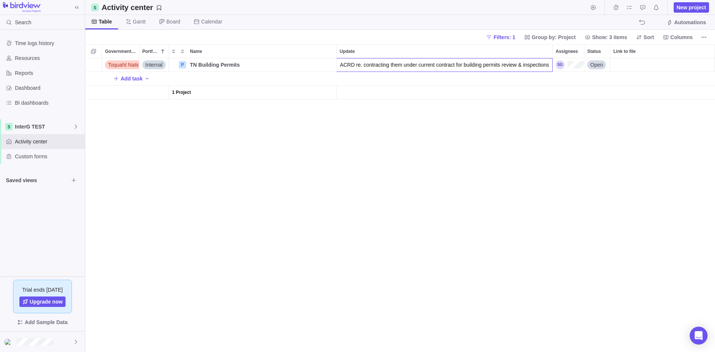
click at [394, 67] on input "07/30/2025 Met w/ Legal re. registering liability waiver for development in FCL…" at bounding box center [444, 65] width 216 height 14
click at [360, 66] on input "07/30/2025 Met w/ Legal re. registering liability waiver for development in FCL…" at bounding box center [444, 65] width 216 height 14
drag, startPoint x: 370, startPoint y: 67, endPoint x: 464, endPoint y: 67, distance: 94.2
click at [465, 68] on input "07/30/2025 Met w/ Legal re. registering liability waiver for development in FCL…" at bounding box center [444, 65] width 216 height 14
click at [459, 64] on input "07/30/2025 Met w/ Legal re. registering liability waiver for development in FCL…" at bounding box center [444, 65] width 216 height 14
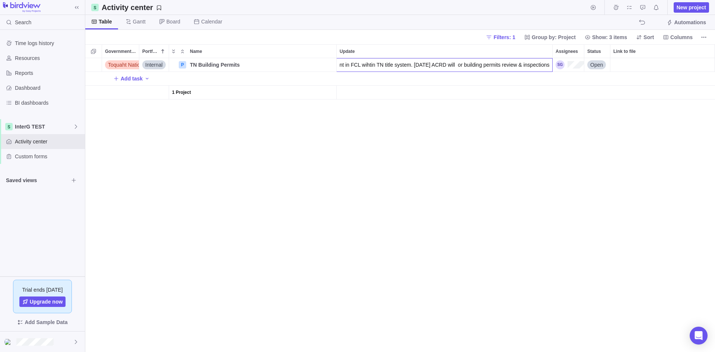
click at [459, 64] on input "07/30/2025 Met w/ Legal re. registering liability waiver for development in FCL…" at bounding box center [444, 65] width 216 height 14
click at [506, 65] on input "07/30/2025 Met w/ Legal re. registering liability waiver for development in FCL…" at bounding box center [444, 65] width 216 height 14
click at [530, 66] on input "07/30/2025 Met w/ Legal re. registering liability waiver for development in FCL…" at bounding box center [444, 65] width 216 height 14
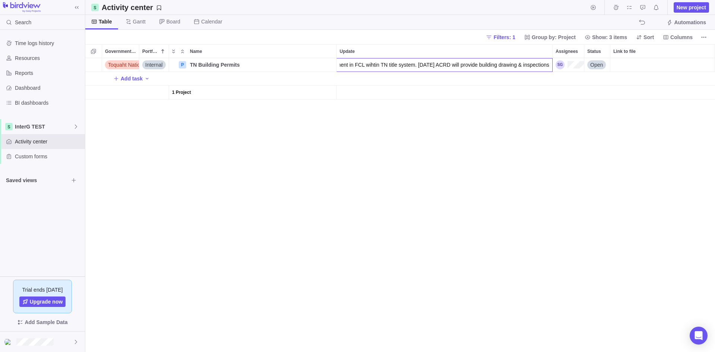
drag, startPoint x: 530, startPoint y: 66, endPoint x: 566, endPoint y: 70, distance: 36.4
click at [566, 70] on div "Toquaht Nation Internal P TN Building Permits Details Medium 07/30/2025 Met w/ …" at bounding box center [400, 205] width 630 height 294
click at [500, 193] on div "Toquaht Nation Internal P TN Building Permits Details Medium 07/30/2025 Met w/ …" at bounding box center [400, 205] width 630 height 294
click at [130, 79] on span "Add task" at bounding box center [132, 78] width 22 height 7
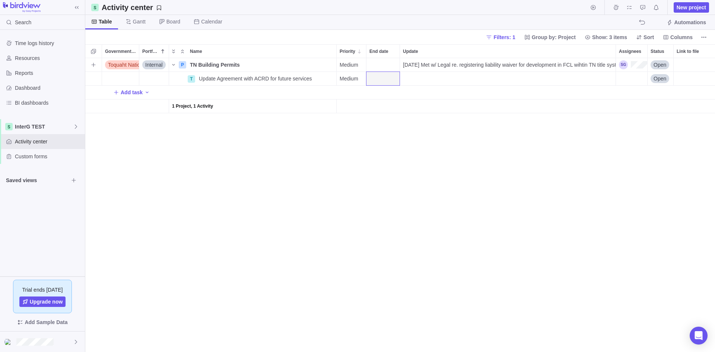
click at [572, 61] on div "Assignees" at bounding box center [633, 64] width 28 height 9
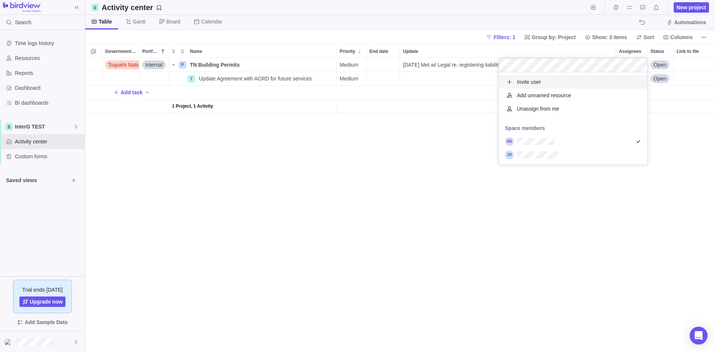
scroll to position [87, 143]
click at [572, 156] on div "grid" at bounding box center [573, 154] width 148 height 13
click at [572, 140] on div "grid" at bounding box center [573, 141] width 148 height 13
drag, startPoint x: 376, startPoint y: 210, endPoint x: 398, endPoint y: 178, distance: 38.7
click at [376, 210] on div "Toquaht Nation Internal P TN Building Permits Details Medium 07/30/2025 Met w/ …" at bounding box center [400, 205] width 630 height 294
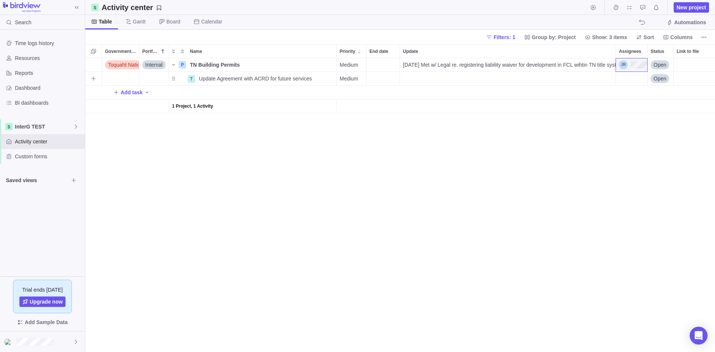
click at [572, 77] on div "Assignees" at bounding box center [631, 78] width 31 height 13
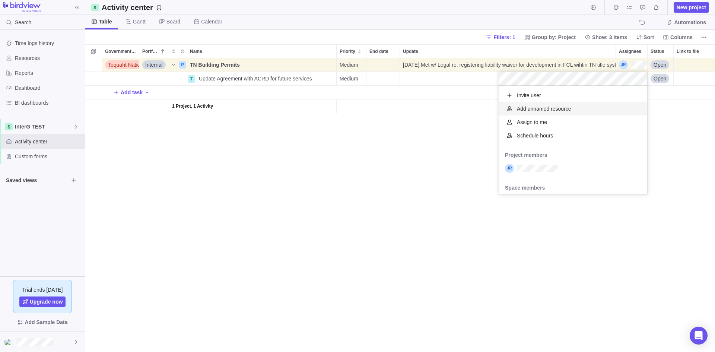
scroll to position [103, 143]
click at [438, 213] on div "Toquaht Nation Internal P TN Building Permits Details Medium 07/30/2025 Met w/ …" at bounding box center [400, 205] width 630 height 294
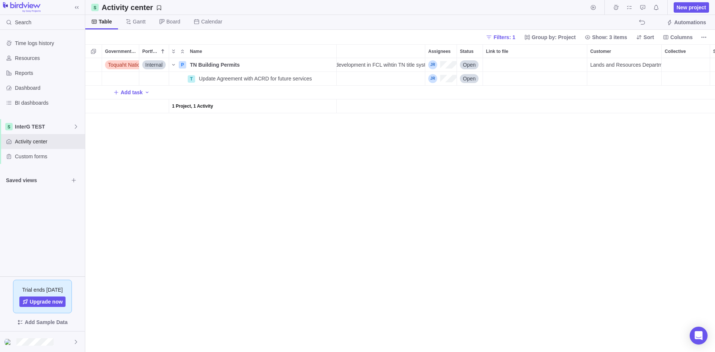
scroll to position [0, 213]
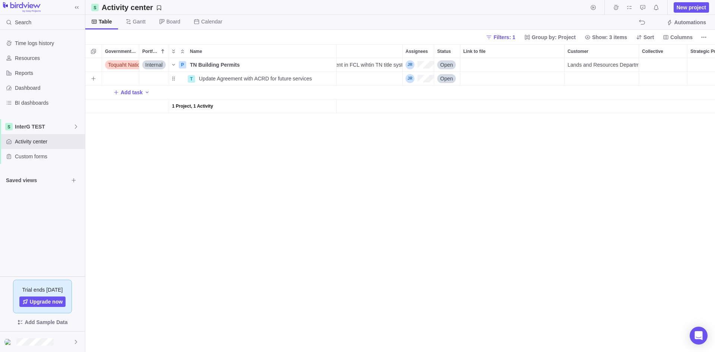
click at [572, 78] on div "Customer" at bounding box center [601, 79] width 74 height 14
click at [420, 223] on div "Toquaht Nation Internal P TN Building Permits Details Medium 07/30/2025 Met w/ …" at bounding box center [400, 205] width 630 height 294
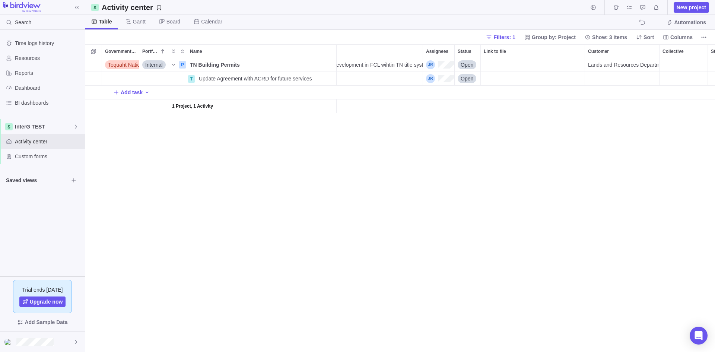
scroll to position [0, 166]
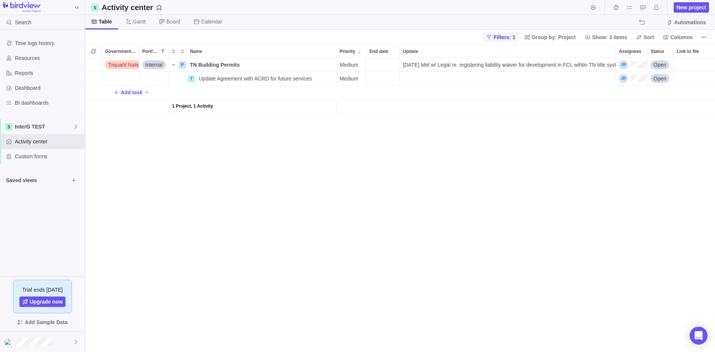
click at [505, 34] on span "Filters: 1" at bounding box center [504, 37] width 22 height 7
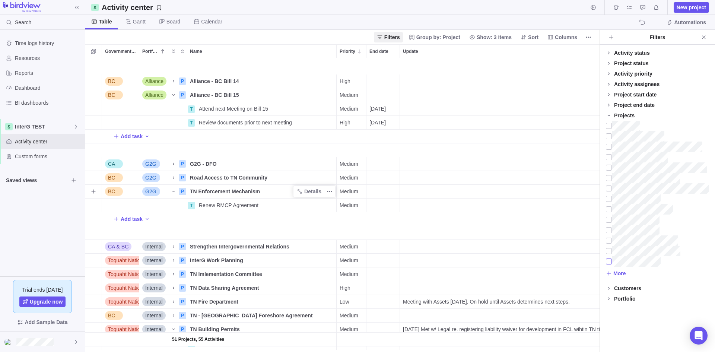
scroll to position [559, 0]
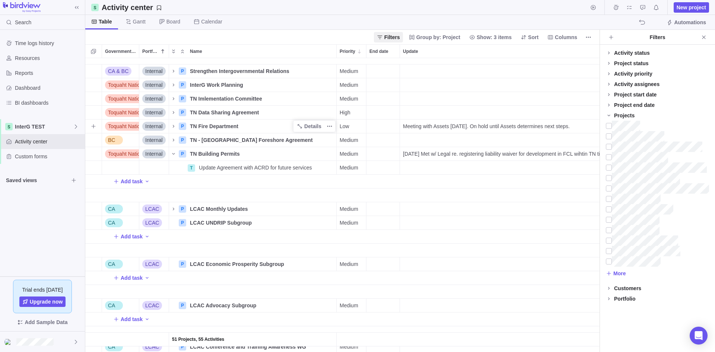
click at [215, 128] on span "TN Fire Department" at bounding box center [214, 126] width 48 height 7
click at [177, 194] on div "51 Projects, 55 Activities CA & BC Internal P Strengthen Intergovernmental Rela…" at bounding box center [342, 205] width 514 height 294
click at [306, 124] on span "Details" at bounding box center [312, 126] width 17 height 7
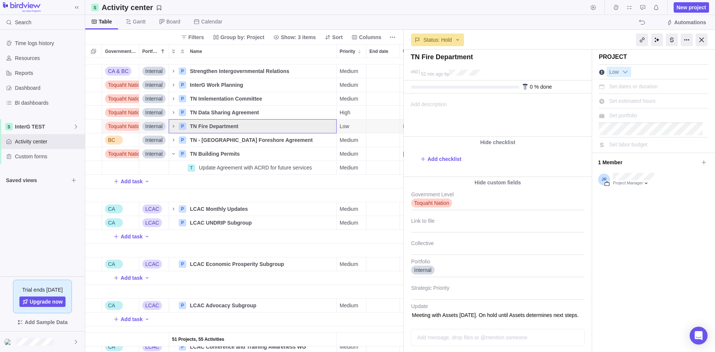
click at [441, 104] on span "Add description" at bounding box center [425, 115] width 43 height 42
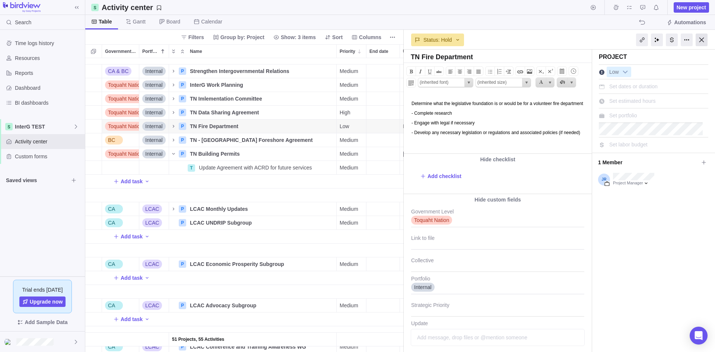
click at [572, 38] on div at bounding box center [702, 40] width 12 height 13
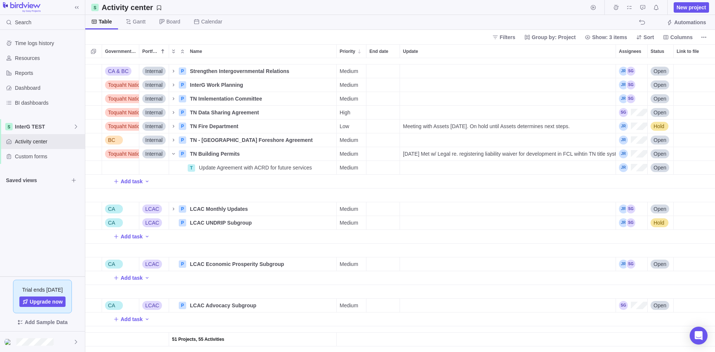
scroll to position [521, 0]
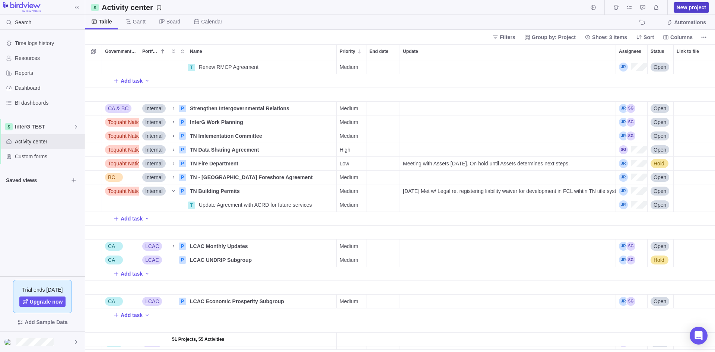
click at [572, 4] on span "New project" at bounding box center [691, 7] width 29 height 7
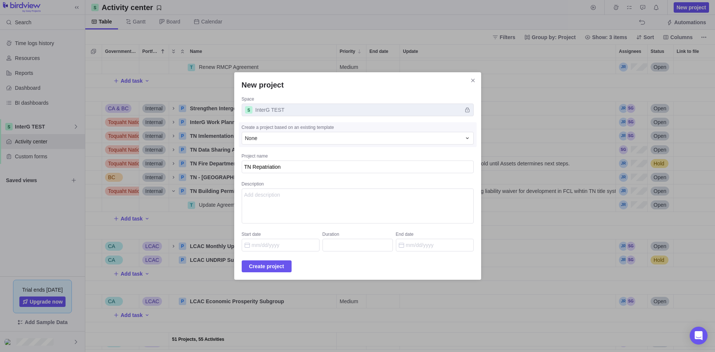
click at [315, 183] on div "Description" at bounding box center [358, 184] width 232 height 7
click at [315, 188] on textarea "Description" at bounding box center [358, 205] width 232 height 35
click at [279, 266] on span "Create project" at bounding box center [266, 266] width 35 height 9
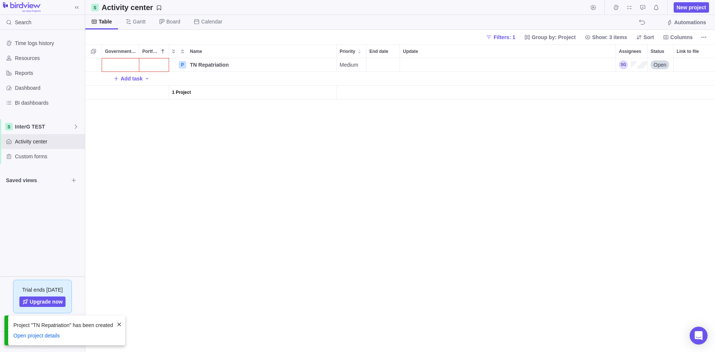
scroll to position [288, 624]
click at [117, 64] on div "Government Level" at bounding box center [120, 64] width 37 height 13
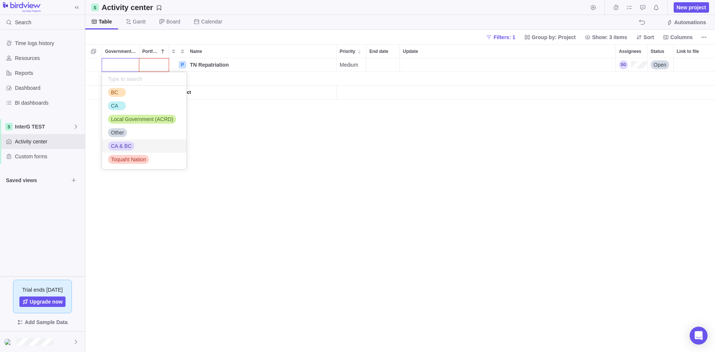
click at [131, 143] on div "CA & BC" at bounding box center [121, 145] width 26 height 7
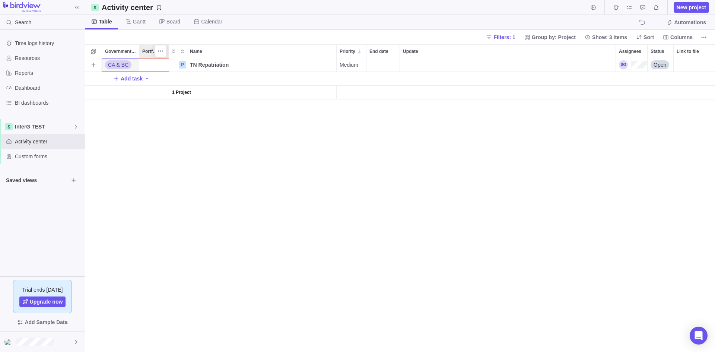
click at [155, 57] on div "Portfolio" at bounding box center [153, 51] width 29 height 13
click at [152, 63] on div "Portfolio" at bounding box center [153, 64] width 29 height 13
click at [121, 67] on div "CA & BC P TN Repatriation Details Medium Open Add task 1 Project" at bounding box center [400, 205] width 630 height 294
click at [120, 64] on span "CA & BC" at bounding box center [118, 64] width 20 height 7
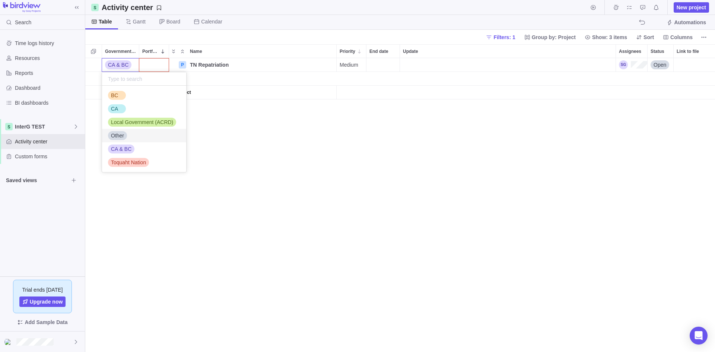
click at [123, 131] on div "Other" at bounding box center [144, 135] width 84 height 13
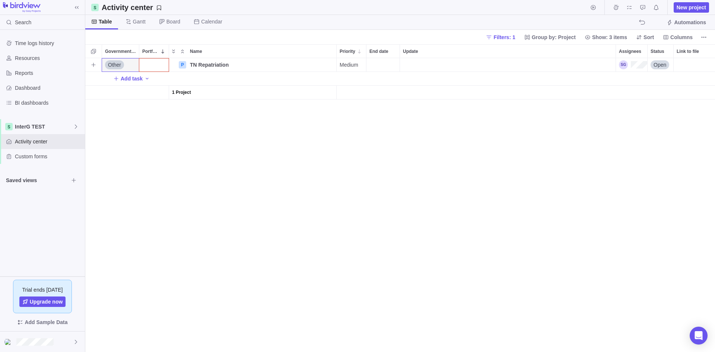
click at [156, 65] on div "Portfolio" at bounding box center [153, 64] width 29 height 13
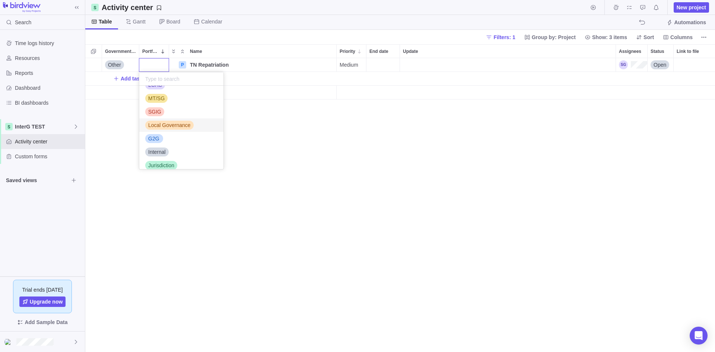
scroll to position [57, 0]
click at [159, 144] on span "Internal" at bounding box center [157, 145] width 18 height 7
click at [160, 150] on div "Other Internal P TN Repatriation Details Medium Open Add task 1 Project" at bounding box center [400, 205] width 630 height 294
click at [115, 64] on span "Other" at bounding box center [114, 64] width 13 height 7
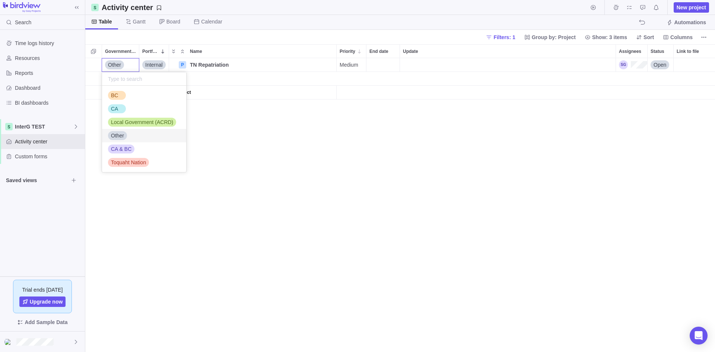
click at [306, 161] on div "Other Internal P TN Repatriation Details Medium Open Add task 1 Project" at bounding box center [400, 205] width 630 height 294
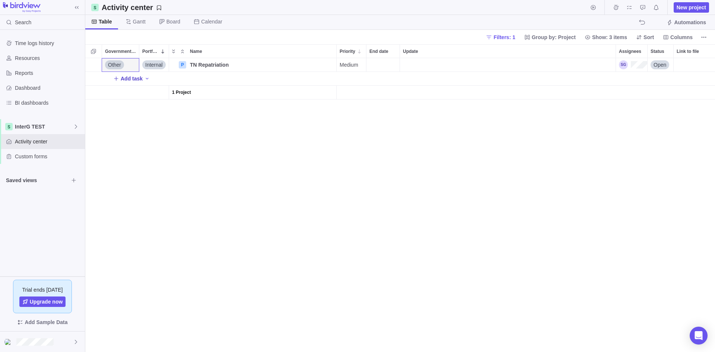
click at [139, 80] on span "Add task" at bounding box center [132, 78] width 22 height 7
click at [246, 64] on div "Other Internal P TN Repatriation Details Medium Open T Add task 1 Project" at bounding box center [400, 205] width 630 height 294
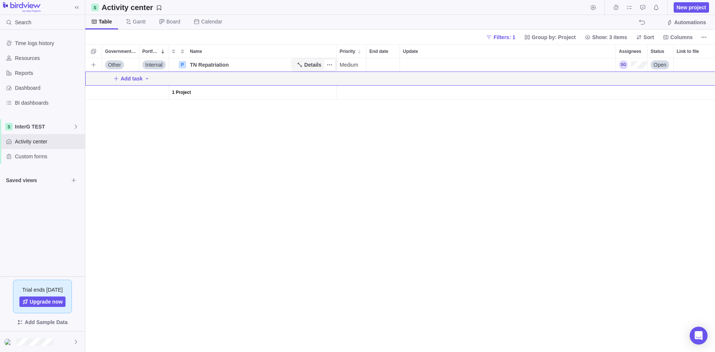
click at [305, 65] on span "Details" at bounding box center [309, 65] width 31 height 10
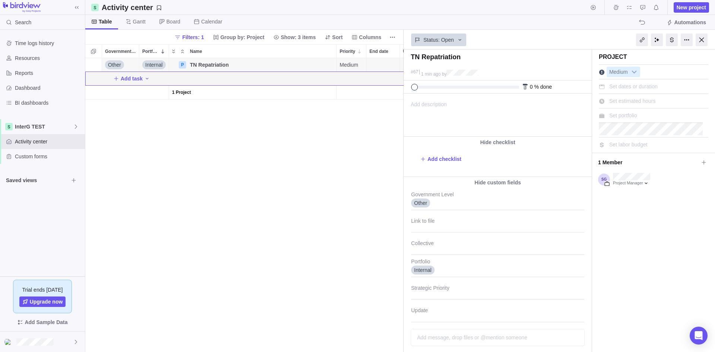
scroll to position [35, 0]
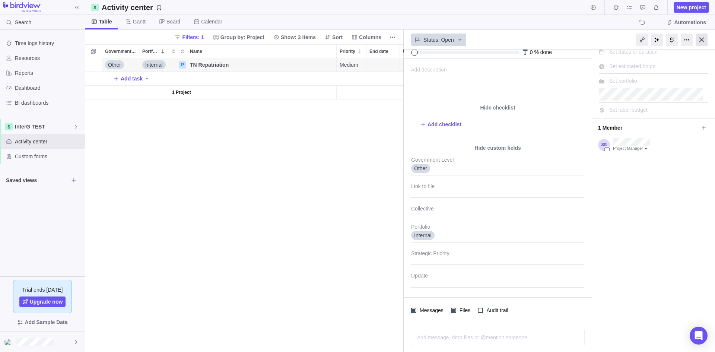
click at [572, 40] on div at bounding box center [702, 40] width 12 height 13
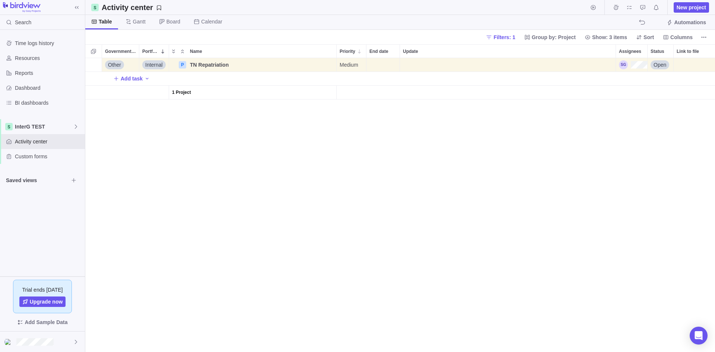
scroll to position [288, 624]
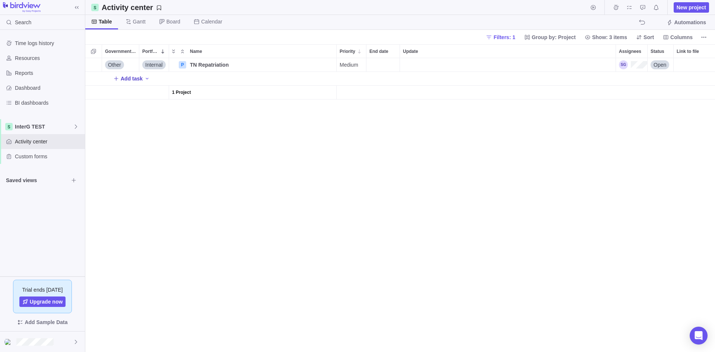
click at [137, 78] on span "Add task" at bounding box center [132, 78] width 22 height 7
click at [243, 78] on input "RBCM : Follow up for meeting request" at bounding box center [265, 78] width 141 height 14
click at [293, 80] on input "RBCM : Follow up on meeting request" at bounding box center [265, 78] width 141 height 14
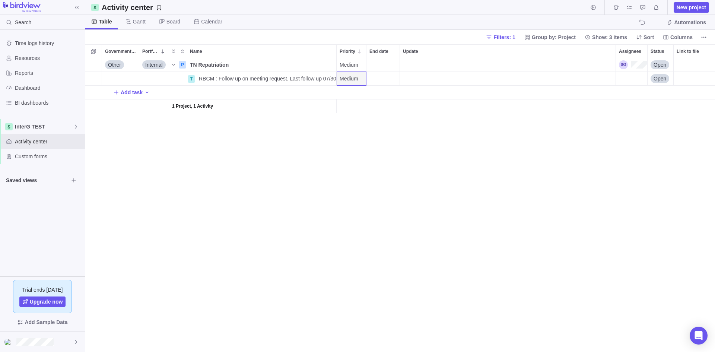
click at [387, 80] on div "End date" at bounding box center [382, 78] width 33 height 13
click at [456, 100] on link "Next" at bounding box center [457, 101] width 16 height 16
click at [454, 138] on link "5" at bounding box center [450, 136] width 15 height 15
click at [572, 76] on div "Assignees" at bounding box center [631, 78] width 31 height 13
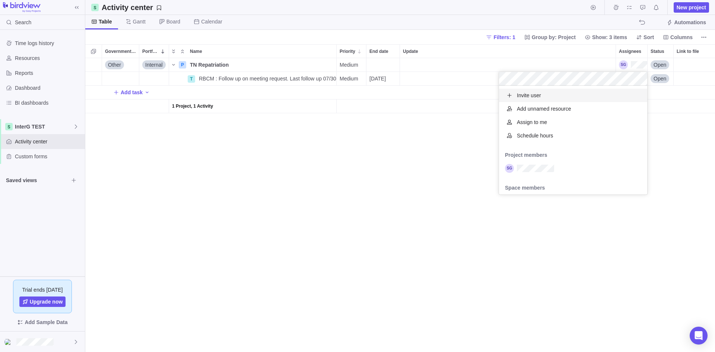
scroll to position [103, 143]
click at [560, 167] on div "grid" at bounding box center [573, 168] width 148 height 13
click at [372, 160] on div "Other Internal P TN Repatriation Details Medium Open Community Services Departm…" at bounding box center [400, 205] width 630 height 294
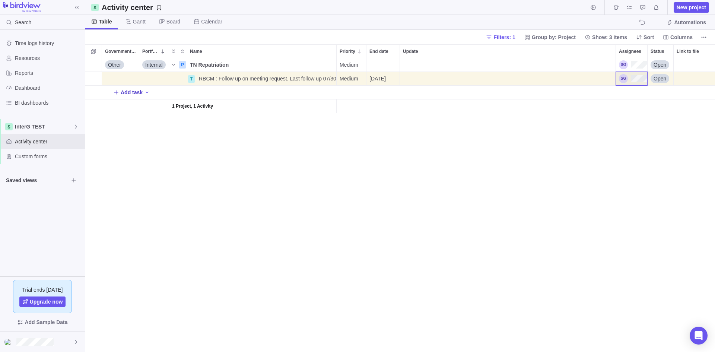
click at [140, 96] on span "Add task" at bounding box center [127, 92] width 29 height 10
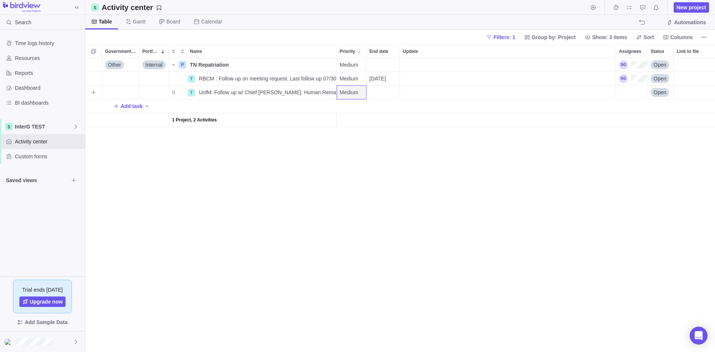
click at [380, 89] on div "End date" at bounding box center [382, 92] width 33 height 13
click at [459, 112] on link "Next" at bounding box center [457, 115] width 16 height 16
click at [450, 169] on link "12" at bounding box center [450, 165] width 15 height 15
click at [390, 97] on div "09/12/2025" at bounding box center [382, 92] width 33 height 13
click at [389, 213] on link "29" at bounding box center [389, 211] width 15 height 15
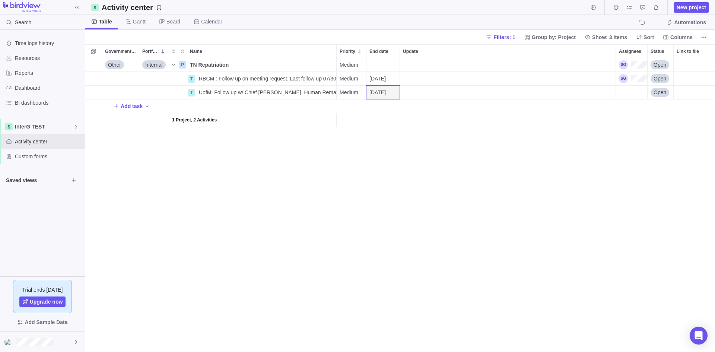
click at [303, 184] on div "Other Internal P TN Repatriation Details Medium Open Community Services Departm…" at bounding box center [400, 205] width 630 height 294
click at [572, 92] on div "Assignees" at bounding box center [631, 92] width 31 height 13
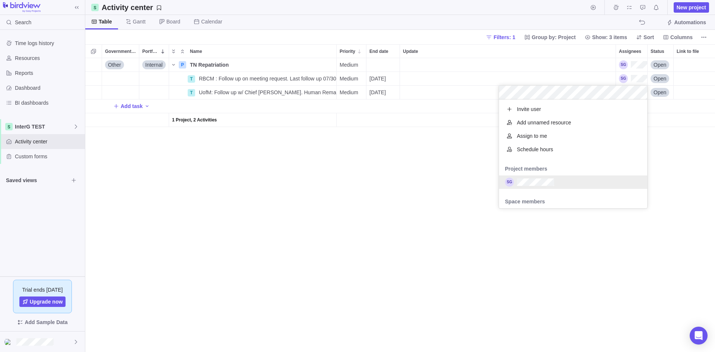
click at [572, 184] on div "grid" at bounding box center [573, 181] width 148 height 13
click at [381, 216] on div "Other Internal P TN Repatriation Details Medium Open Community Services Departm…" at bounding box center [400, 205] width 630 height 294
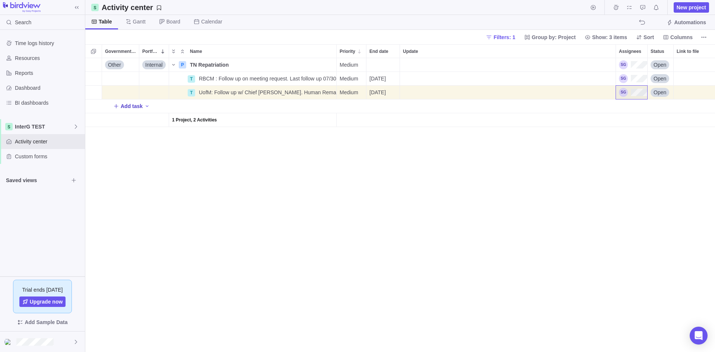
click at [135, 106] on span "Add task" at bounding box center [132, 105] width 22 height 7
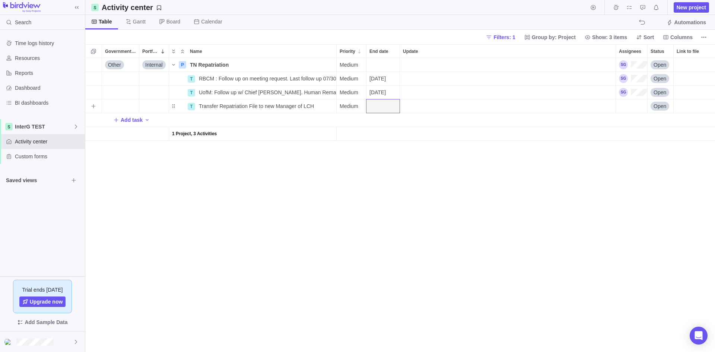
click at [374, 105] on div "End date" at bounding box center [382, 105] width 33 height 13
click at [460, 127] on link "Next" at bounding box center [457, 129] width 16 height 16
click at [389, 223] on link "29" at bounding box center [389, 224] width 15 height 15
click at [572, 106] on div "Assignees" at bounding box center [631, 105] width 31 height 13
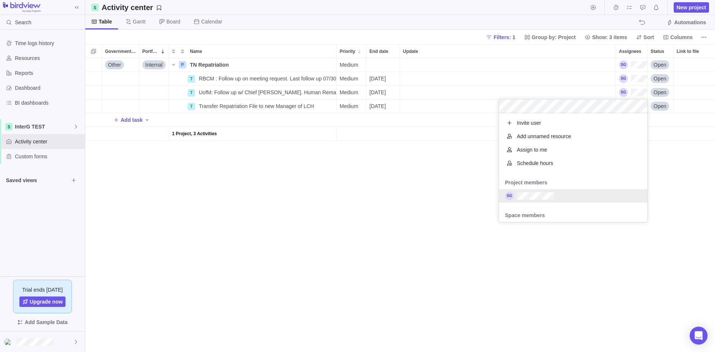
click at [559, 198] on div "grid" at bounding box center [573, 195] width 148 height 13
click at [408, 188] on div "Other Internal P TN Repatriation Details Medium Open Community Services Departm…" at bounding box center [400, 205] width 630 height 294
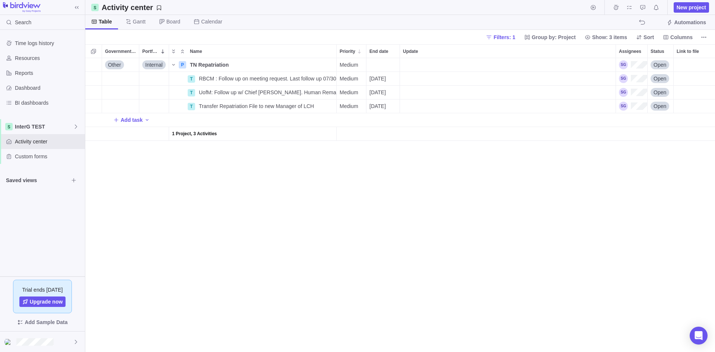
click at [245, 232] on div "Other Internal P TN Repatriation Details Medium Open Community Services Departm…" at bounding box center [400, 205] width 630 height 294
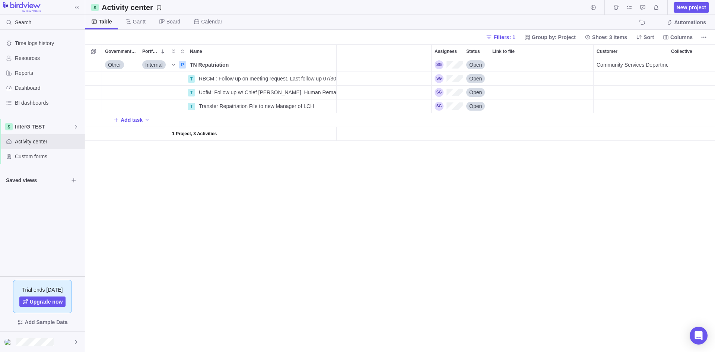
scroll to position [0, 222]
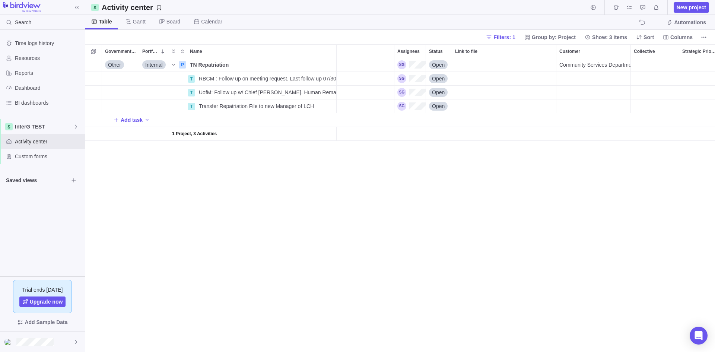
drag, startPoint x: 640, startPoint y: 340, endPoint x: 480, endPoint y: 343, distance: 160.1
click at [480, 307] on div "Other Internal P TN Repatriation Details Medium Open Community Services Departm…" at bounding box center [400, 205] width 630 height 294
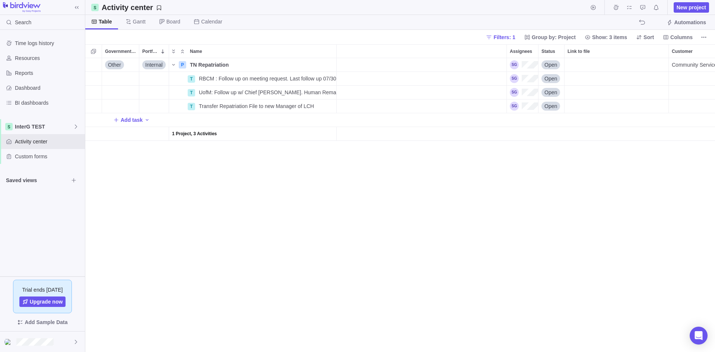
scroll to position [0, 0]
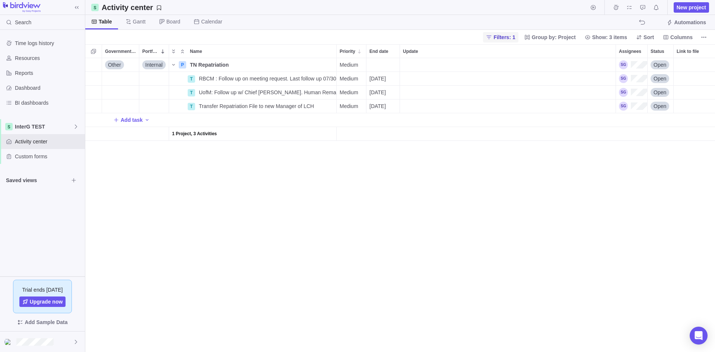
click at [506, 37] on span "Filters: 1" at bounding box center [504, 37] width 22 height 7
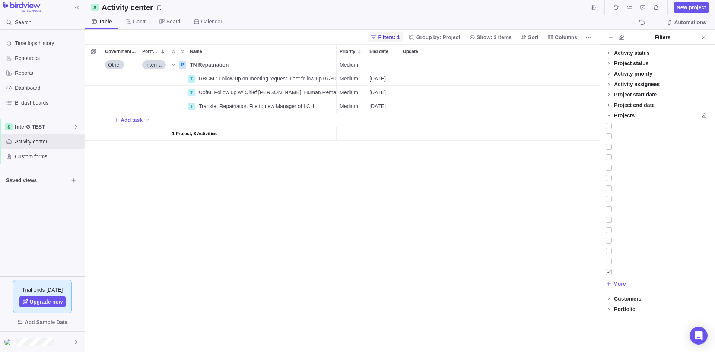
scroll to position [288, 509]
click at [572, 36] on icon "Close" at bounding box center [704, 37] width 6 height 6
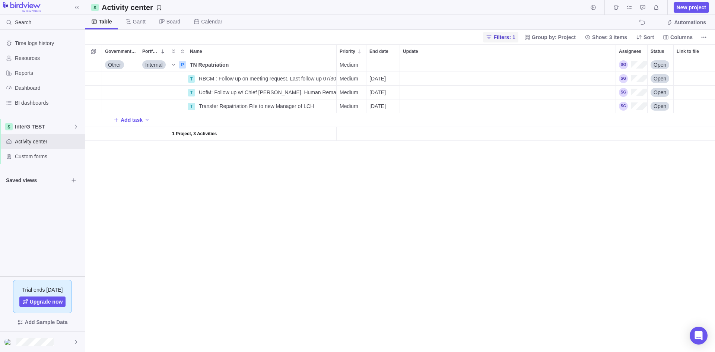
click at [504, 37] on span "Filters: 1" at bounding box center [504, 37] width 22 height 7
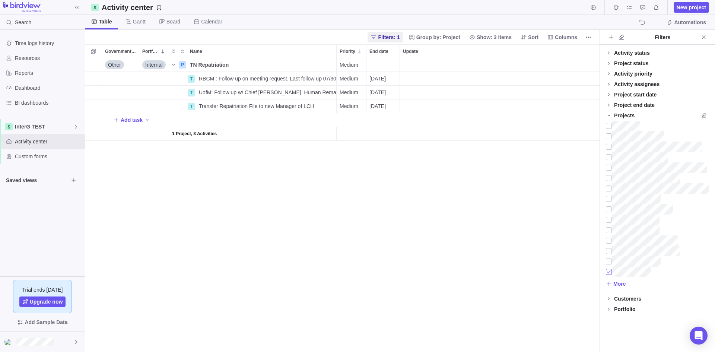
click at [572, 273] on div at bounding box center [609, 272] width 6 height 10
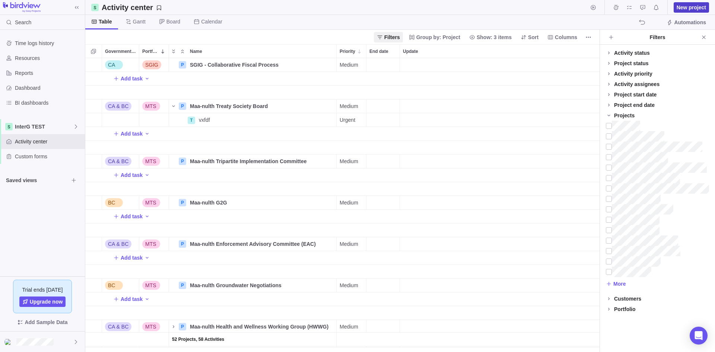
click at [572, 4] on span "New project" at bounding box center [691, 7] width 29 height 7
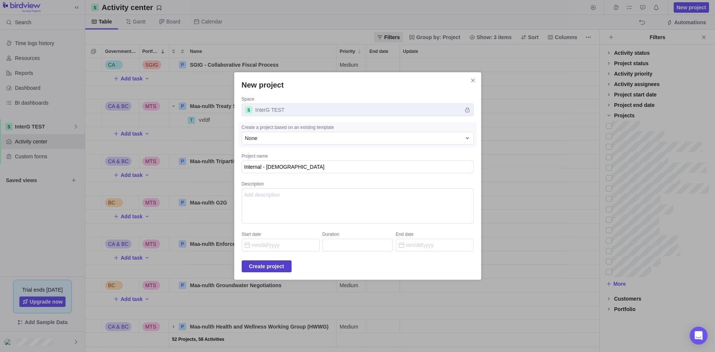
click at [272, 267] on span "Create project" at bounding box center [266, 266] width 35 height 9
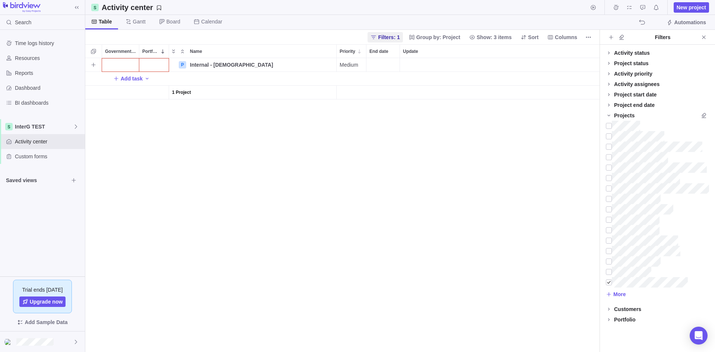
click at [118, 61] on div "Government Level" at bounding box center [120, 64] width 37 height 13
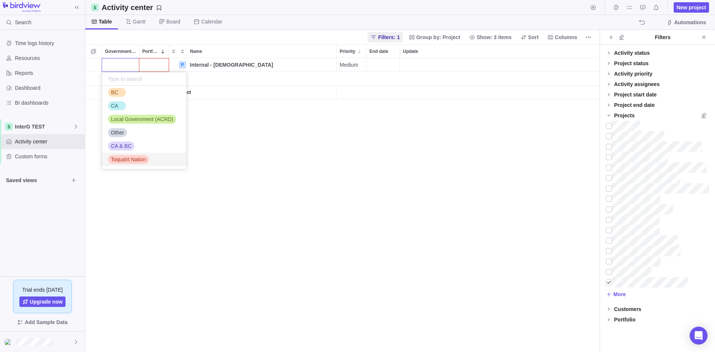
click at [130, 157] on span "Toquaht Nation" at bounding box center [128, 159] width 35 height 7
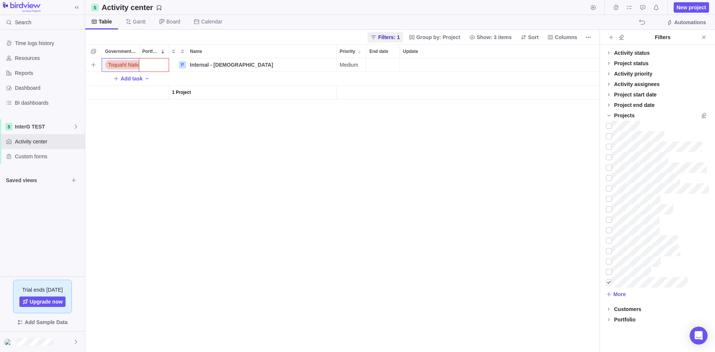
click at [156, 63] on div "Portfolio" at bounding box center [153, 64] width 29 height 13
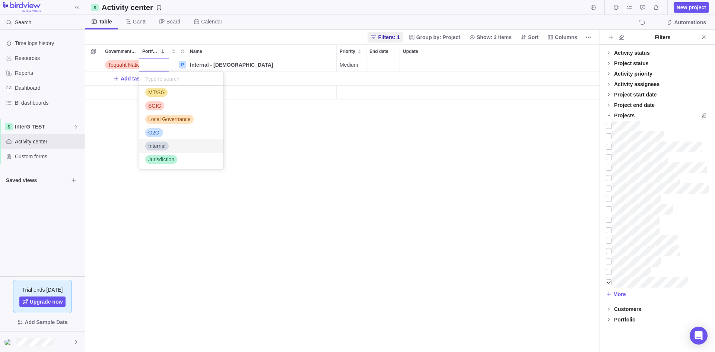
click at [163, 144] on span "Internal" at bounding box center [157, 145] width 18 height 7
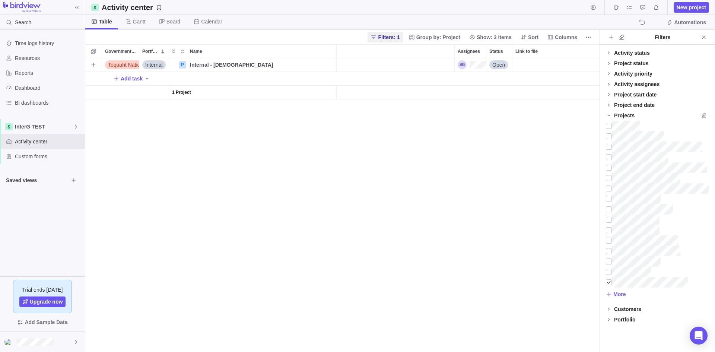
scroll to position [0, 193]
click at [440, 65] on div "Assignees" at bounding box center [440, 64] width 28 height 9
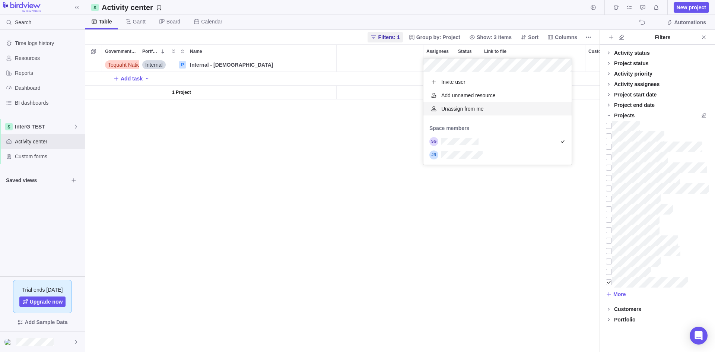
scroll to position [87, 143]
click at [329, 208] on div "Toquaht Nation Internal P Internal - Employment Contract Details Medium Open Ad…" at bounding box center [342, 205] width 514 height 294
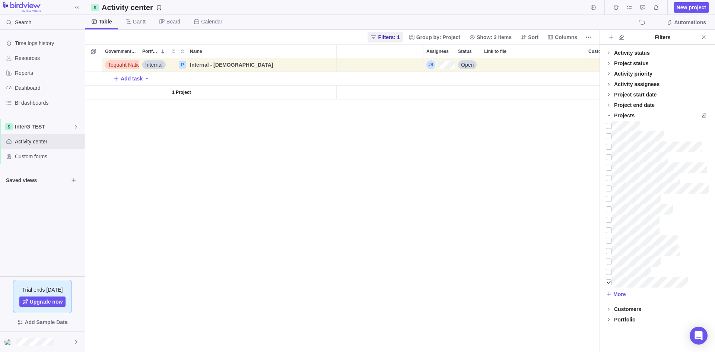
scroll to position [0, 293]
click at [506, 64] on div "Customer" at bounding box center [522, 64] width 74 height 13
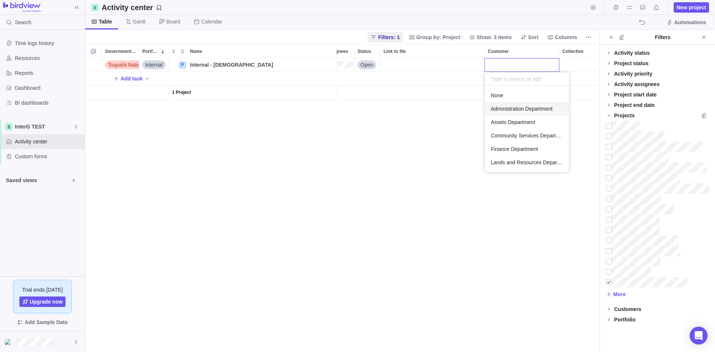
click at [510, 105] on div "Administration Department" at bounding box center [527, 108] width 84 height 13
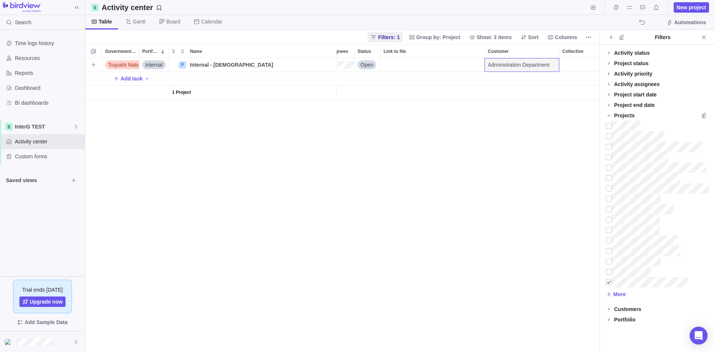
click at [425, 167] on div "Toquaht Nation Internal P Internal - Employment Contract Details Medium Open Ad…" at bounding box center [342, 205] width 514 height 294
click at [144, 78] on icon "Add activity" at bounding box center [147, 79] width 6 height 6
click at [263, 181] on div "Toquaht Nation Internal P Internal - Employment Contract Details Medium Open Ad…" at bounding box center [342, 205] width 514 height 294
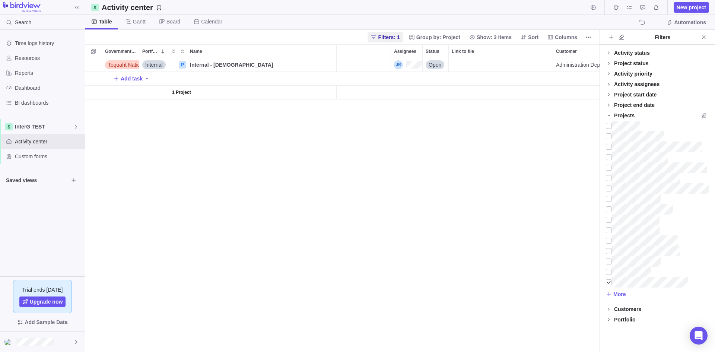
scroll to position [0, 141]
click at [392, 63] on div "Update" at bounding box center [367, 64] width 216 height 13
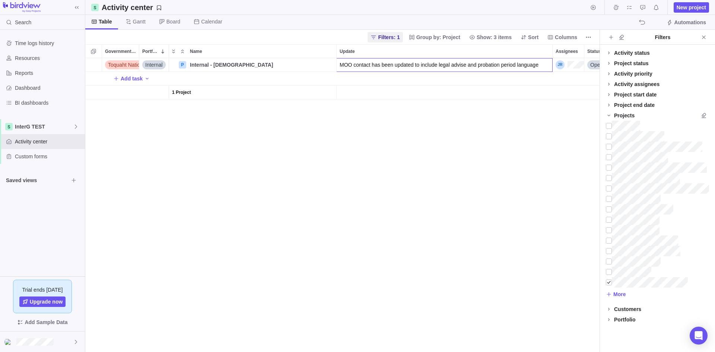
click at [375, 149] on div "Toquaht Nation Internal P Internal - Employment Contract Details Medium MOO con…" at bounding box center [342, 205] width 514 height 294
click at [341, 146] on div "Toquaht Nation Internal P Internal - Employment Contract Details Medium MOO con…" at bounding box center [342, 205] width 514 height 294
click at [135, 77] on span "Add task" at bounding box center [132, 78] width 22 height 7
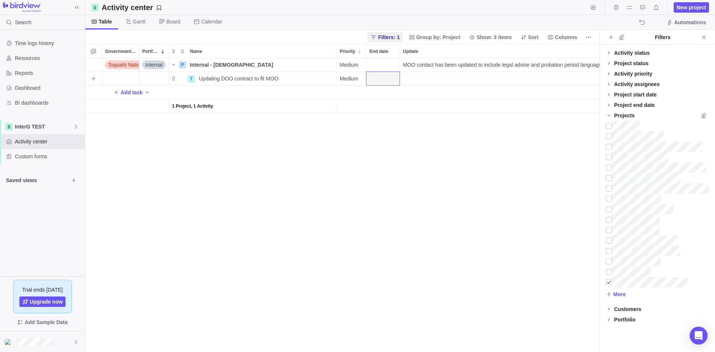
click at [352, 76] on span "Medium" at bounding box center [349, 78] width 19 height 7
click at [354, 120] on span "High" at bounding box center [348, 122] width 11 height 7
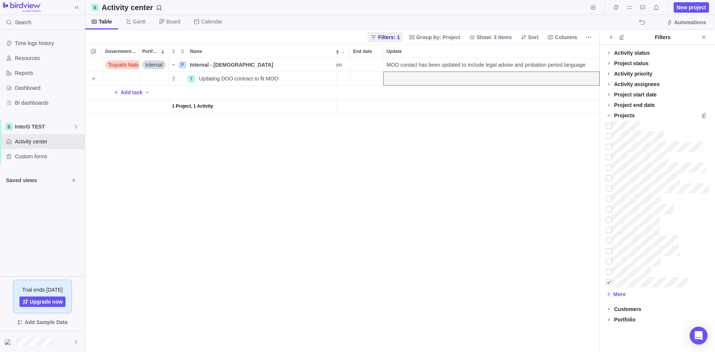
scroll to position [0, 48]
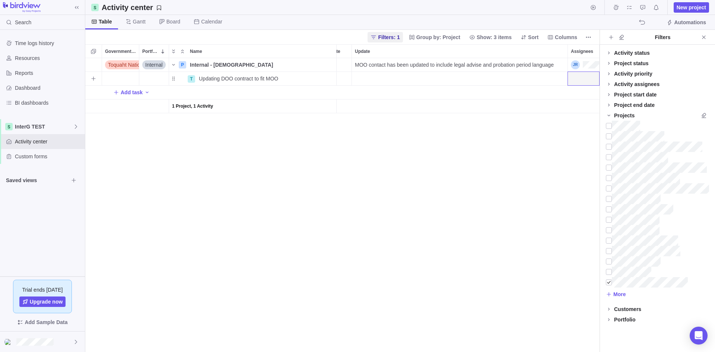
click at [572, 80] on div "Assignees" at bounding box center [583, 78] width 31 height 13
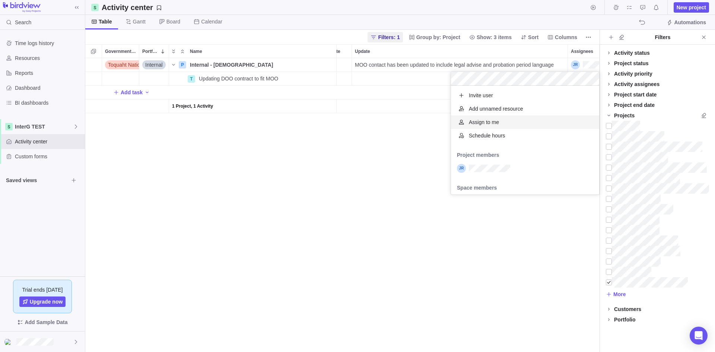
scroll to position [103, 143]
drag, startPoint x: 238, startPoint y: 174, endPoint x: 236, endPoint y: 160, distance: 14.3
click at [238, 174] on div "Toquaht Nation Internal P Internal - Employment Contract Details Medium MOO con…" at bounding box center [342, 205] width 514 height 294
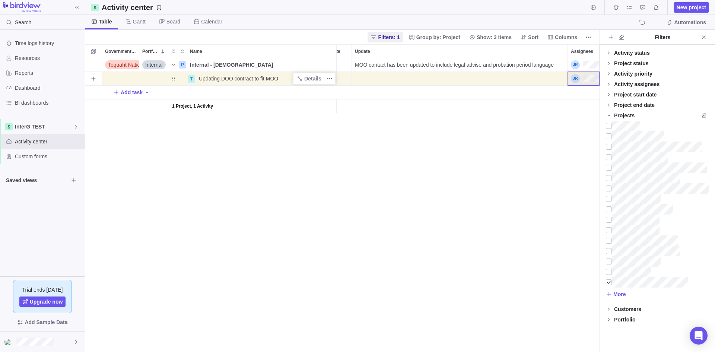
click at [206, 80] on span "Updating DOO contract to fit MOO" at bounding box center [238, 78] width 79 height 7
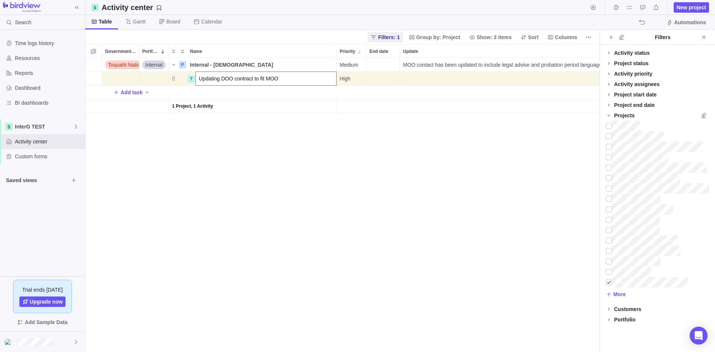
click at [198, 74] on input "Updating DOO contract to fit MOO" at bounding box center [265, 78] width 141 height 14
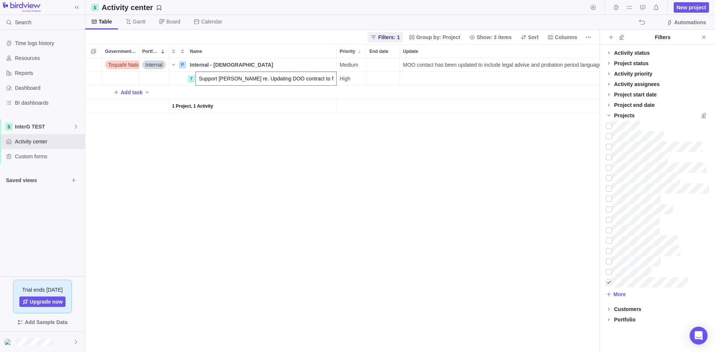
click at [235, 143] on div "Toquaht Nation Internal P Internal - Employment Contract Details Medium MOO con…" at bounding box center [342, 205] width 514 height 294
click at [572, 9] on span "New project" at bounding box center [691, 7] width 29 height 7
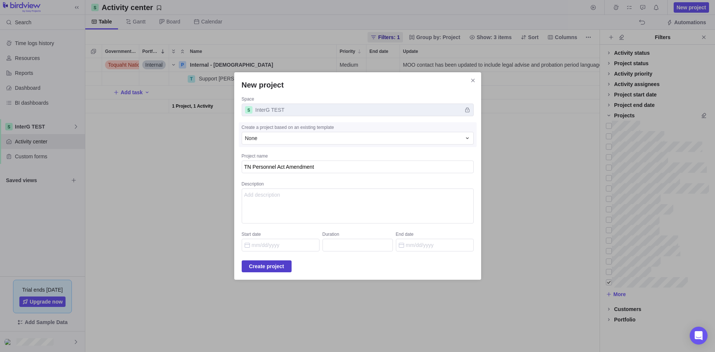
click at [264, 264] on span "Create project" at bounding box center [266, 266] width 35 height 9
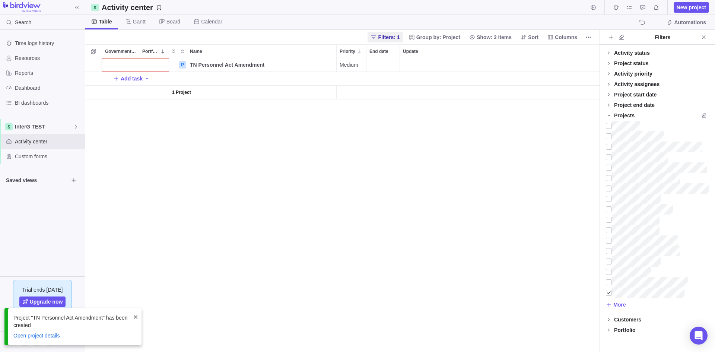
scroll to position [288, 509]
click at [125, 60] on div "Government Level" at bounding box center [120, 64] width 37 height 13
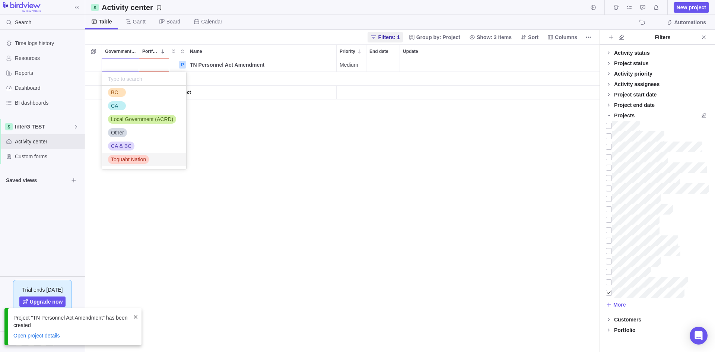
click at [130, 158] on span "Toquaht Nation" at bounding box center [128, 159] width 35 height 7
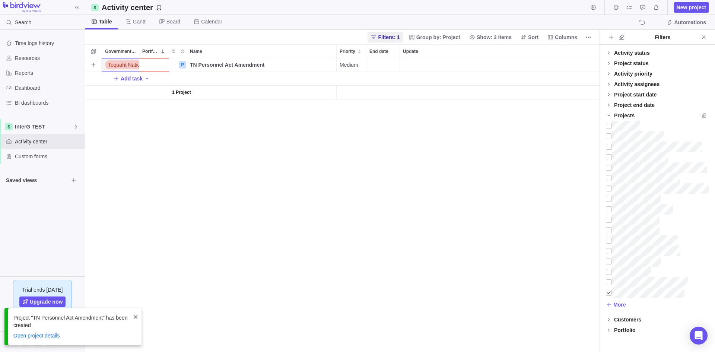
click at [153, 66] on div "Portfolio" at bounding box center [153, 64] width 29 height 13
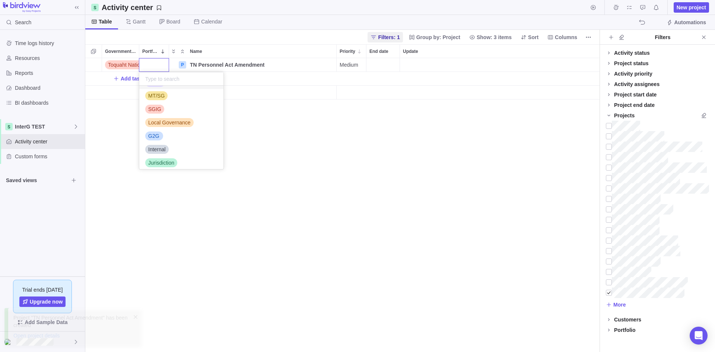
scroll to position [57, 0]
click at [162, 161] on span "Jurisdiction" at bounding box center [161, 159] width 26 height 7
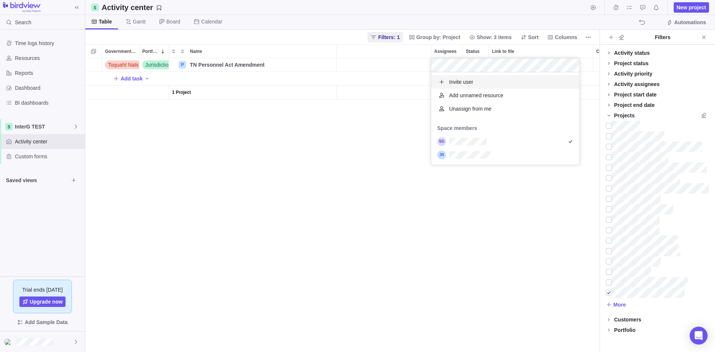
scroll to position [87, 143]
click at [505, 159] on div "grid" at bounding box center [505, 154] width 148 height 13
click at [505, 145] on div "grid" at bounding box center [505, 141] width 148 height 13
click at [471, 218] on div "Toquaht Nation Jurisdiction P TN Personnel Act Amendment Details Medium Open Ad…" at bounding box center [342, 205] width 514 height 294
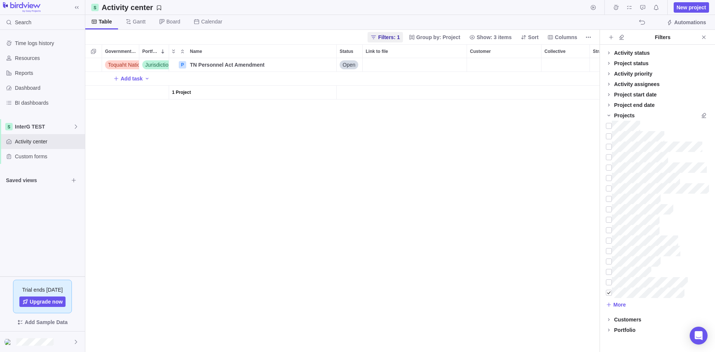
scroll to position [0, 321]
click at [479, 66] on div "Customer" at bounding box center [494, 64] width 74 height 13
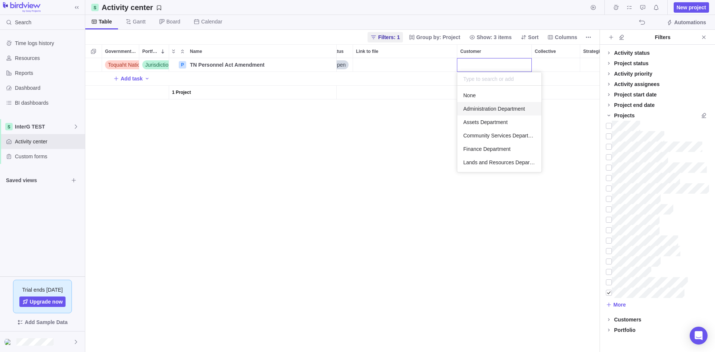
click at [491, 107] on span "Administration Department" at bounding box center [494, 108] width 62 height 7
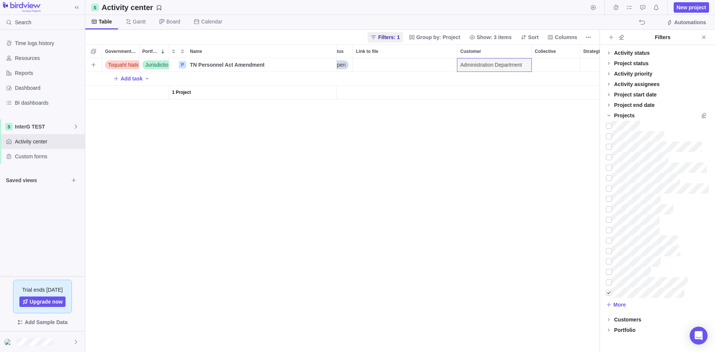
click at [388, 169] on div "Toquaht Nation Jurisdiction P TN Personnel Act Amendment Details Medium Open Ad…" at bounding box center [342, 205] width 514 height 294
click at [572, 39] on icon "Close" at bounding box center [704, 37] width 6 height 6
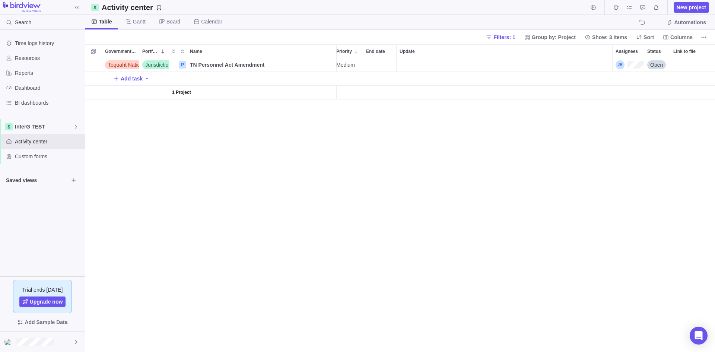
scroll to position [0, 0]
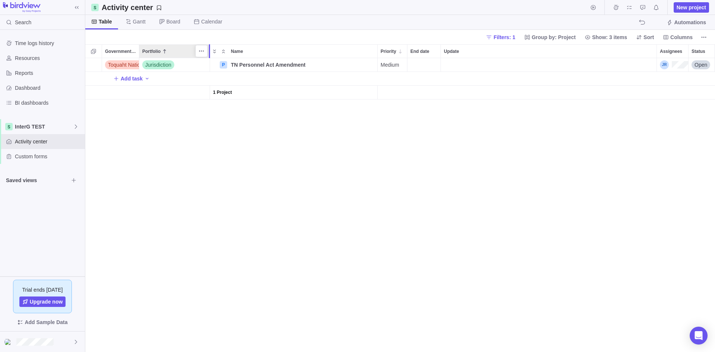
drag, startPoint x: 168, startPoint y: 54, endPoint x: 208, endPoint y: 58, distance: 40.5
click at [208, 58] on div "Government Level Portfolio Name Priority End date Update Assignees Status Link …" at bounding box center [400, 198] width 630 height 308
drag, startPoint x: 200, startPoint y: 60, endPoint x: 195, endPoint y: 60, distance: 4.8
click at [195, 60] on div "Jurisdiction" at bounding box center [174, 64] width 70 height 13
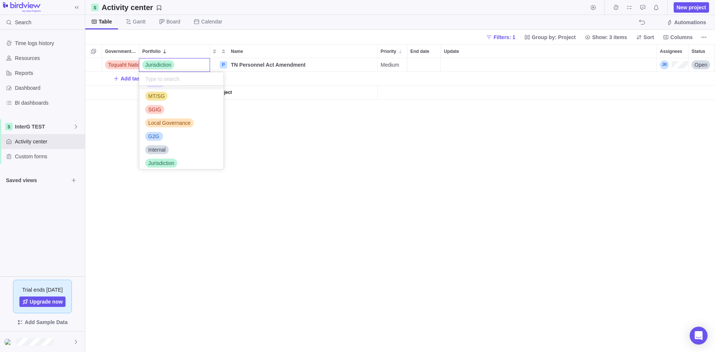
scroll to position [30, 0]
click at [161, 162] on span "Internal" at bounding box center [157, 159] width 18 height 7
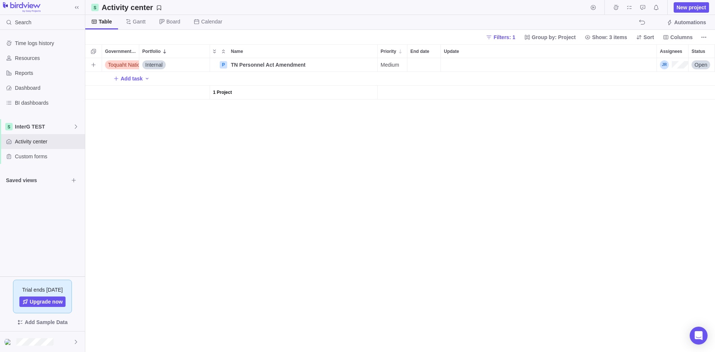
click at [168, 211] on div "Toquaht Nation Internal P TN Personnel Act Amendment Details Medium Open Admini…" at bounding box center [400, 205] width 630 height 294
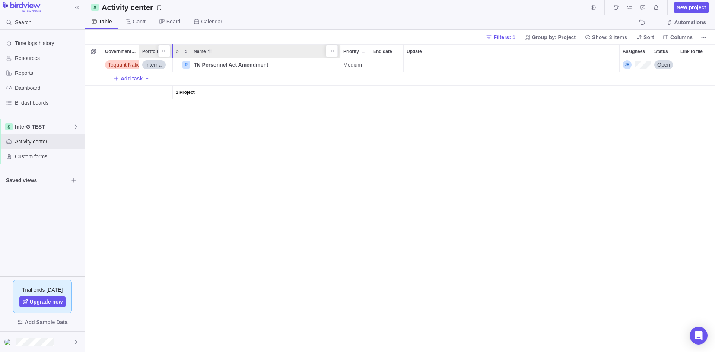
drag, startPoint x: 209, startPoint y: 50, endPoint x: 169, endPoint y: 54, distance: 40.1
click at [172, 54] on div at bounding box center [173, 51] width 2 height 14
click at [429, 65] on div "Update" at bounding box center [508, 64] width 216 height 13
click at [572, 62] on div "Toquaht Nation Internal P TN Personnel Act Amendment Details Medium Open Admini…" at bounding box center [400, 205] width 630 height 294
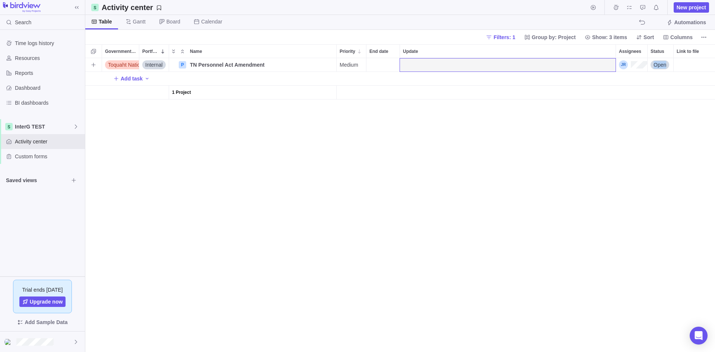
click at [572, 62] on span "Open" at bounding box center [659, 64] width 13 height 7
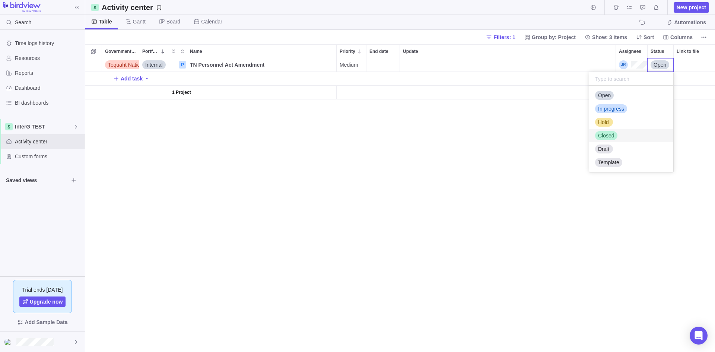
click at [572, 121] on div "Hold" at bounding box center [631, 121] width 84 height 13
click at [471, 67] on div "Update" at bounding box center [508, 64] width 216 height 13
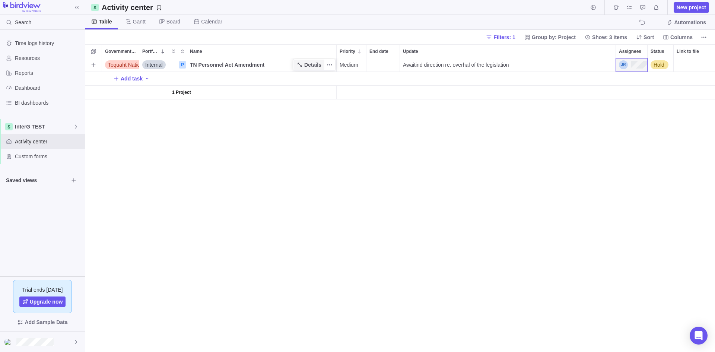
click at [304, 64] on span "Details" at bounding box center [309, 65] width 31 height 10
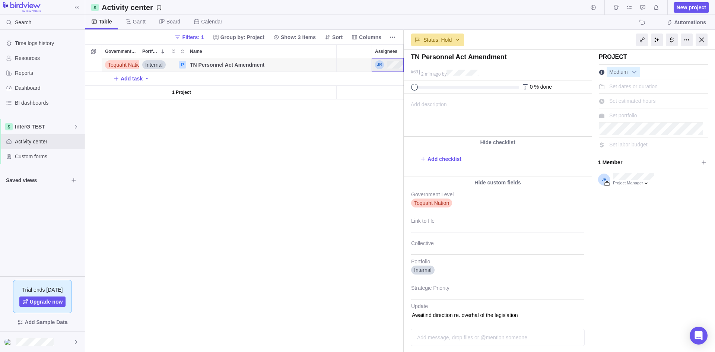
click at [449, 108] on div "Add description ... read all" at bounding box center [497, 115] width 186 height 42
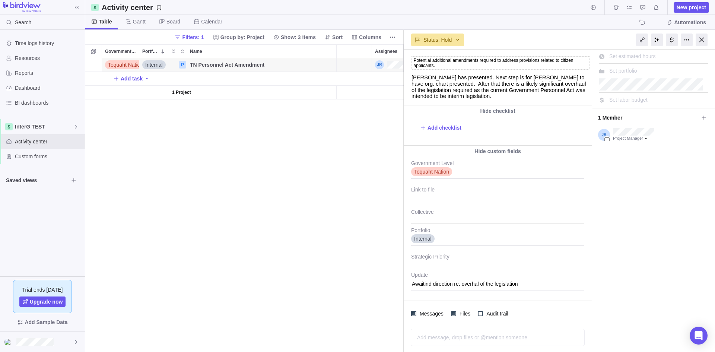
scroll to position [48, 0]
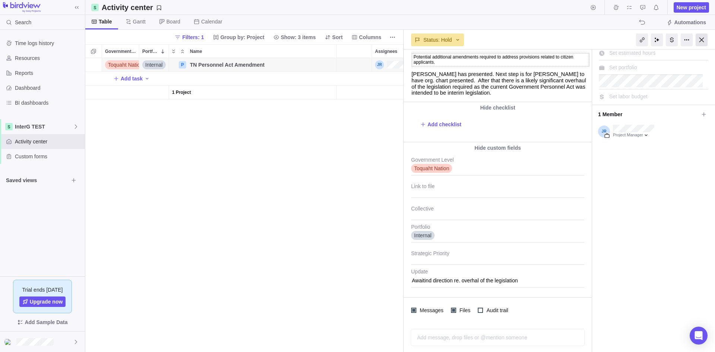
click at [572, 38] on div at bounding box center [702, 40] width 12 height 13
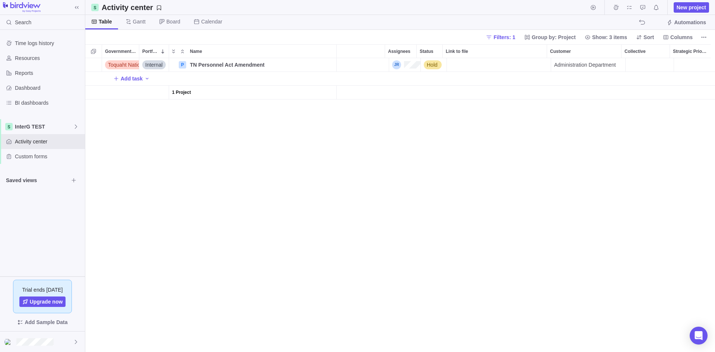
scroll to position [0, 227]
click at [412, 173] on div "Toquaht Nation Internal P TN Personnel Act Amendment Details Medium Awaitind di…" at bounding box center [400, 205] width 630 height 294
click at [572, 7] on span "New project" at bounding box center [691, 7] width 29 height 7
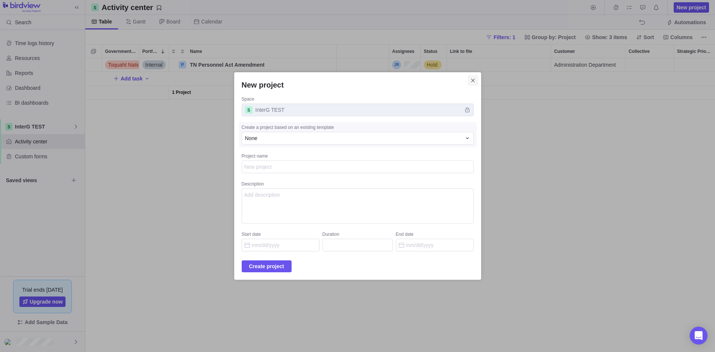
click at [470, 78] on icon "Close" at bounding box center [473, 80] width 6 height 6
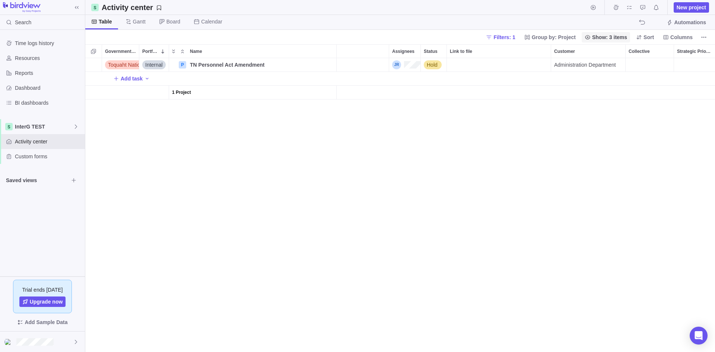
click at [505, 38] on span "Filters: 1" at bounding box center [504, 37] width 22 height 7
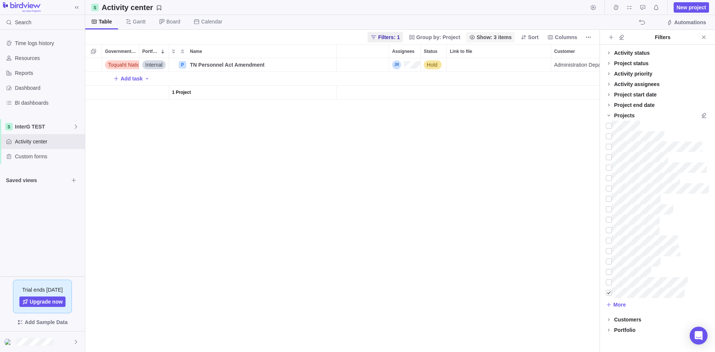
scroll to position [288, 509]
click at [572, 293] on div at bounding box center [609, 292] width 6 height 10
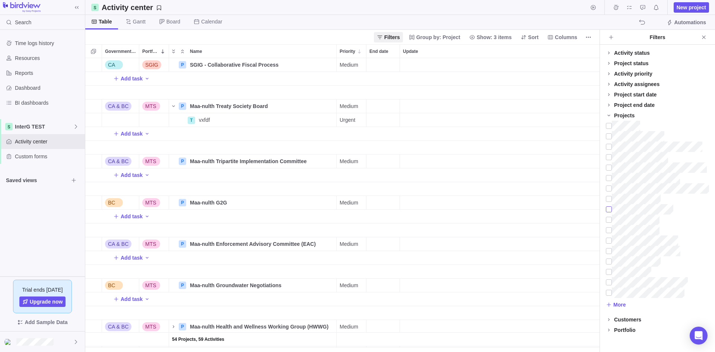
click at [572, 208] on div at bounding box center [609, 209] width 6 height 10
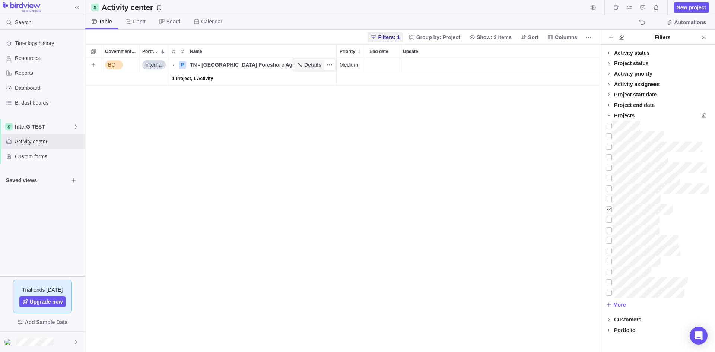
click at [309, 66] on span "Details" at bounding box center [312, 64] width 17 height 7
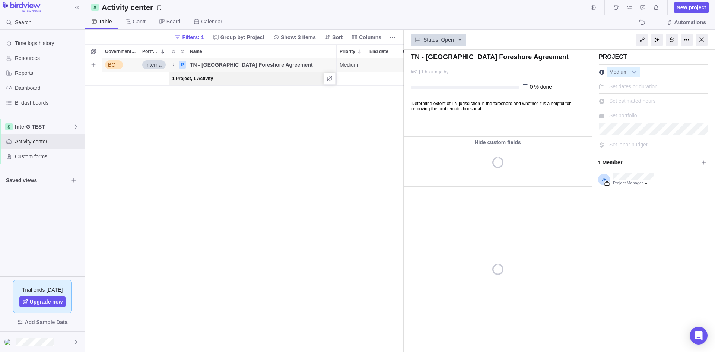
scroll to position [288, 313]
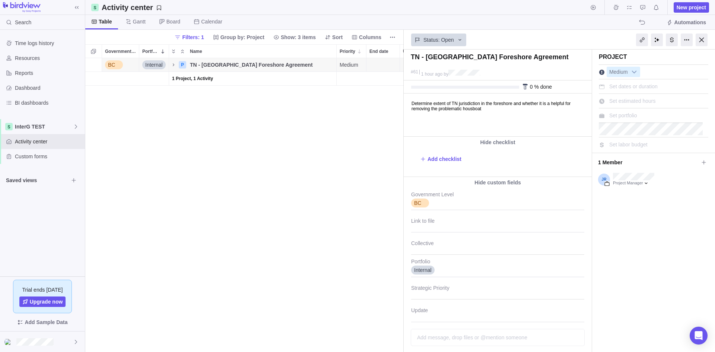
click at [445, 117] on html "Determine extent of TN jurisdiction in the foreshore and whether it is a helpfu…" at bounding box center [497, 115] width 186 height 42
drag, startPoint x: 515, startPoint y: 112, endPoint x: 489, endPoint y: 110, distance: 26.9
click at [489, 111] on body "Determine extent of TN jurisdiction in the foreshore and whether it is a helpfu…" at bounding box center [497, 103] width 186 height 18
click at [509, 111] on body "Determine extent of TN jurisdiction in the foreshore and whether it is a helpfu…" at bounding box center [497, 103] width 186 height 18
click at [489, 108] on body "Determine extent of TN jurisdiction in the foreshore and whether it is a helpfu…" at bounding box center [497, 103] width 186 height 18
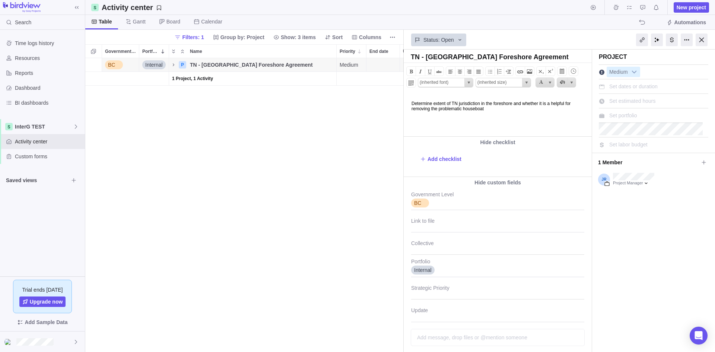
click at [510, 110] on body "Determine extent of TN jurisdiction in the foreshore and whether it is a helpfu…" at bounding box center [497, 103] width 186 height 18
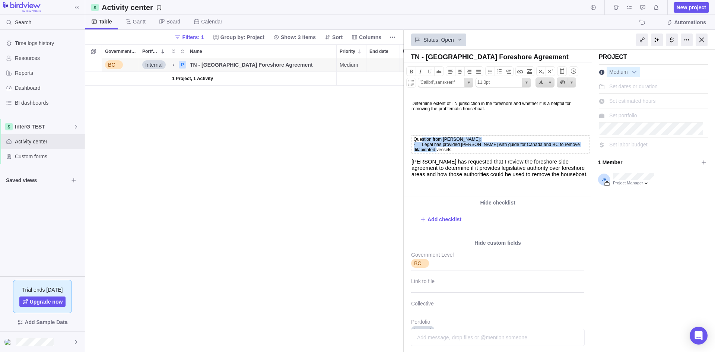
drag, startPoint x: 459, startPoint y: 155, endPoint x: 413, endPoint y: 142, distance: 48.1
click at [413, 142] on td "Question from Brett: - Legal has provided Brett with guide for Canada and BC to…" at bounding box center [500, 145] width 177 height 18
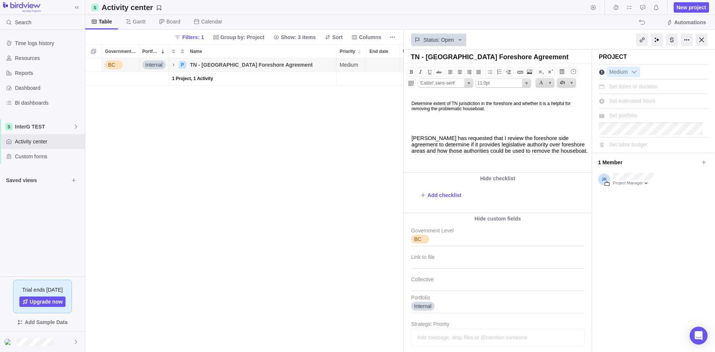
click at [422, 127] on p at bounding box center [500, 127] width 178 height 5
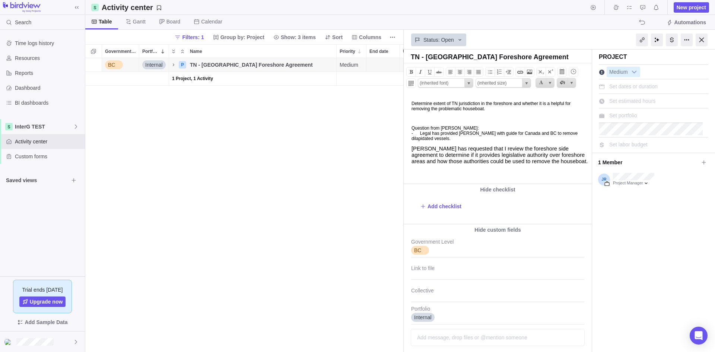
click at [438, 121] on p at bounding box center [500, 118] width 178 height 5
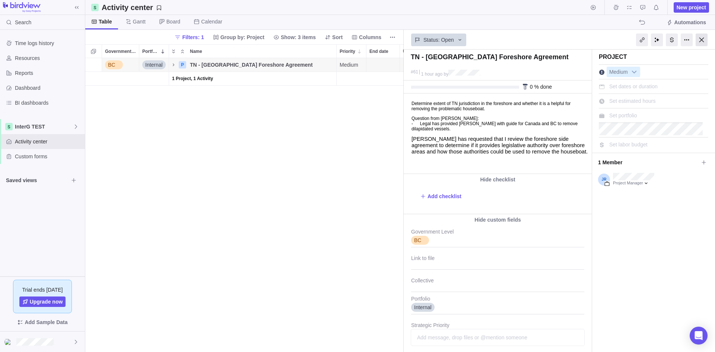
click at [572, 39] on div at bounding box center [702, 40] width 12 height 13
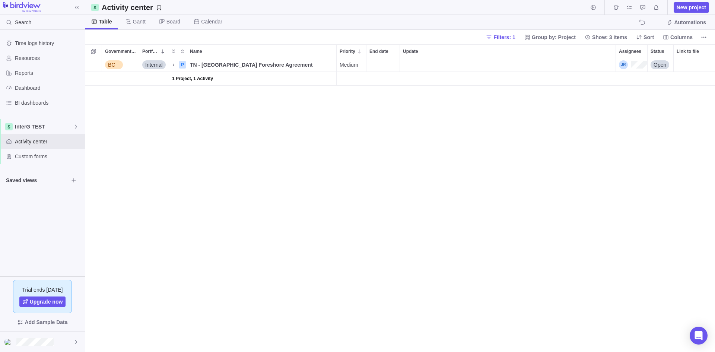
scroll to position [288, 624]
click at [319, 170] on div "BC Internal P TN - BC Foreshore Agreement Details Medium Open Lands and Resourc…" at bounding box center [400, 205] width 630 height 294
click at [174, 64] on icon "Name" at bounding box center [174, 65] width 6 height 6
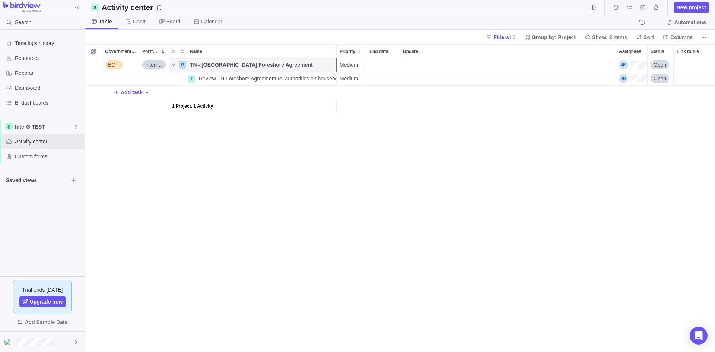
click at [253, 198] on div "BC Internal P TN - BC Foreshore Agreement Details Medium Open Lands and Resourc…" at bounding box center [400, 205] width 630 height 294
click at [173, 64] on icon "Name" at bounding box center [174, 65] width 6 height 6
click at [513, 36] on span "Filters: 1" at bounding box center [504, 37] width 22 height 7
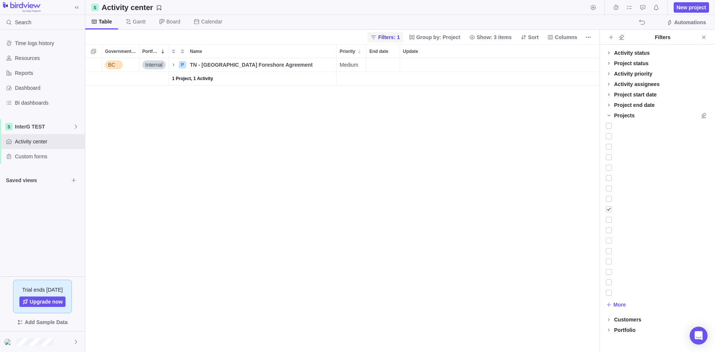
scroll to position [288, 509]
click at [572, 209] on div at bounding box center [609, 209] width 6 height 10
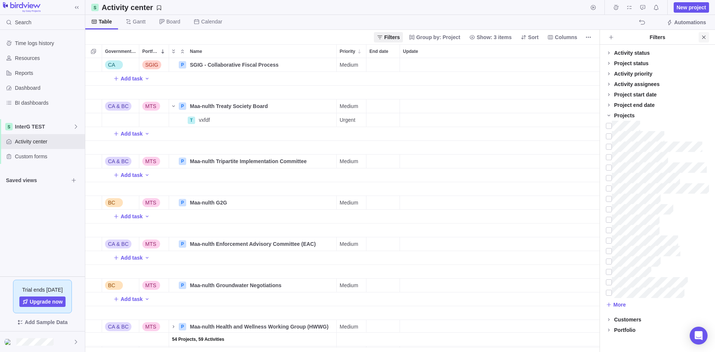
click at [572, 37] on icon "Close" at bounding box center [704, 37] width 6 height 6
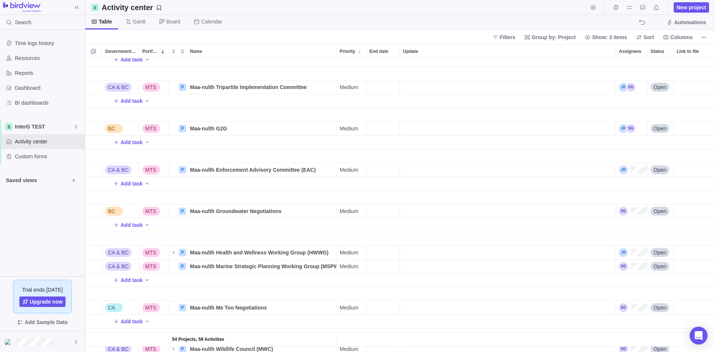
scroll to position [0, 0]
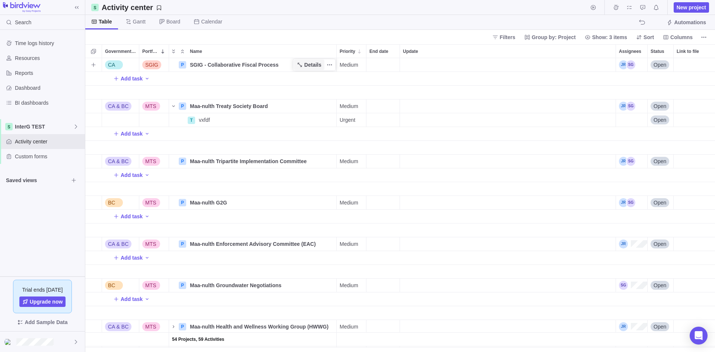
click at [300, 63] on icon "Name" at bounding box center [300, 65] width 4 height 4
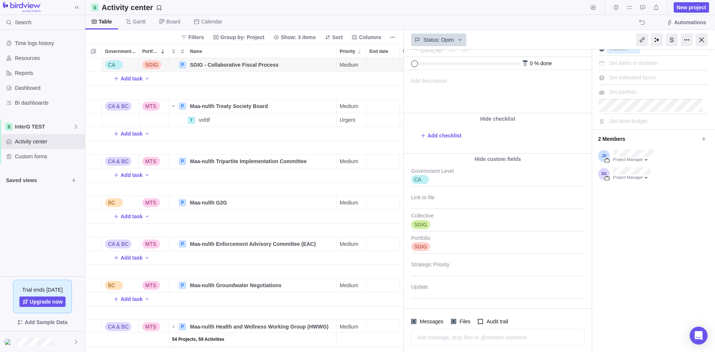
scroll to position [35, 0]
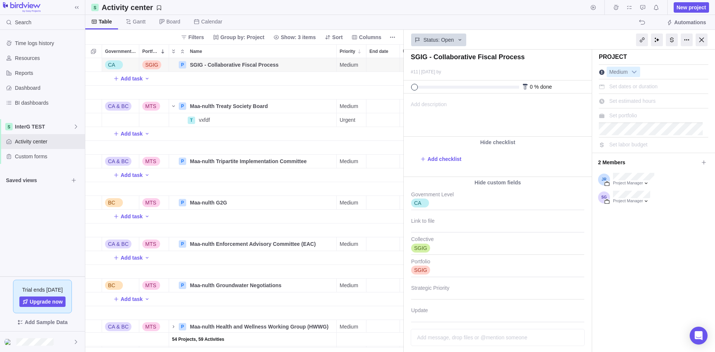
scroll to position [35, 0]
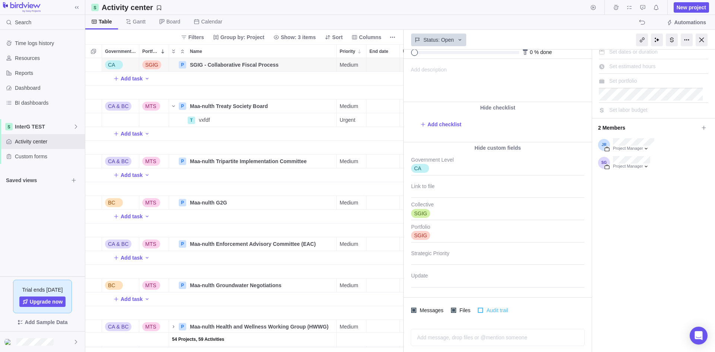
click at [478, 309] on div at bounding box center [480, 310] width 5 height 5
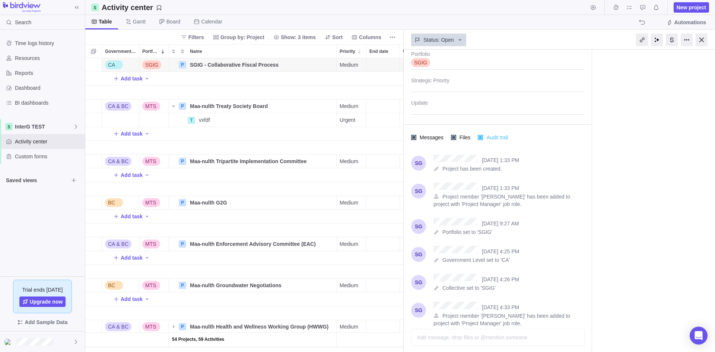
scroll to position [235, 0]
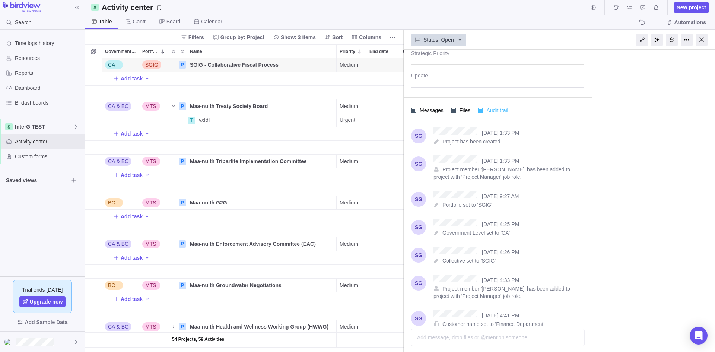
click at [478, 111] on div at bounding box center [480, 110] width 5 height 5
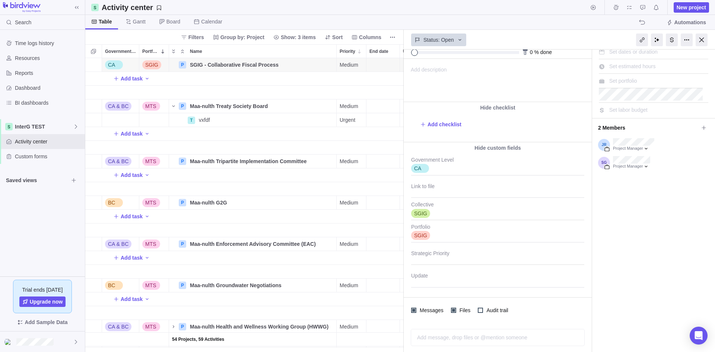
scroll to position [35, 0]
click at [704, 41] on div at bounding box center [702, 40] width 12 height 13
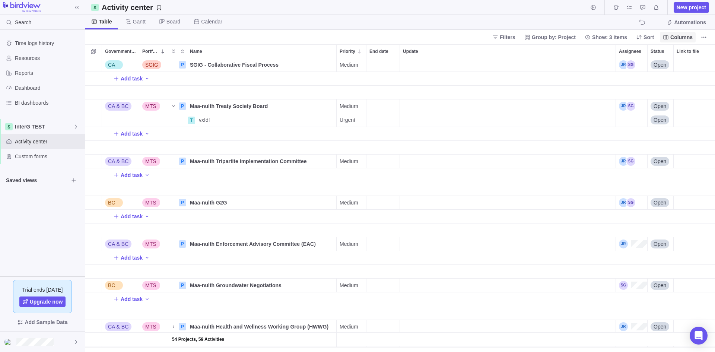
click at [677, 38] on span "Columns" at bounding box center [681, 37] width 22 height 7
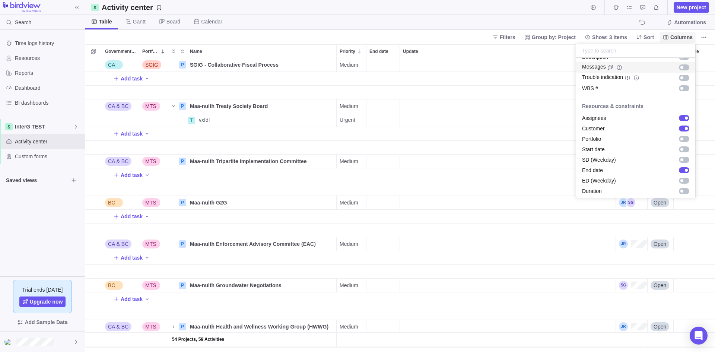
scroll to position [69, 0]
click at [455, 25] on body "Search Time logs history Resources Reports Dashboard BI dashboards InterG TEST …" at bounding box center [357, 176] width 715 height 352
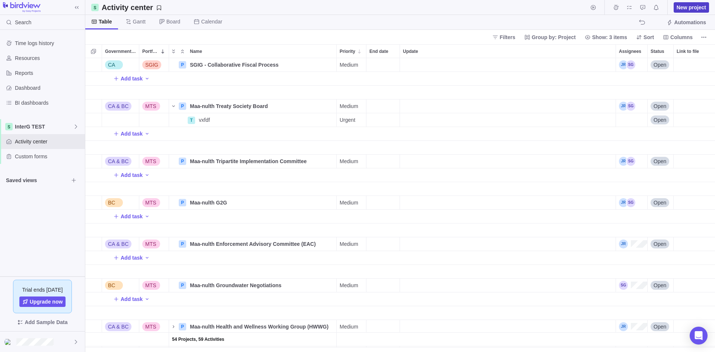
click at [684, 10] on span "New project" at bounding box center [691, 7] width 29 height 7
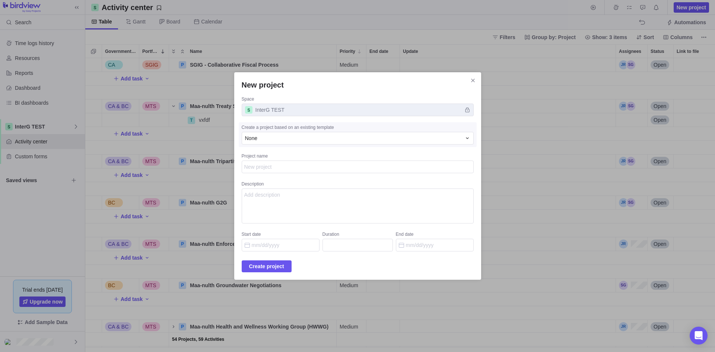
type textarea "x"
type textarea "O"
type textarea "x"
type textarea "Ol"
type textarea "x"
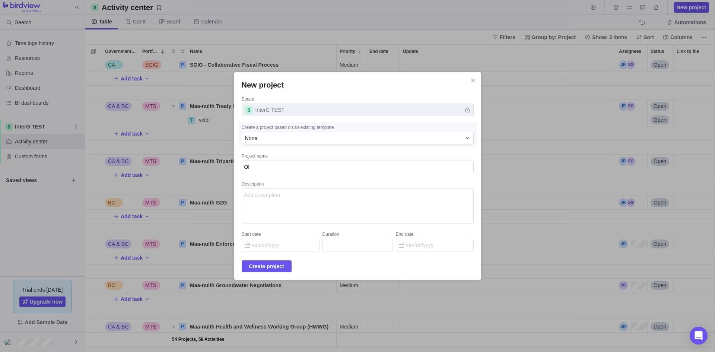
type textarea "Old"
type textarea "x"
type textarea "Old"
type textarea "x"
type textarea "Old T"
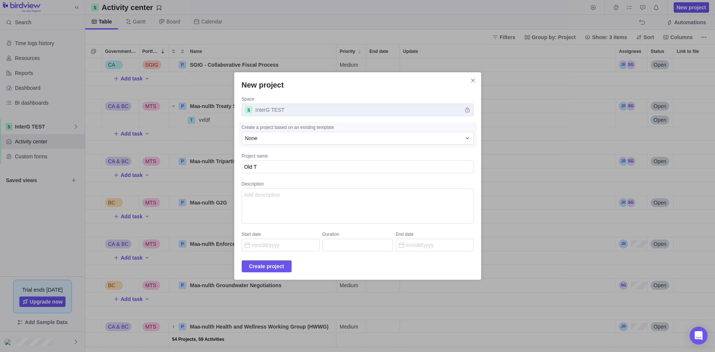
type textarea "x"
type textarea "Old To"
type textarea "x"
type textarea "Old Toq"
type textarea "x"
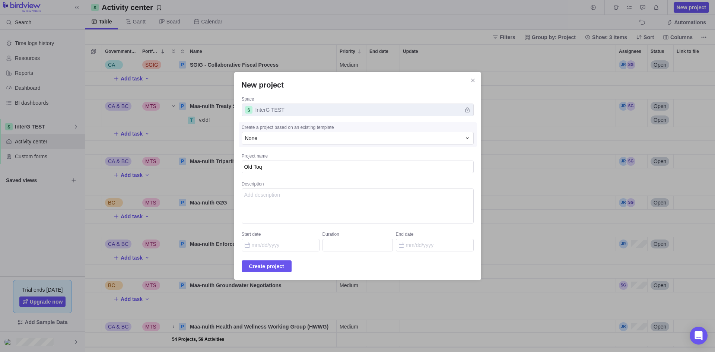
type textarea "Old Toqu"
type textarea "x"
type textarea "Old Toquah"
type textarea "x"
type textarea "Old Toquaht"
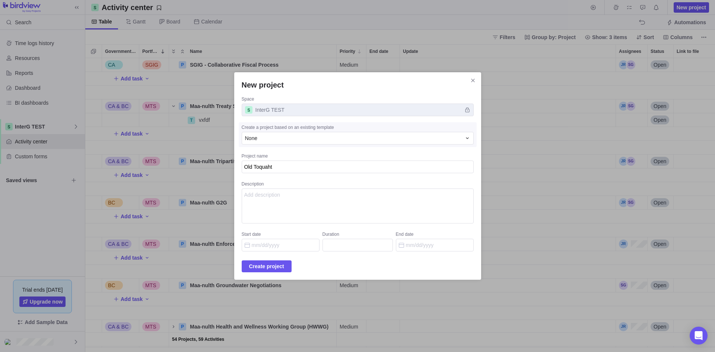
type textarea "x"
type textarea "Old Toquaht"
type textarea "x"
type textarea "Old Toquaht b"
type textarea "x"
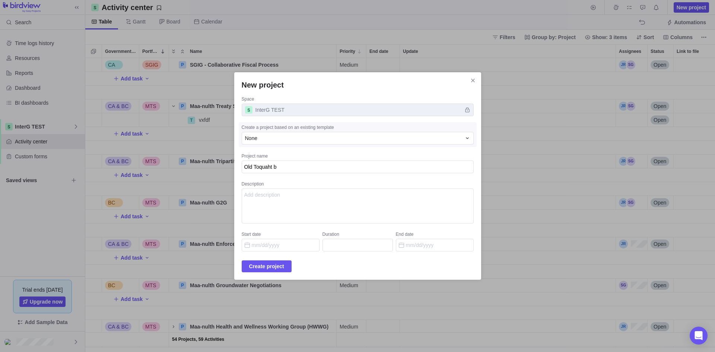
type textarea "Old Toquaht ba"
type textarea "x"
type textarea "Old Toquaht bay"
type textarea "x"
type textarea "Old Toquaht bay"
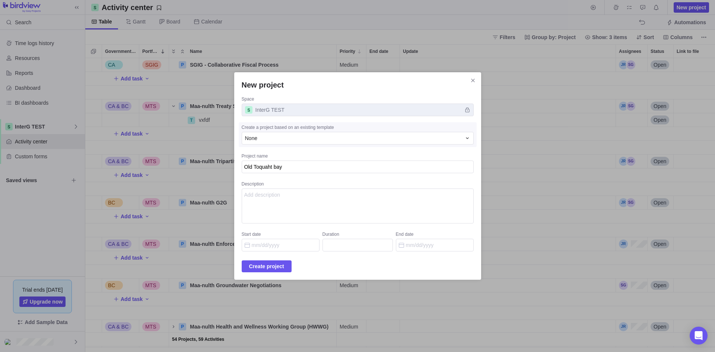
type textarea "x"
type textarea "Old Toquaht bay"
type textarea "x"
type textarea "Old Toquaht ba"
type textarea "x"
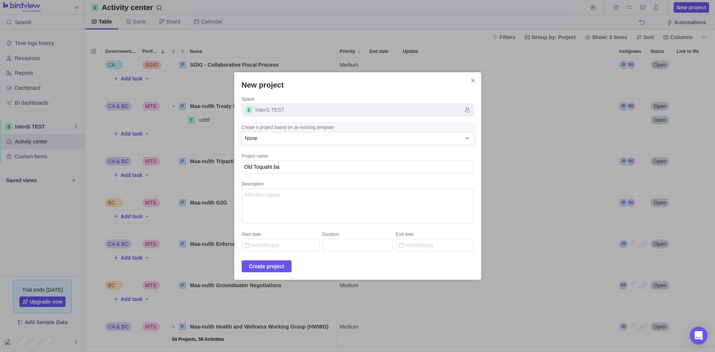
type textarea "Old Toquaht b"
type textarea "x"
type textarea "Old Toquaht"
type textarea "x"
type textarea "Old Toquaht B"
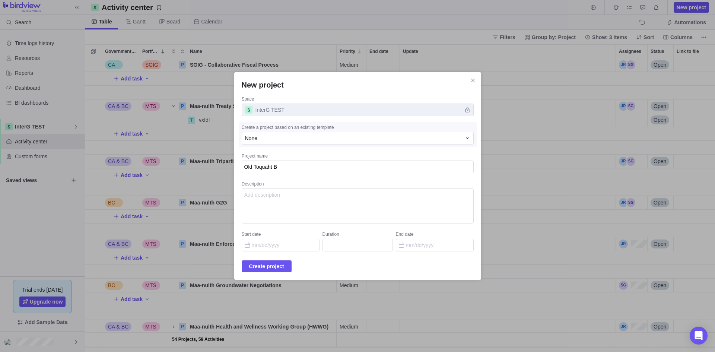
type textarea "x"
type textarea "Old Toquaht Ba"
type textarea "x"
type textarea "Old Toquaht Bay"
type textarea "x"
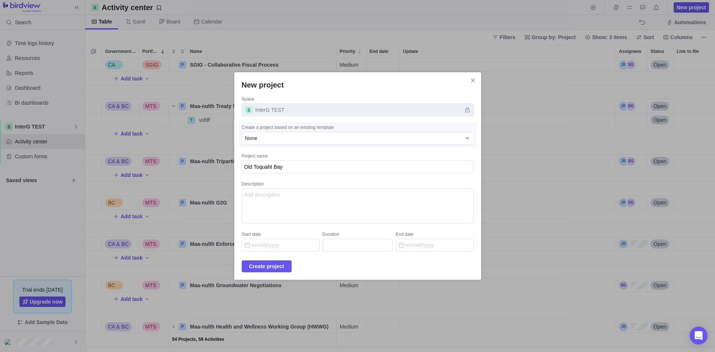
type textarea "Old Toquaht Bay"
type textarea "x"
type textarea "Old Toquaht Bay C"
type textarea "x"
type textarea "Old Toquaht Bay Ca"
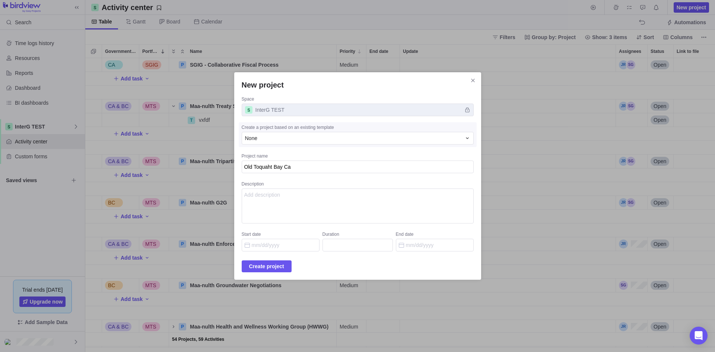
type textarea "x"
type textarea "Old Toquaht Bay Cam"
type textarea "x"
type textarea "[GEOGRAPHIC_DATA]"
type textarea "x"
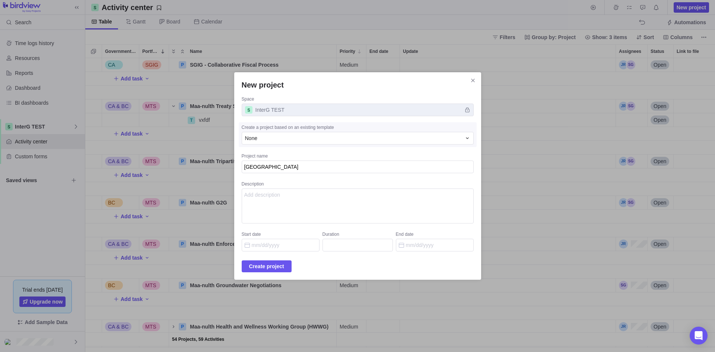
type textarea "Old Toquaht Bay Campg"
type textarea "x"
type textarea "Old Toquaht Bay Campgr"
type textarea "x"
type textarea "Old Toquaht Bay Campgro"
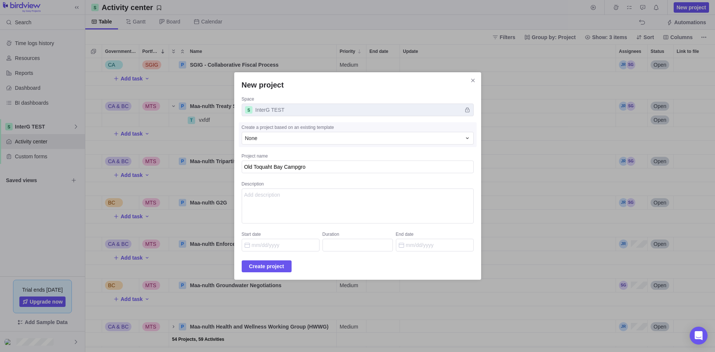
type textarea "x"
type textarea "Old Toquaht Bay Campgrou"
type textarea "x"
type textarea "[GEOGRAPHIC_DATA]"
type textarea "x"
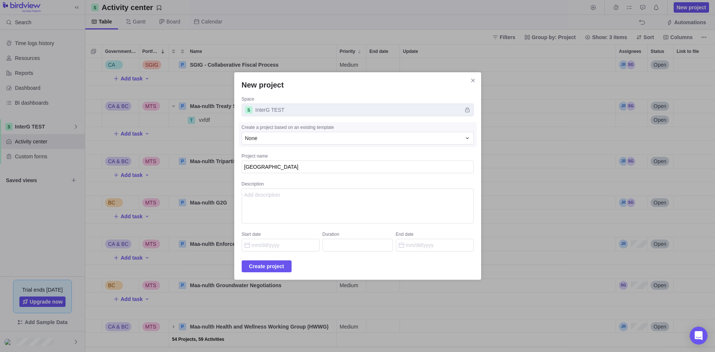
type textarea "[GEOGRAPHIC_DATA]"
click at [253, 166] on textarea "[GEOGRAPHIC_DATA]" at bounding box center [358, 166] width 232 height 13
type textarea "x"
type textarea "TOld [GEOGRAPHIC_DATA]"
type textarea "x"
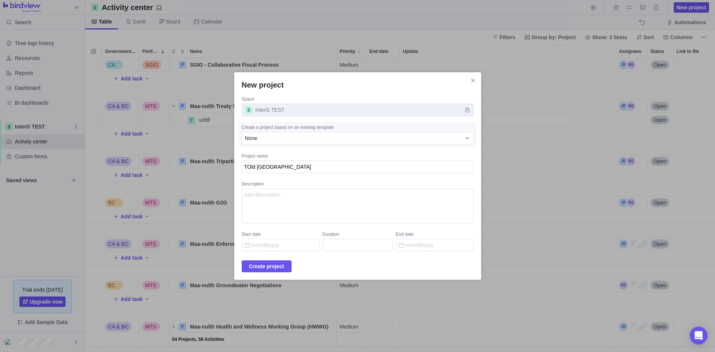
type textarea "TnOld [GEOGRAPHIC_DATA]"
type textarea "x"
type textarea "TOld [GEOGRAPHIC_DATA]"
type textarea "x"
type textarea "TNOld [GEOGRAPHIC_DATA]"
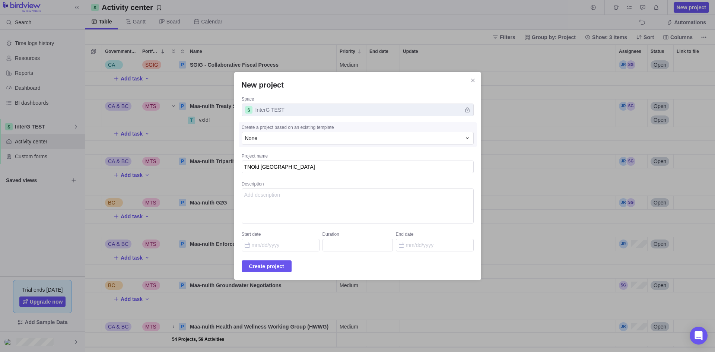
type textarea "x"
type textarea "TN [GEOGRAPHIC_DATA]"
type textarea "x"
type textarea "TN -[GEOGRAPHIC_DATA]"
type textarea "x"
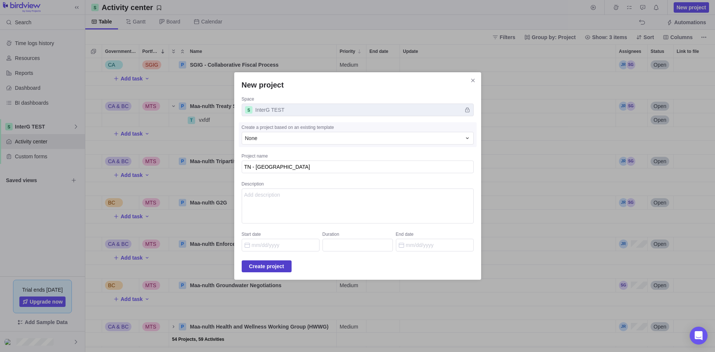
type textarea "TN - [GEOGRAPHIC_DATA]"
type textarea "x"
click at [268, 268] on span "Create project" at bounding box center [266, 266] width 35 height 9
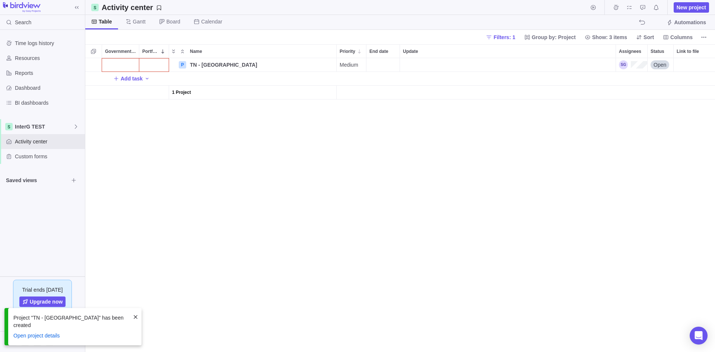
scroll to position [288, 624]
click at [133, 64] on div "Government Level" at bounding box center [120, 64] width 37 height 13
click at [120, 106] on div "BC" at bounding box center [117, 108] width 18 height 9
click at [156, 58] on div "Portfolio" at bounding box center [154, 51] width 30 height 14
click at [155, 65] on div "Portfolio" at bounding box center [153, 64] width 29 height 13
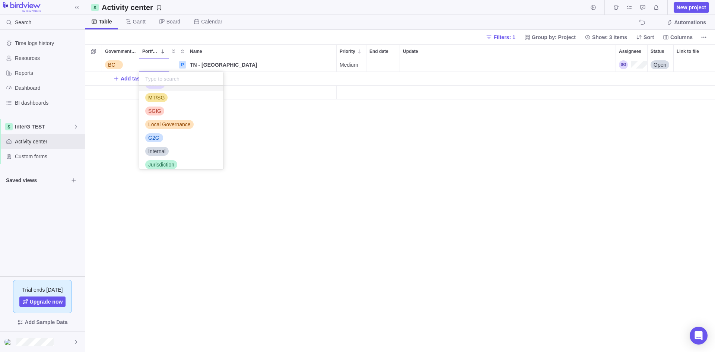
scroll to position [57, 0]
click at [153, 128] on div "G2G" at bounding box center [181, 132] width 84 height 13
click at [267, 158] on div "BC G2G P TN - Old Toquaht Bay Campground Details Medium Open Add task 1 Project" at bounding box center [400, 205] width 630 height 294
click at [640, 63] on div "Assignees" at bounding box center [633, 64] width 28 height 9
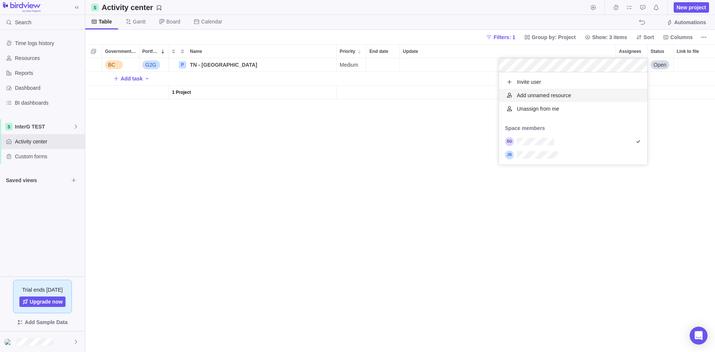
scroll to position [87, 143]
click at [585, 140] on div "grid" at bounding box center [573, 141] width 148 height 13
click at [586, 145] on div "grid" at bounding box center [573, 141] width 148 height 13
click at [585, 154] on div "grid" at bounding box center [573, 154] width 148 height 13
click at [289, 159] on div "BC G2G P TN - Old Toquaht Bay Campground Details Medium Open Add task 1 Project" at bounding box center [400, 205] width 630 height 294
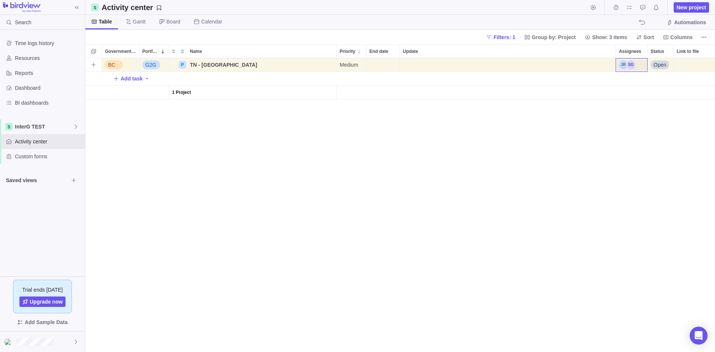
click at [410, 66] on div "Update" at bounding box center [508, 64] width 216 height 13
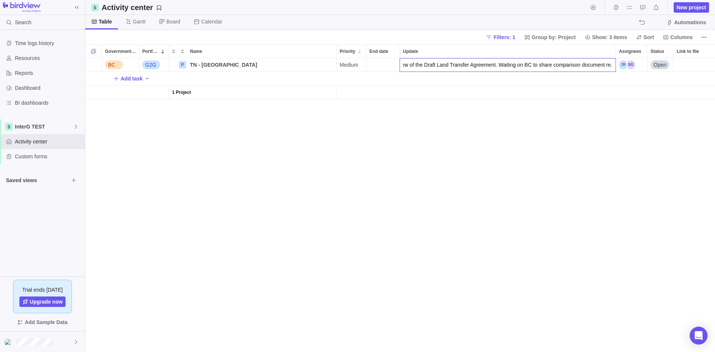
type input "Waiting on [PERSON_NAME] review of the Draft Land Transfer Agreement. Waiting o…"
click at [440, 65] on span "Waiting on [PERSON_NAME] review of the Draft Land Transfer Agreement. Waiting o…" at bounding box center [509, 64] width 213 height 7
drag, startPoint x: 414, startPoint y: 64, endPoint x: 662, endPoint y: 67, distance: 248.8
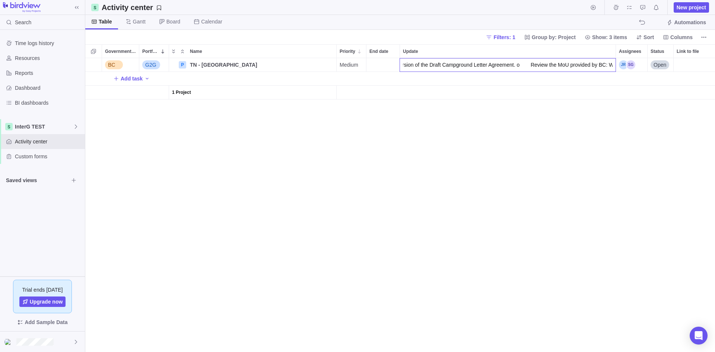
click at [662, 67] on div "BC G2G P TN - Old Toquaht Bay Campground Details Medium o Share the BC Draft Ca…" at bounding box center [400, 205] width 630 height 294
type input "o Share the BC Draft Campground Letter Agreement with legal for review: Done we…"
click at [643, 20] on body "Search Time logs history Resources Reports Dashboard BI dashboards InterG TEST …" at bounding box center [357, 176] width 715 height 352
click at [311, 63] on span "Details" at bounding box center [312, 64] width 17 height 7
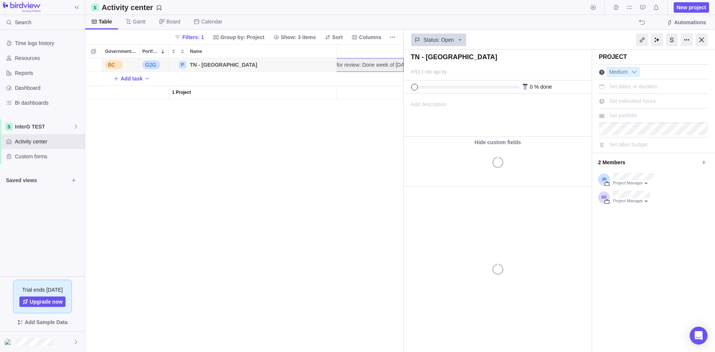
type textarea "x"
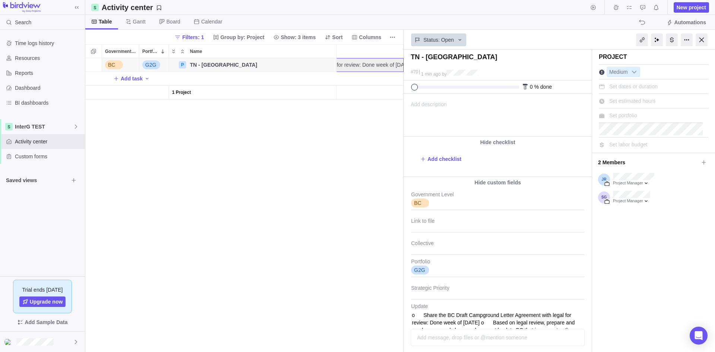
click at [431, 113] on span "Add description" at bounding box center [425, 115] width 43 height 42
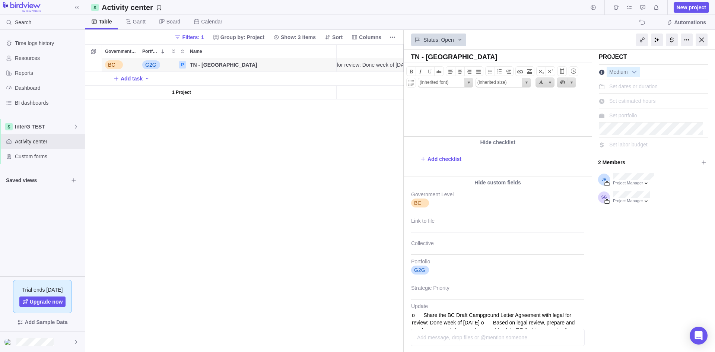
paste body
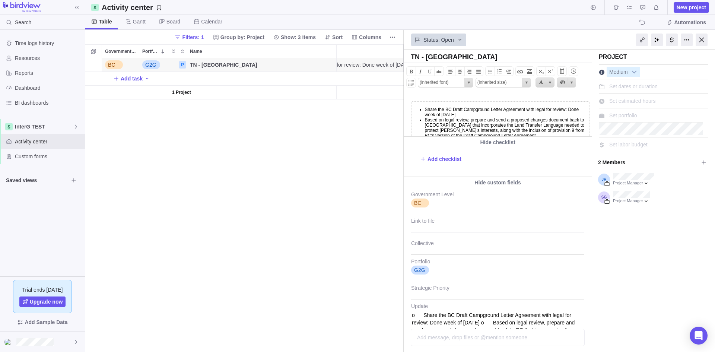
type input "'Calibri',sans-serif"
type input "11.0pt"
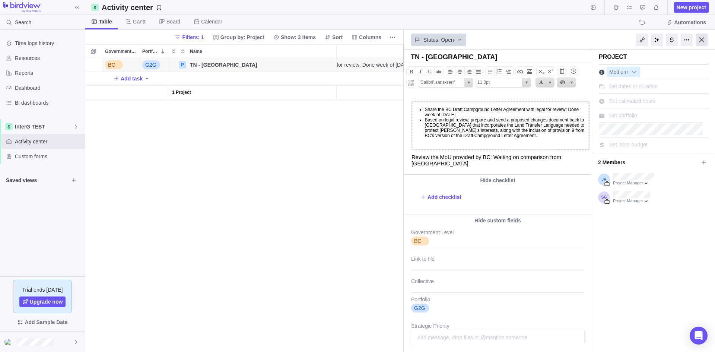
click at [700, 40] on div at bounding box center [702, 40] width 12 height 13
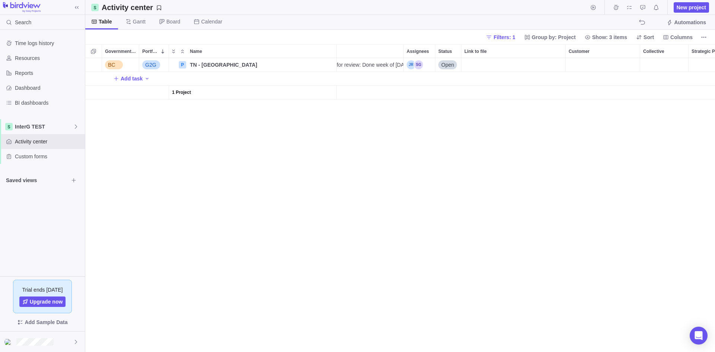
scroll to position [288, 624]
click at [334, 175] on div "BC G2G P TN - Old Toquaht Bay Campground Details Medium o Share the BC Draft Ca…" at bounding box center [400, 205] width 630 height 294
click at [137, 79] on span "Add task" at bounding box center [132, 78] width 22 height 7
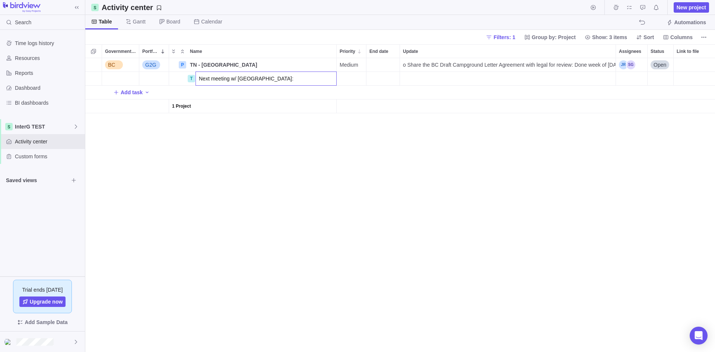
type input "Next meeting w/ [GEOGRAPHIC_DATA]:"
click at [632, 9] on body "Search Time logs history Resources Reports Dashboard BI dashboards InterG TEST …" at bounding box center [357, 176] width 715 height 352
click at [440, 63] on span "o Share the BC Draft Campground Letter Agreement with legal for review: Done we…" at bounding box center [509, 64] width 213 height 7
click at [440, 63] on input "o Share the BC Draft Campground Letter Agreement with legal for review: Done we…" at bounding box center [508, 65] width 216 height 14
click at [648, 23] on body "Search Time logs history Resources Reports Dashboard BI dashboards InterG TEST …" at bounding box center [357, 176] width 715 height 352
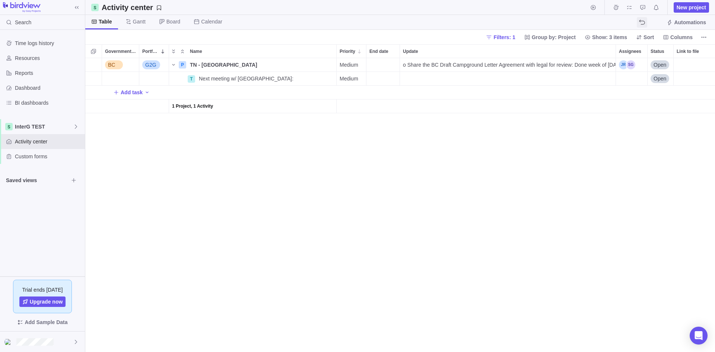
click at [641, 22] on icon "The action will be undone: changing the project status" at bounding box center [642, 22] width 6 height 6
click at [641, 22] on icon "The action will be undone: renaming the activity" at bounding box center [642, 22] width 6 height 6
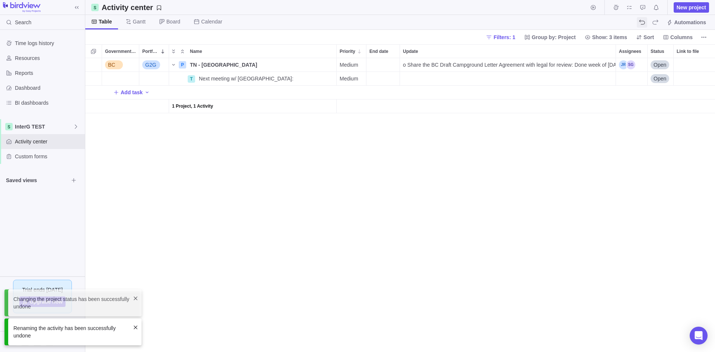
click at [641, 22] on icon "The action will be undone: changing the activity dates" at bounding box center [642, 22] width 6 height 6
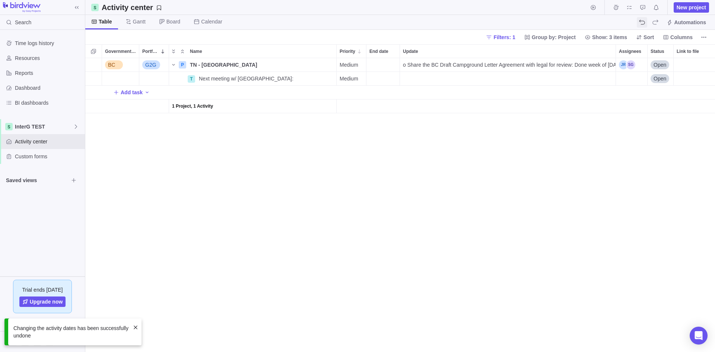
click at [641, 22] on icon "The action will be undone: changing the activity dates" at bounding box center [642, 22] width 6 height 6
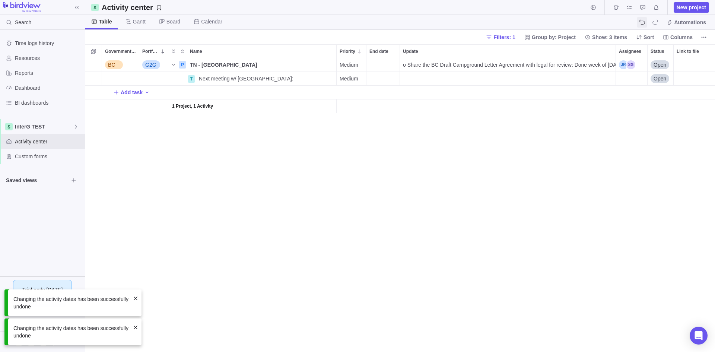
click at [641, 22] on icon "The action will be undone: changing the activity dates" at bounding box center [642, 22] width 6 height 6
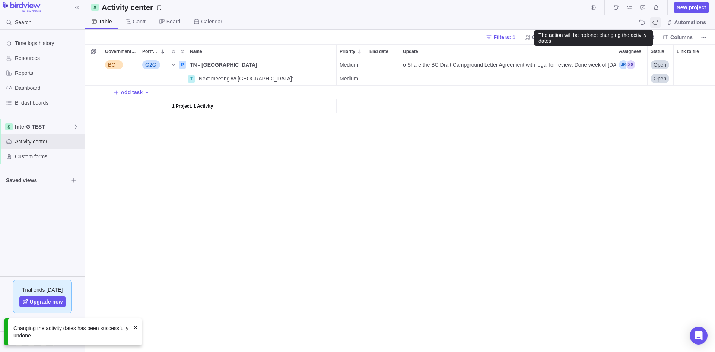
click at [653, 25] on span "The action will be redone: changing the activity dates" at bounding box center [655, 22] width 10 height 10
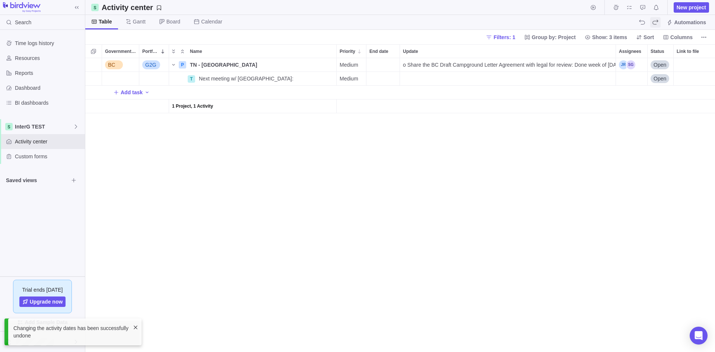
click at [653, 25] on span "The action will be redone: changing the activity dates" at bounding box center [655, 22] width 10 height 10
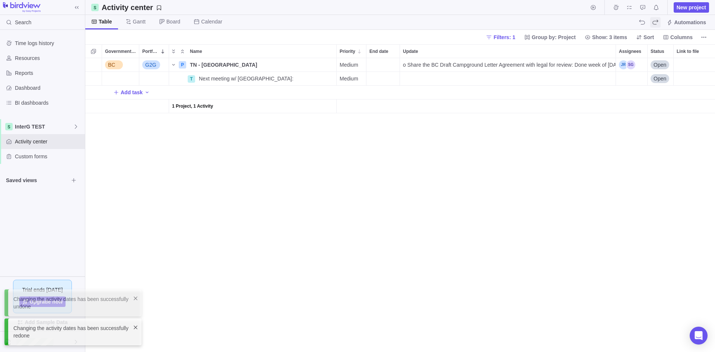
click at [653, 25] on span "The action will be redone: changing the activity dates" at bounding box center [655, 22] width 10 height 10
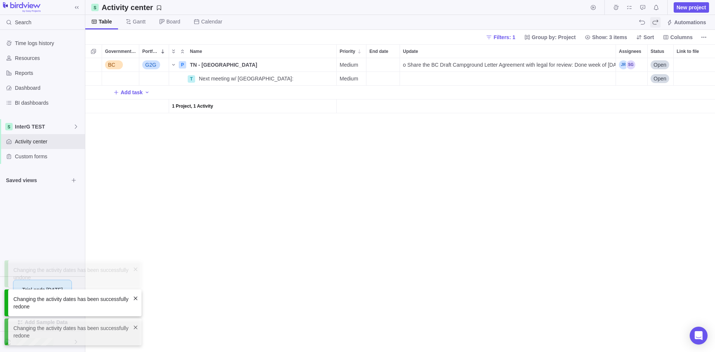
click at [653, 25] on span "The action will be redone: renaming the activity" at bounding box center [655, 22] width 10 height 10
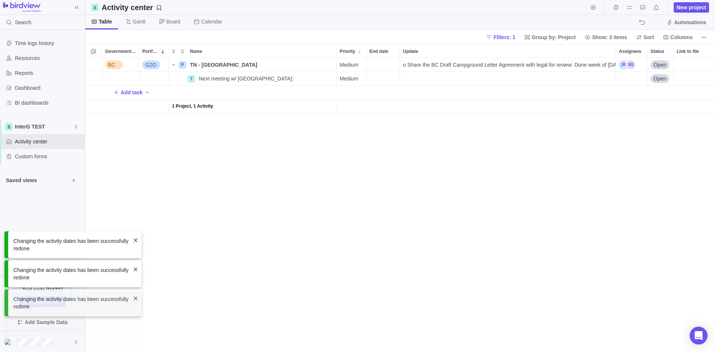
click at [653, 25] on div "Automations" at bounding box center [673, 22] width 72 height 10
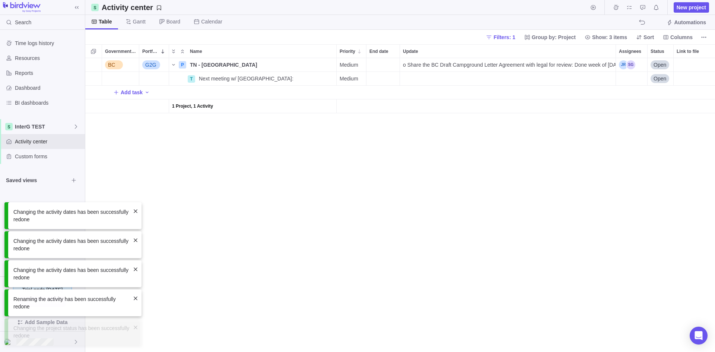
click at [653, 25] on div "Automations" at bounding box center [673, 22] width 72 height 10
click at [434, 176] on div "BC G2G P TN - Old Toquaht Bay Campground Details Medium o Share the BC Draft Ca…" at bounding box center [400, 205] width 630 height 294
click at [432, 66] on span "o Share the BC Draft Campground Letter Agreement with legal for review: Done we…" at bounding box center [509, 64] width 213 height 7
click at [320, 248] on div "BC G2G P TN - Old Toquaht Bay Campground Details Medium o Share the BC Draft Ca…" at bounding box center [400, 205] width 630 height 294
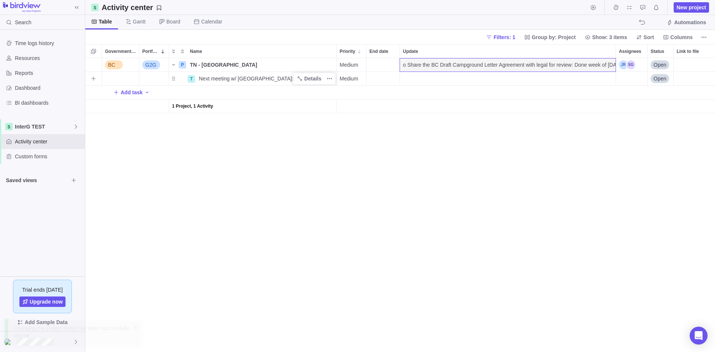
click at [284, 78] on div "Next meeting w/ [GEOGRAPHIC_DATA]:" at bounding box center [266, 78] width 140 height 13
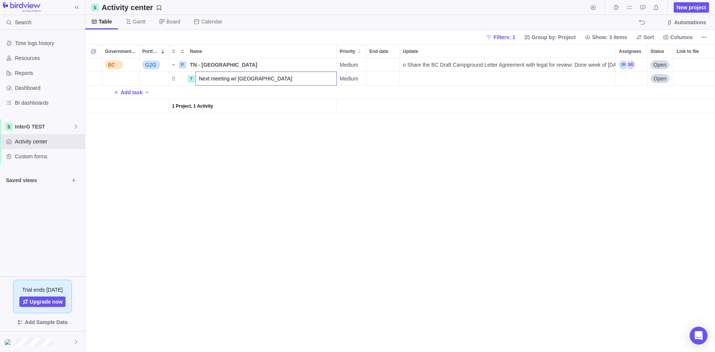
click at [263, 77] on input "Next meeting w/ [GEOGRAPHIC_DATA]:" at bounding box center [265, 78] width 141 height 14
click at [291, 75] on input "Next meeting w/ [GEOGRAPHIC_DATA]: Sept." at bounding box center [265, 78] width 141 height 14
type input "Next meeting w/ [GEOGRAPHIC_DATA]: [DATE]"
click at [375, 77] on div "BC G2G P TN - Old Toquaht Bay Campground Details Medium o Share the BC Draft Ca…" at bounding box center [400, 205] width 630 height 294
click at [376, 78] on div "End date" at bounding box center [382, 78] width 33 height 13
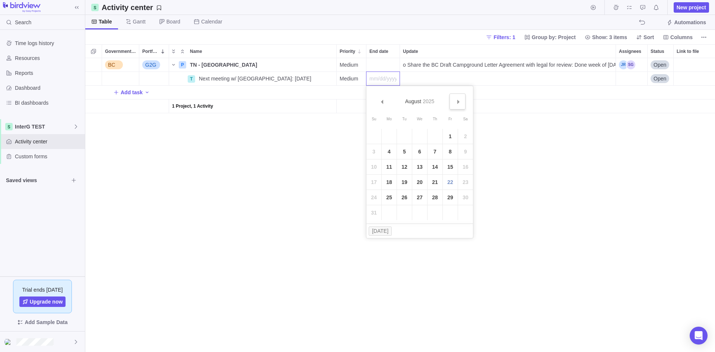
click at [459, 101] on span "Next" at bounding box center [458, 102] width 4 height 4
click at [393, 166] on link "15" at bounding box center [389, 166] width 15 height 15
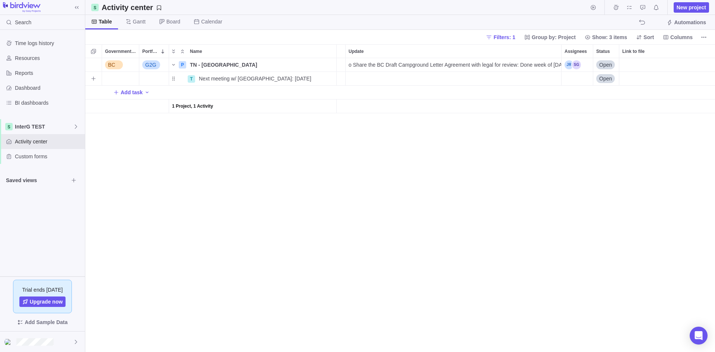
click at [569, 85] on div "Assignees" at bounding box center [577, 79] width 32 height 14
click at [569, 81] on div "Assignees" at bounding box center [576, 78] width 31 height 13
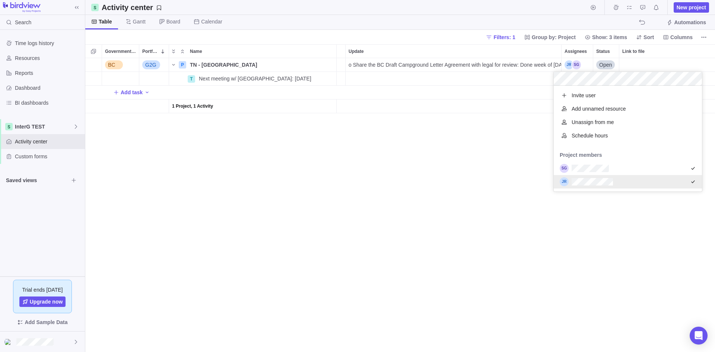
scroll to position [0, 131]
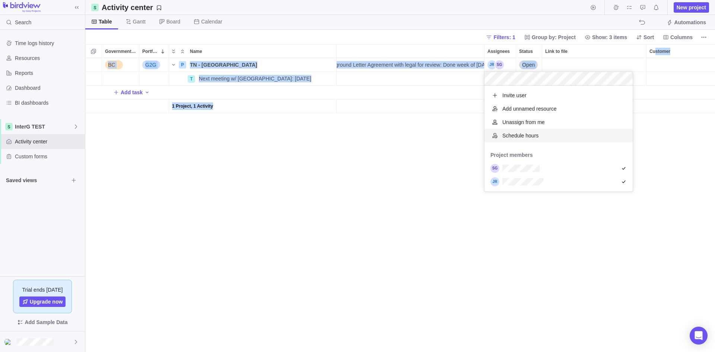
click at [667, 64] on div "Government Level Portfolio Name Priority End date Update Assignees Status Link …" at bounding box center [400, 198] width 630 height 308
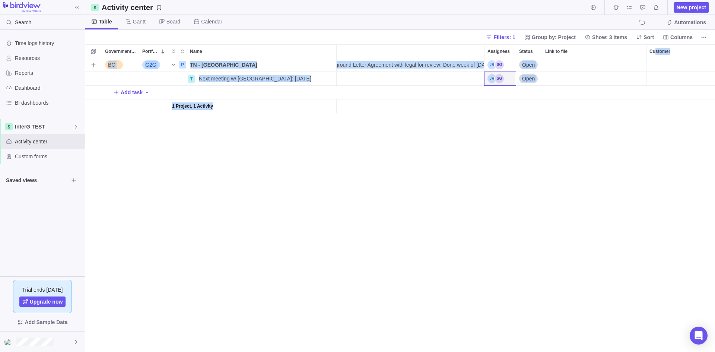
click at [667, 64] on div "Customer" at bounding box center [683, 64] width 74 height 13
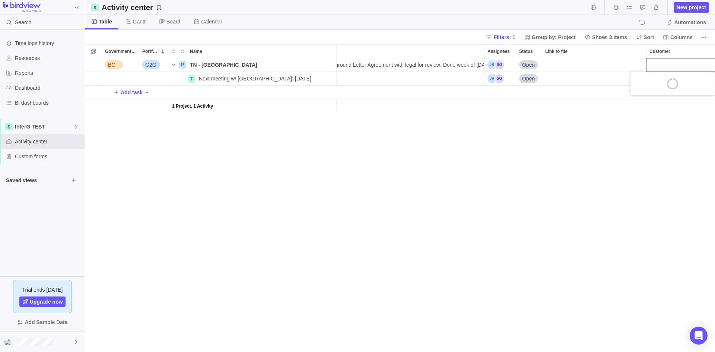
scroll to position [0, 137]
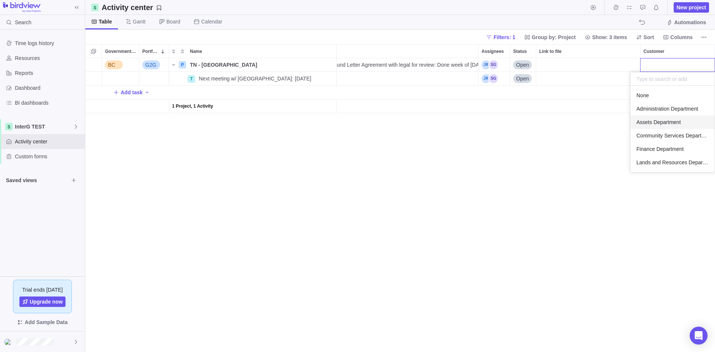
click at [652, 109] on span "Administration Department" at bounding box center [667, 108] width 62 height 7
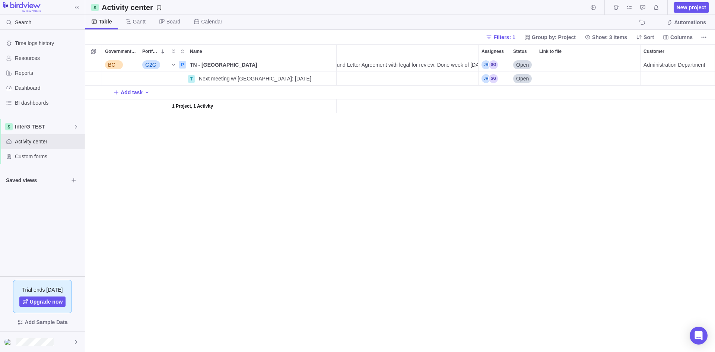
click at [579, 176] on div "BC G2G P TN - Old Toquaht Bay Campground Details Medium o Share the BC Draft Ca…" at bounding box center [400, 205] width 630 height 294
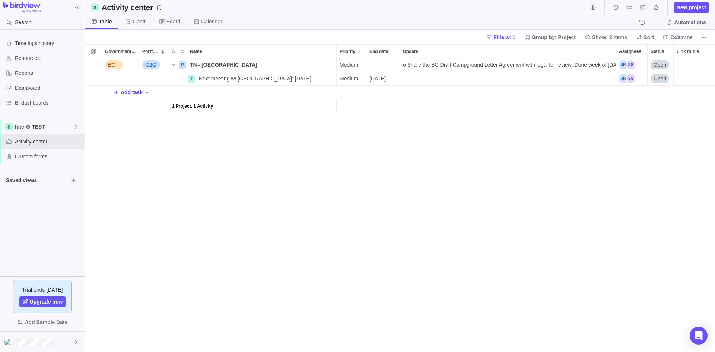
click at [132, 93] on span "Add task" at bounding box center [132, 92] width 22 height 7
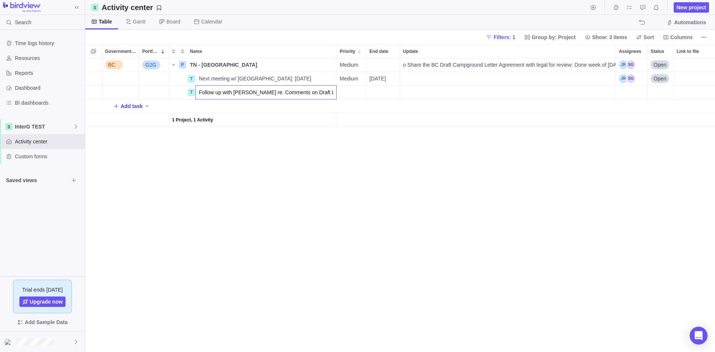
type input "Follow up with [PERSON_NAME] re. Comments on Draft Lands Transfer"
click at [374, 93] on div "End date" at bounding box center [382, 92] width 33 height 13
click at [461, 117] on link "Next" at bounding box center [457, 115] width 16 height 16
click at [389, 165] on link "8" at bounding box center [389, 165] width 15 height 15
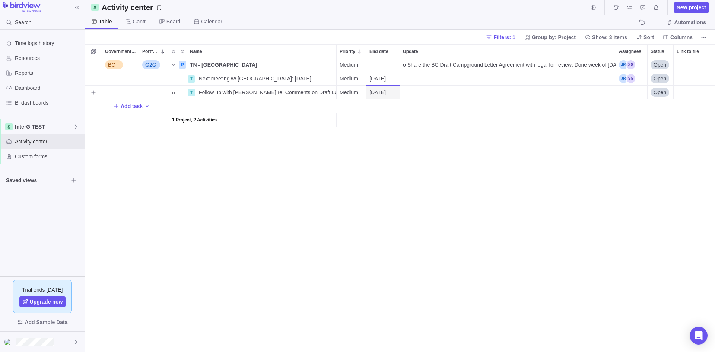
click at [634, 93] on div "Assignees" at bounding box center [631, 92] width 31 height 13
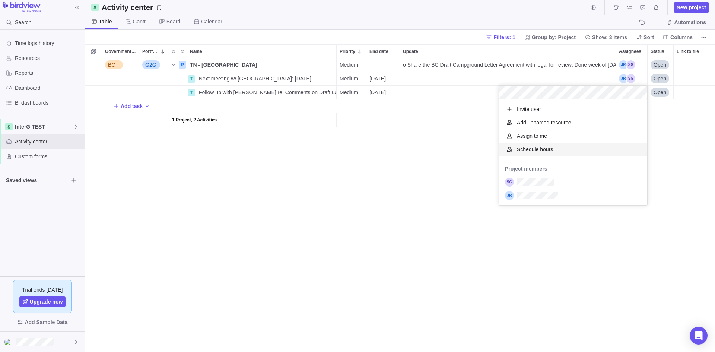
scroll to position [100, 143]
click at [586, 195] on div "grid" at bounding box center [573, 195] width 148 height 13
click at [584, 179] on div "grid" at bounding box center [573, 181] width 148 height 13
click at [430, 195] on div "BC G2G P TN - Old Toquaht Bay Campground Details Medium o Share the BC Draft Ca…" at bounding box center [400, 205] width 630 height 294
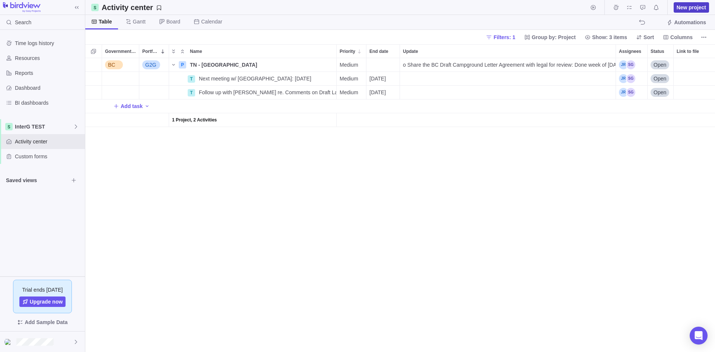
click at [688, 7] on span "New project" at bounding box center [691, 7] width 29 height 7
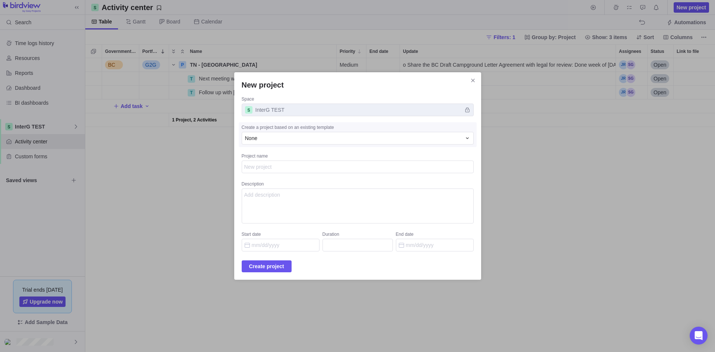
type textarea "x"
type textarea "T"
type textarea "x"
type textarea "Tn"
type textarea "x"
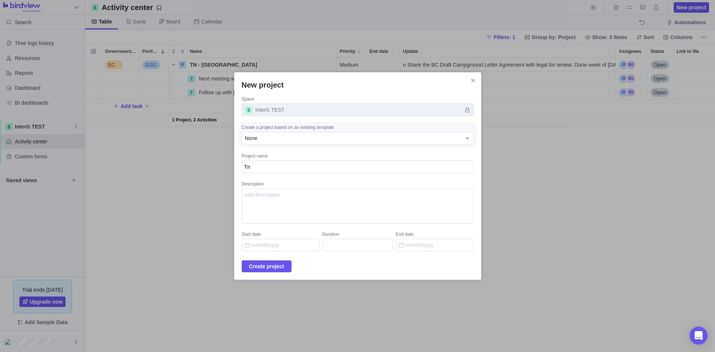
type textarea "T"
type textarea "x"
type textarea "TN"
type textarea "x"
type textarea "TN"
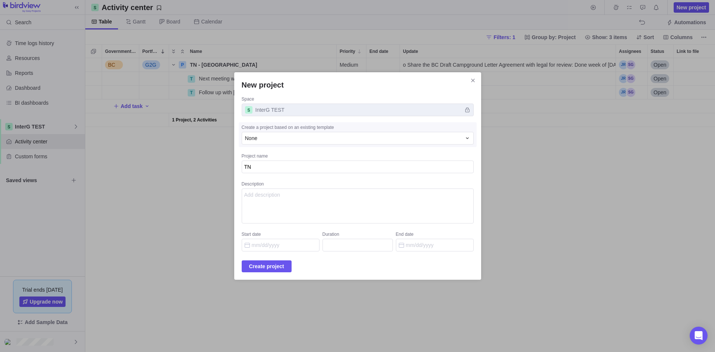
type textarea "x"
type textarea "TN ="
type textarea "x"
type textarea "TN ="
type textarea "x"
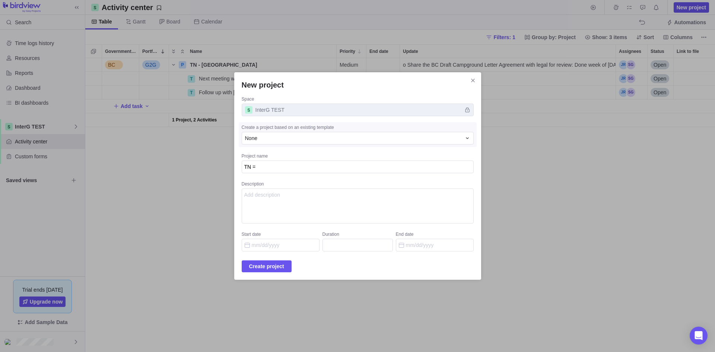
type textarea "TN ="
type textarea "x"
type textarea "TN"
type textarea "x"
type textarea "TN -"
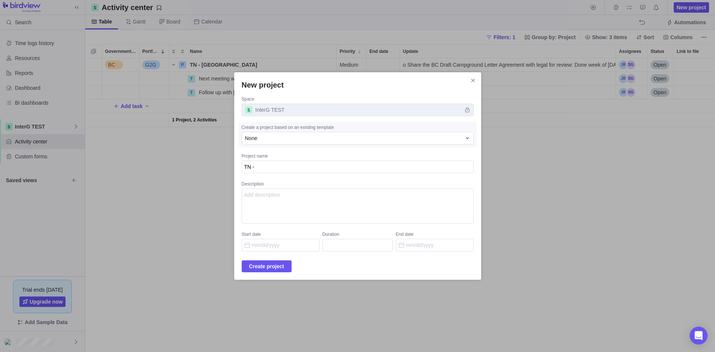
type textarea "x"
type textarea "TN -"
type textarea "x"
type textarea "TN - E"
type textarea "x"
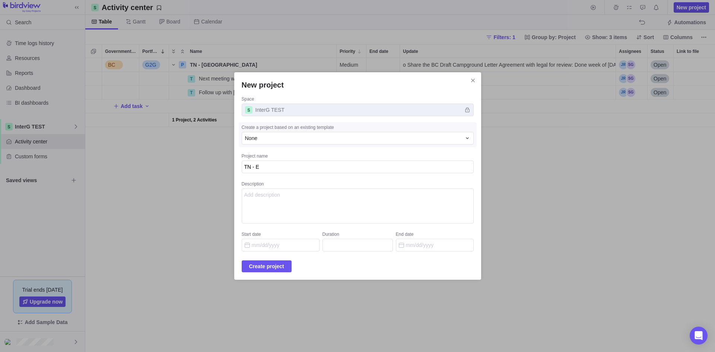
type textarea "TN - En"
type textarea "x"
type textarea "TN - Enf"
type textarea "x"
type textarea "TN - Enfo"
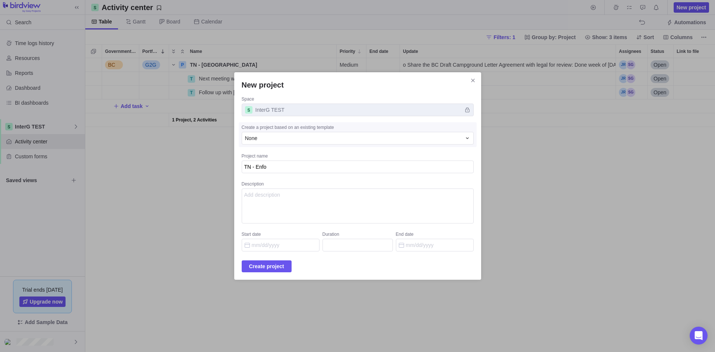
type textarea "x"
type textarea "TN - Enfor"
type textarea "x"
type textarea "TN - Enforc"
type textarea "x"
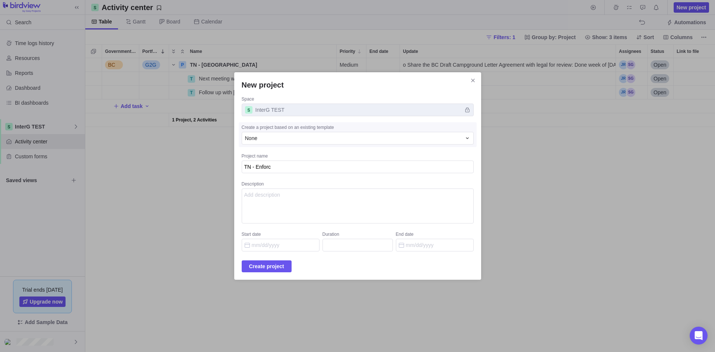
type textarea "TN - Enforce"
type textarea "x"
type textarea "TN - Enforcem"
type textarea "x"
type textarea "TN - Enforceme"
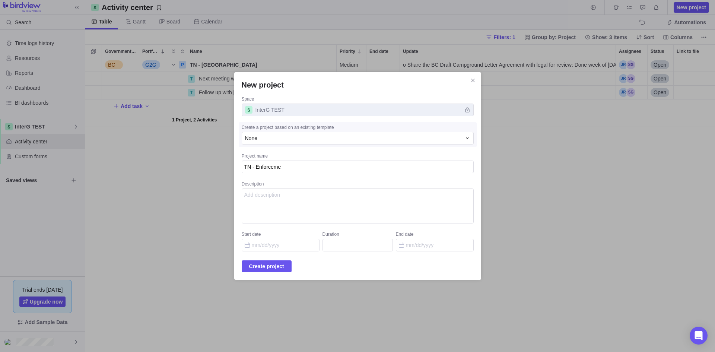
type textarea "x"
type textarea "TN - Enforcemen"
type textarea "x"
type textarea "TN - Enforcement"
type textarea "x"
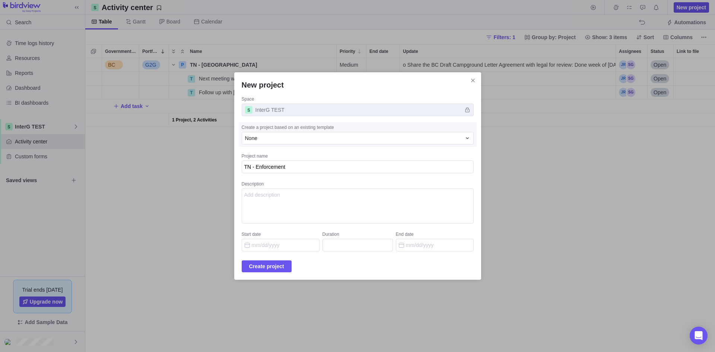
type textarea "TN - Enforcement"
type textarea "x"
type textarea "TN - Enforcement M"
type textarea "x"
type textarea "TN - Enforcement Me"
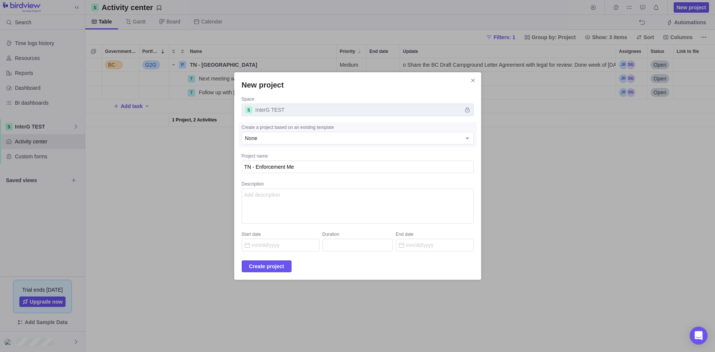
type textarea "x"
type textarea "TN - Enforcement Mec"
type textarea "x"
type textarea "TN - Enforcement Meca"
type textarea "x"
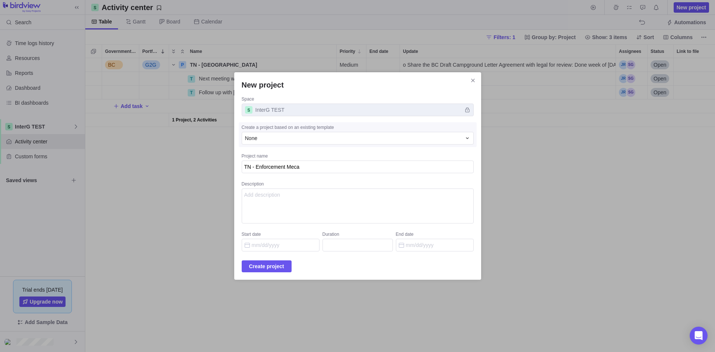
type textarea "TN - Enforcement Mecah"
type textarea "x"
type textarea "TN - Enforcement Mecahn"
type textarea "x"
type textarea "TN - Enforcement Mecahni"
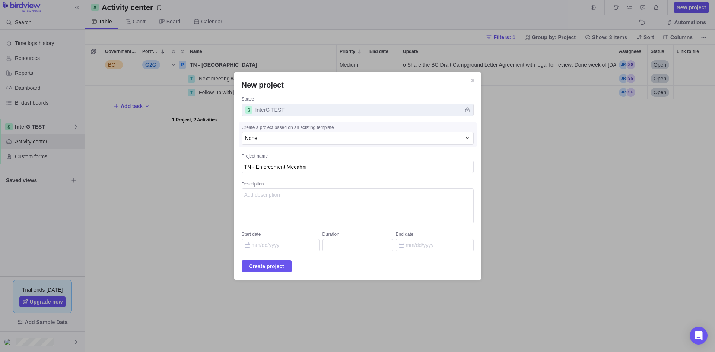
type textarea "x"
type textarea "TN - Enforcement Mecahnis"
type textarea "x"
type textarea "TN - Enforcement Mecahnism"
type textarea "x"
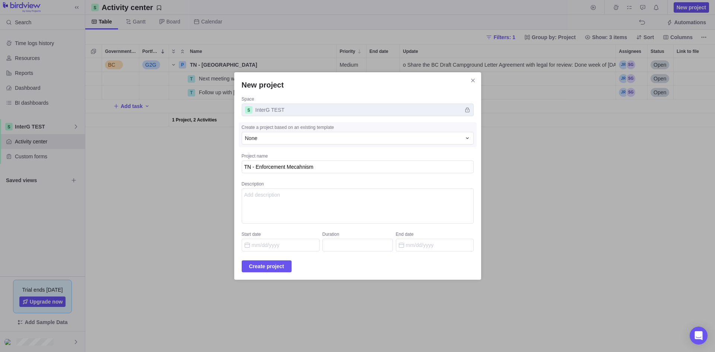
type textarea "TN - Enforcement Mecahnis"
type textarea "x"
type textarea "TN - Enforcement Mecahni"
type textarea "x"
type textarea "TN - Enforcement Mecahn"
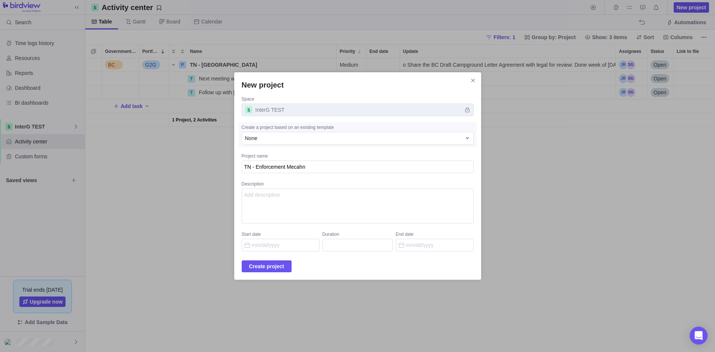
type textarea "x"
type textarea "TN - Enforcement Mecah"
type textarea "x"
type textarea "TN - Enforcement Meca"
type textarea "x"
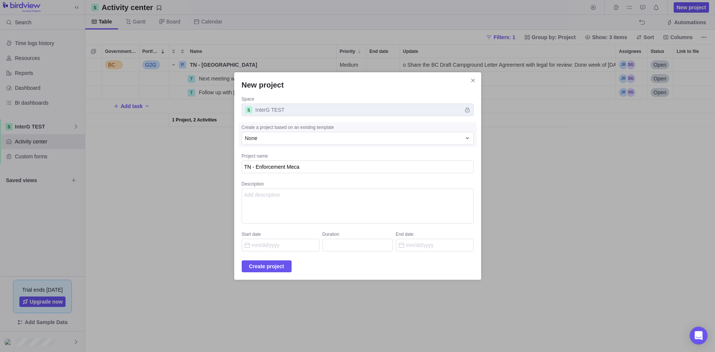
type textarea "TN - Enforcement Mec"
type textarea "x"
type textarea "TN - Enforcement Me"
type textarea "x"
type textarea "TN - Enforcement M"
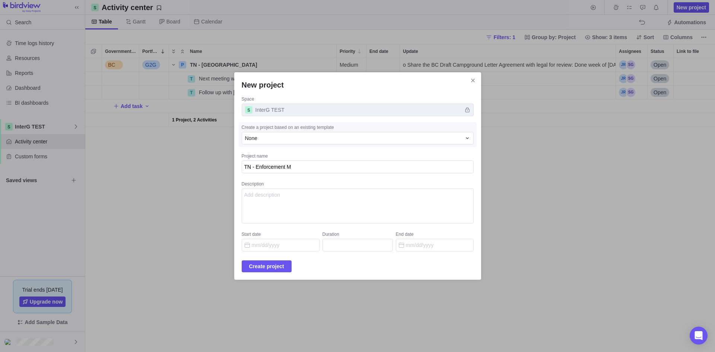
type textarea "x"
type textarea "TN - Enforcement"
type textarea "x"
type textarea "TN - Enforcement"
type textarea "x"
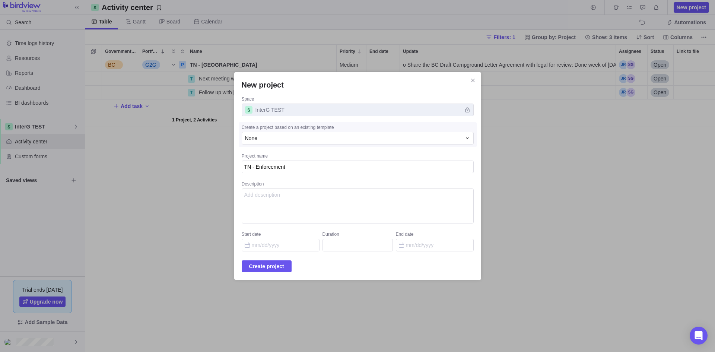
type textarea "TN - Enforcemen"
type textarea "x"
type textarea "TN - Enforceme"
type textarea "x"
type textarea "TN - Enforcem"
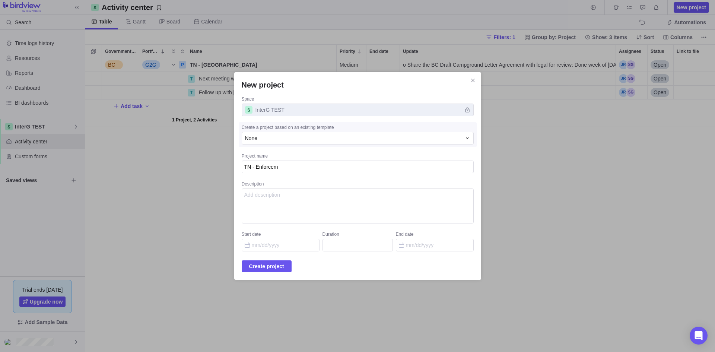
type textarea "x"
type textarea "TN - Enforce"
type textarea "x"
type textarea "TN - Enforc"
type textarea "x"
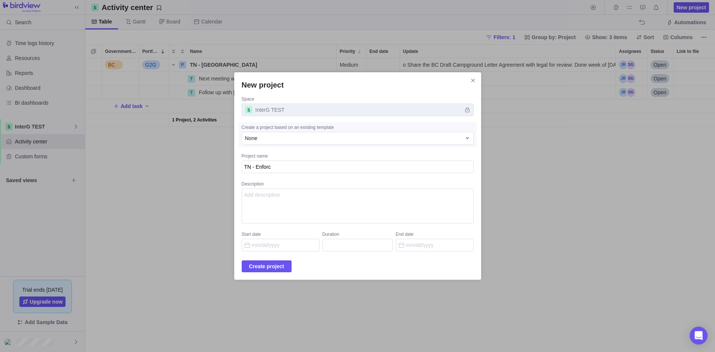
type textarea "TN - Enfor"
type textarea "x"
type textarea "TN - Enfo"
type textarea "x"
type textarea "TN - Enf"
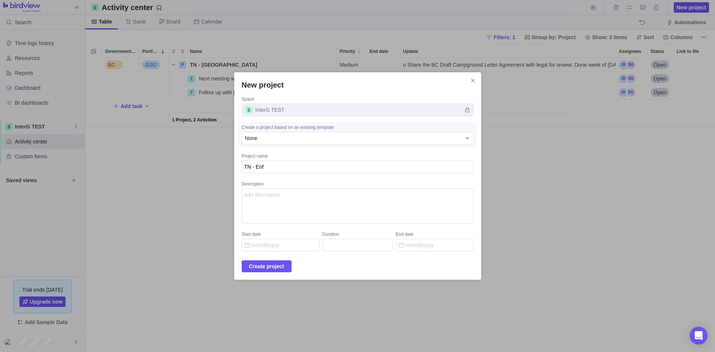
type textarea "x"
type textarea "TN - En"
type textarea "x"
type textarea "TN - E"
type textarea "x"
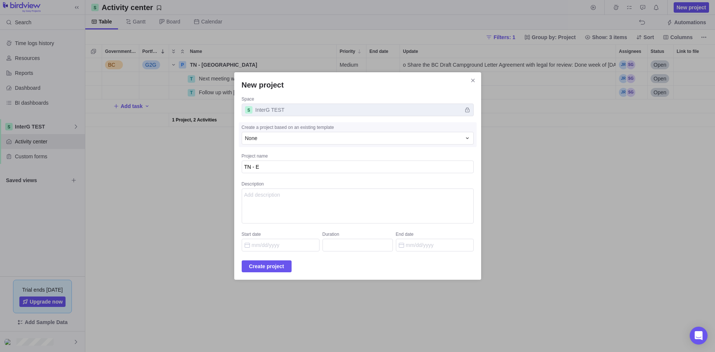
type textarea "TN -"
type textarea "x"
type textarea "TN - A"
type textarea "x"
type textarea "TN - Ac"
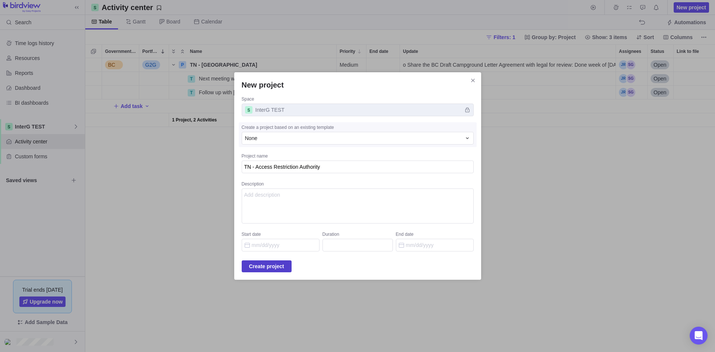
click at [271, 267] on span "Create project" at bounding box center [266, 266] width 35 height 9
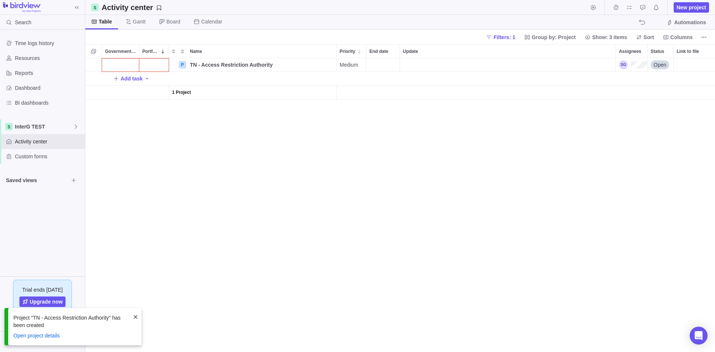
scroll to position [288, 624]
click at [117, 65] on div "Government Level" at bounding box center [120, 64] width 37 height 13
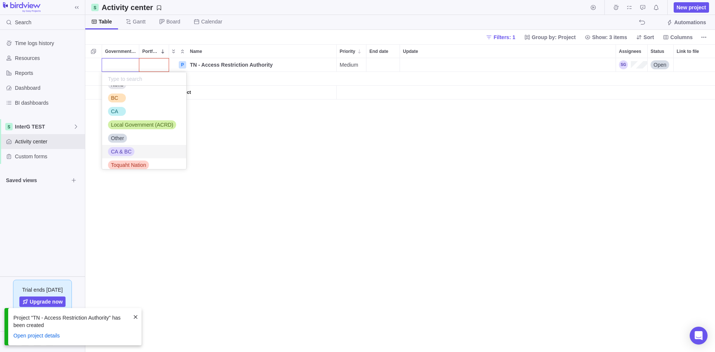
scroll to position [16, 0]
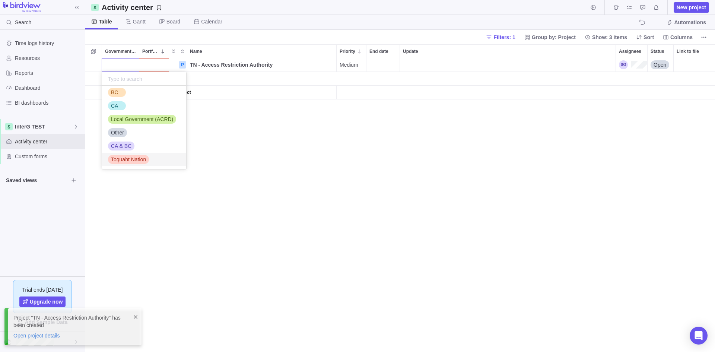
click at [130, 159] on span "Toquaht Nation" at bounding box center [128, 159] width 35 height 7
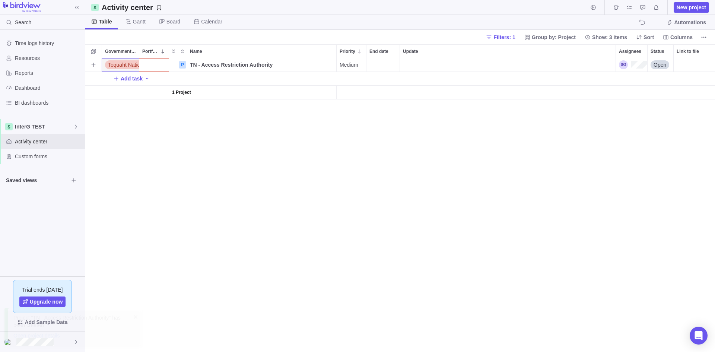
click at [155, 68] on div "Portfolio" at bounding box center [153, 64] width 29 height 13
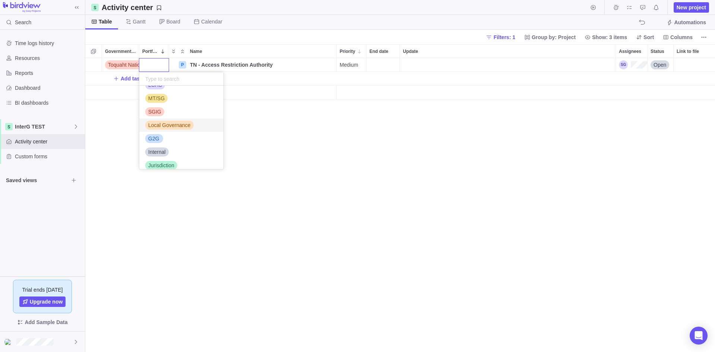
scroll to position [57, 0]
click at [164, 148] on span "Internal" at bounding box center [157, 145] width 18 height 7
click at [630, 63] on div "Assignees" at bounding box center [633, 64] width 28 height 9
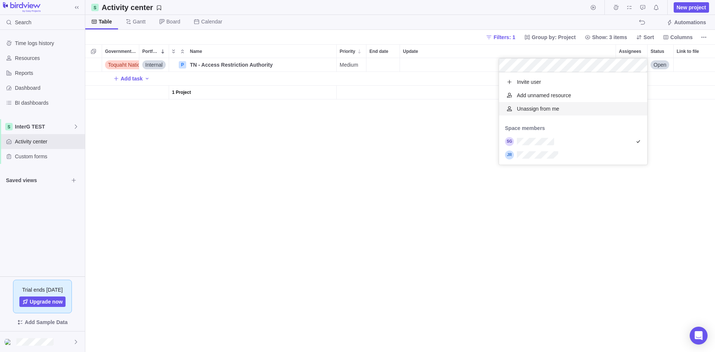
scroll to position [87, 143]
click at [637, 144] on icon "grid" at bounding box center [638, 142] width 6 height 6
click at [628, 153] on div "grid" at bounding box center [573, 154] width 148 height 13
click at [279, 177] on div "Toquaht Nation Internal P TN - Access Restriction Authority Details Medium Open…" at bounding box center [400, 205] width 630 height 294
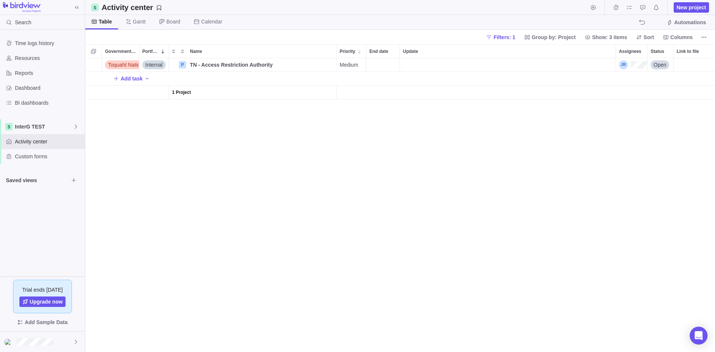
click at [316, 233] on div "Toquaht Nation Internal P TN - Access Restriction Authority Details Medium Open…" at bounding box center [400, 205] width 630 height 294
click at [204, 19] on span "Calendar" at bounding box center [211, 21] width 21 height 7
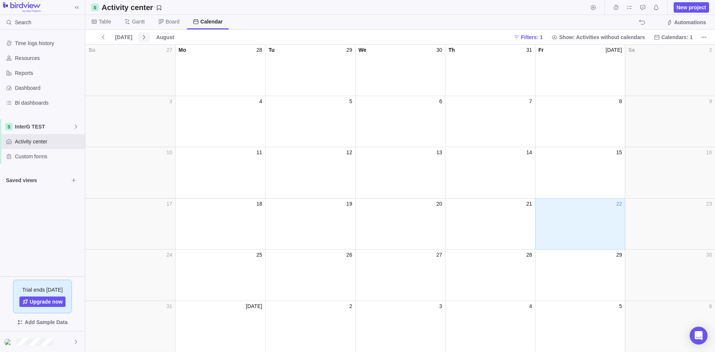
click at [141, 39] on icon at bounding box center [144, 37] width 6 height 6
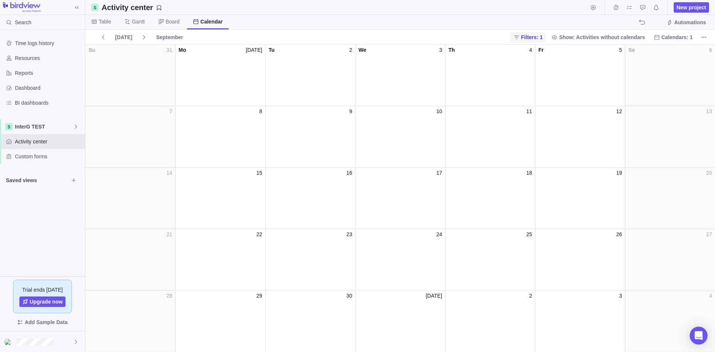
click at [541, 36] on span "Filters: 1" at bounding box center [532, 37] width 22 height 7
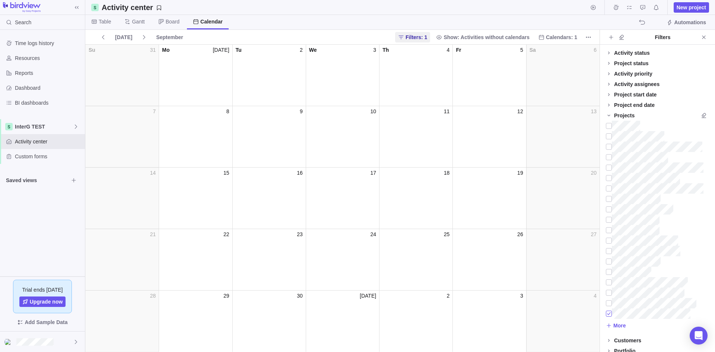
click at [611, 316] on div at bounding box center [609, 313] width 6 height 10
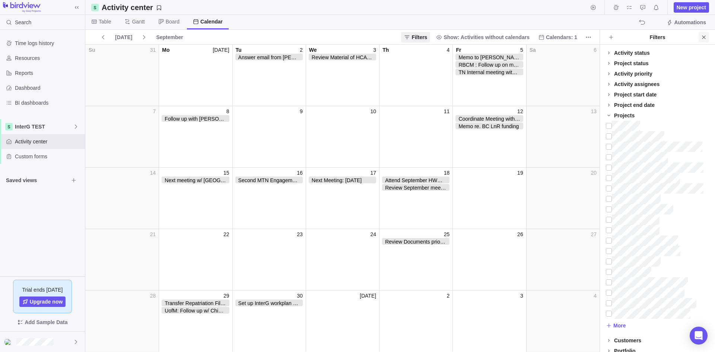
click at [704, 36] on icon "Close" at bounding box center [703, 36] width 3 height 3
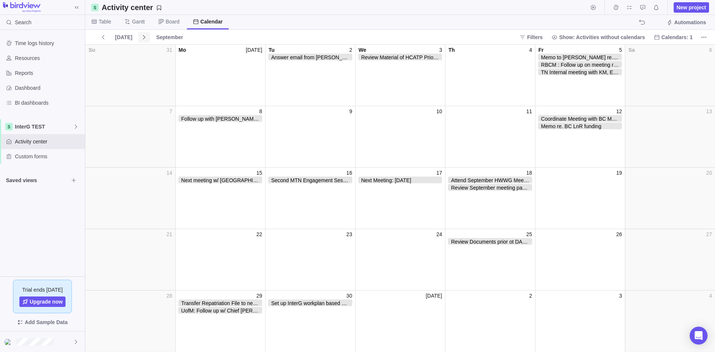
click at [141, 38] on icon at bounding box center [144, 37] width 6 height 6
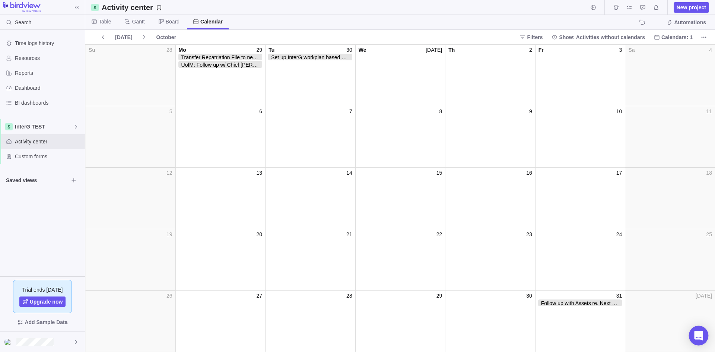
click at [701, 339] on icon "Open Intercom Messenger" at bounding box center [698, 336] width 9 height 10
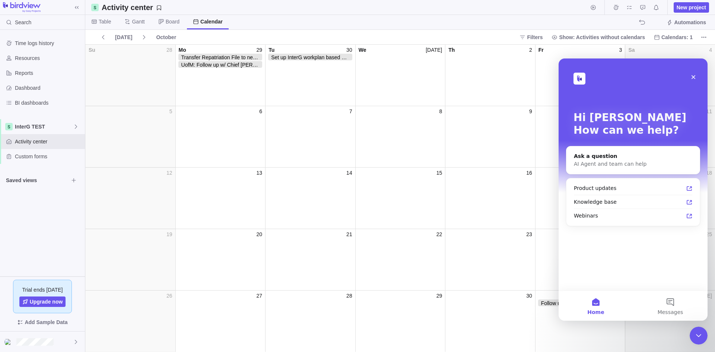
scroll to position [0, 0]
click at [675, 192] on div "Product updates" at bounding box center [628, 188] width 109 height 8
click at [694, 77] on icon "Close" at bounding box center [693, 77] width 6 height 6
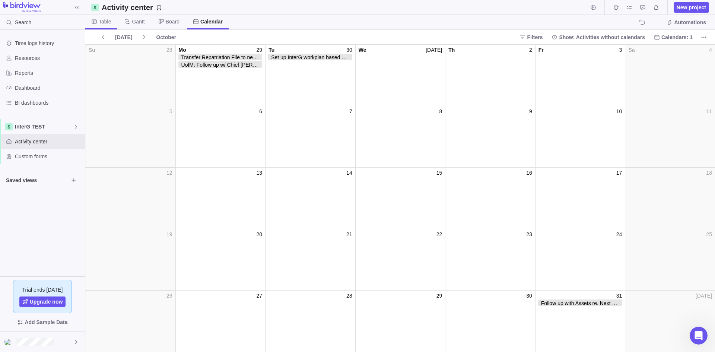
click at [104, 22] on span "Table" at bounding box center [105, 21] width 12 height 7
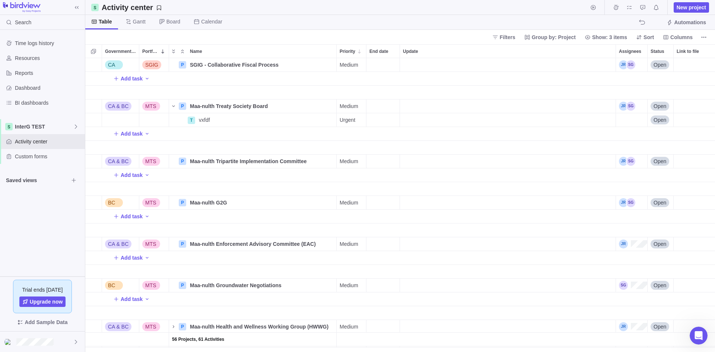
click at [149, 42] on div "Filters Group by: Project Show: 3 items Sort Columns" at bounding box center [400, 37] width 630 height 15
click at [148, 48] on span "Portfolio" at bounding box center [150, 51] width 16 height 7
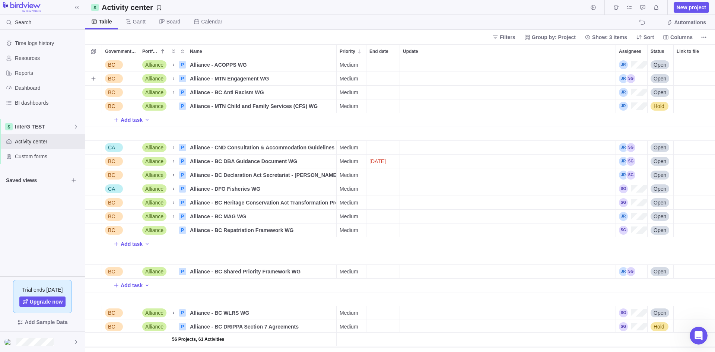
scroll to position [288, 624]
click at [163, 47] on span "More actions" at bounding box center [160, 51] width 10 height 10
click at [166, 77] on icon at bounding box center [165, 79] width 6 height 6
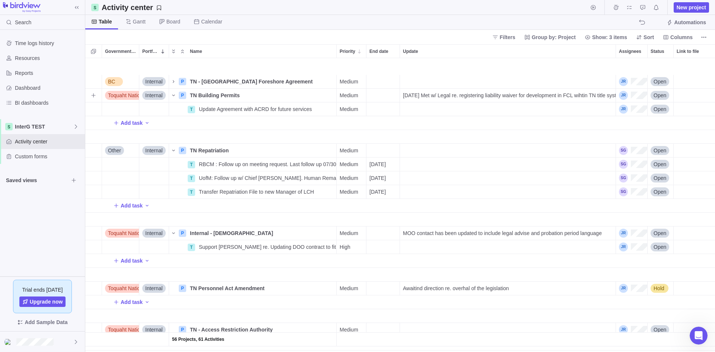
scroll to position [894, 0]
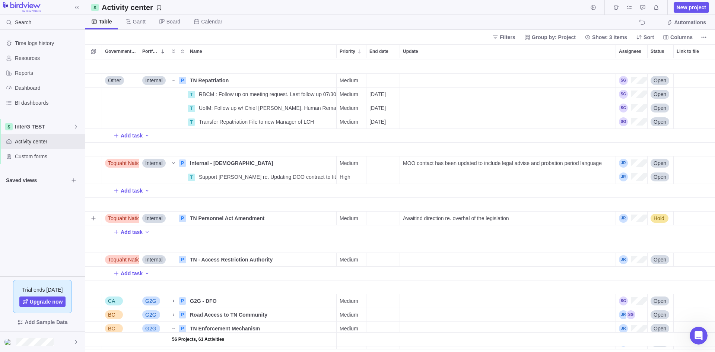
click at [158, 219] on span "Internal" at bounding box center [154, 217] width 18 height 7
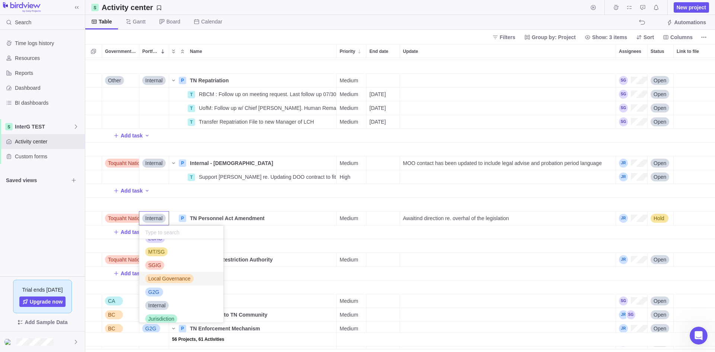
scroll to position [43, 0]
click at [165, 312] on span "Jurisdiction" at bounding box center [161, 312] width 26 height 7
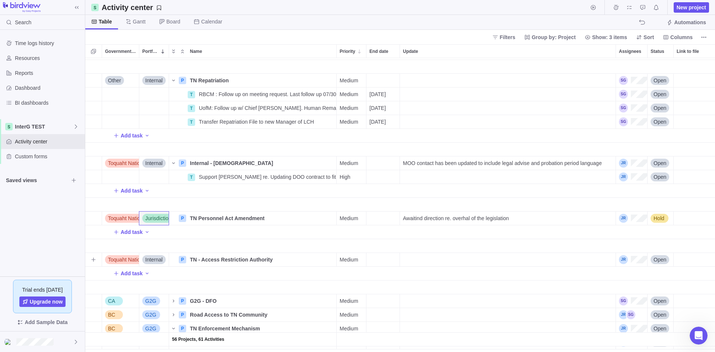
click at [158, 256] on span "Internal" at bounding box center [154, 259] width 18 height 7
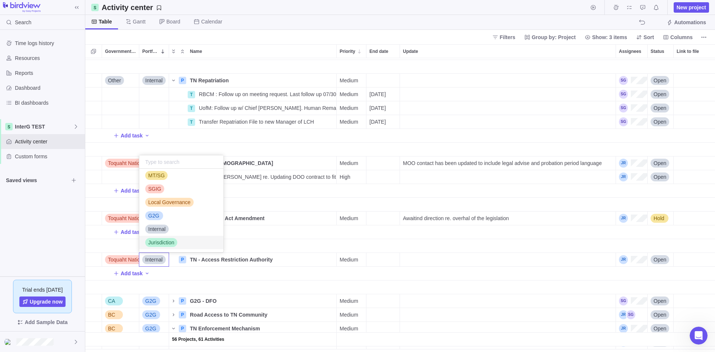
click at [159, 241] on span "Jurisdiction" at bounding box center [161, 242] width 26 height 7
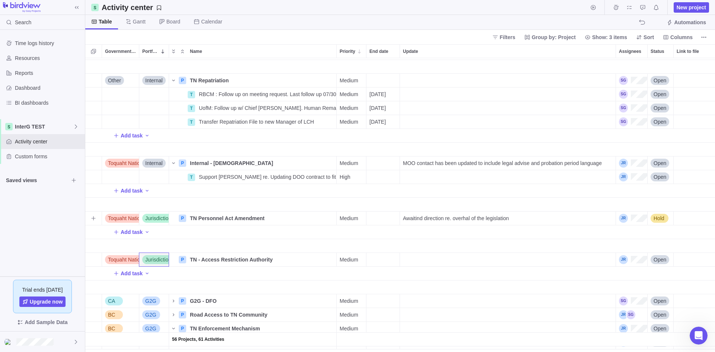
click at [158, 217] on span "Jurisdiction" at bounding box center [158, 217] width 26 height 7
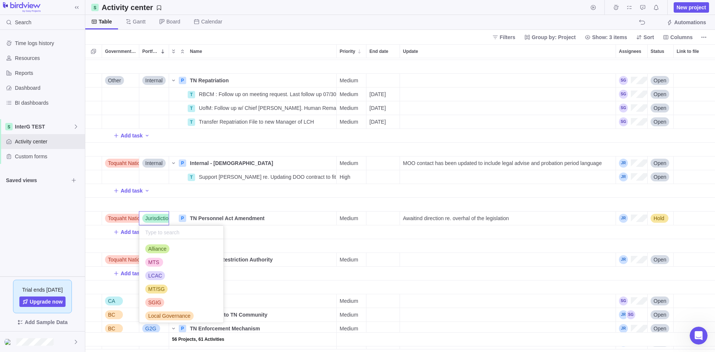
scroll to position [30, 0]
click at [158, 311] on span "Internal" at bounding box center [157, 312] width 18 height 7
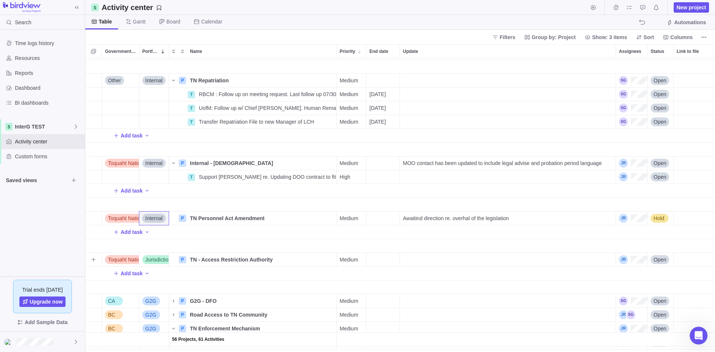
click at [155, 258] on span "Jurisdiction" at bounding box center [158, 259] width 26 height 7
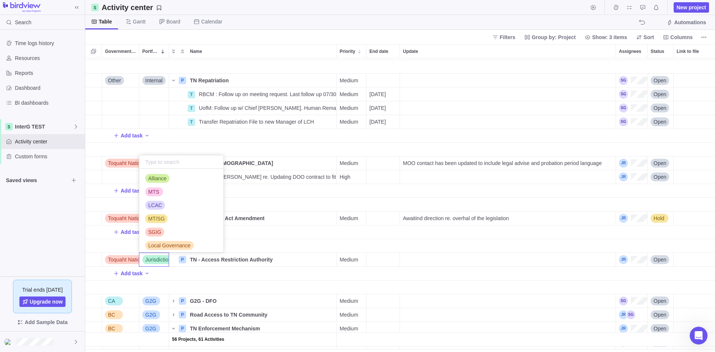
scroll to position [39, 0]
click at [156, 233] on span "Internal" at bounding box center [157, 232] width 18 height 7
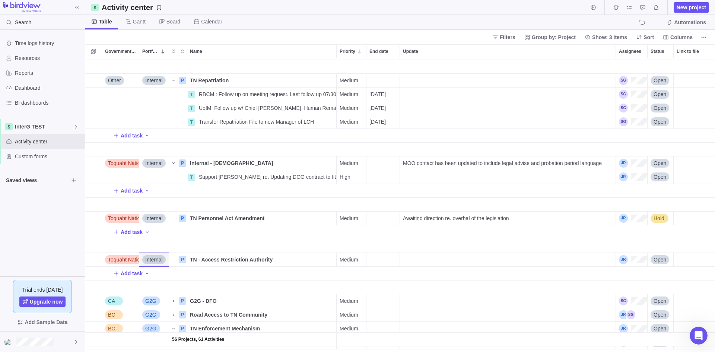
click at [57, 252] on div "Time logs history Resources Reports Dashboard BI dashboards InterG TEST Activit…" at bounding box center [42, 153] width 85 height 246
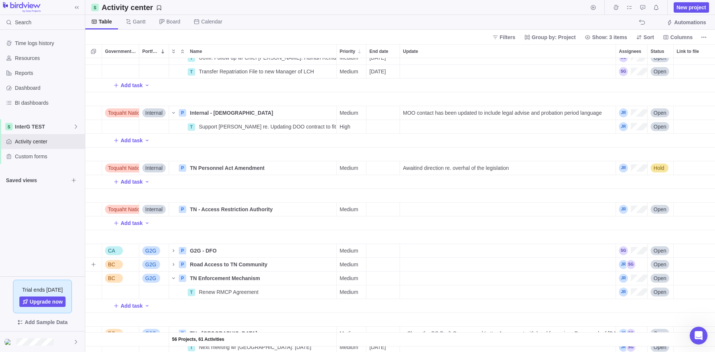
scroll to position [931, 0]
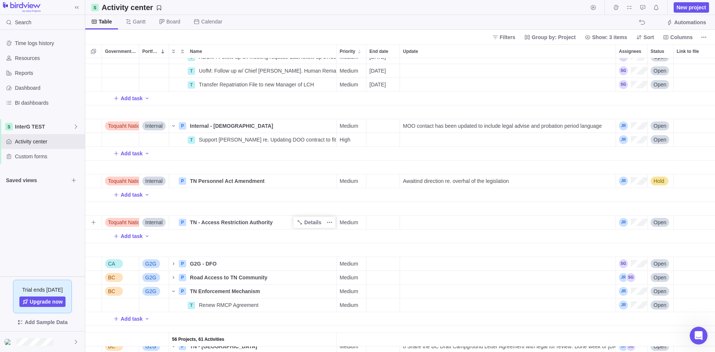
click at [227, 222] on span "TN - Access Restriction Authority" at bounding box center [231, 222] width 83 height 7
click at [371, 245] on div "56 Projects, 61 Activities Toquaht Nation Internal P InterG Work Planning Detai…" at bounding box center [400, 205] width 630 height 294
click at [311, 223] on span "Details" at bounding box center [312, 222] width 17 height 7
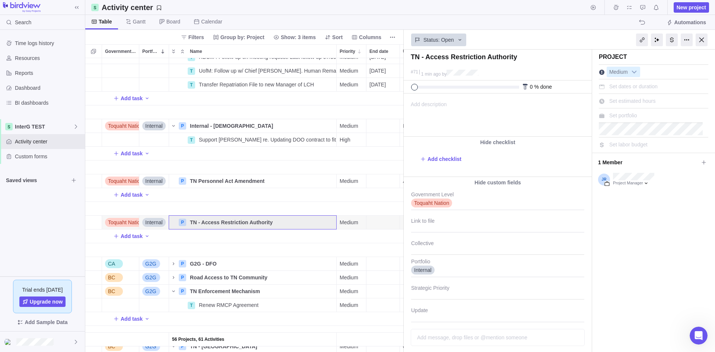
click at [442, 111] on span "Add description" at bounding box center [425, 115] width 43 height 42
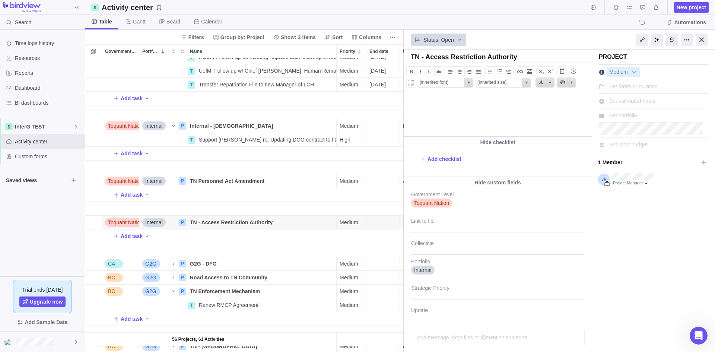
click at [423, 98] on body at bounding box center [497, 100] width 186 height 12
paste body
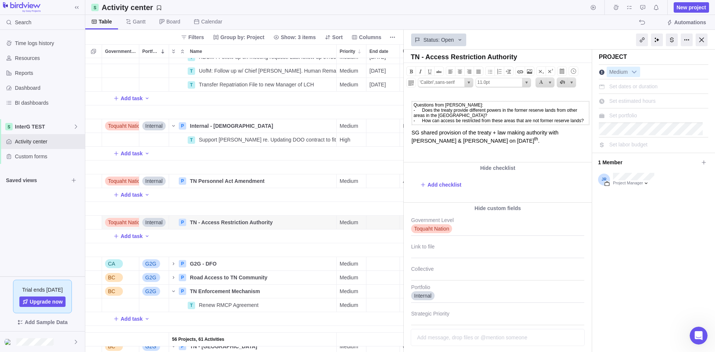
click at [425, 117] on td "Questions from [PERSON_NAME]: - Does the treaty provide different powers in the…" at bounding box center [500, 112] width 177 height 23
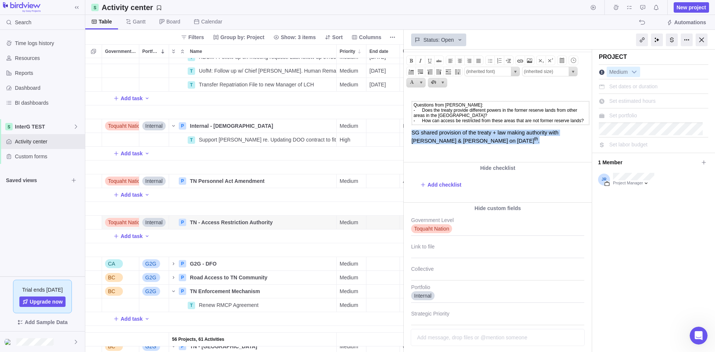
drag, startPoint x: 429, startPoint y: 149, endPoint x: 405, endPoint y: 141, distance: 25.4
click at [405, 141] on body "Questions from [PERSON_NAME]: - Does the treaty provide different powers in the…" at bounding box center [497, 119] width 186 height 50
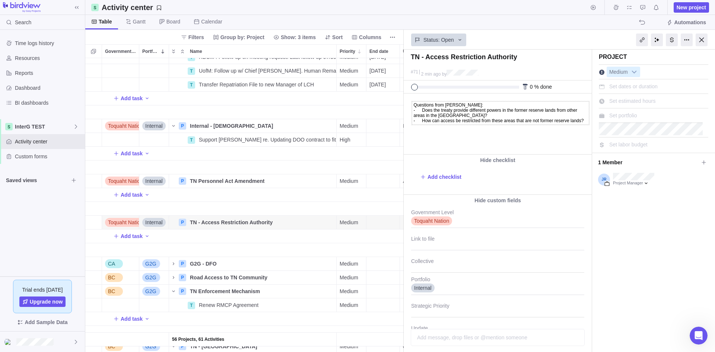
click at [477, 149] on html "Questions from [PERSON_NAME]: - Does the treaty provide different powers in the…" at bounding box center [497, 124] width 186 height 60
click at [700, 43] on div at bounding box center [702, 40] width 12 height 13
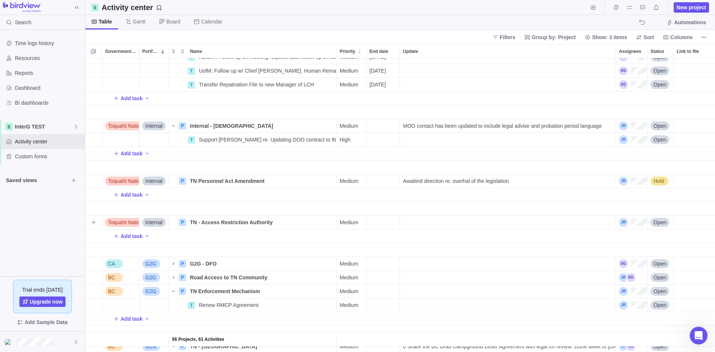
click at [481, 221] on div "Update" at bounding box center [508, 222] width 216 height 13
click at [45, 223] on body "Search Time logs history Resources Reports Dashboard BI dashboards InterG TEST …" at bounding box center [357, 176] width 715 height 352
click at [201, 251] on div "Name" at bounding box center [253, 250] width 168 height 14
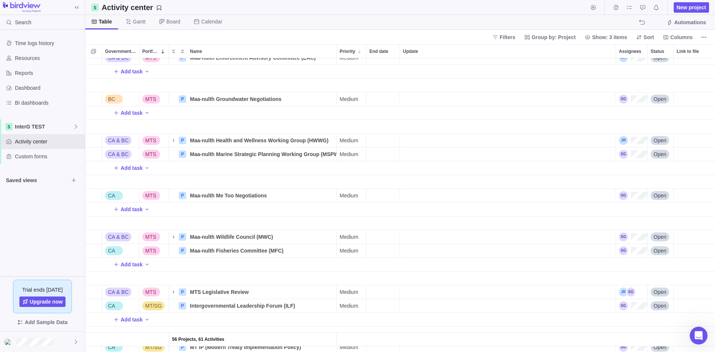
scroll to position [0, 0]
